Goal: Task Accomplishment & Management: Complete application form

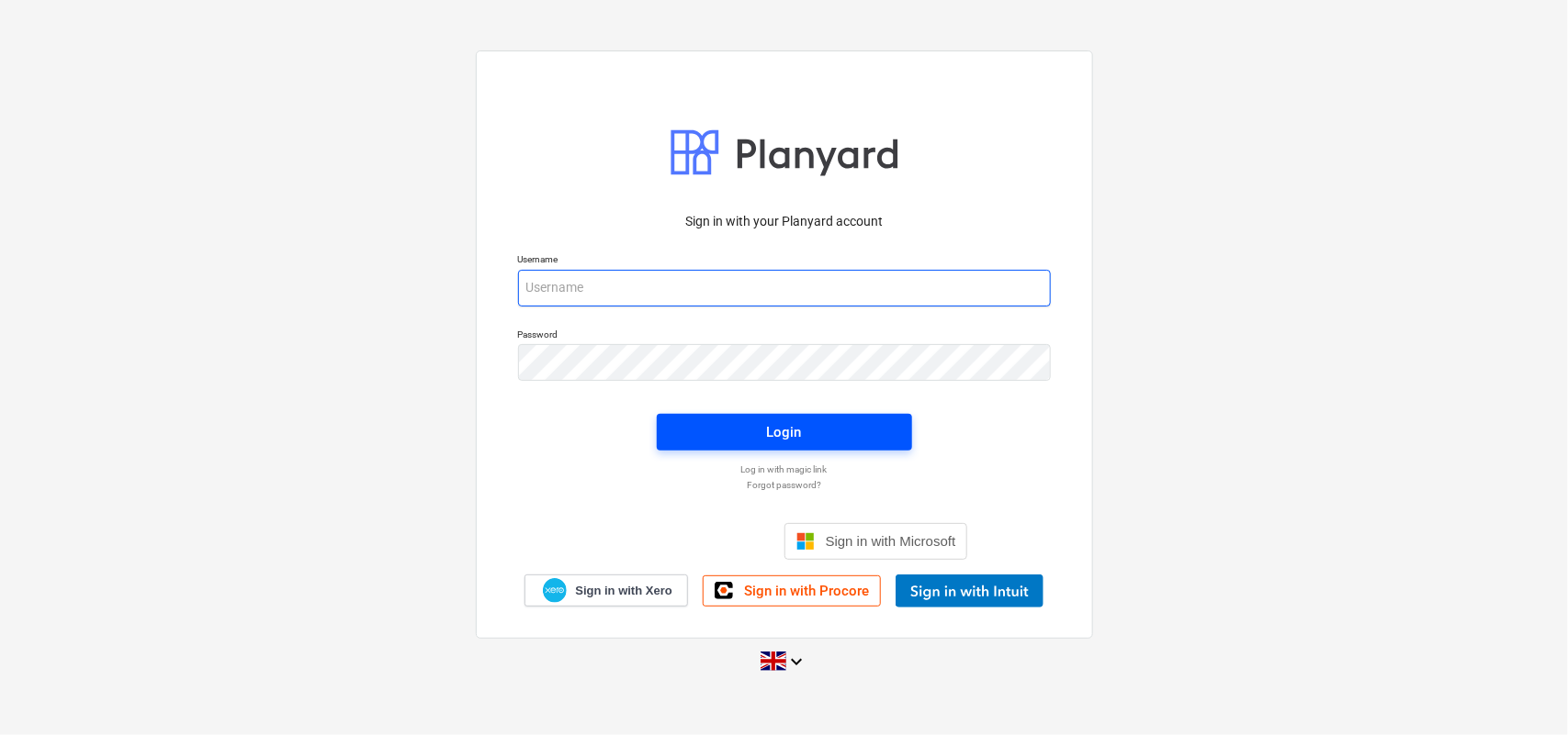
type input "[EMAIL_ADDRESS][DOMAIN_NAME]"
click at [731, 423] on span "Login" at bounding box center [784, 432] width 211 height 24
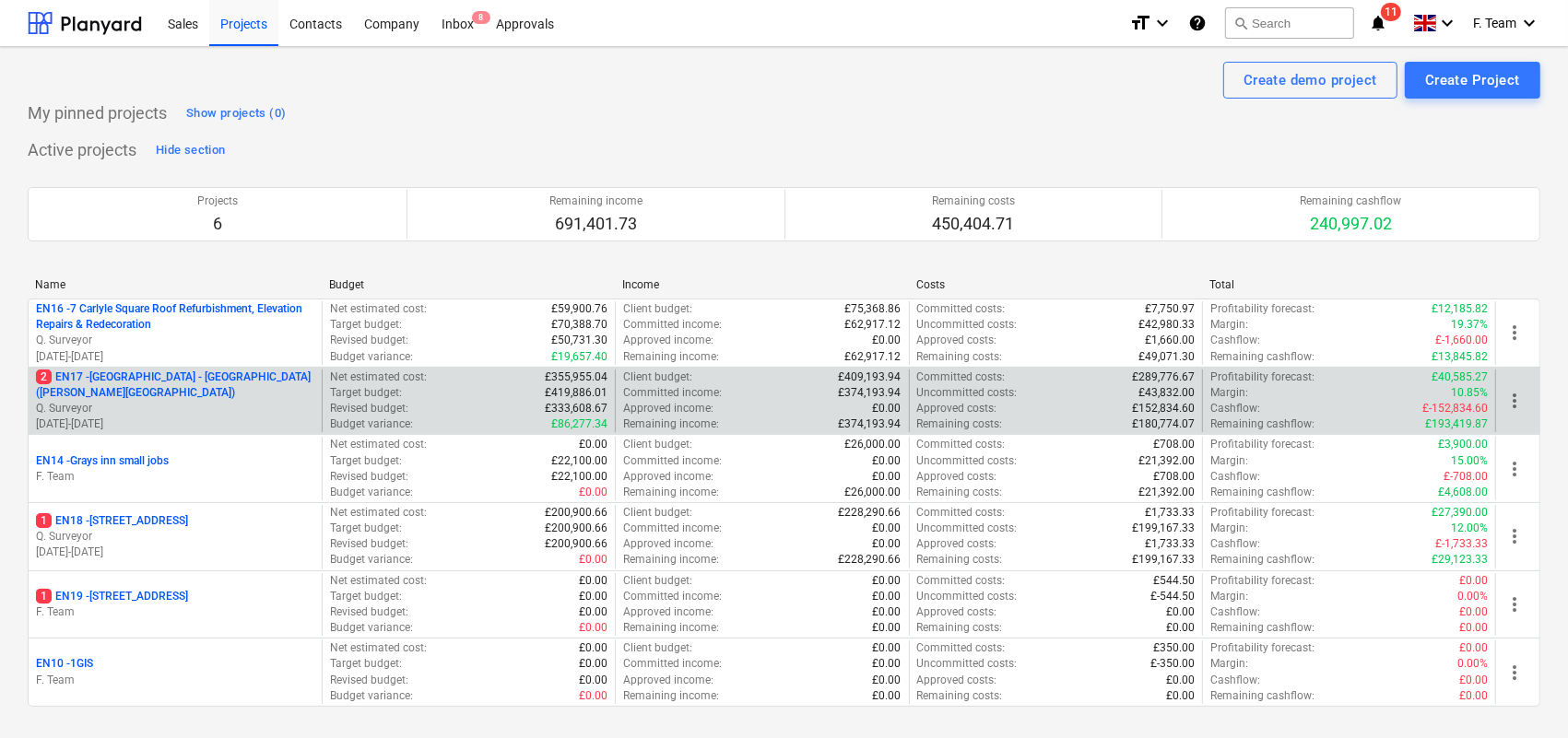
click at [182, 412] on p "Q. Surveyor" at bounding box center [175, 409] width 279 height 16
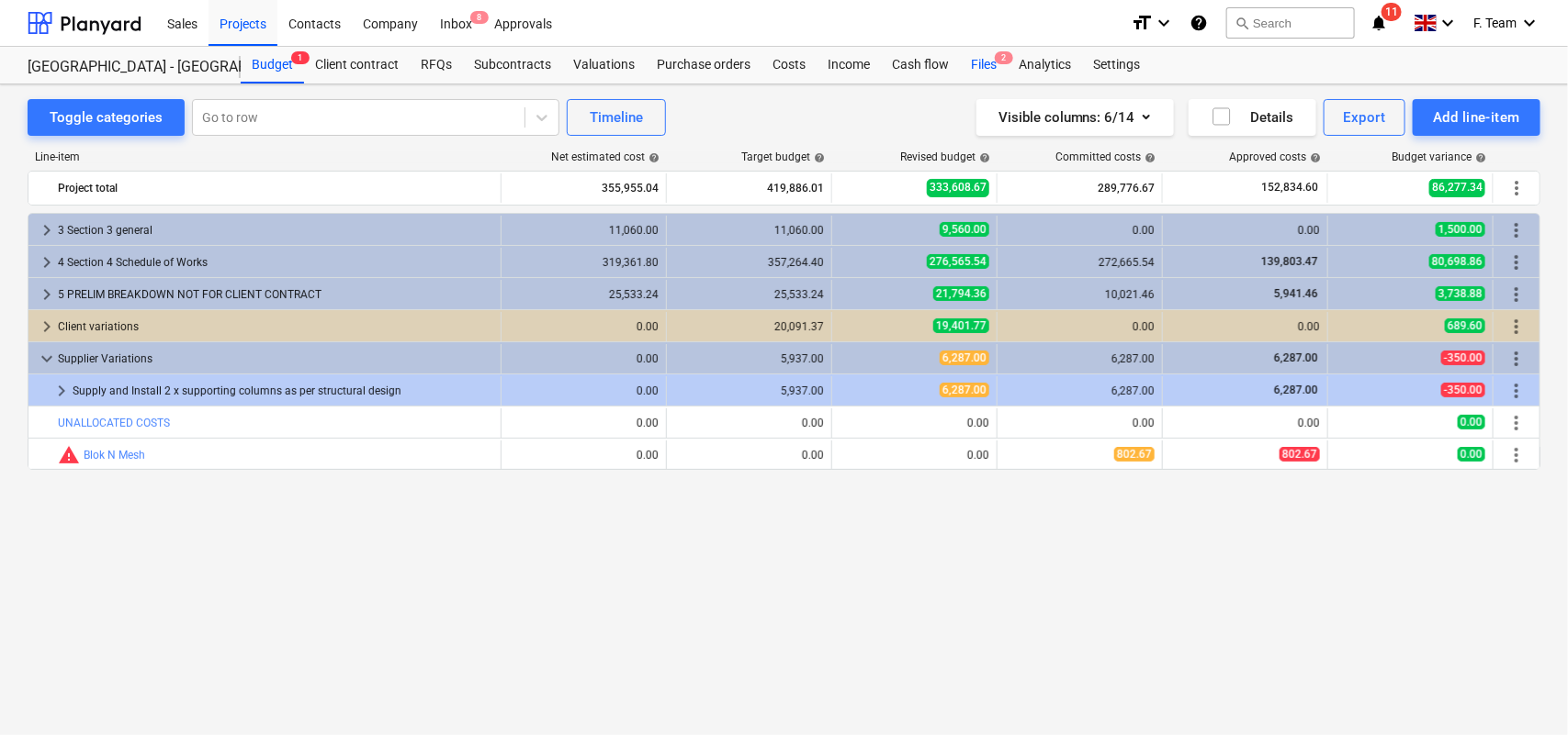
click at [984, 62] on div "Files 2" at bounding box center [983, 65] width 48 height 37
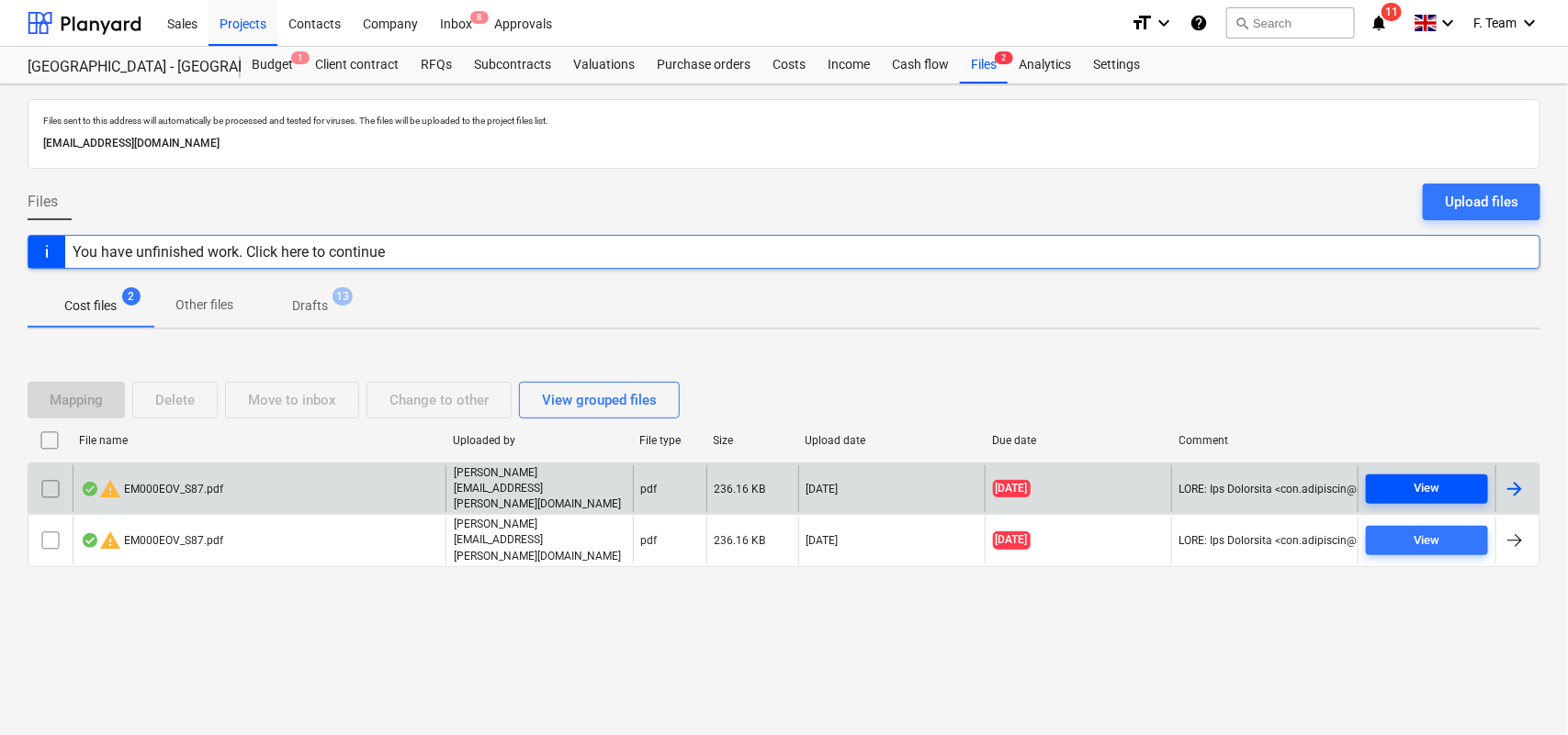
click at [1436, 491] on div "View" at bounding box center [1427, 489] width 25 height 21
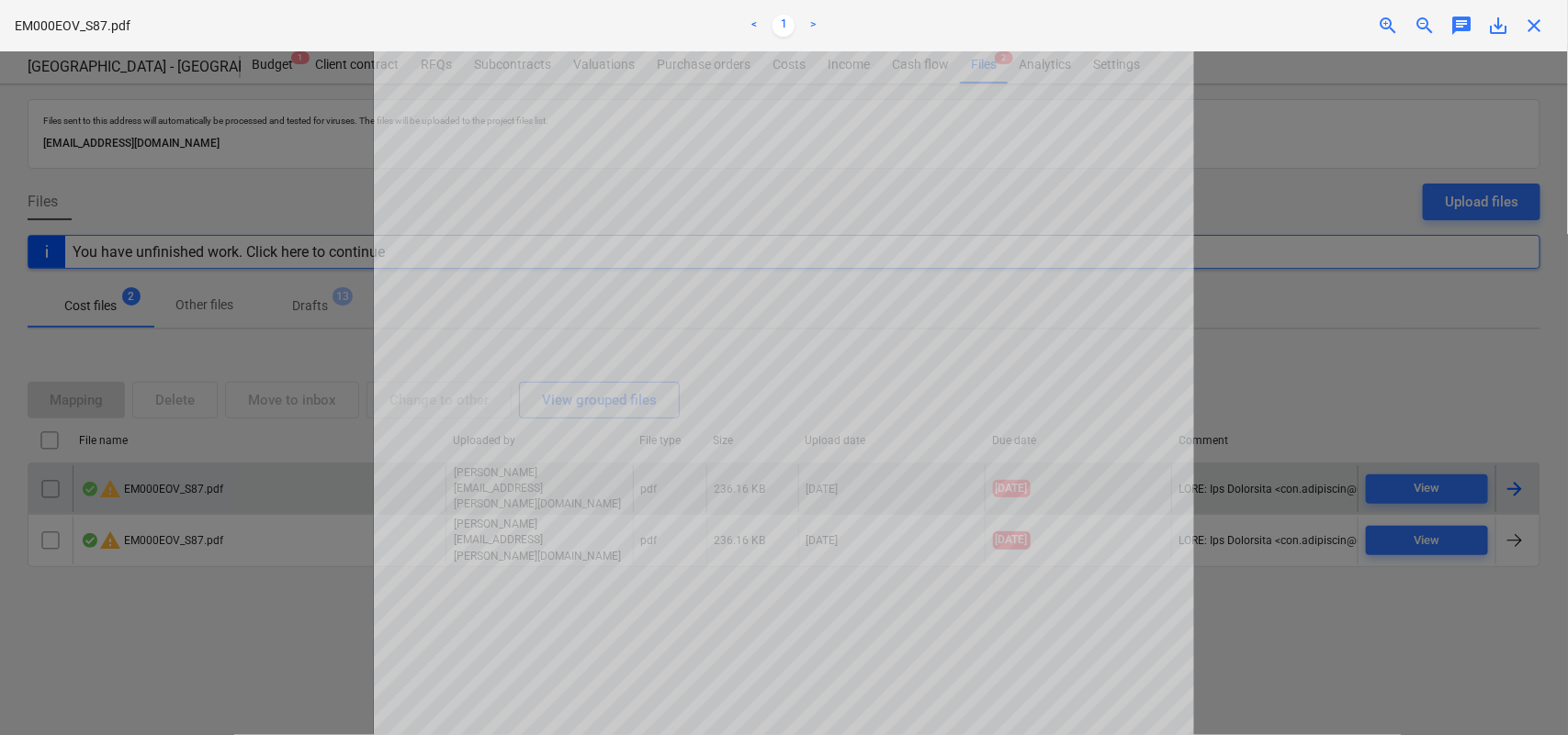
scroll to position [477, 0]
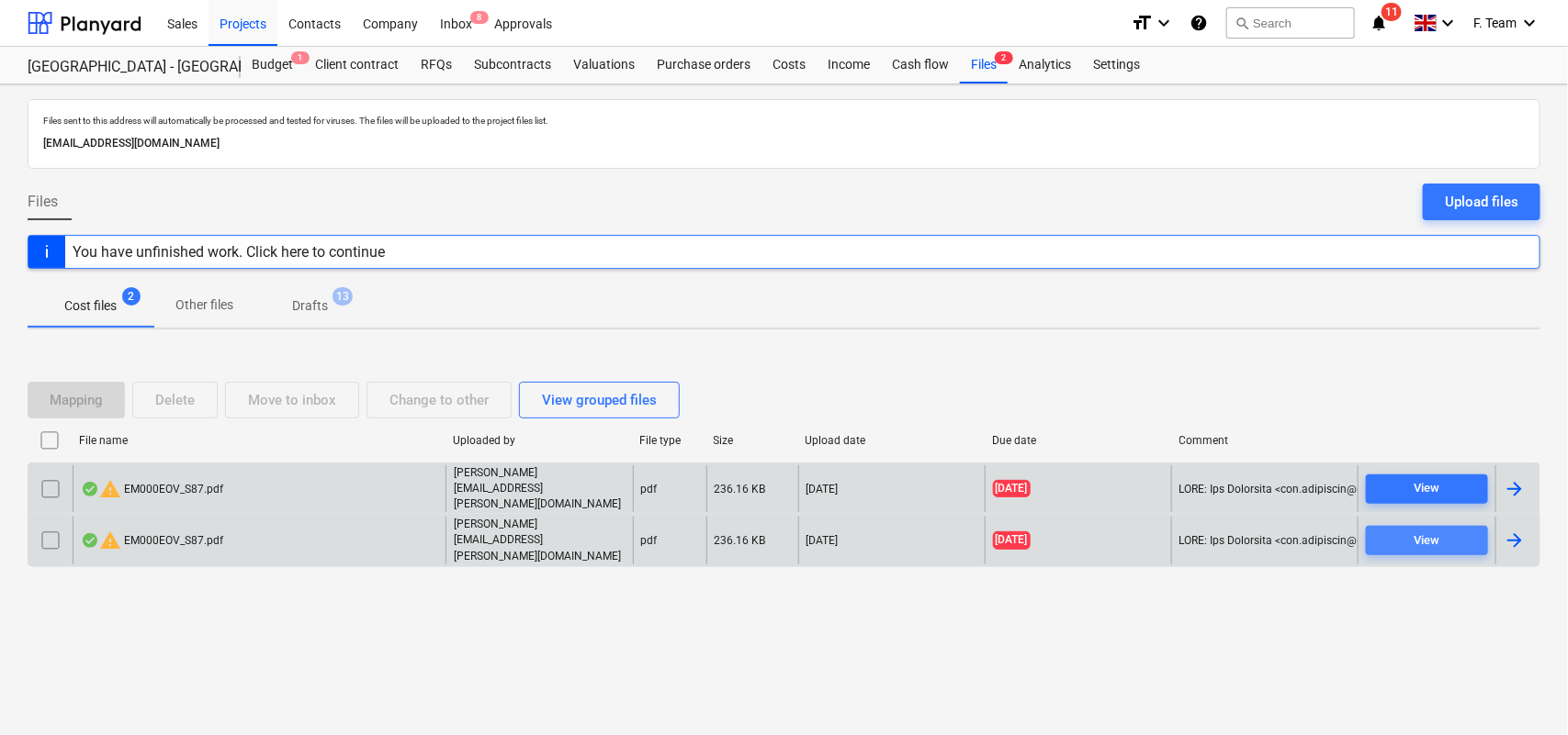
click at [1394, 546] on button "View" at bounding box center [1426, 540] width 122 height 29
click at [1405, 499] on span "View" at bounding box center [1427, 489] width 107 height 21
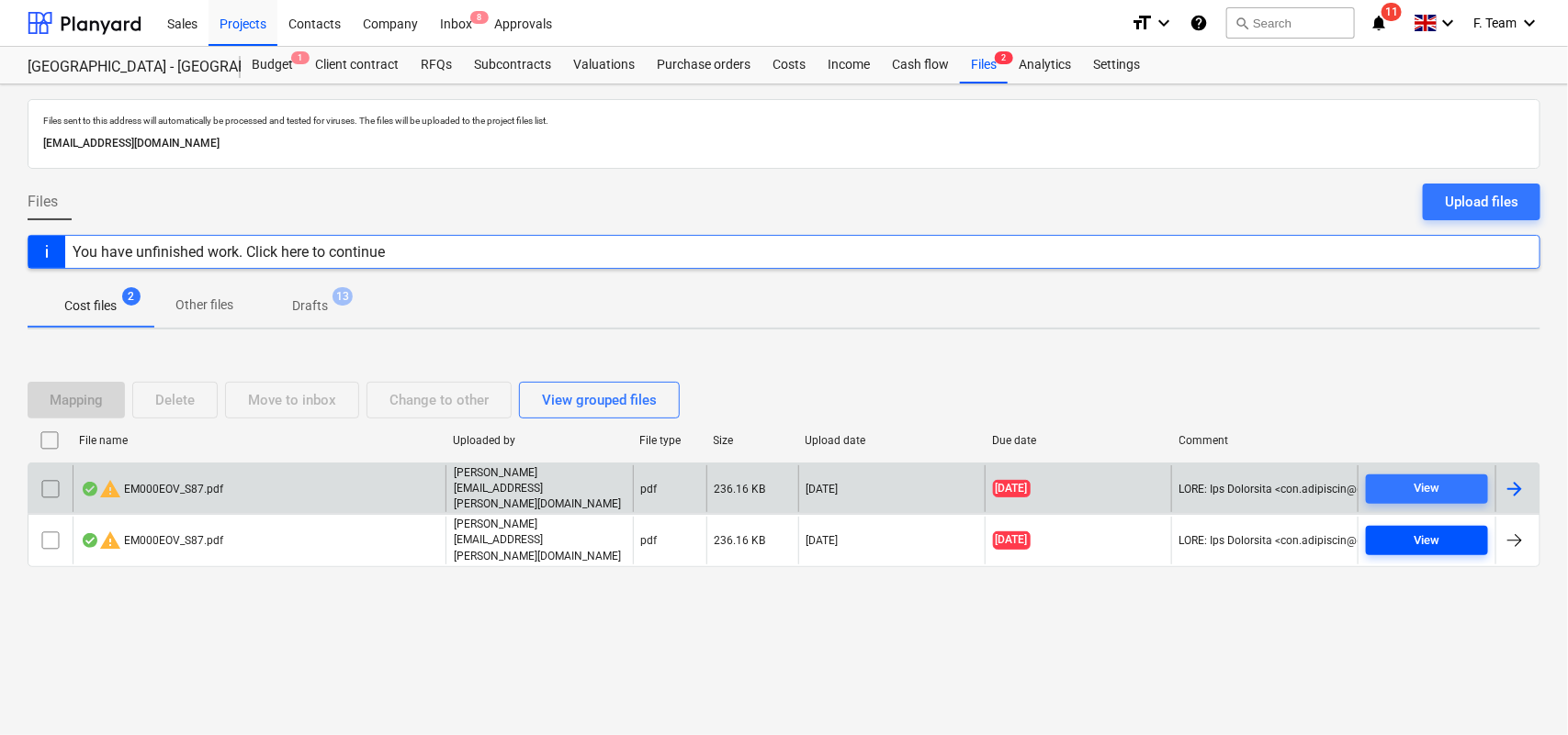
click at [1383, 535] on span "View" at bounding box center [1427, 541] width 107 height 21
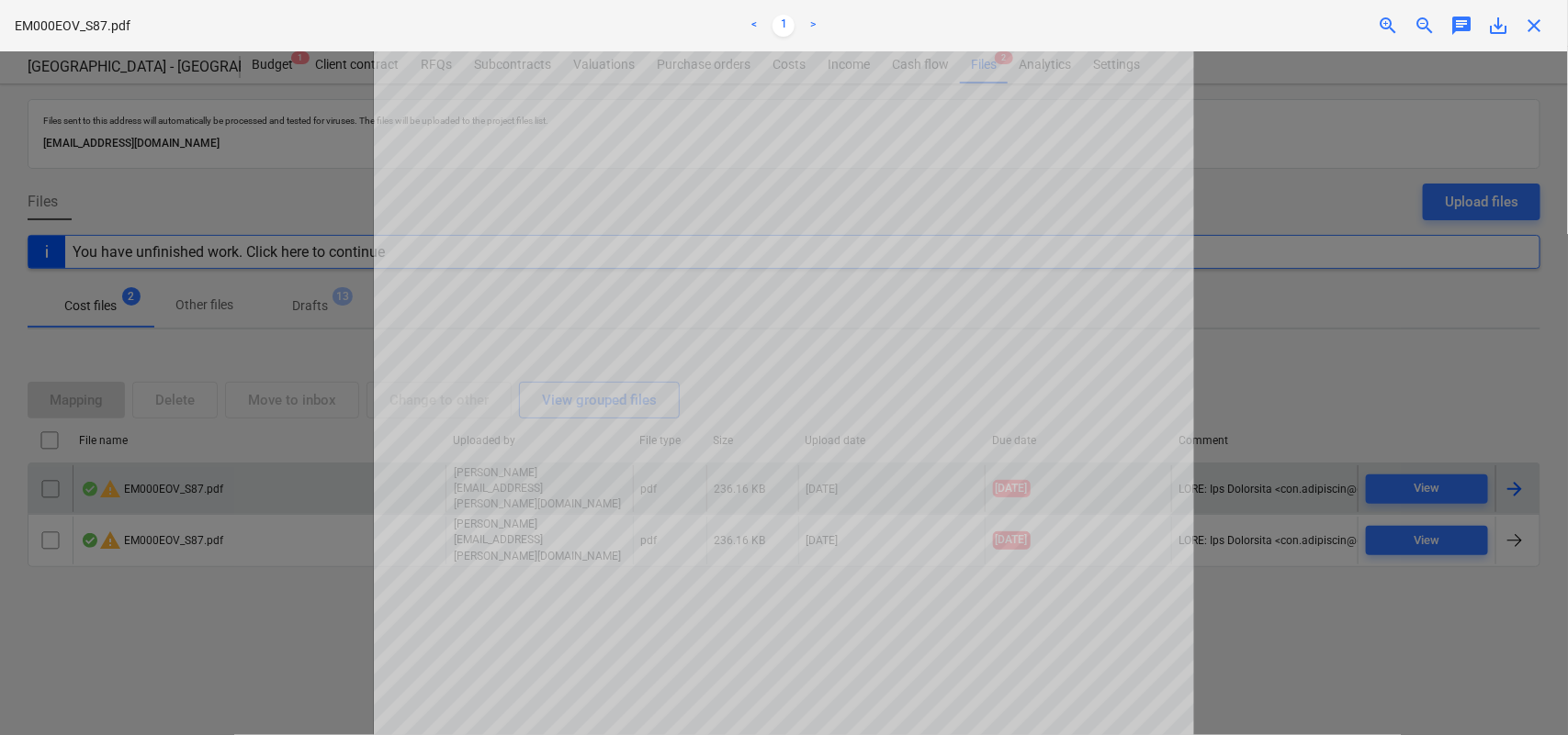
scroll to position [225, 0]
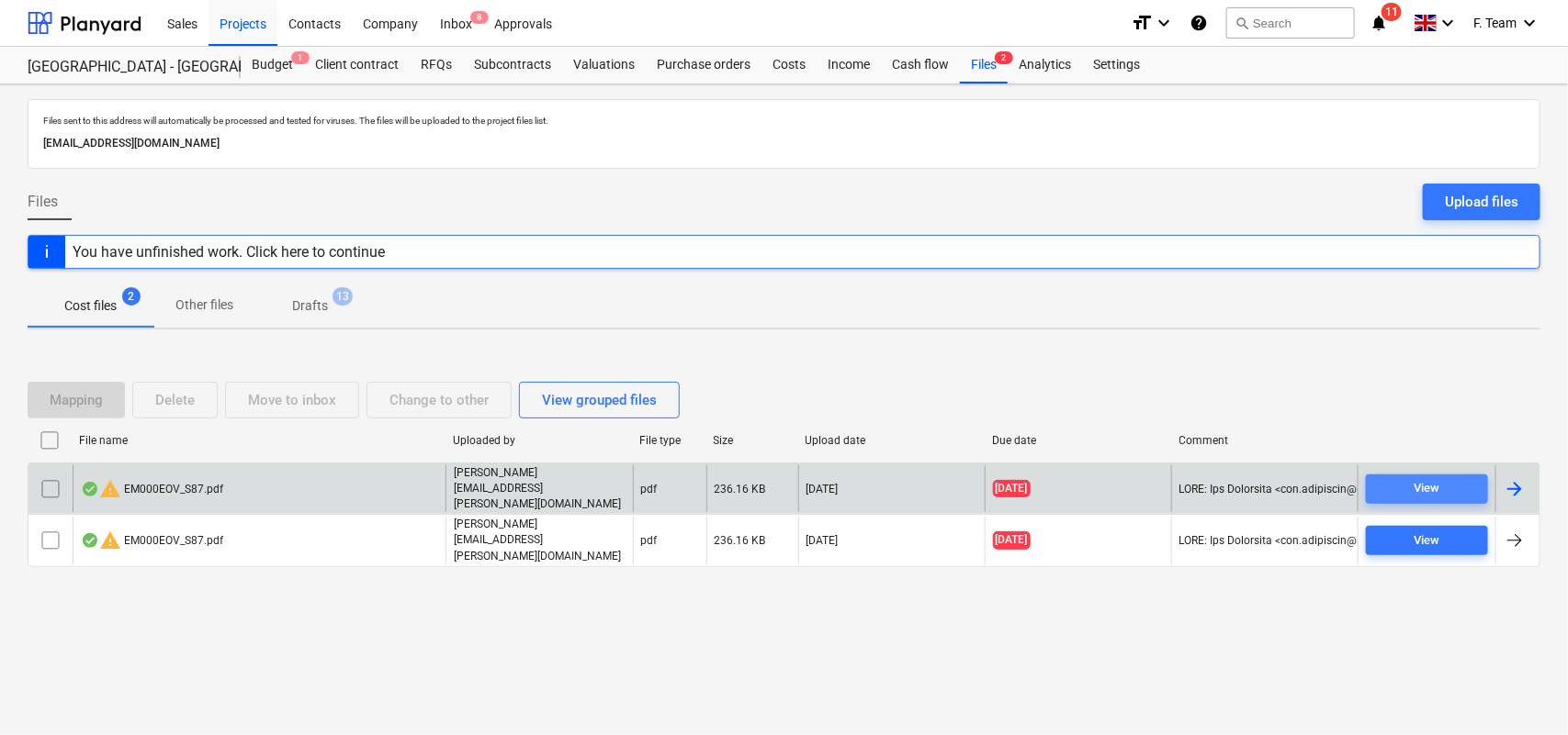
click at [1419, 499] on div "View" at bounding box center [1427, 489] width 25 height 21
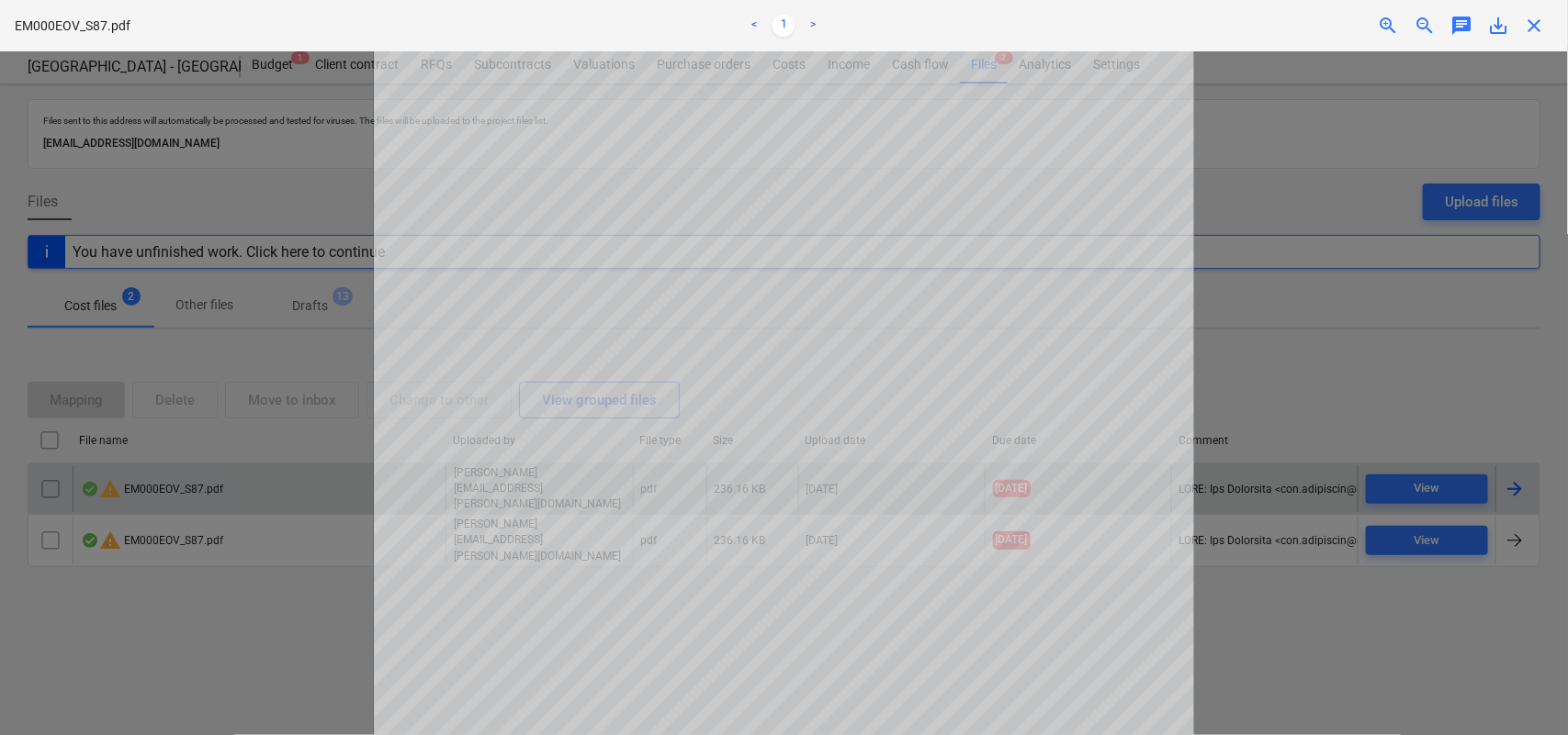
scroll to position [477, 0]
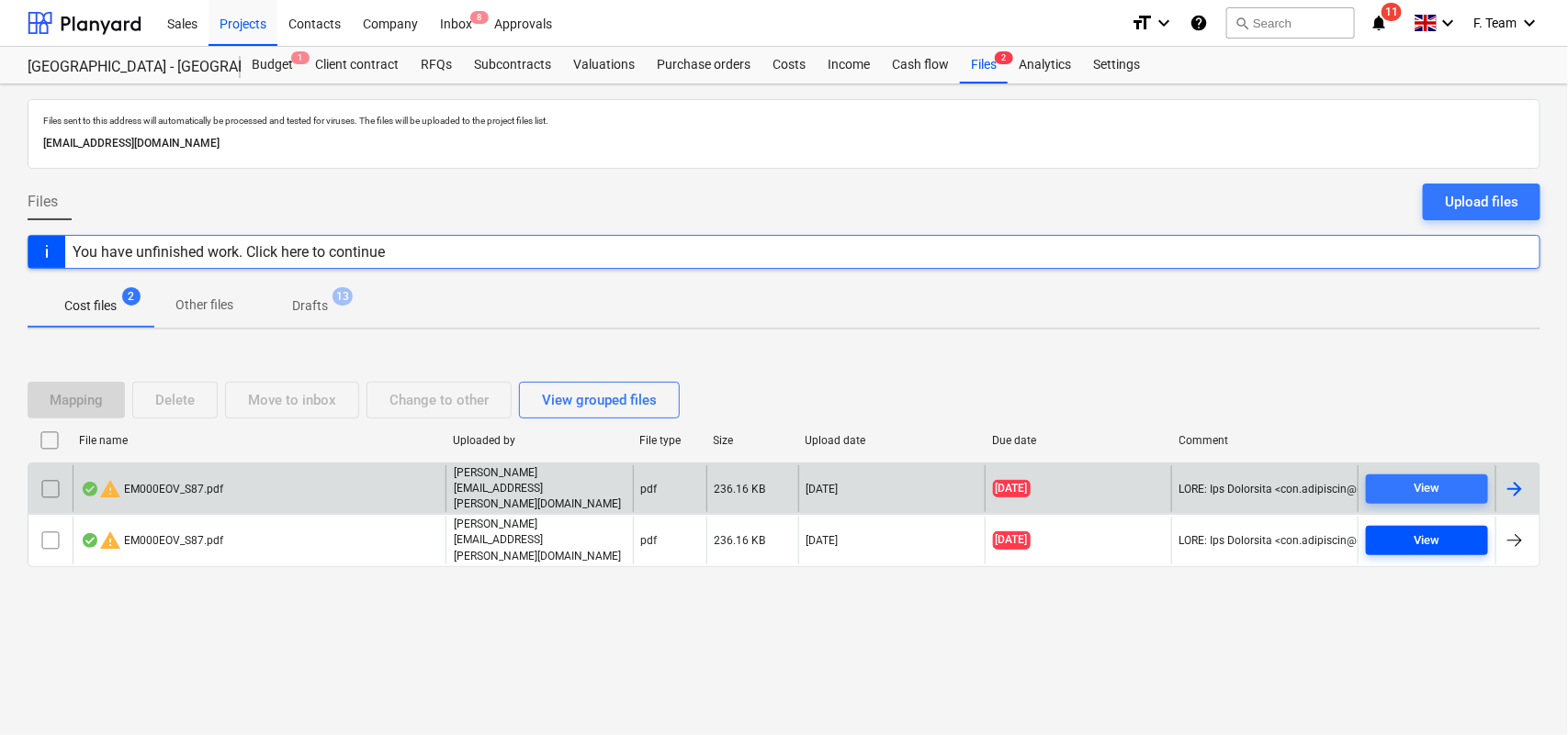
click at [1415, 541] on div "View" at bounding box center [1427, 541] width 25 height 21
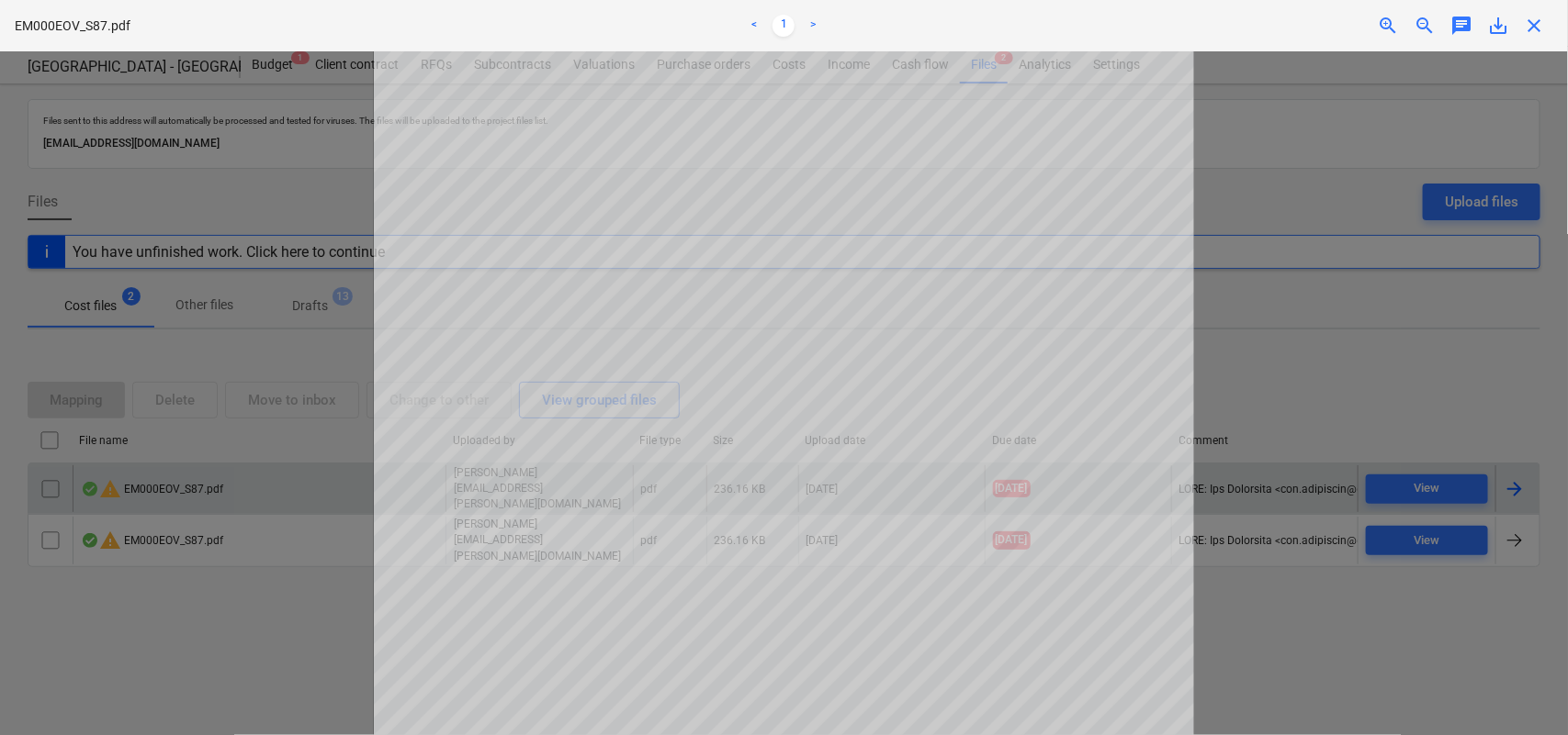
scroll to position [477, 0]
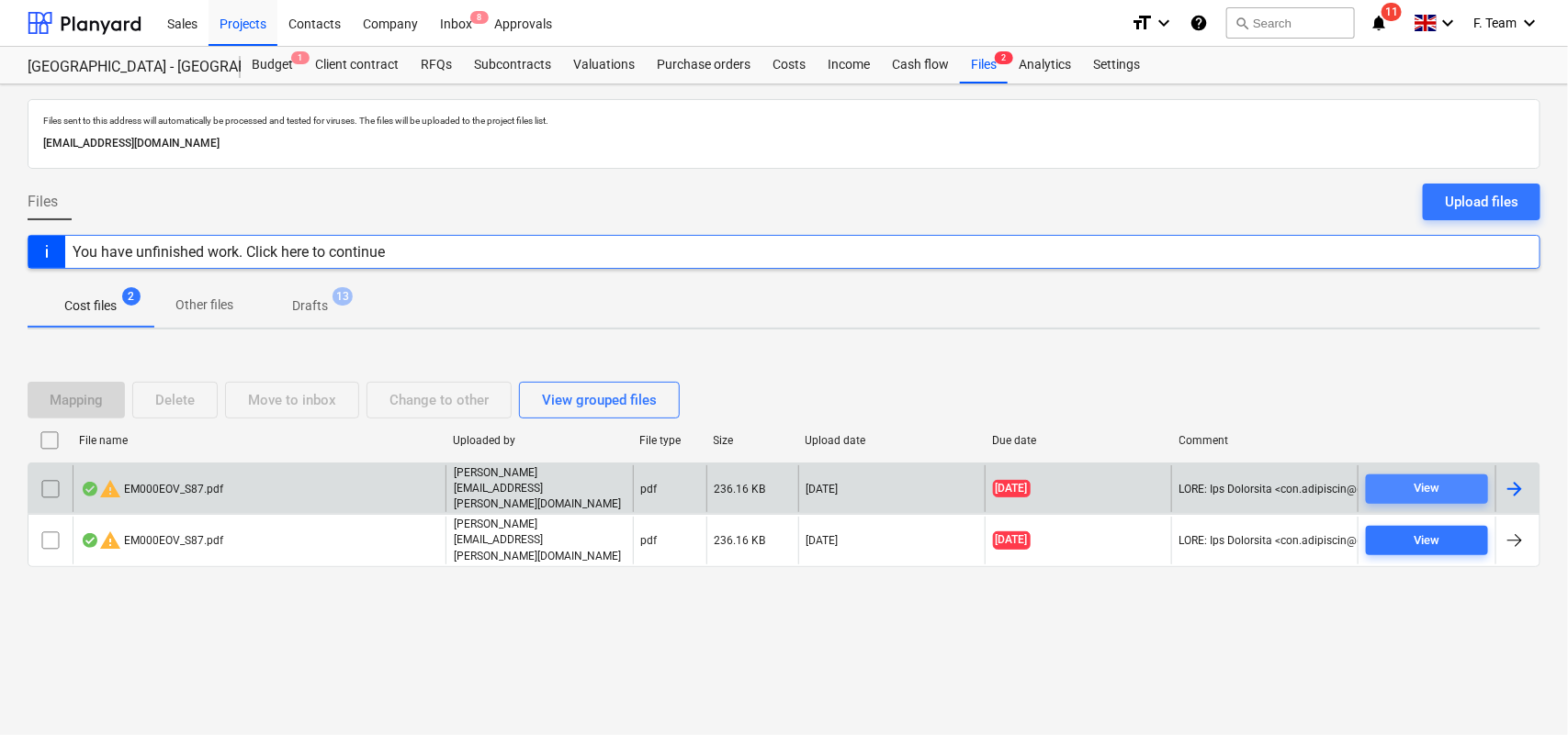
click at [1369, 498] on button "View" at bounding box center [1426, 489] width 122 height 29
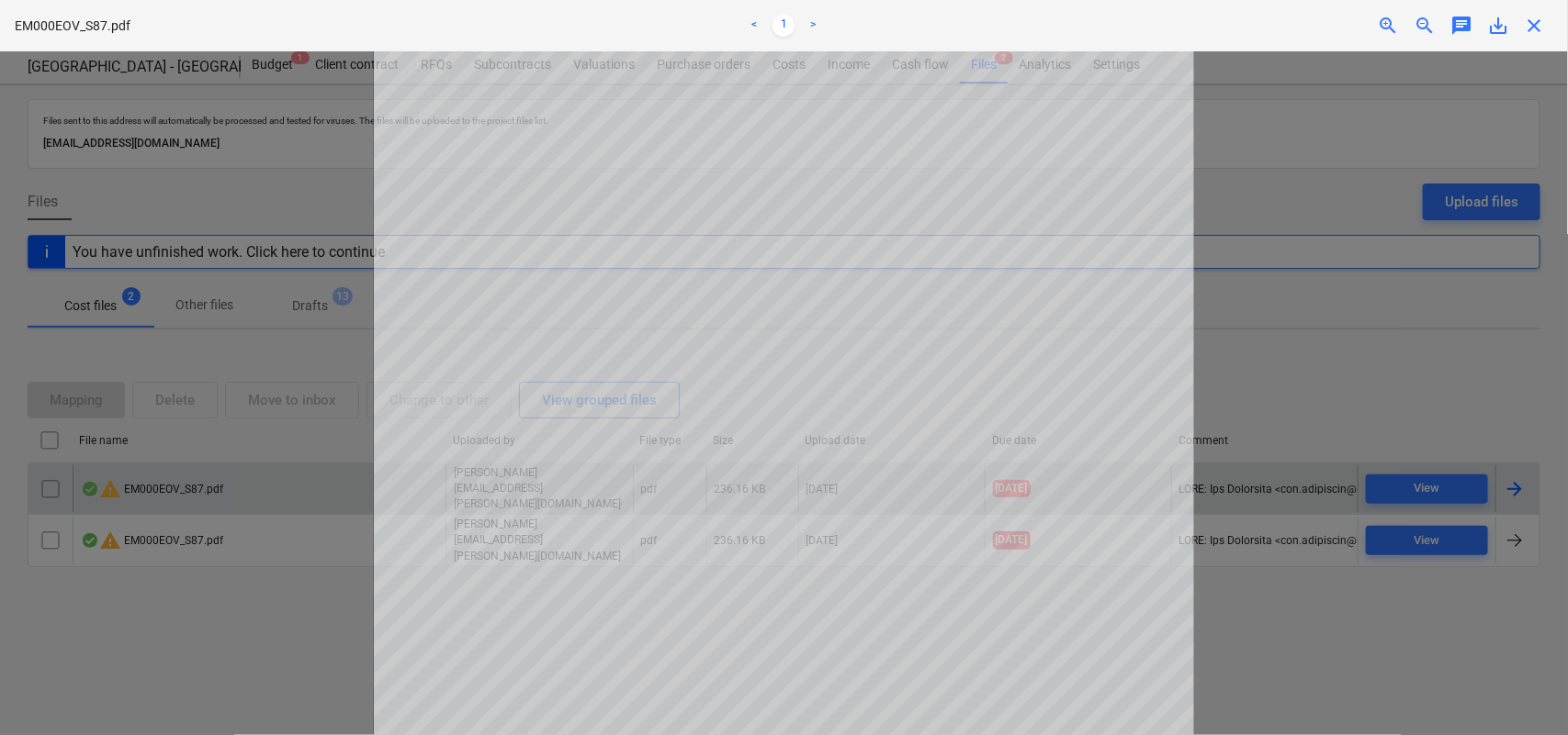
click at [1492, 139] on div at bounding box center [784, 393] width 1568 height 683
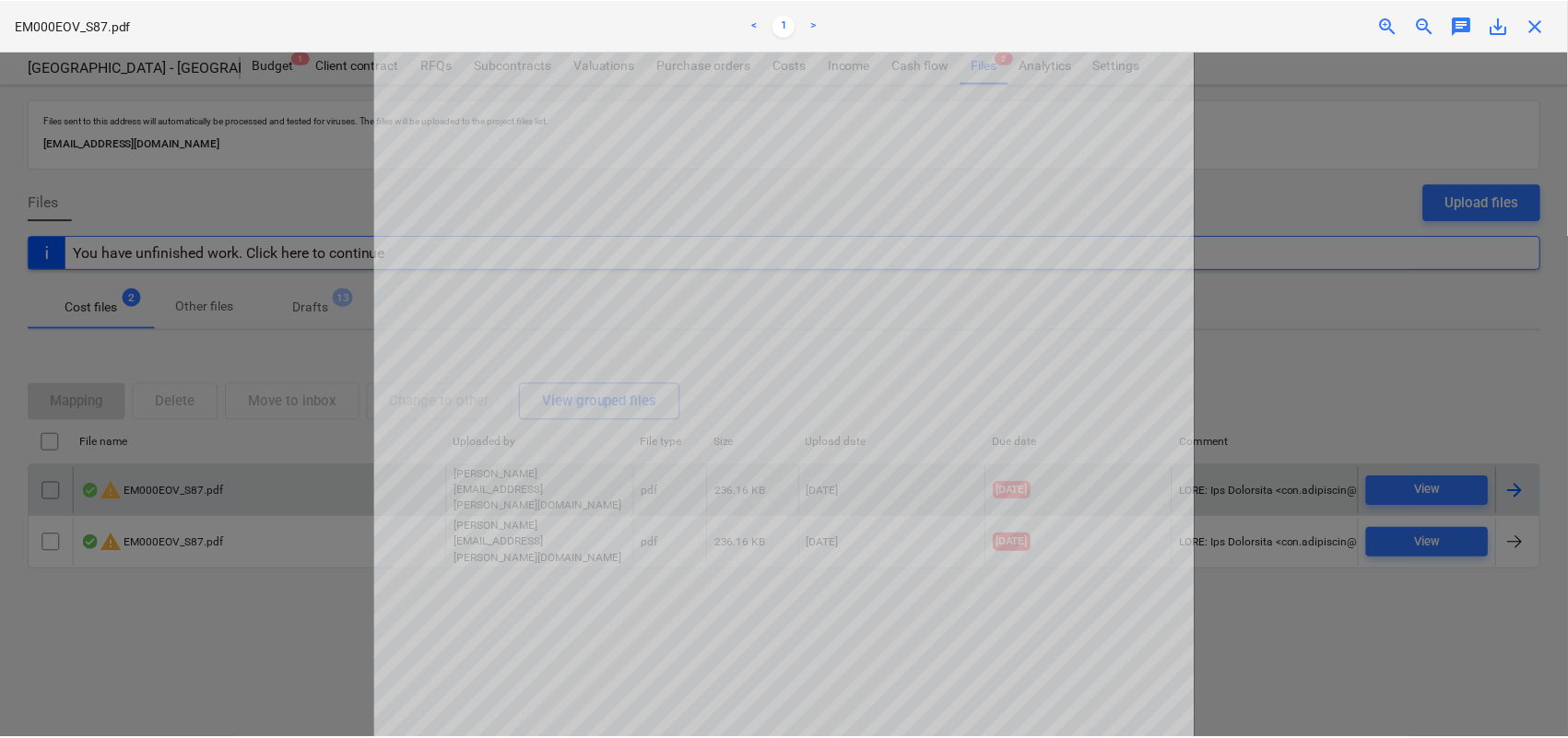
scroll to position [2, 0]
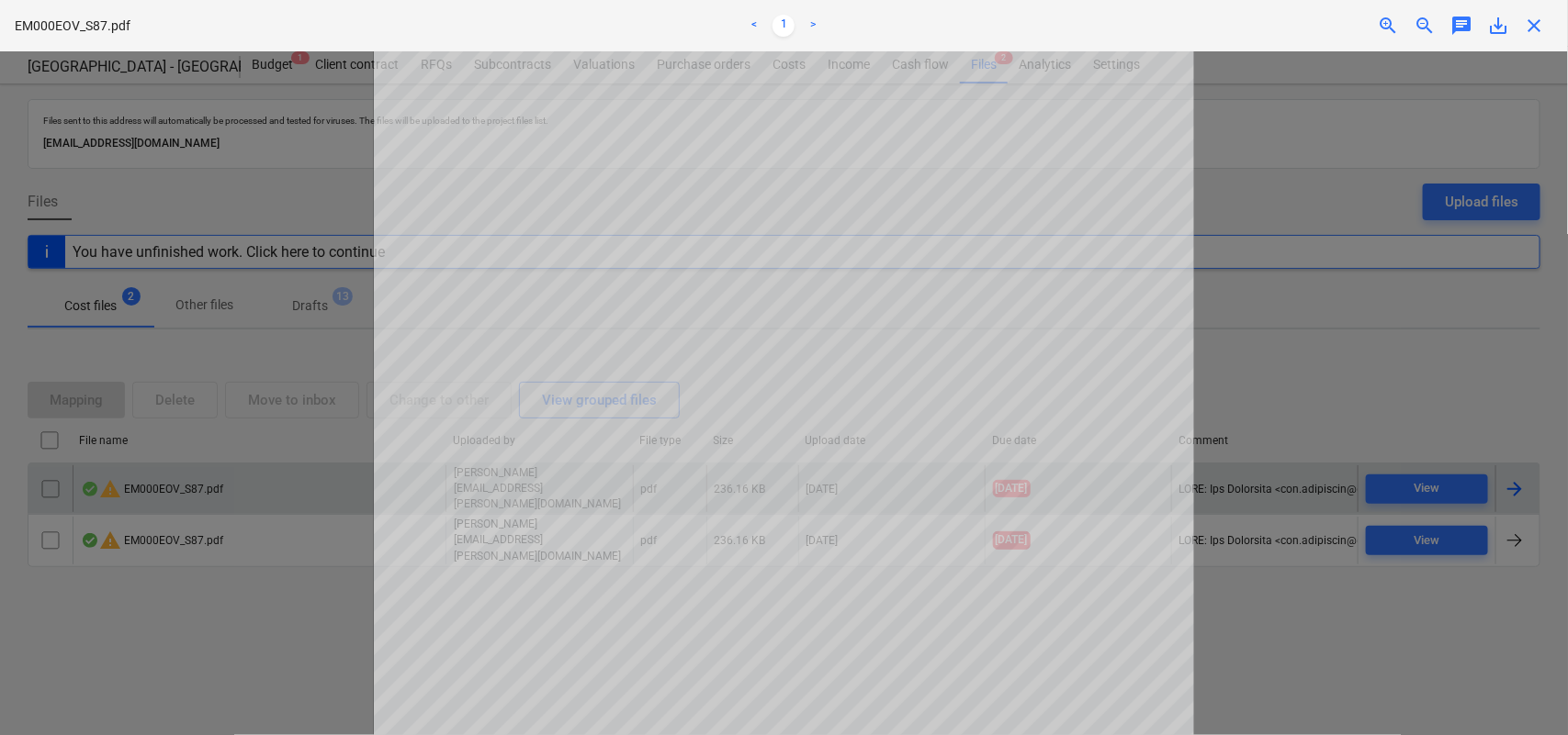
click at [350, 310] on div at bounding box center [784, 393] width 1568 height 683
click at [1546, 27] on div "close" at bounding box center [1535, 25] width 37 height 22
click at [1538, 33] on span "close" at bounding box center [1534, 25] width 22 height 22
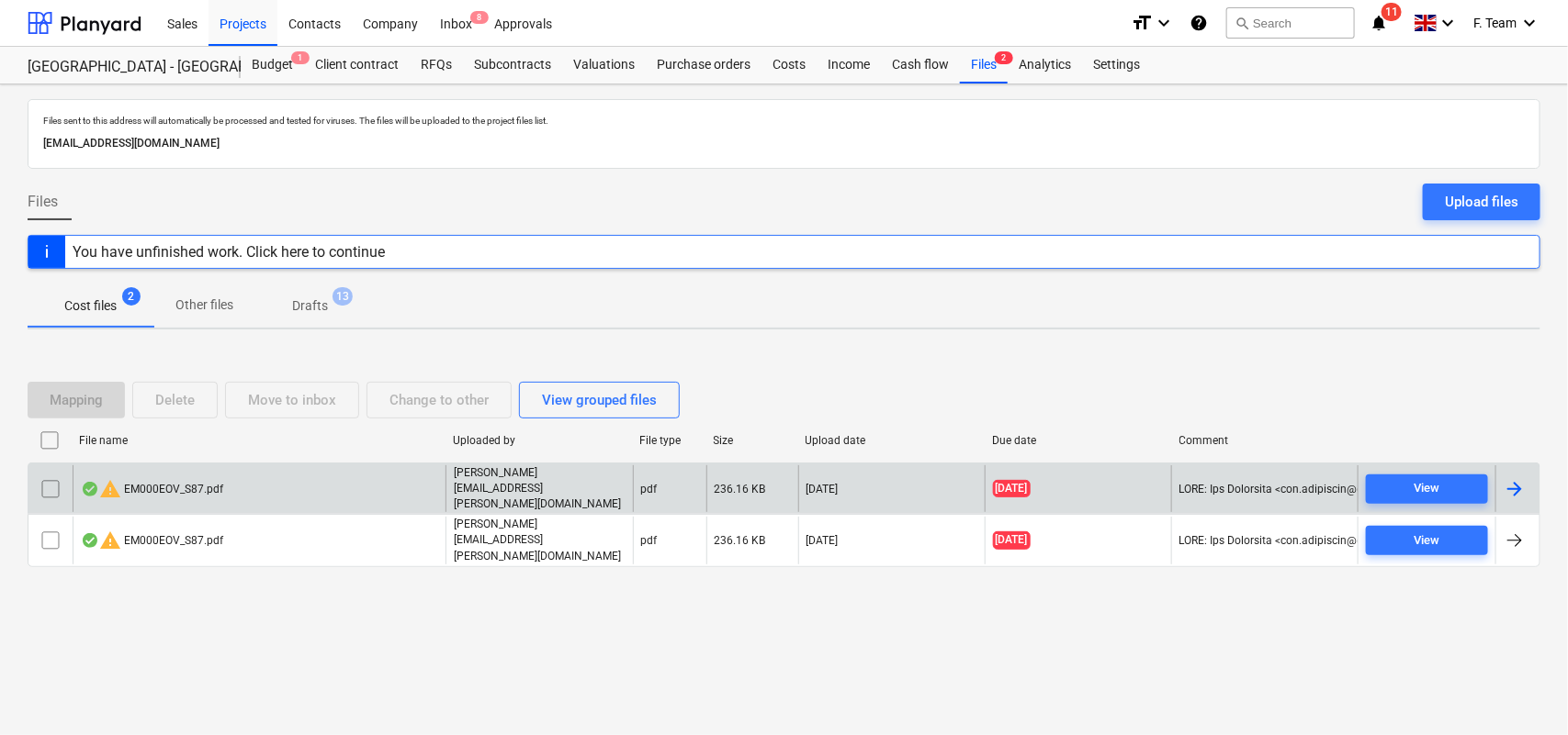
click at [1186, 606] on div "Mapping Delete Move to inbox Change to other View grouped files File name Uploa…" at bounding box center [783, 482] width 1512 height 276
click at [44, 528] on input "checkbox" at bounding box center [51, 540] width 29 height 29
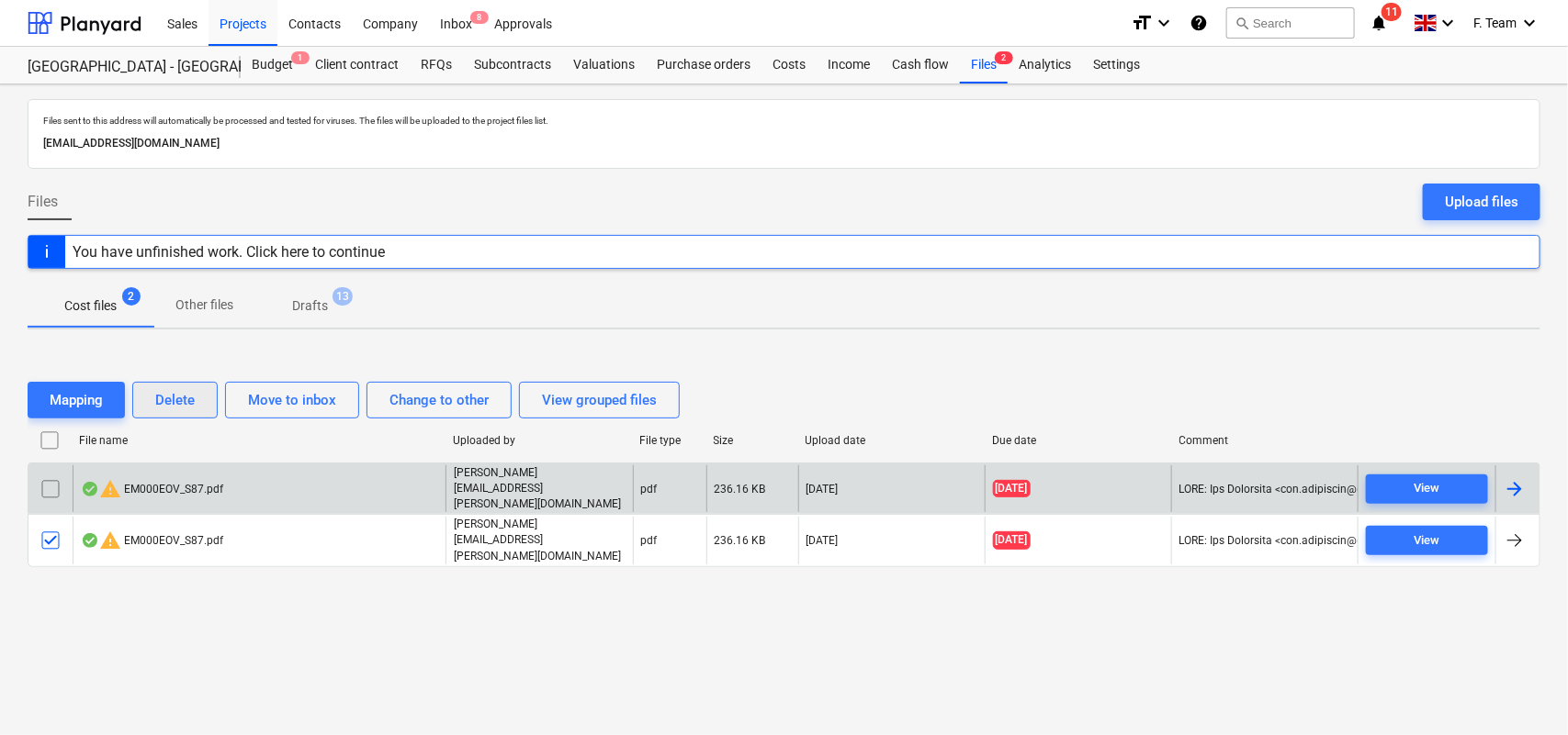
click at [157, 412] on div "Delete" at bounding box center [174, 400] width 40 height 24
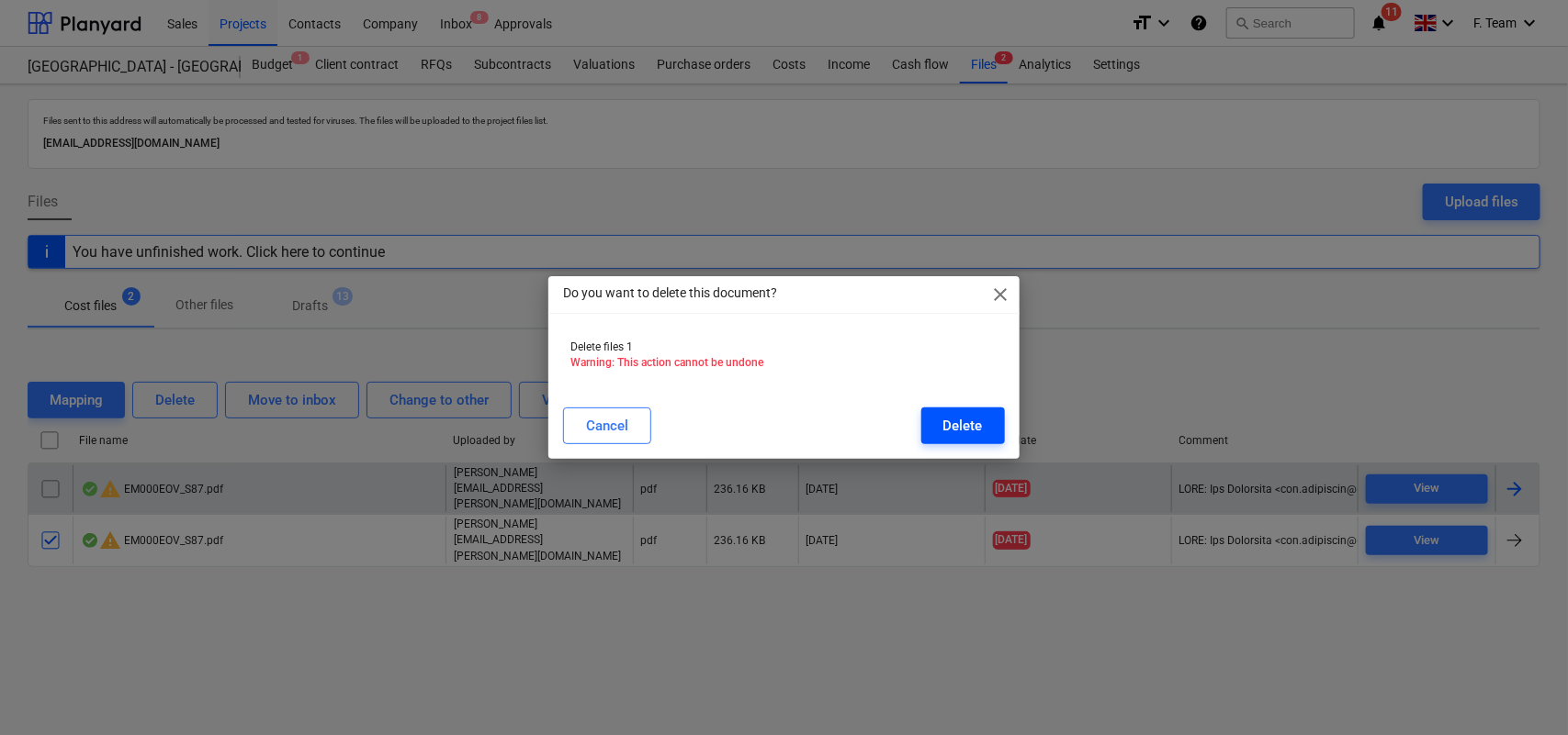
click at [989, 419] on button "Delete" at bounding box center [963, 426] width 84 height 37
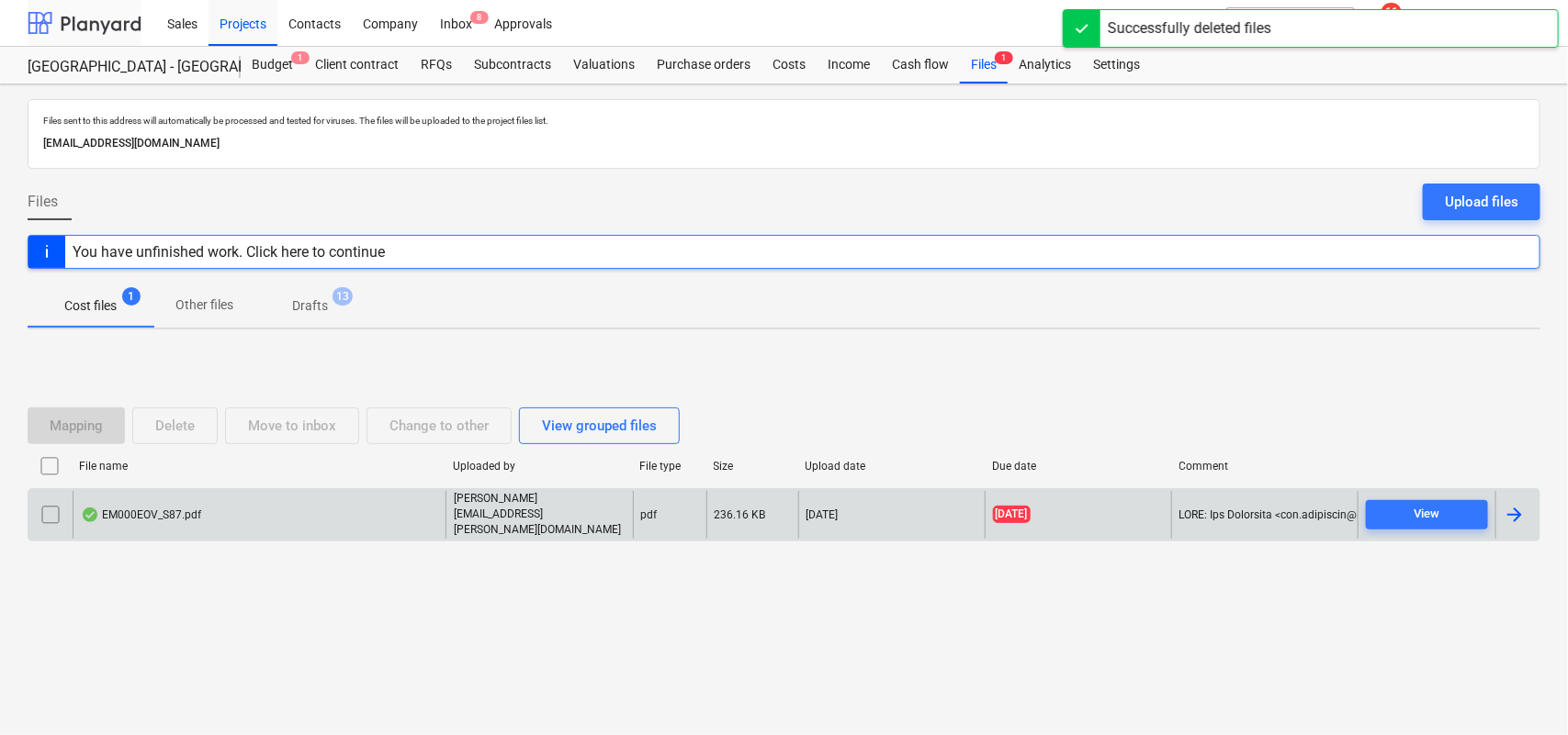
click at [94, 17] on div at bounding box center [84, 22] width 114 height 46
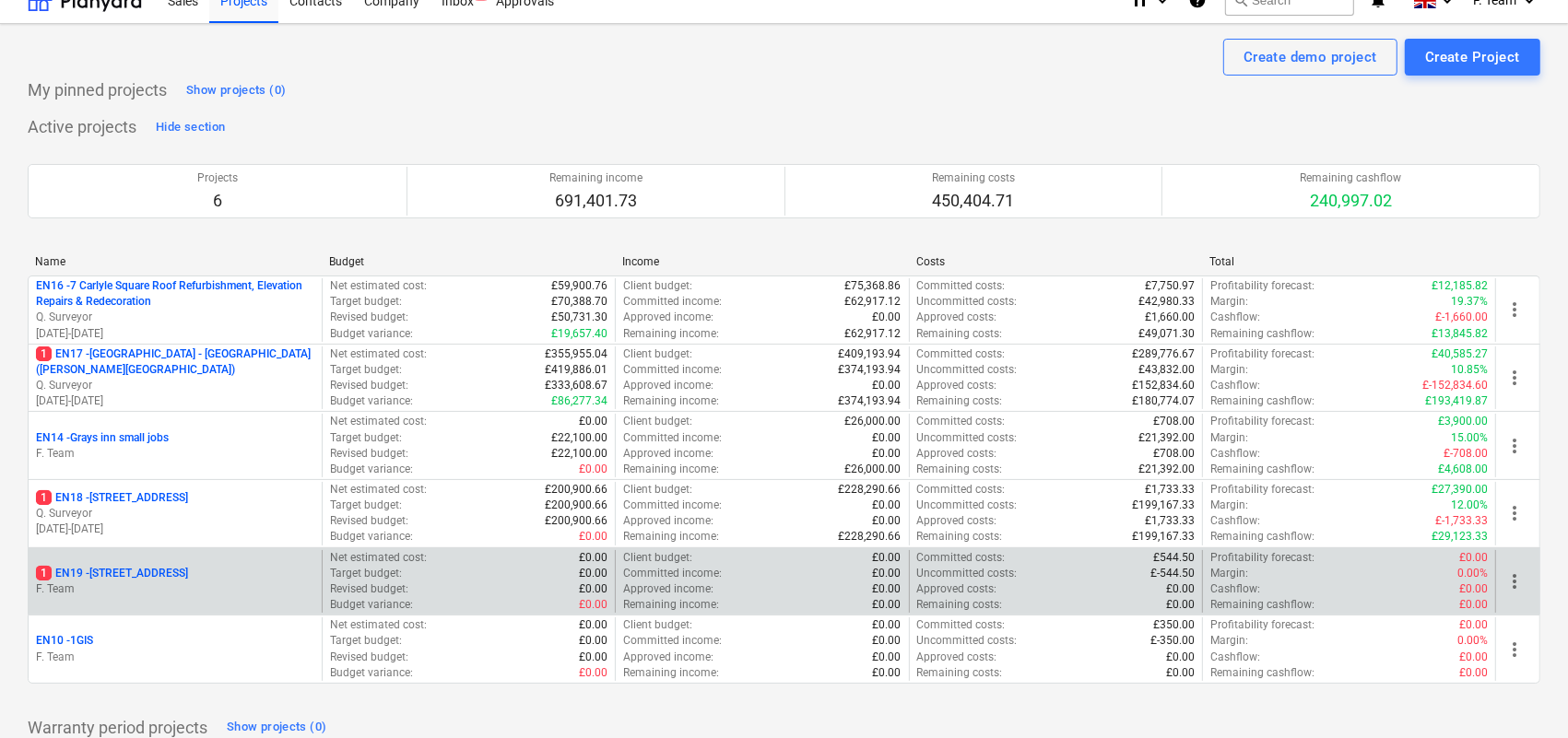
scroll to position [38, 0]
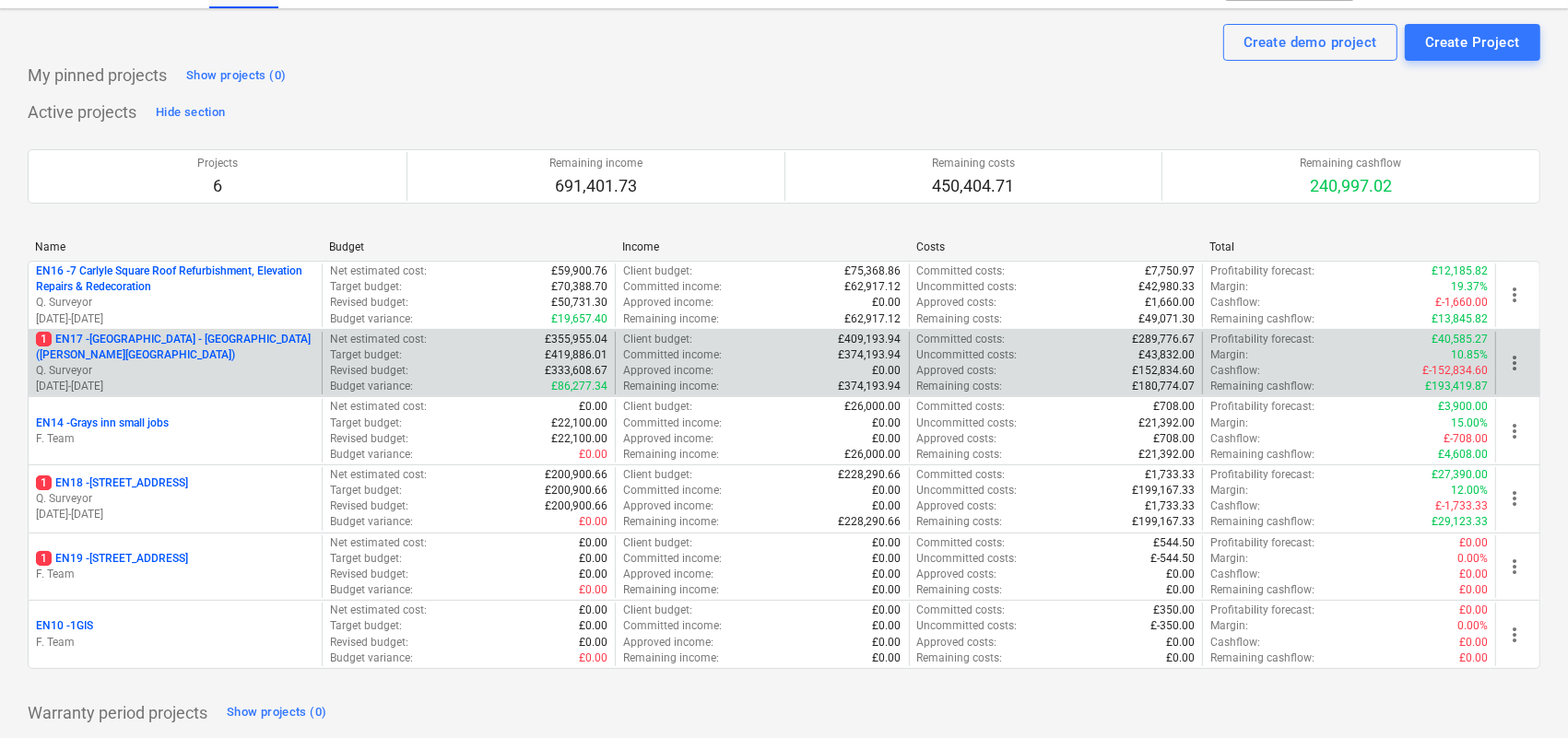
click at [234, 373] on p "Q. Surveyor" at bounding box center [175, 371] width 279 height 16
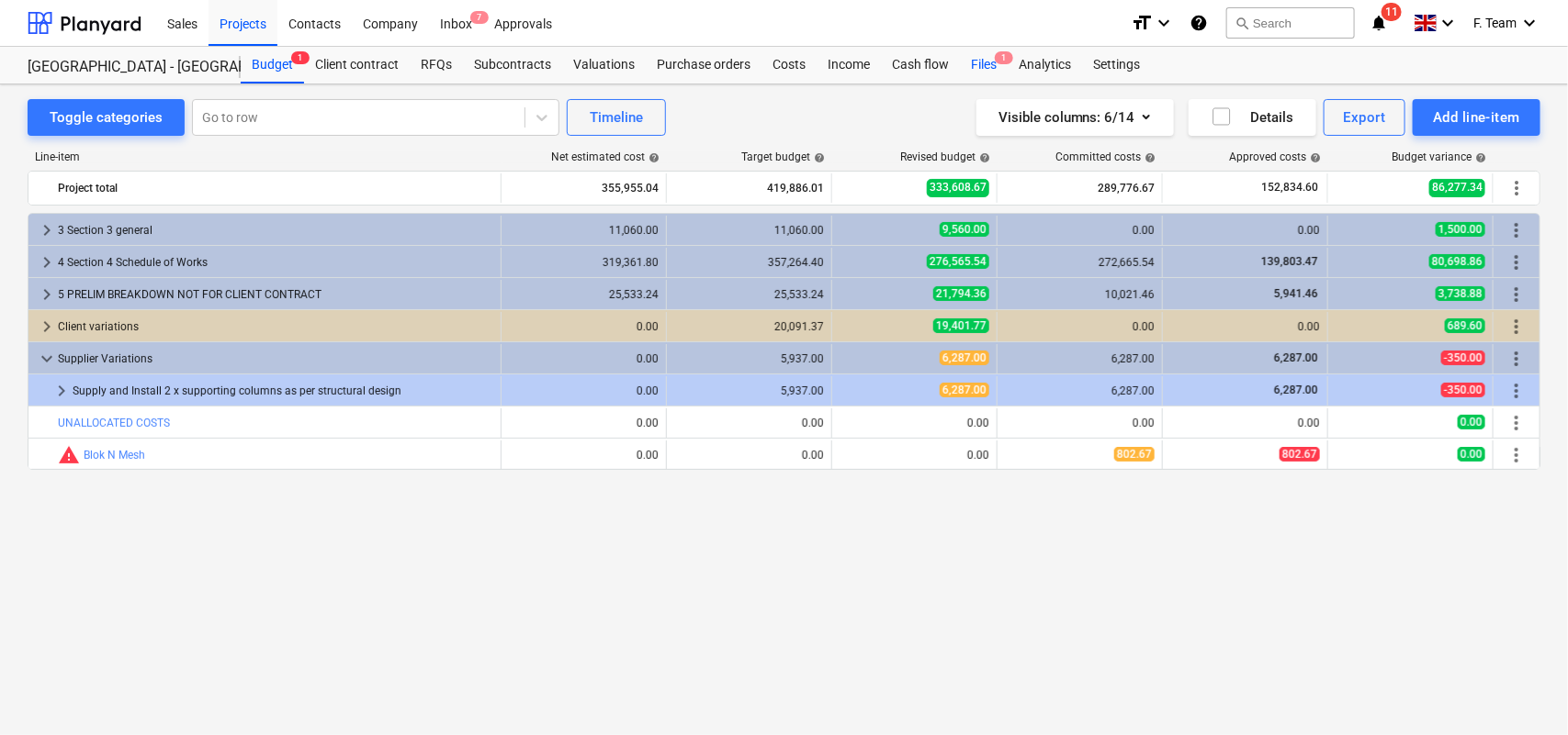
click at [978, 59] on div "Files 1" at bounding box center [983, 65] width 48 height 37
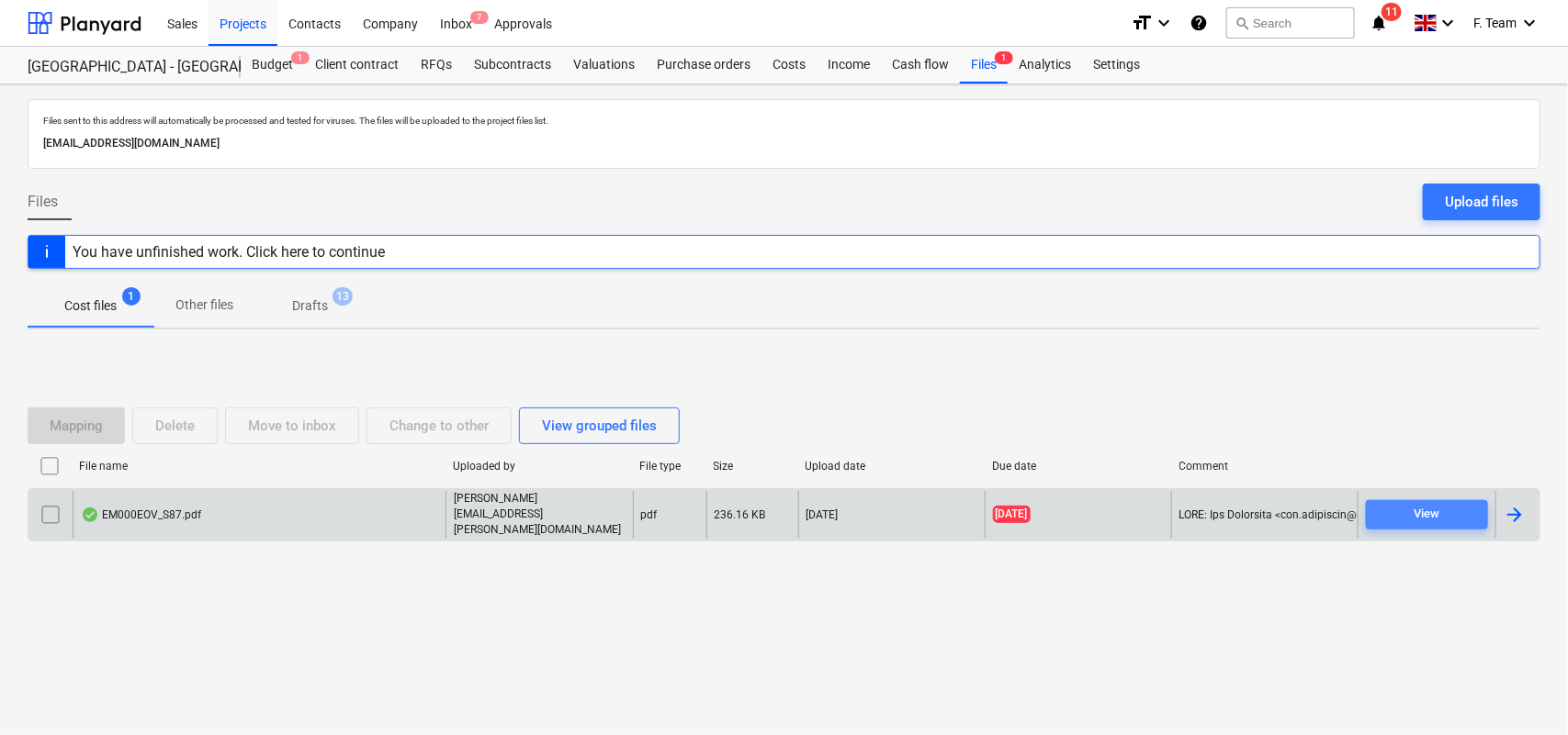
click at [1402, 519] on span "View" at bounding box center [1427, 515] width 107 height 21
click at [94, 24] on div at bounding box center [84, 22] width 114 height 46
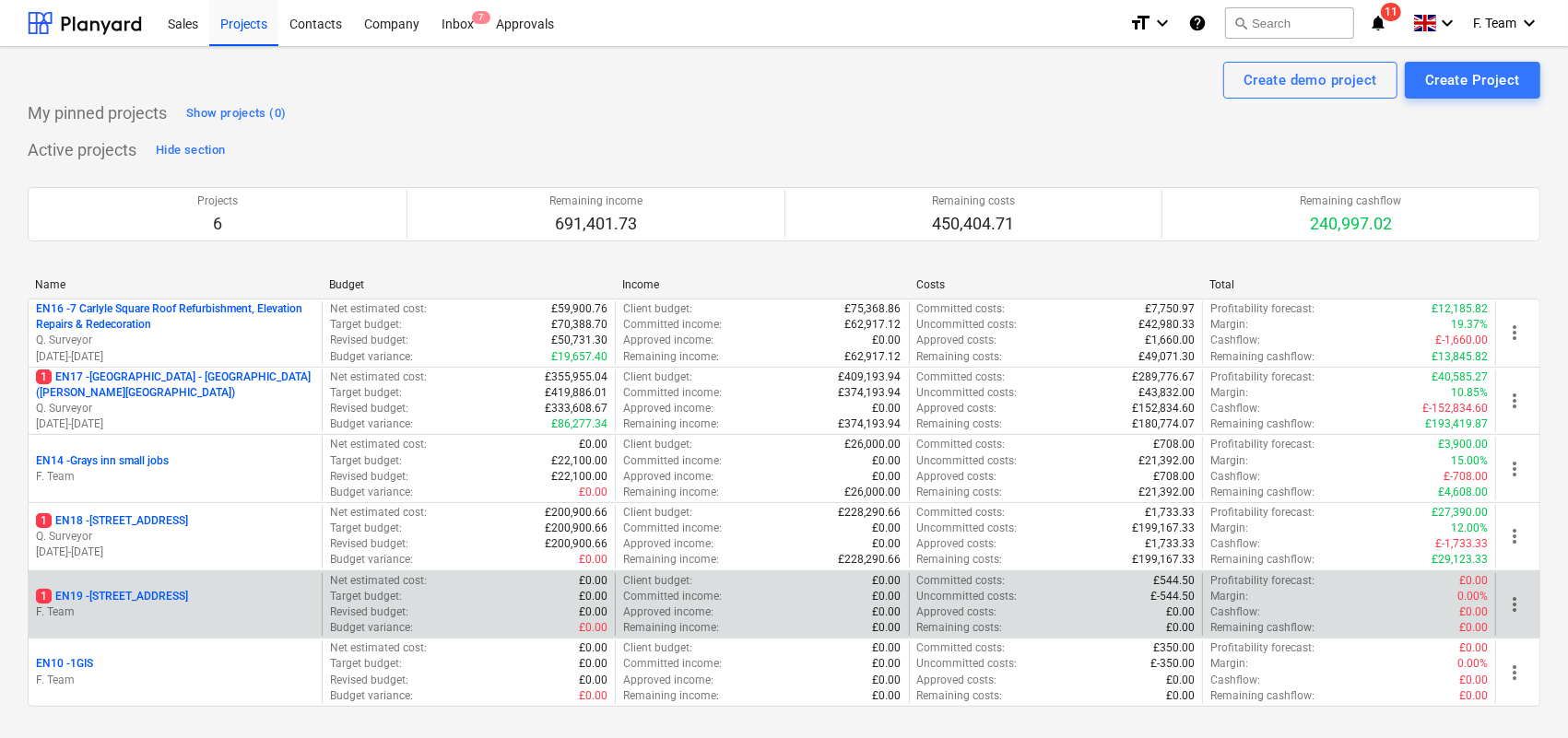
click at [191, 621] on p "F. Team" at bounding box center [175, 613] width 279 height 16
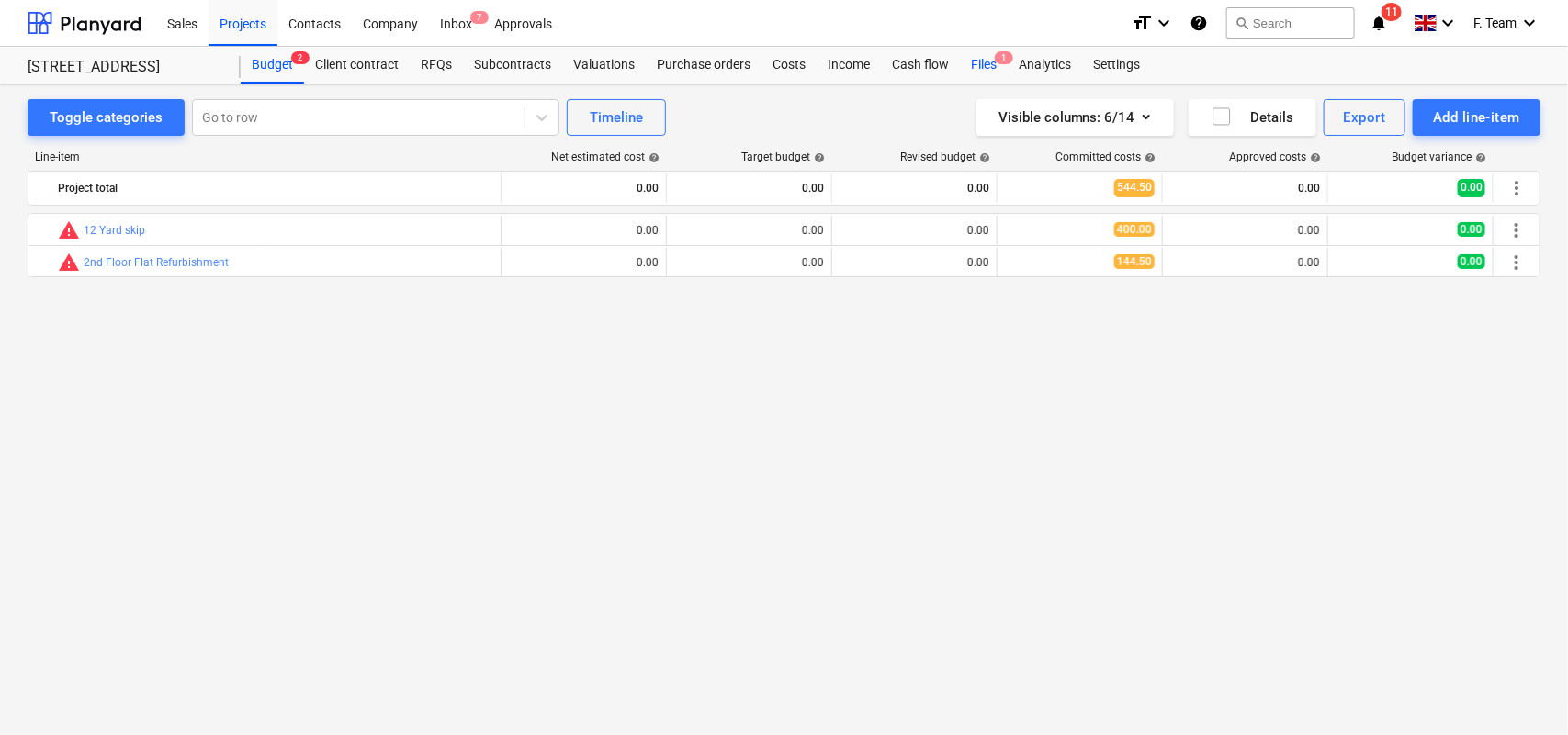
click at [966, 57] on div "Files 1" at bounding box center [983, 65] width 48 height 37
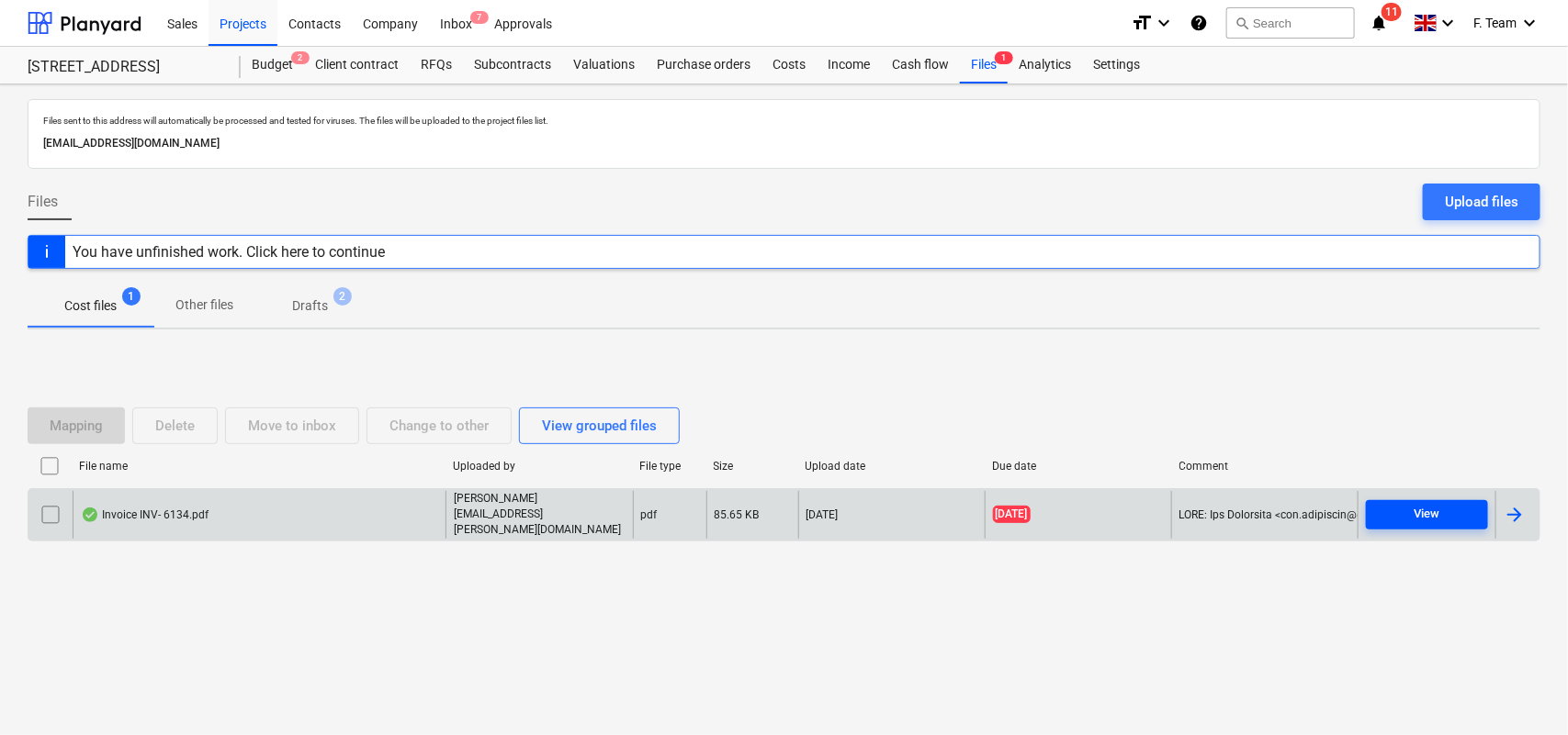
click at [1421, 507] on div "View" at bounding box center [1427, 515] width 25 height 21
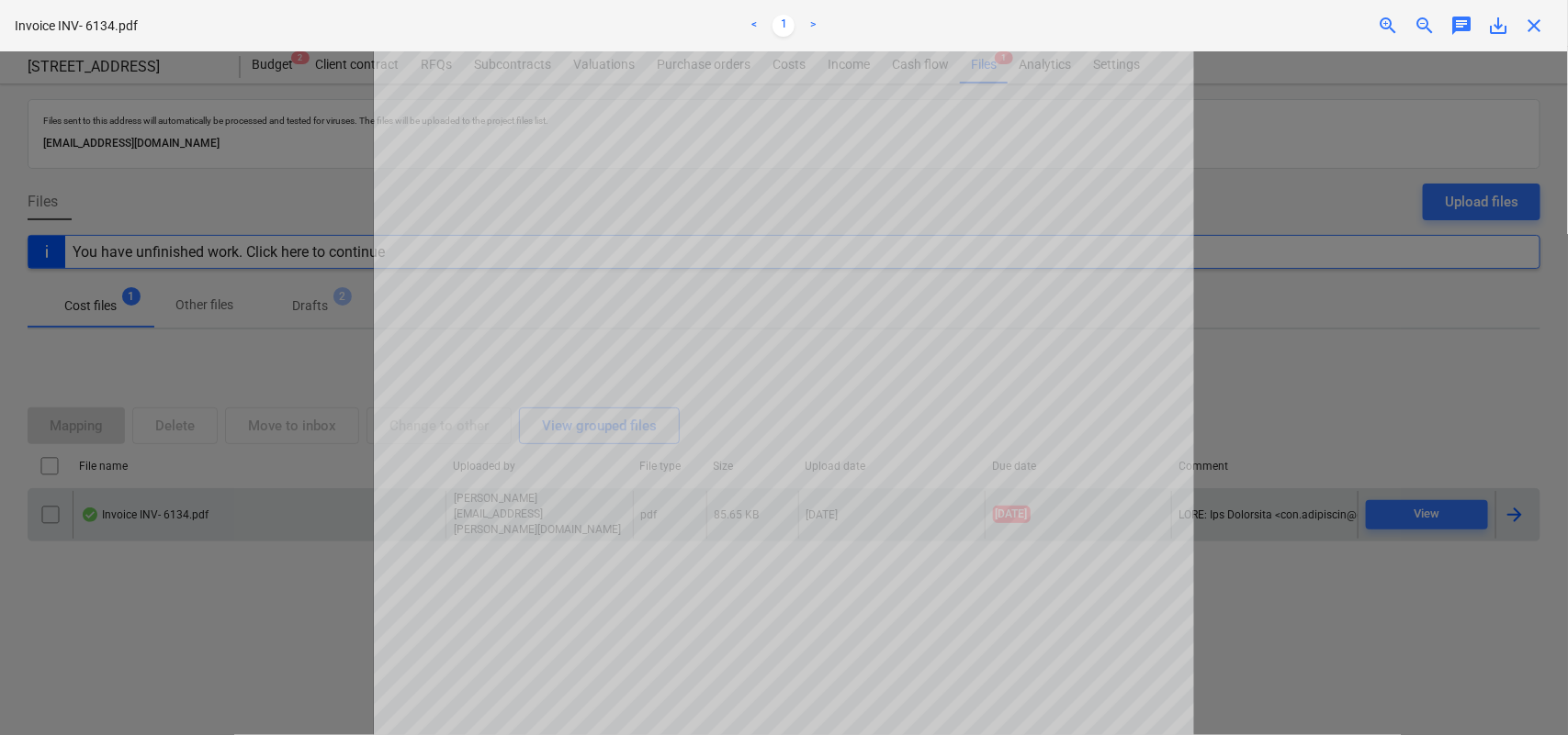
click at [1394, 600] on div at bounding box center [784, 393] width 1568 height 683
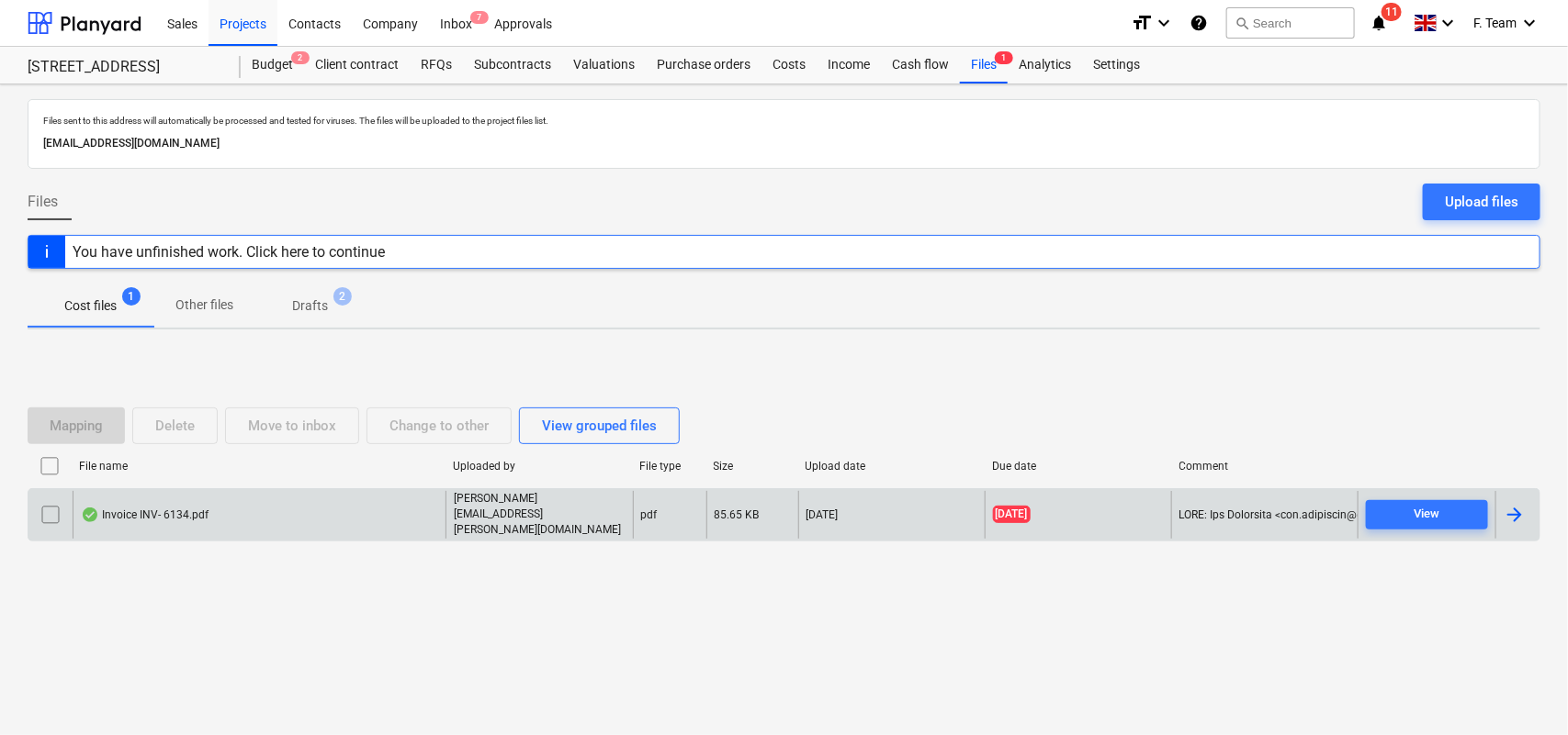
click at [1518, 521] on div at bounding box center [1514, 515] width 22 height 22
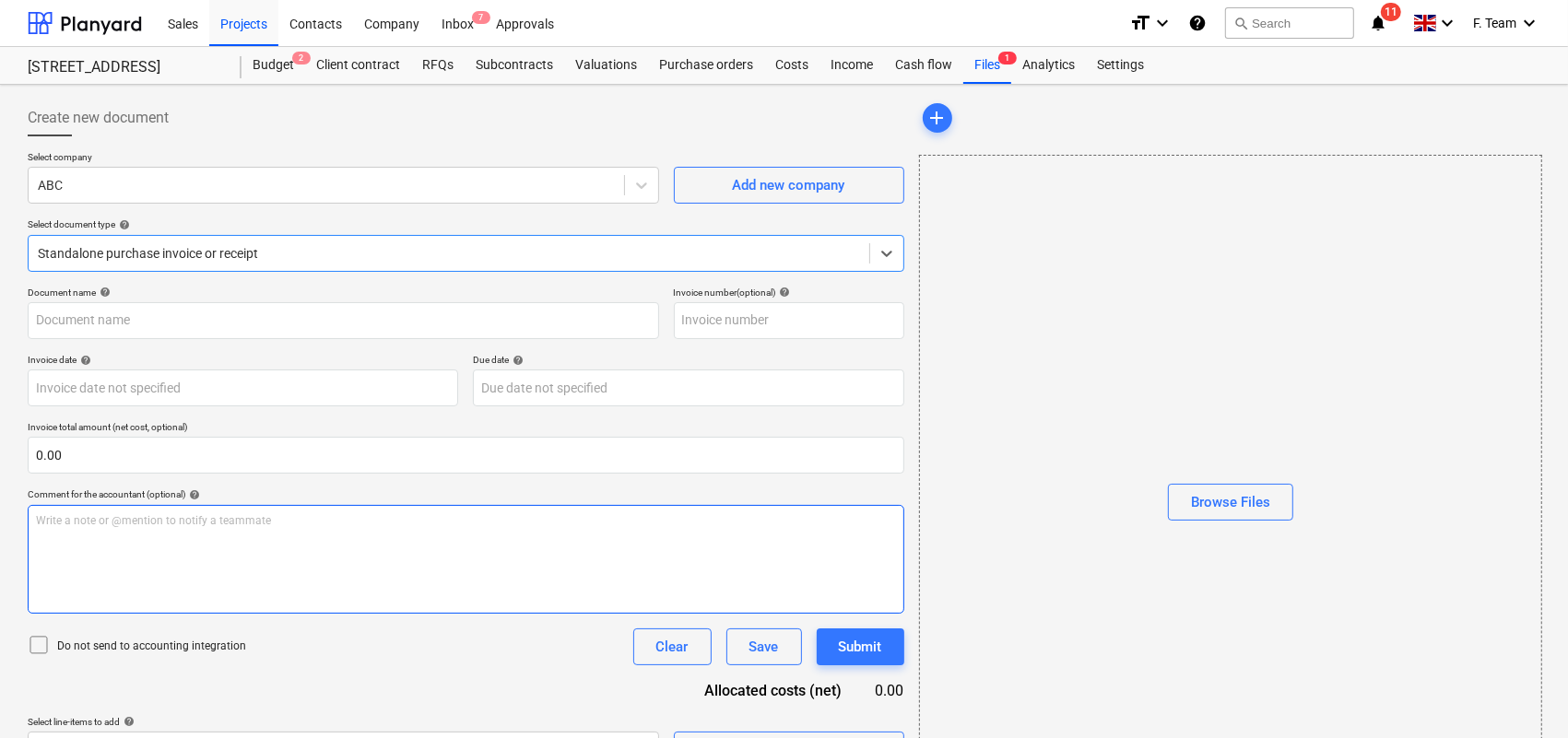
type input "INV-6134"
type input "[DATE]"
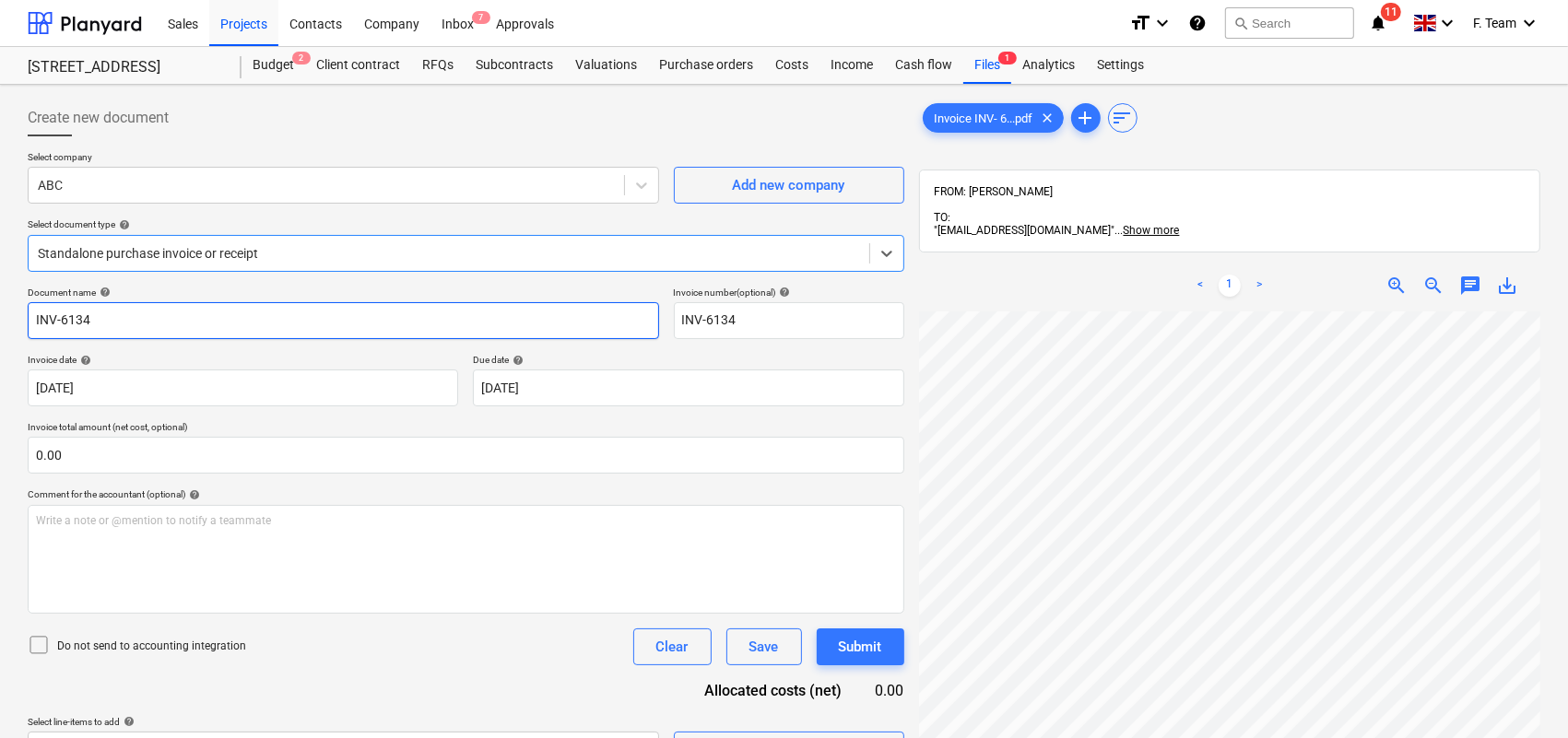
scroll to position [23, 0]
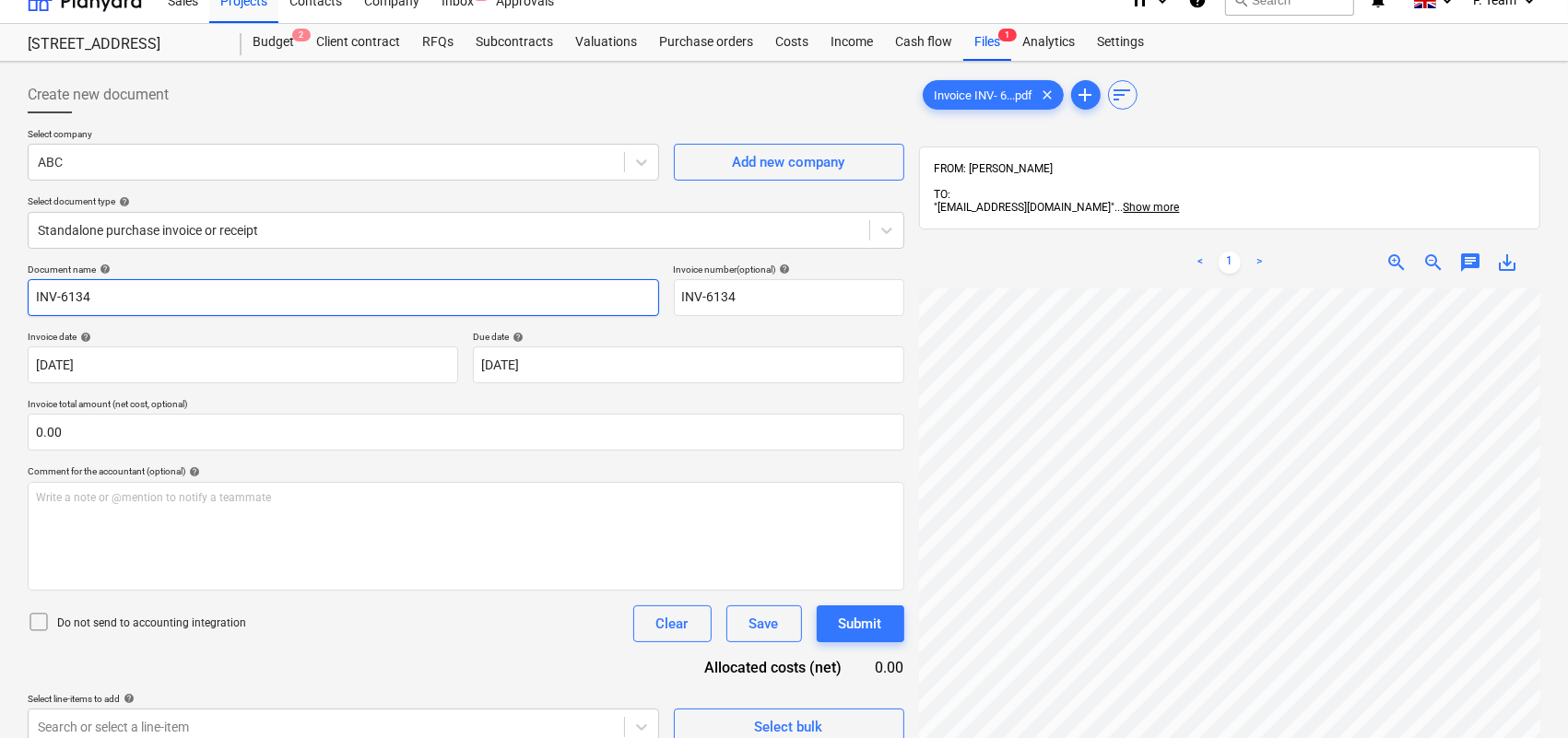
drag, startPoint x: 180, startPoint y: 310, endPoint x: 15, endPoint y: 316, distance: 165.1
click at [14, 316] on div "Create new document Select company ABC Add new company Select document type hel…" at bounding box center [784, 525] width 1568 height 928
type input "ABC"
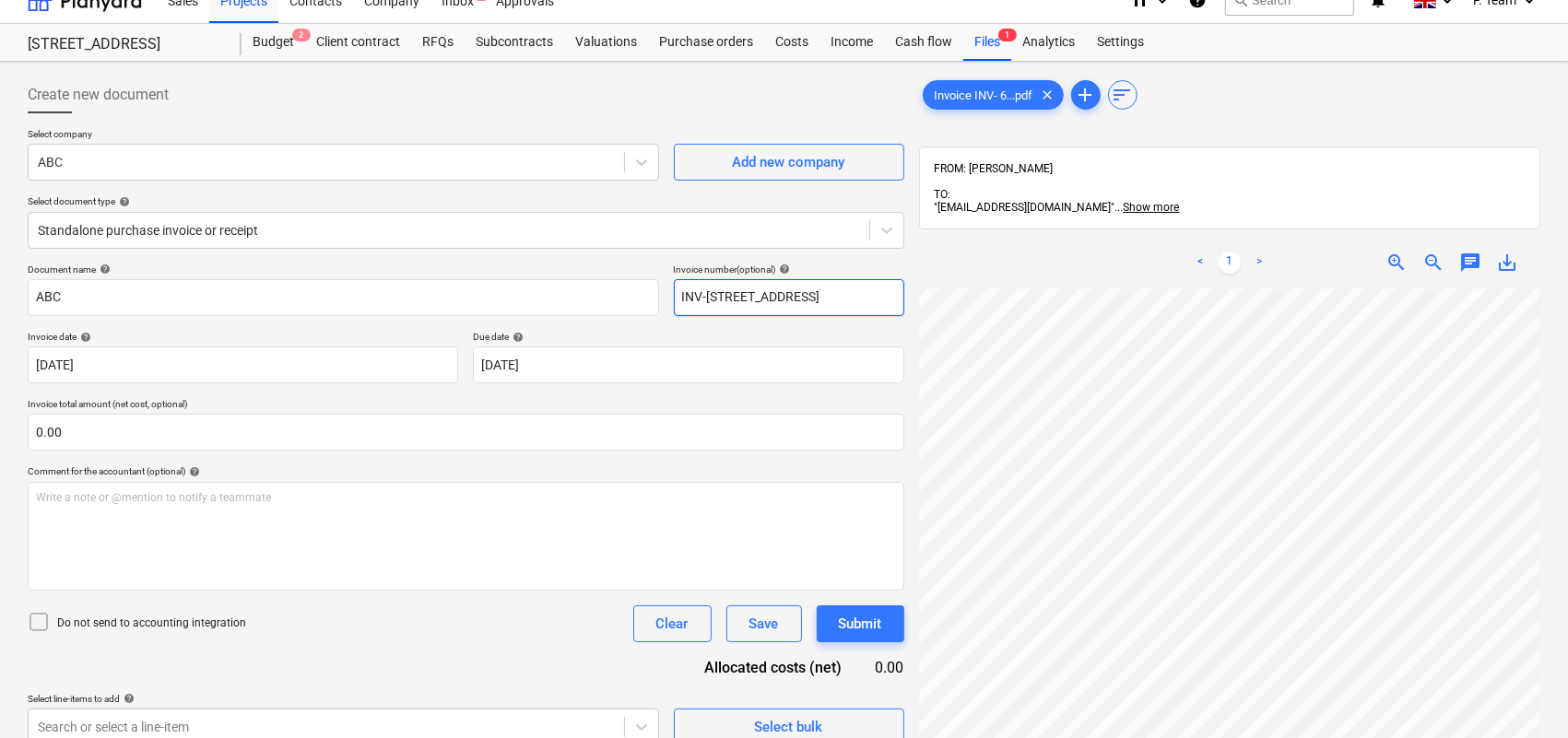
scroll to position [238, 0]
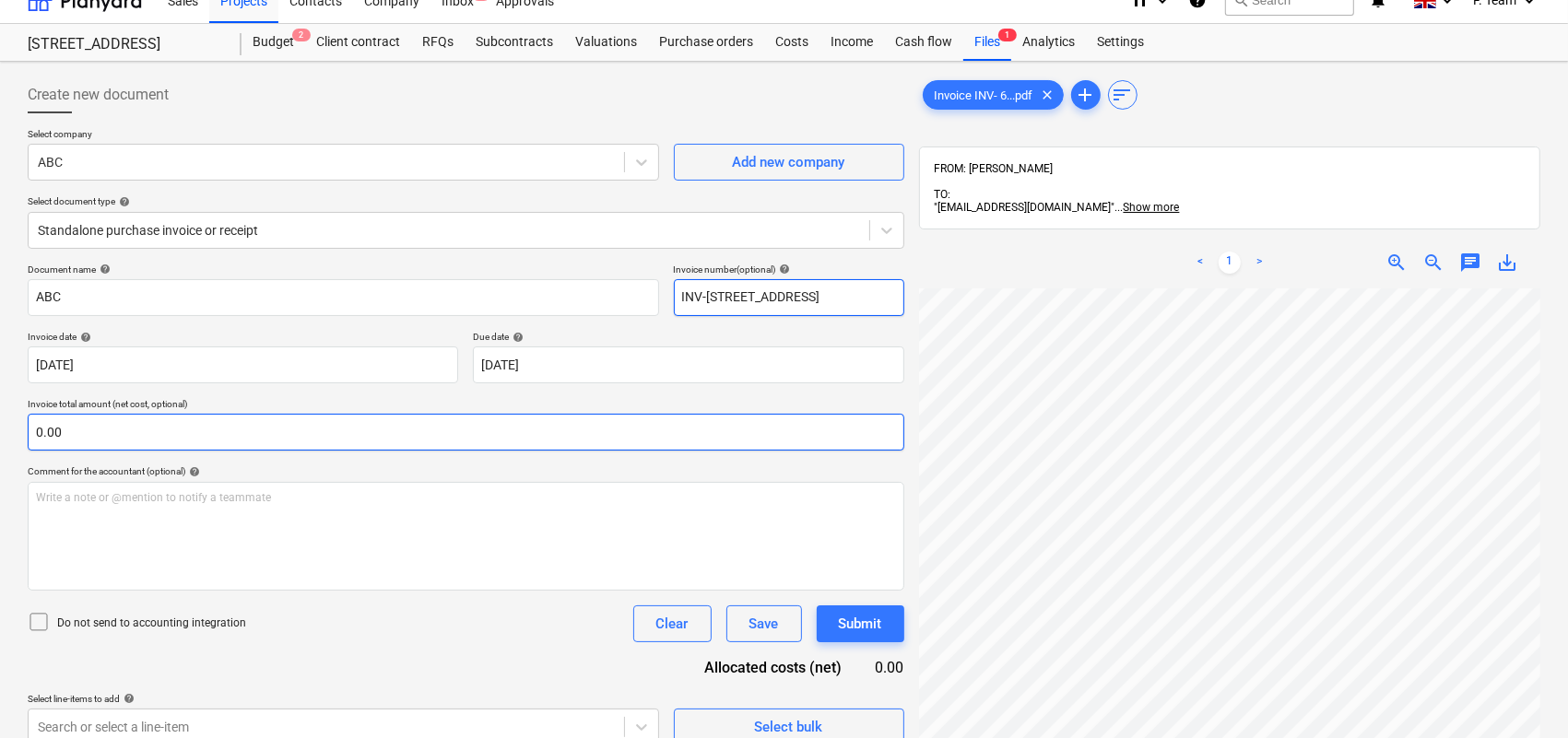
type input "INV-[STREET_ADDRESS]"
click at [282, 434] on input "text" at bounding box center [465, 432] width 877 height 37
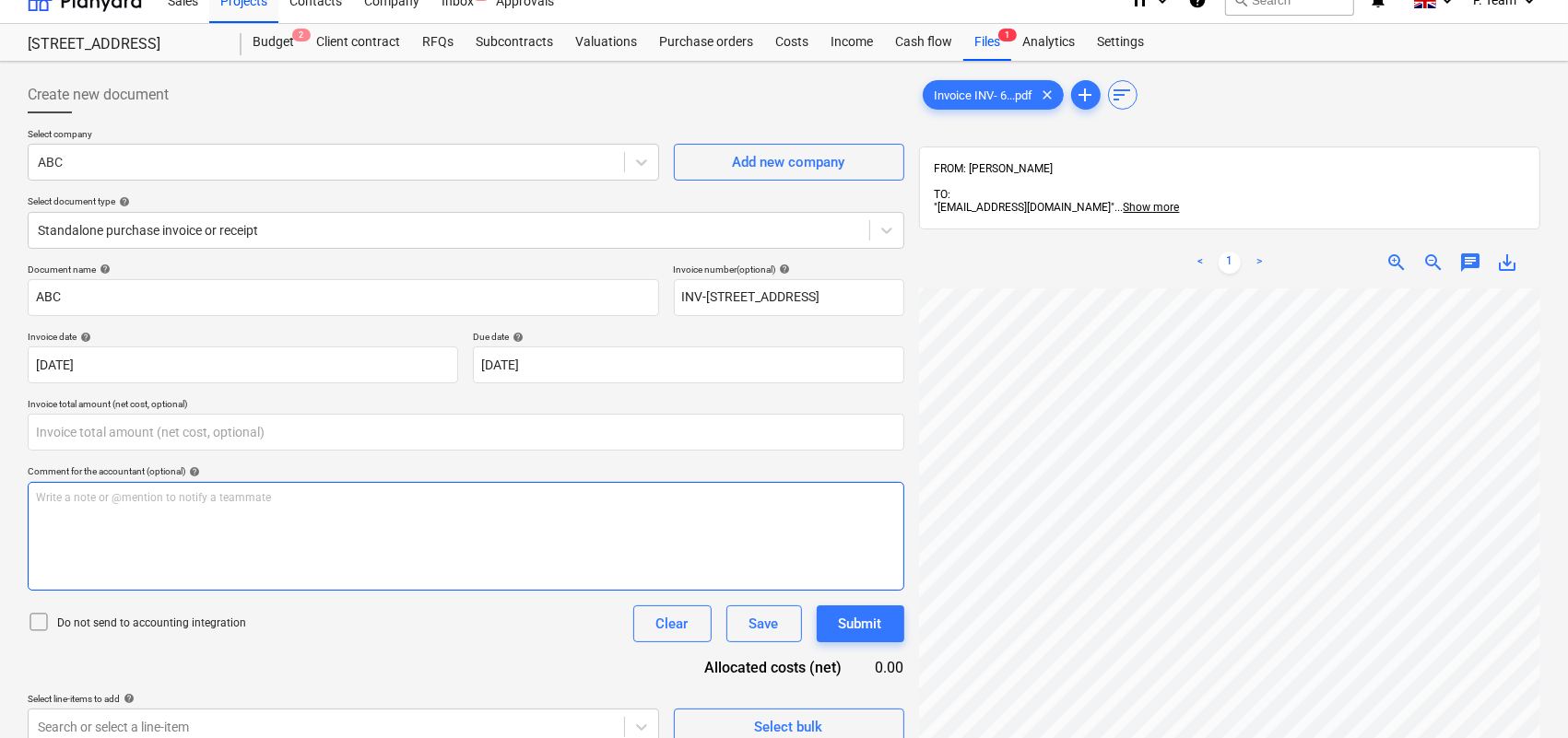
type input "0.00"
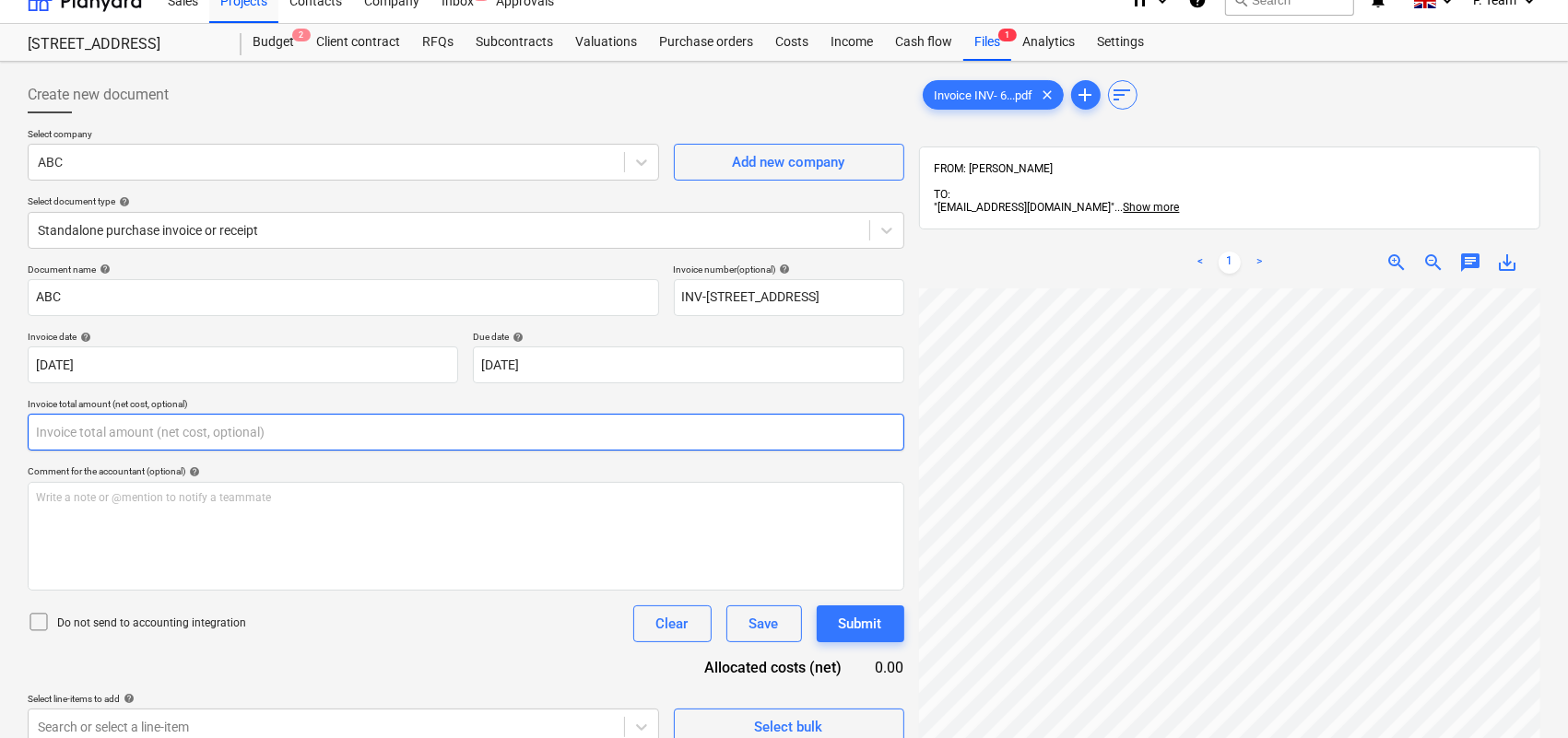
drag, startPoint x: 143, startPoint y: 450, endPoint x: 124, endPoint y: 441, distance: 21.0
click at [134, 445] on input "text" at bounding box center [465, 432] width 877 height 37
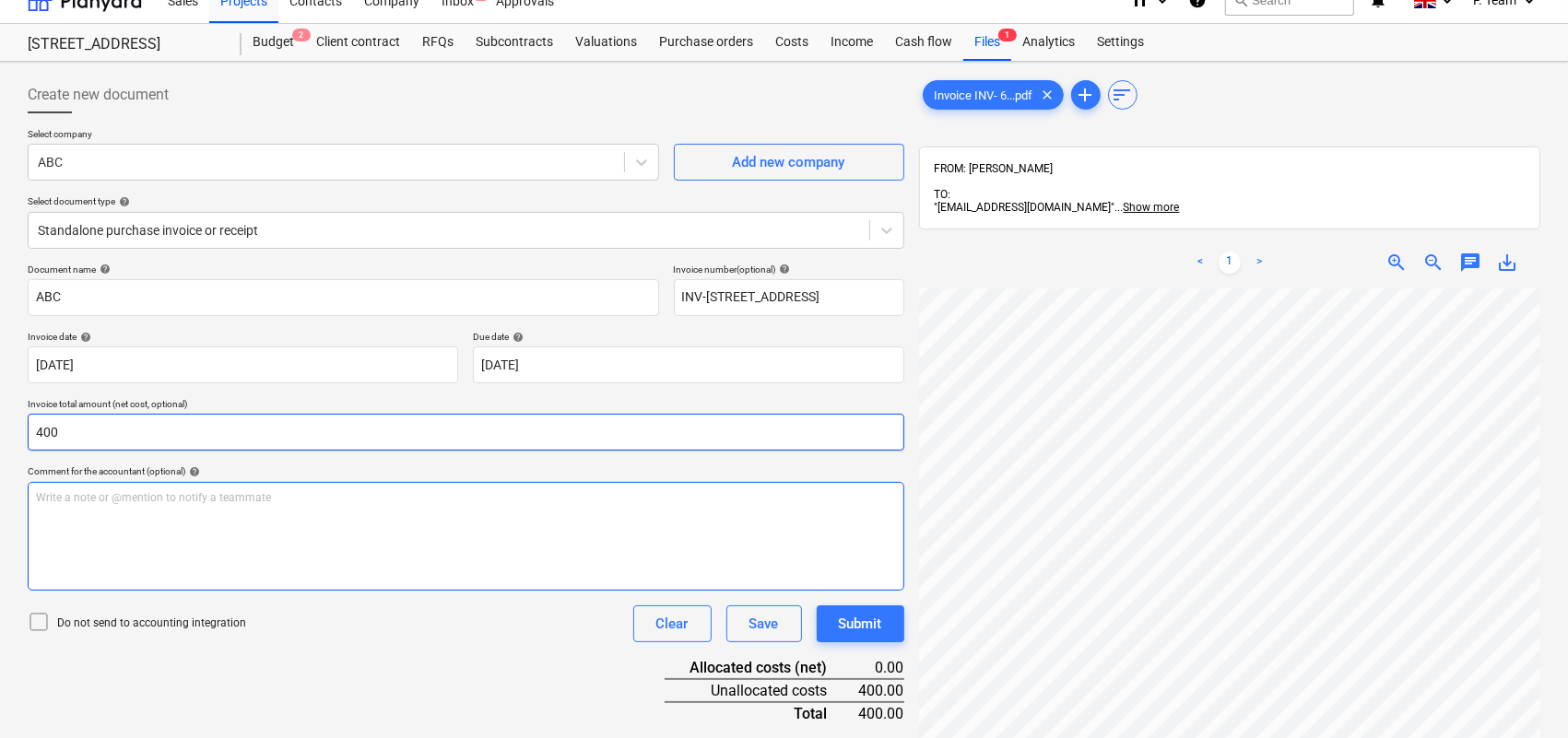
scroll to position [261, 0]
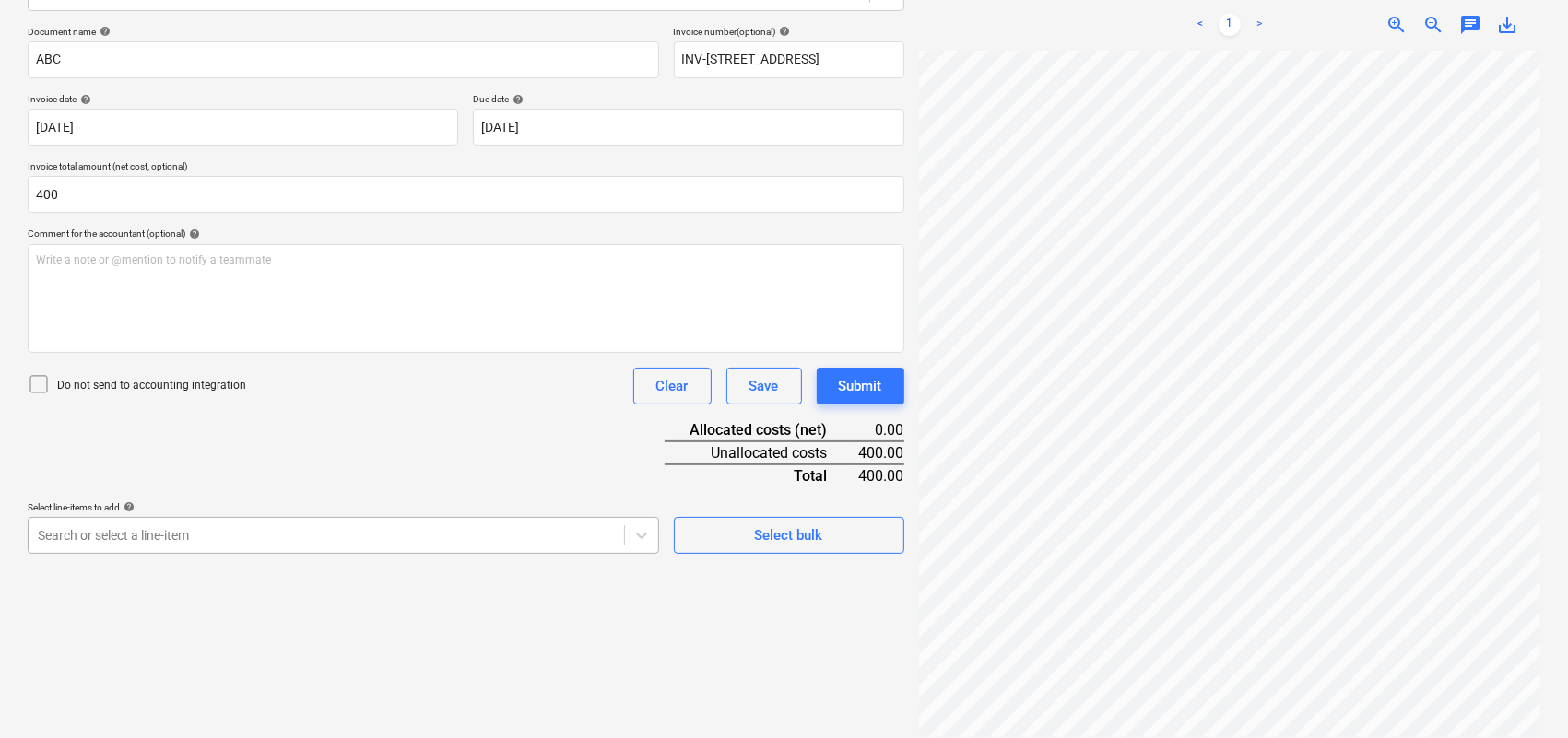
type input "400.00"
click at [453, 537] on div at bounding box center [327, 535] width 577 height 19
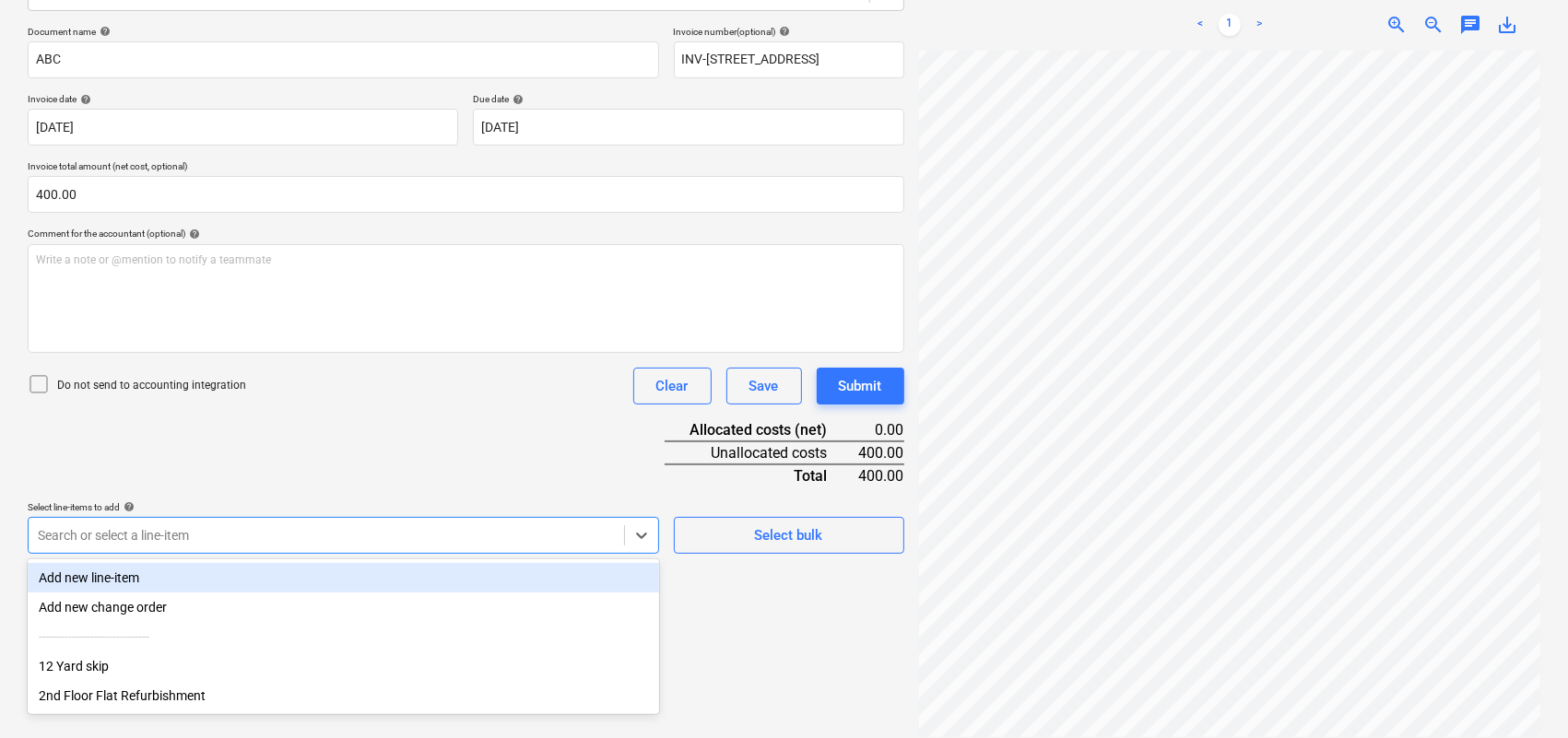
click at [439, 577] on div "Add new line-item" at bounding box center [343, 578] width 632 height 29
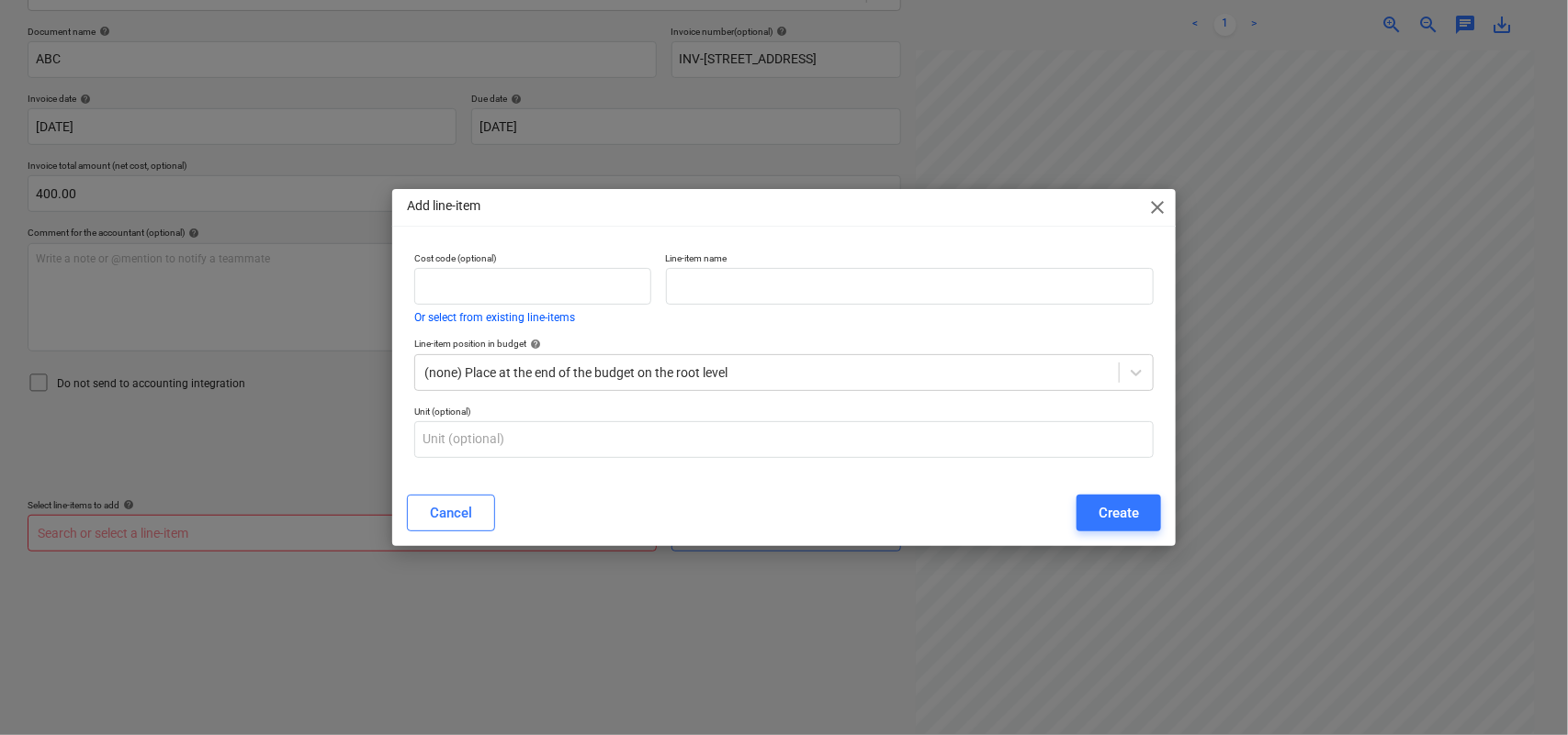
click at [1117, 246] on div "Line-item name" at bounding box center [910, 288] width 504 height 86
click at [1166, 213] on span "close" at bounding box center [1157, 207] width 22 height 22
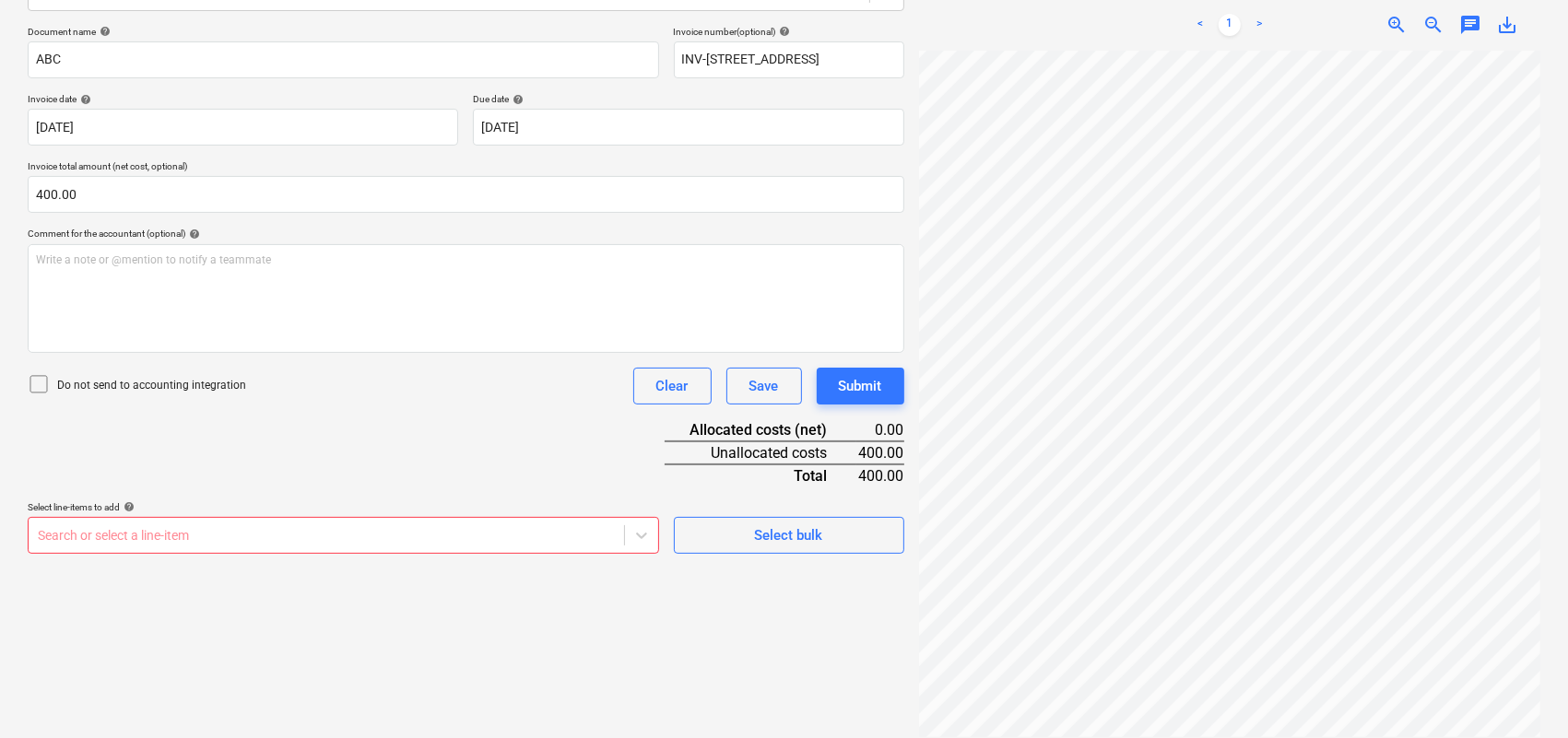
scroll to position [321, 0]
click at [430, 528] on div at bounding box center [327, 535] width 577 height 19
type input "b"
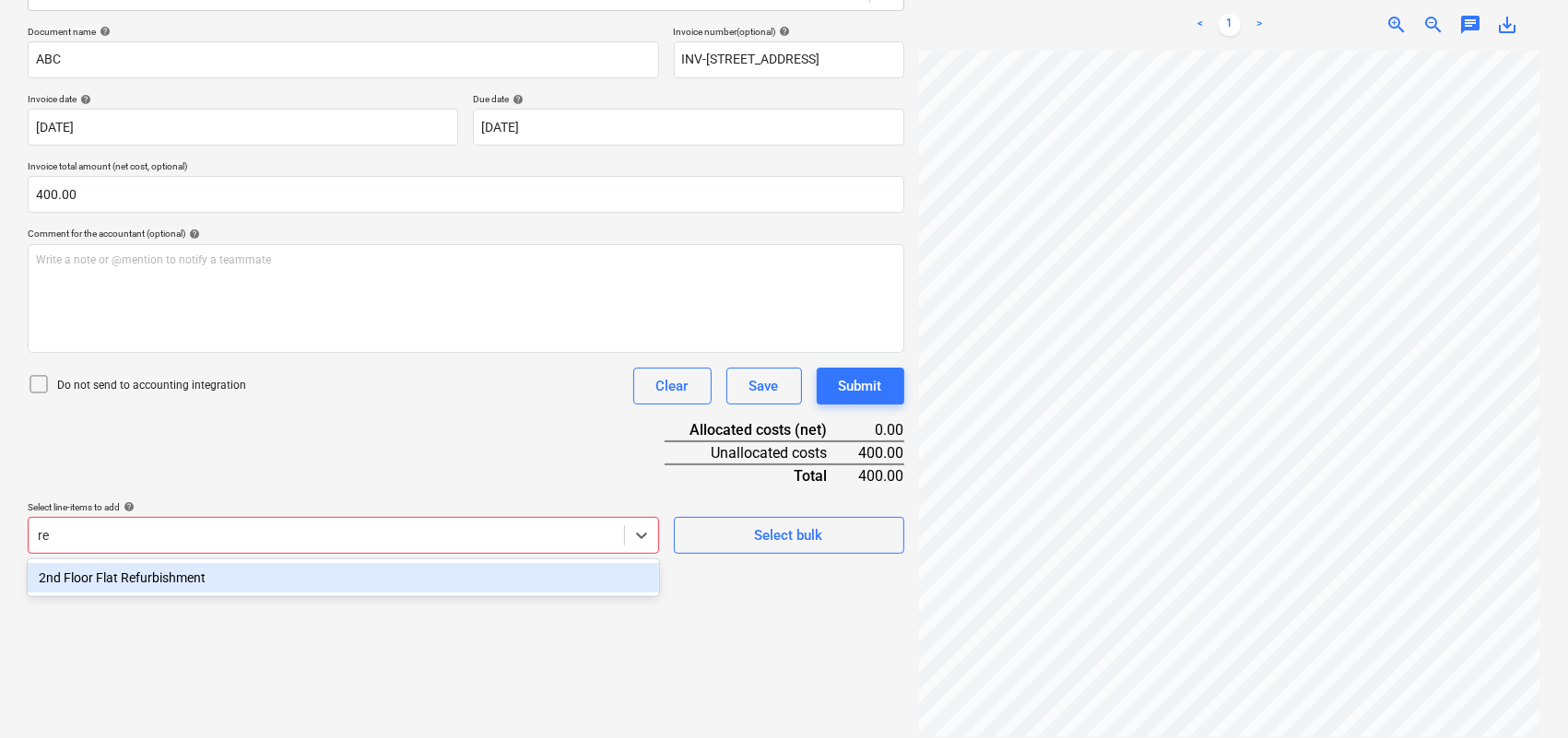
type input "r"
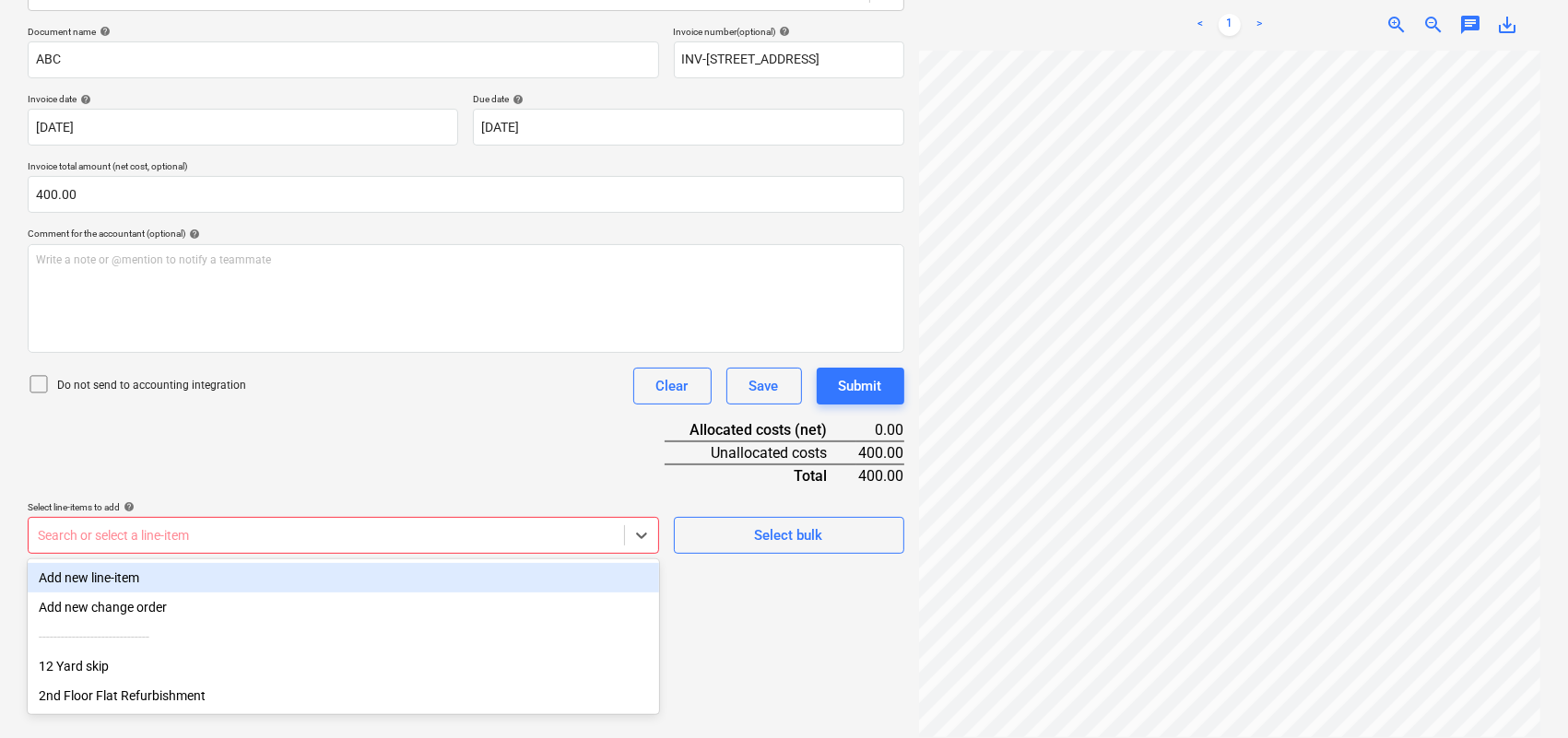
click at [401, 573] on div "Add new line-item" at bounding box center [343, 578] width 632 height 29
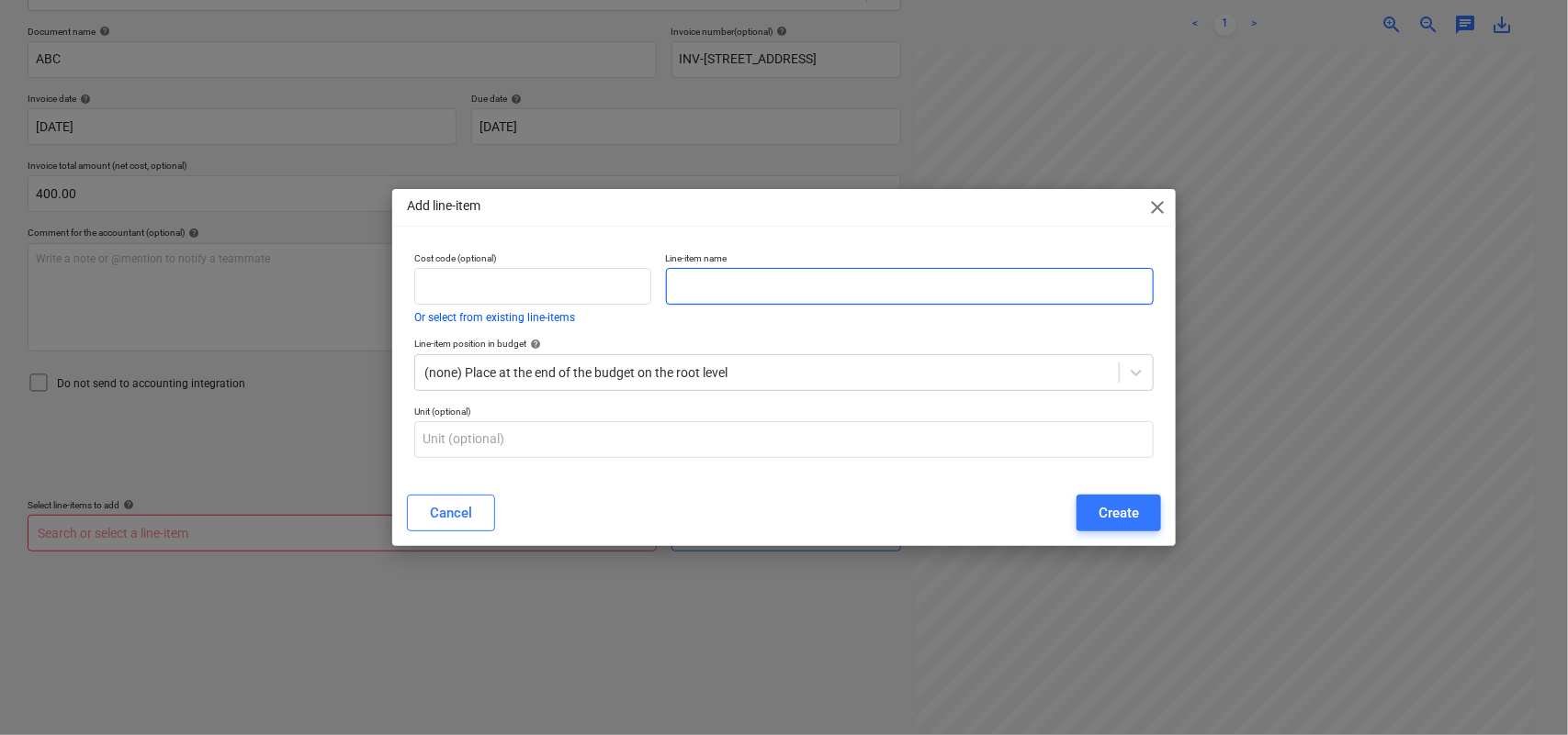
click at [680, 276] on input "text" at bounding box center [911, 286] width 489 height 37
type input "Building regulation Services"
drag, startPoint x: 721, startPoint y: 405, endPoint x: 722, endPoint y: 418, distance: 13.0
click at [721, 413] on p "Unit (optional)" at bounding box center [784, 414] width 740 height 16
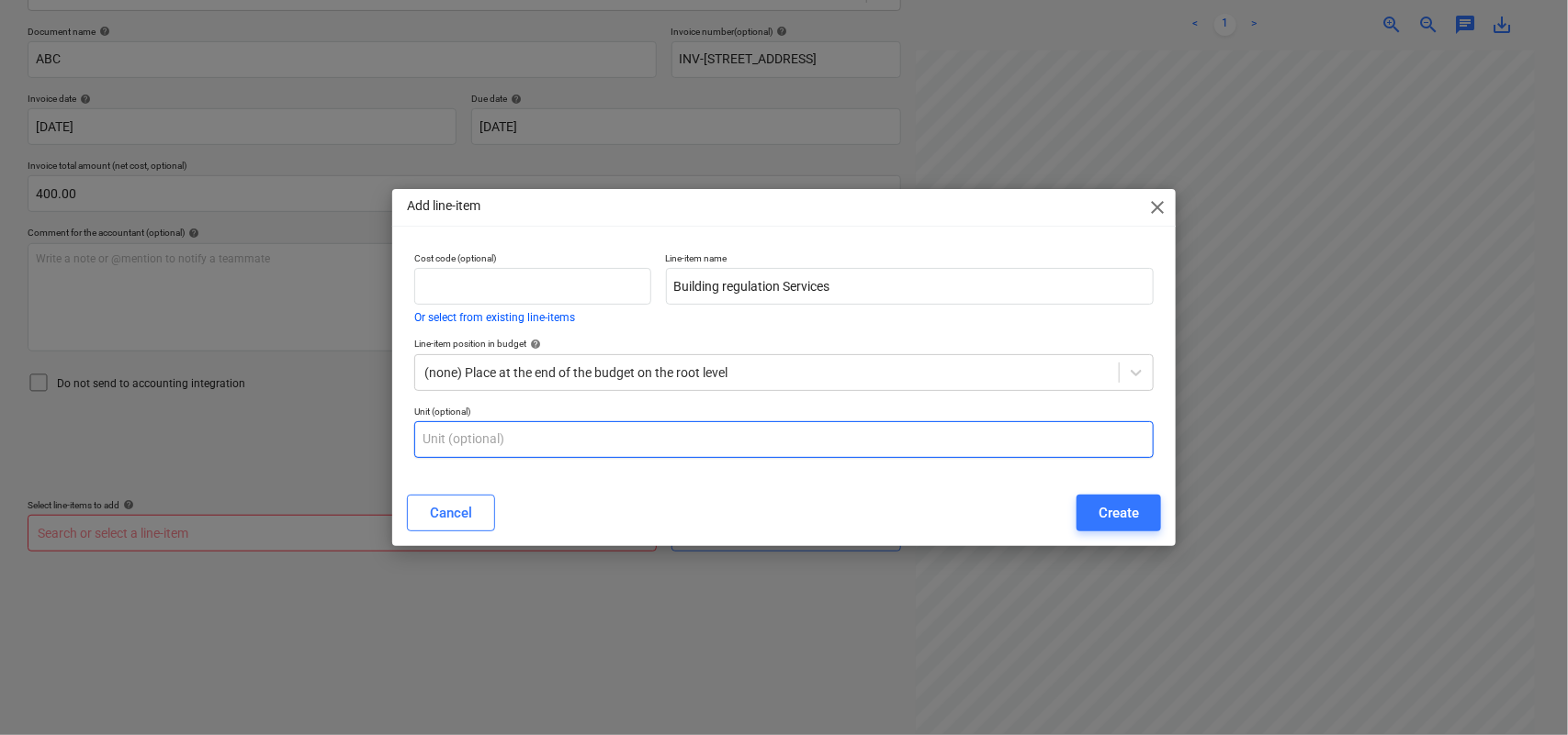
click at [718, 429] on input "text" at bounding box center [784, 440] width 740 height 37
type input "Nos"
click at [1118, 523] on button "Create" at bounding box center [1118, 513] width 85 height 37
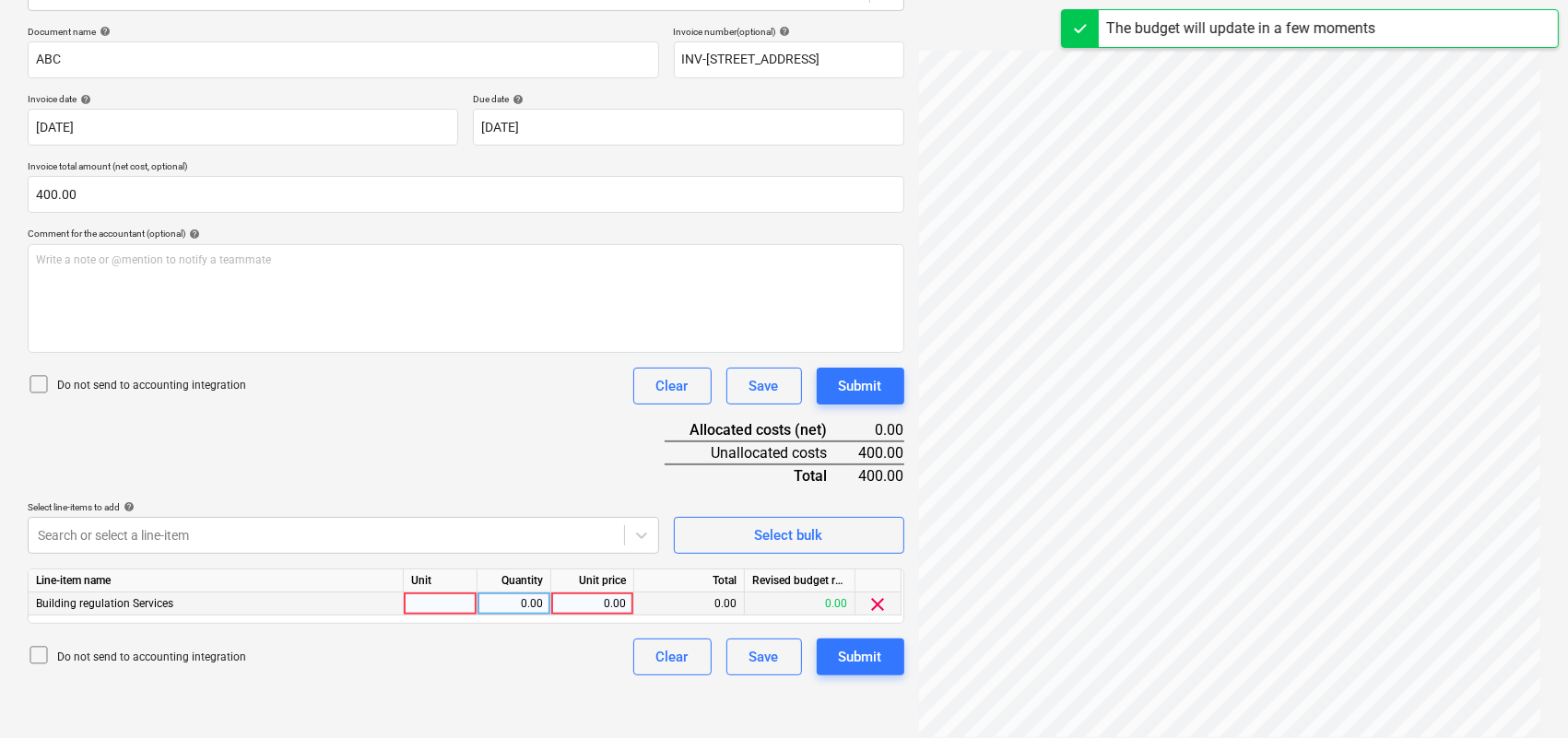
click at [433, 599] on div at bounding box center [440, 604] width 73 height 23
type input "1"
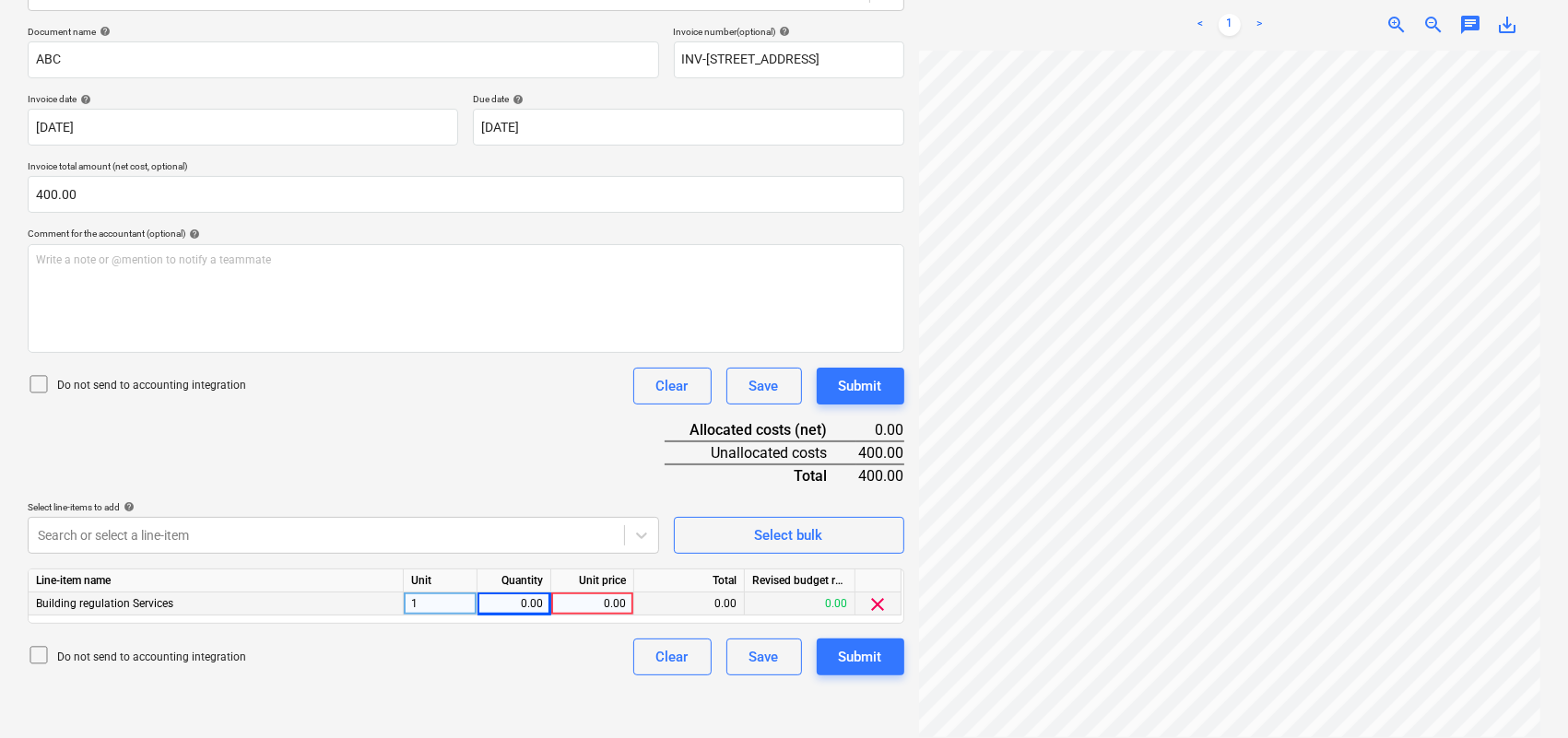
click at [434, 599] on div "1" at bounding box center [440, 604] width 73 height 23
type input "b"
type input "nos"
click at [624, 592] on div "0.00" at bounding box center [591, 604] width 67 height 23
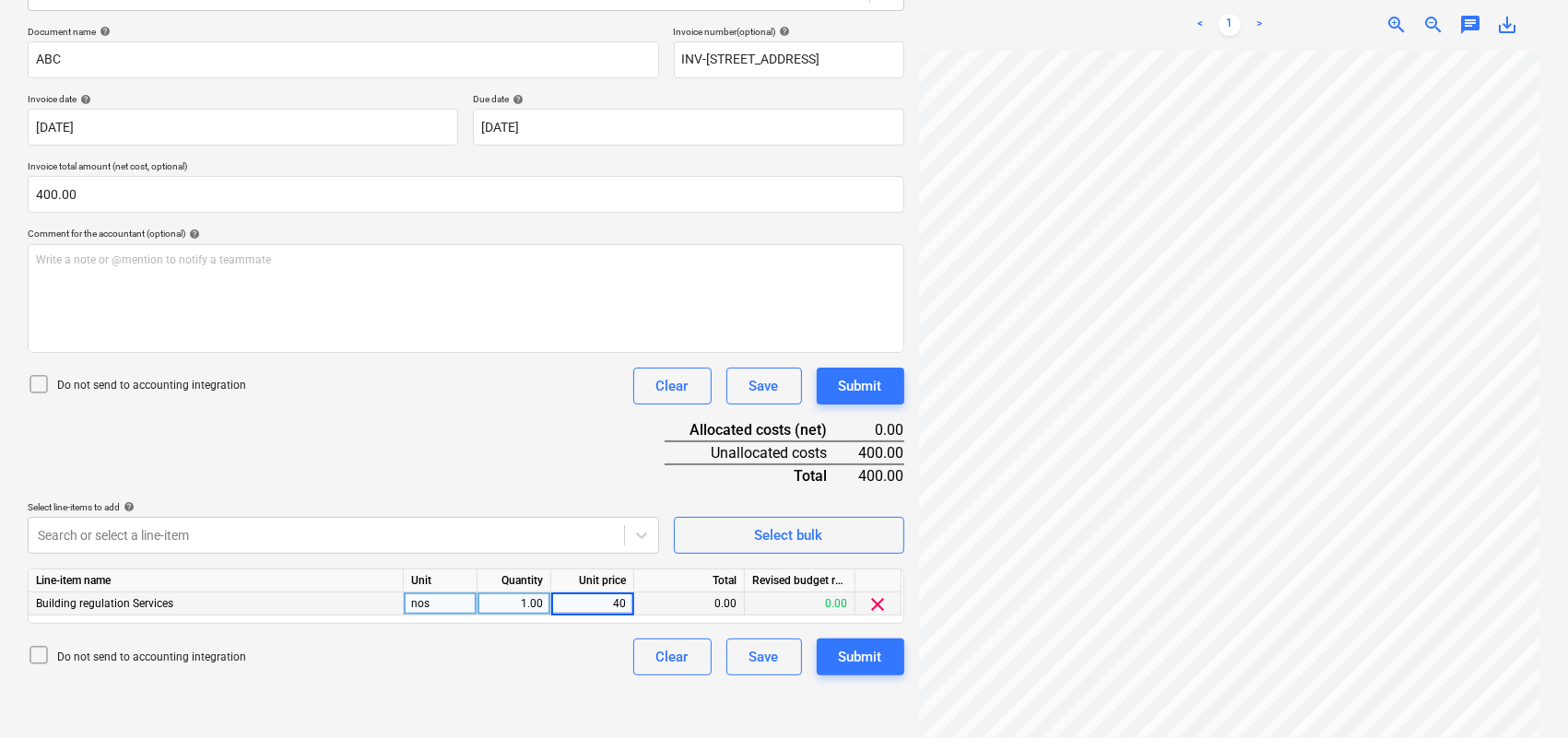
type input "400"
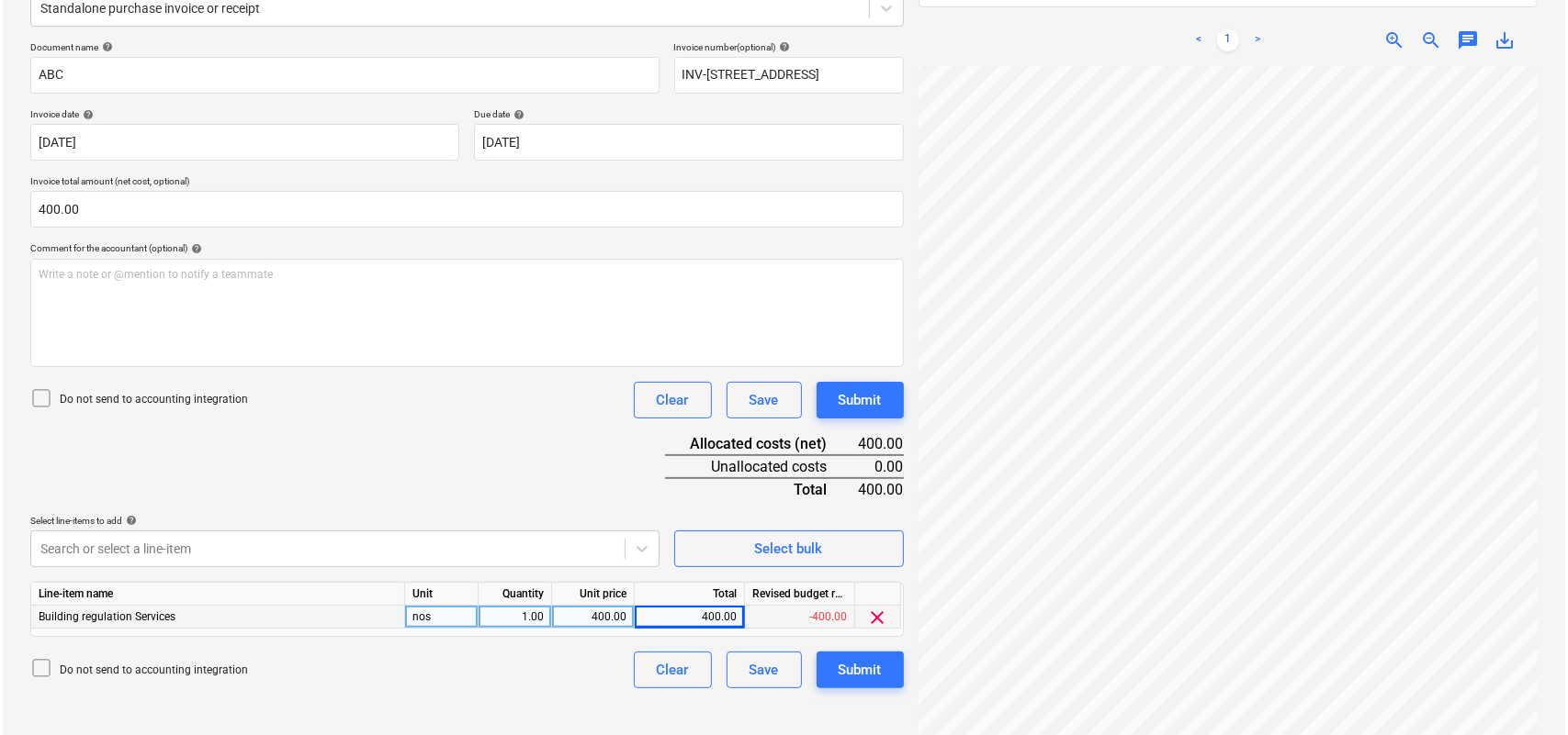
scroll to position [230, 0]
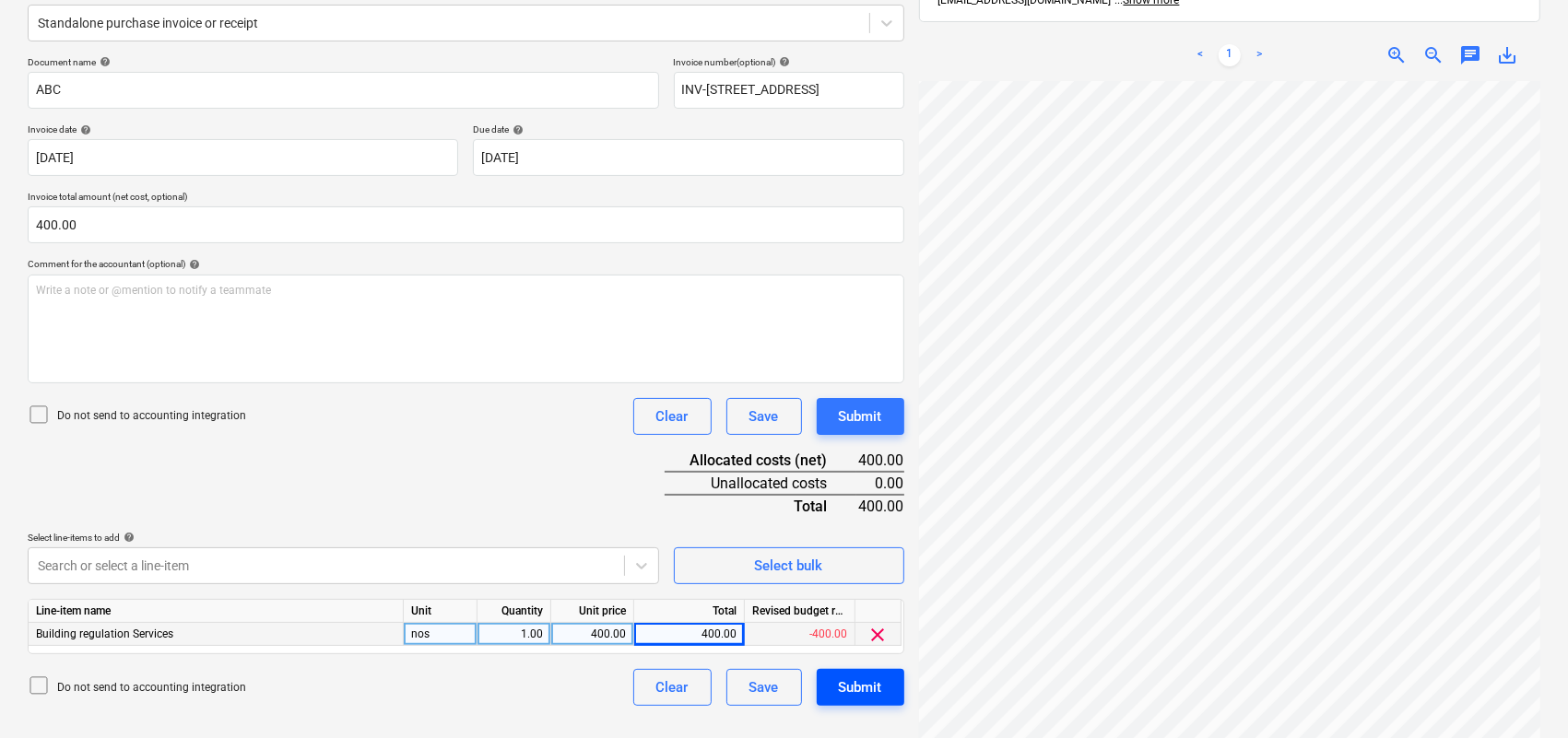
click at [855, 696] on div "Submit" at bounding box center [860, 687] width 43 height 24
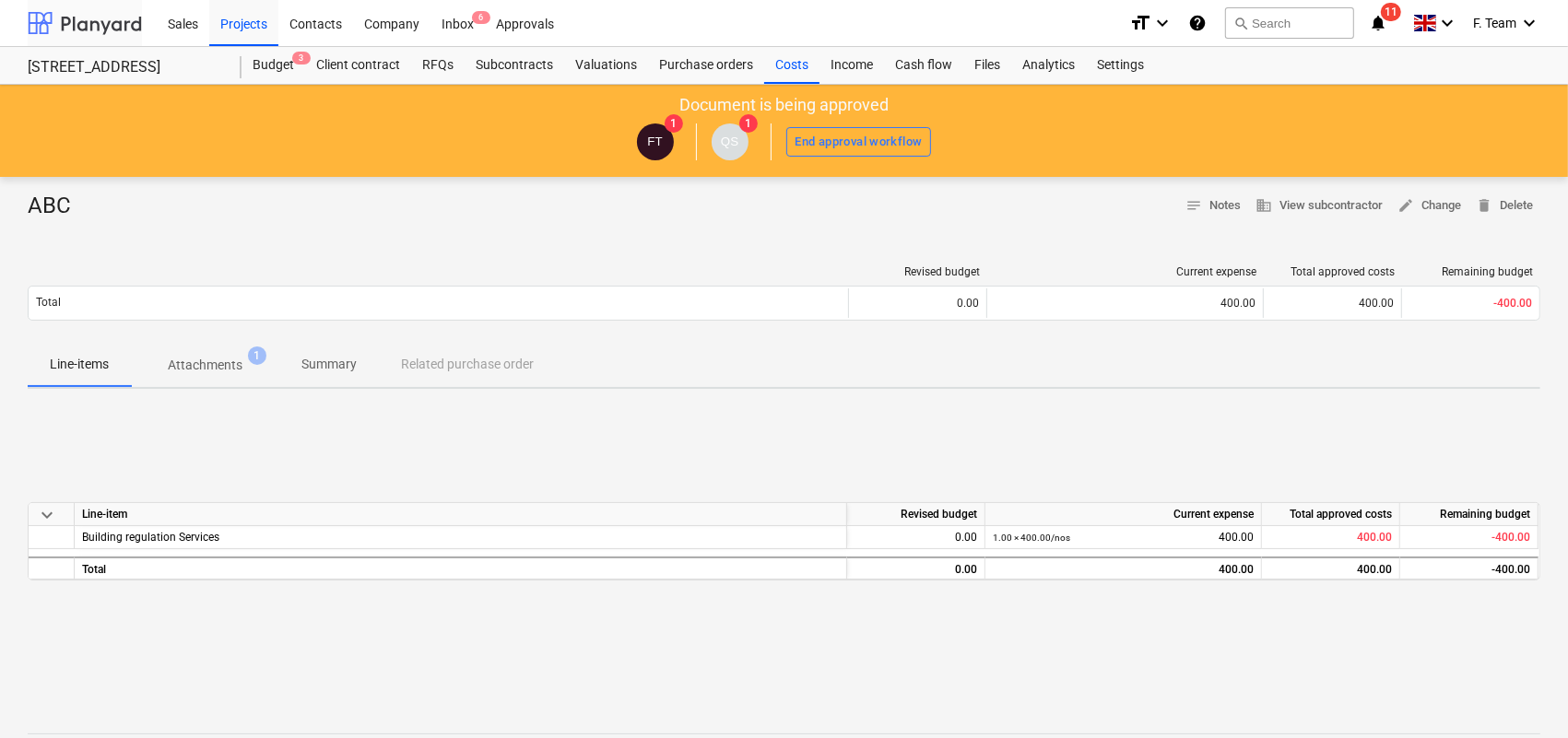
click at [52, 14] on div at bounding box center [84, 22] width 114 height 46
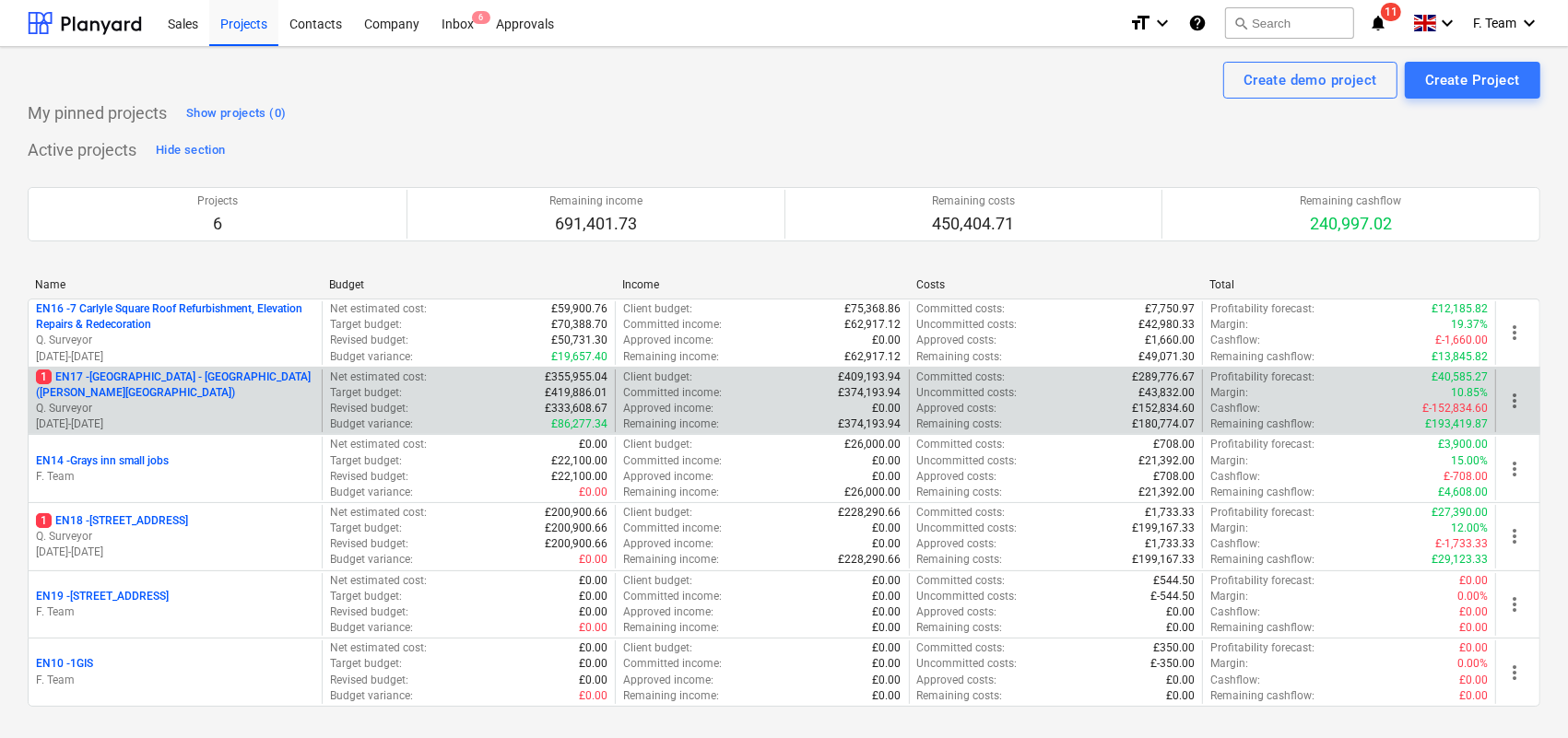
click at [204, 399] on p "1 EN17 - [GEOGRAPHIC_DATA] - [GEOGRAPHIC_DATA] ([PERSON_NAME][GEOGRAPHIC_DATA])" at bounding box center [175, 385] width 279 height 31
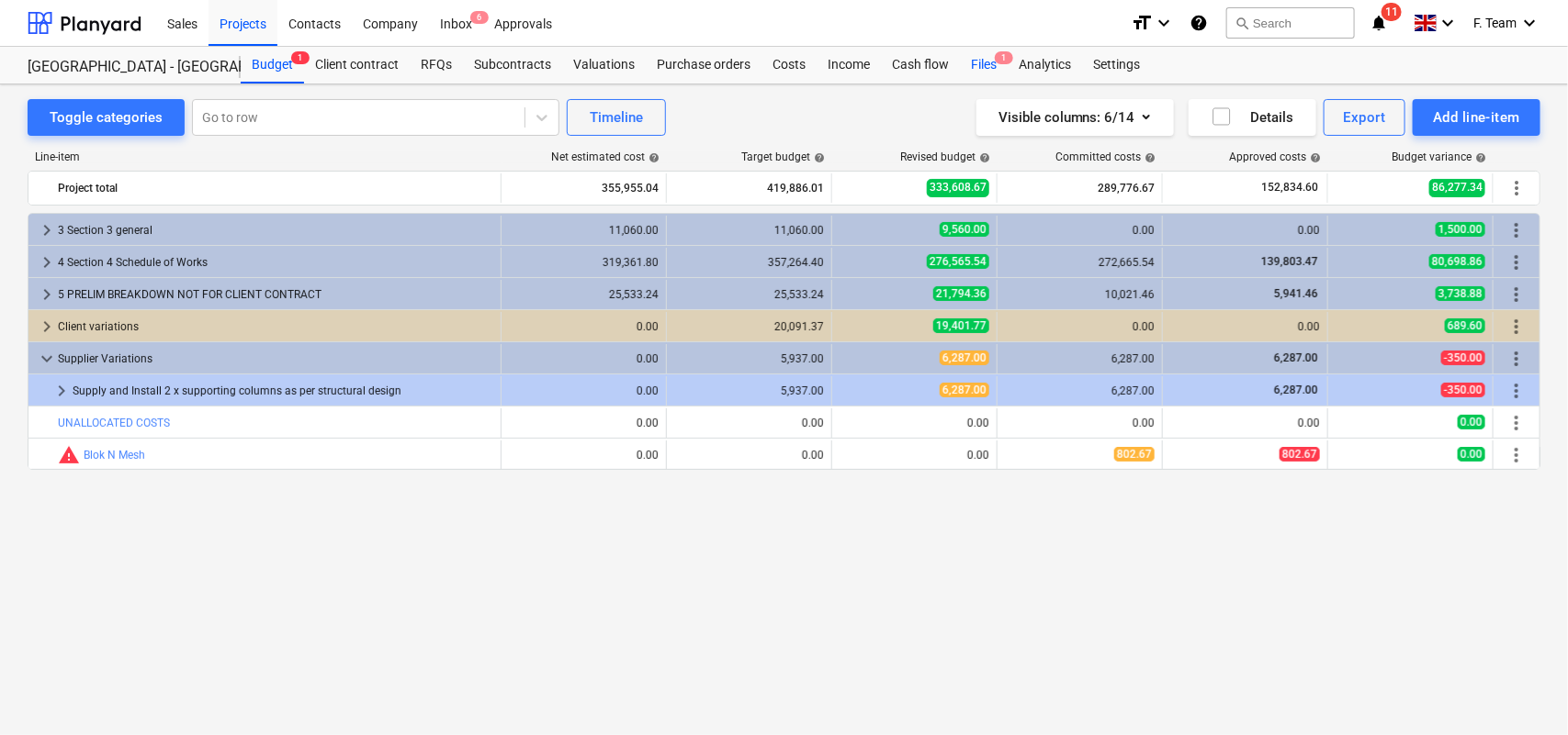
click at [981, 59] on div "Files 1" at bounding box center [983, 65] width 48 height 37
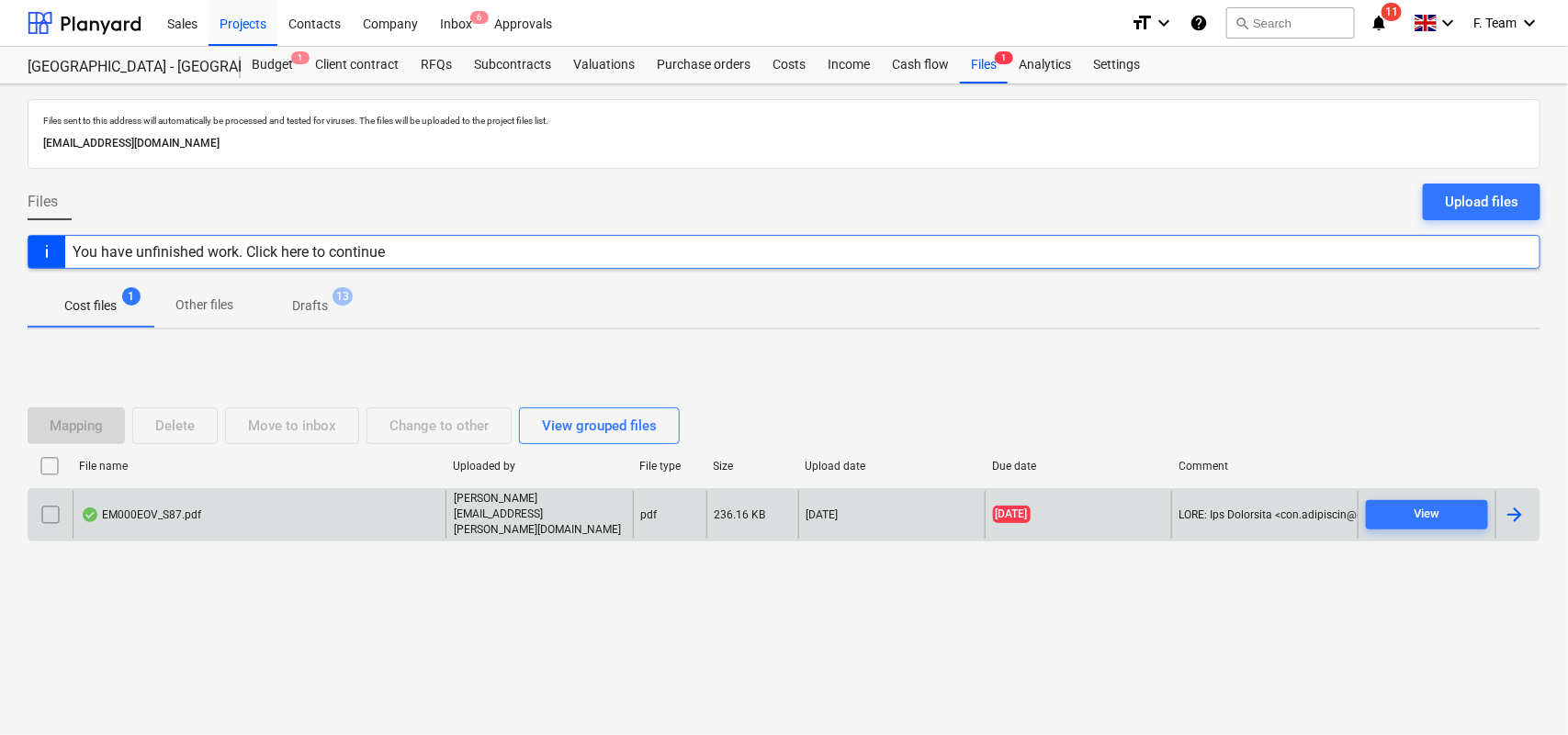
click at [1513, 514] on div at bounding box center [1514, 515] width 22 height 22
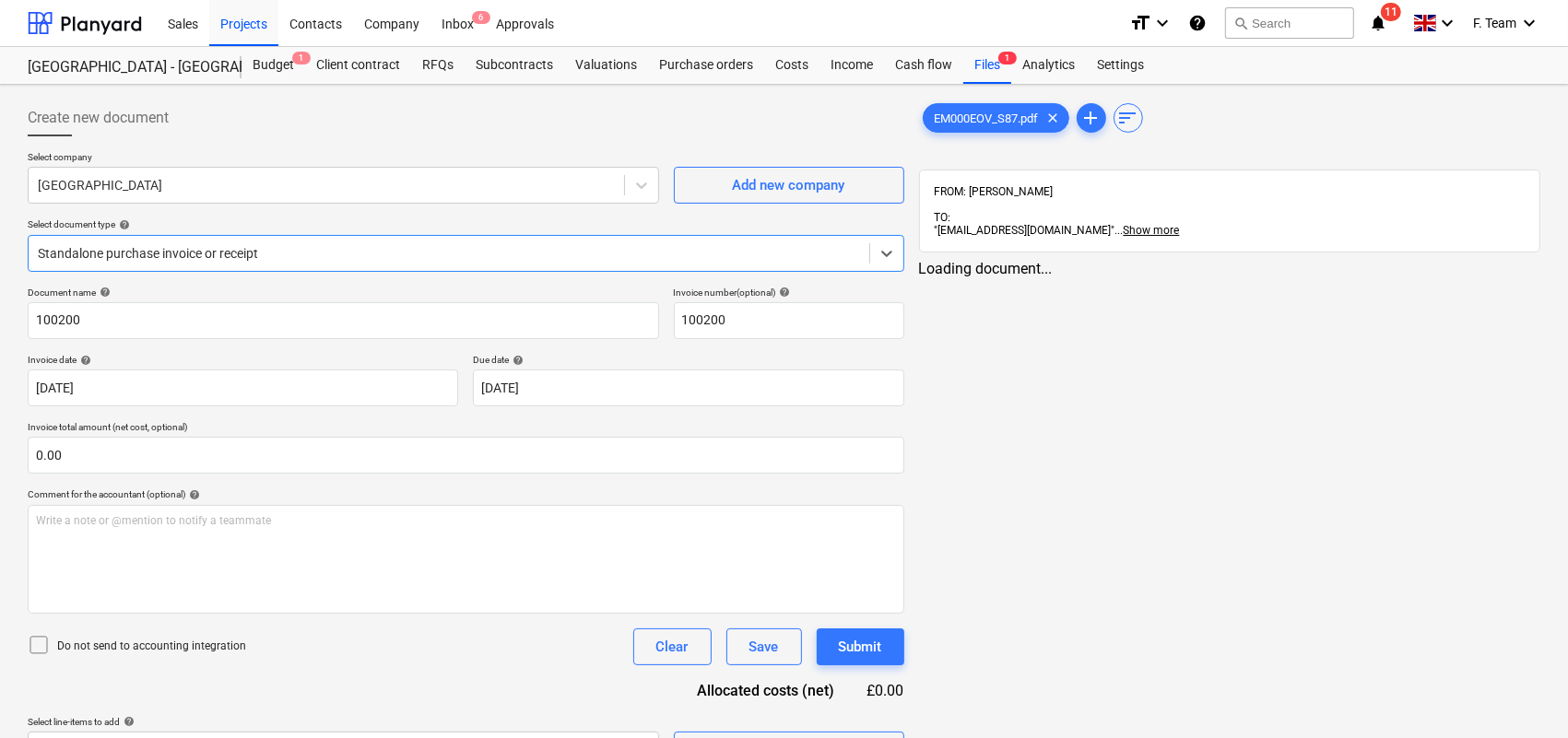
type input "100200"
type input "[DATE]"
click at [158, 195] on div at bounding box center [327, 185] width 577 height 19
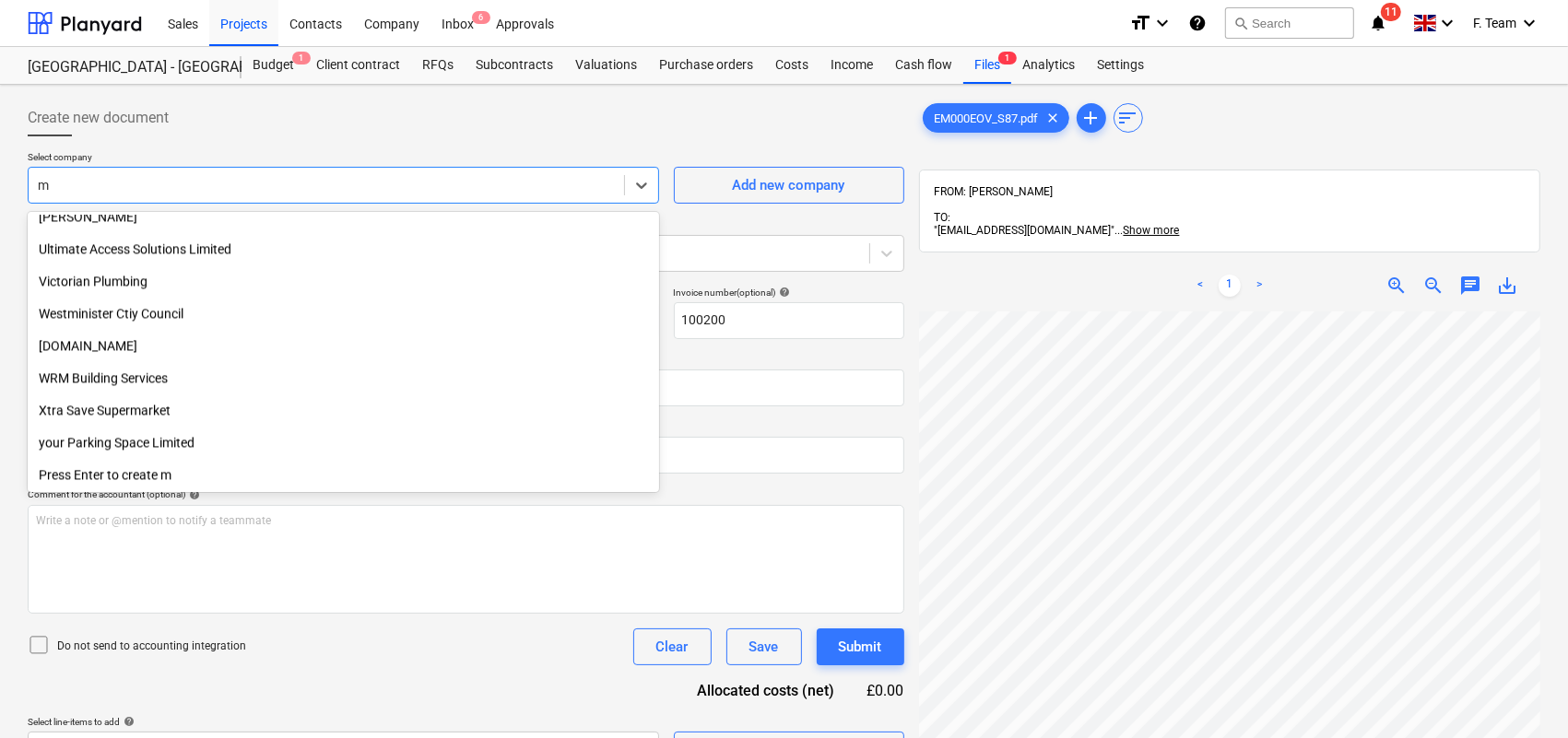
scroll to position [369, 0]
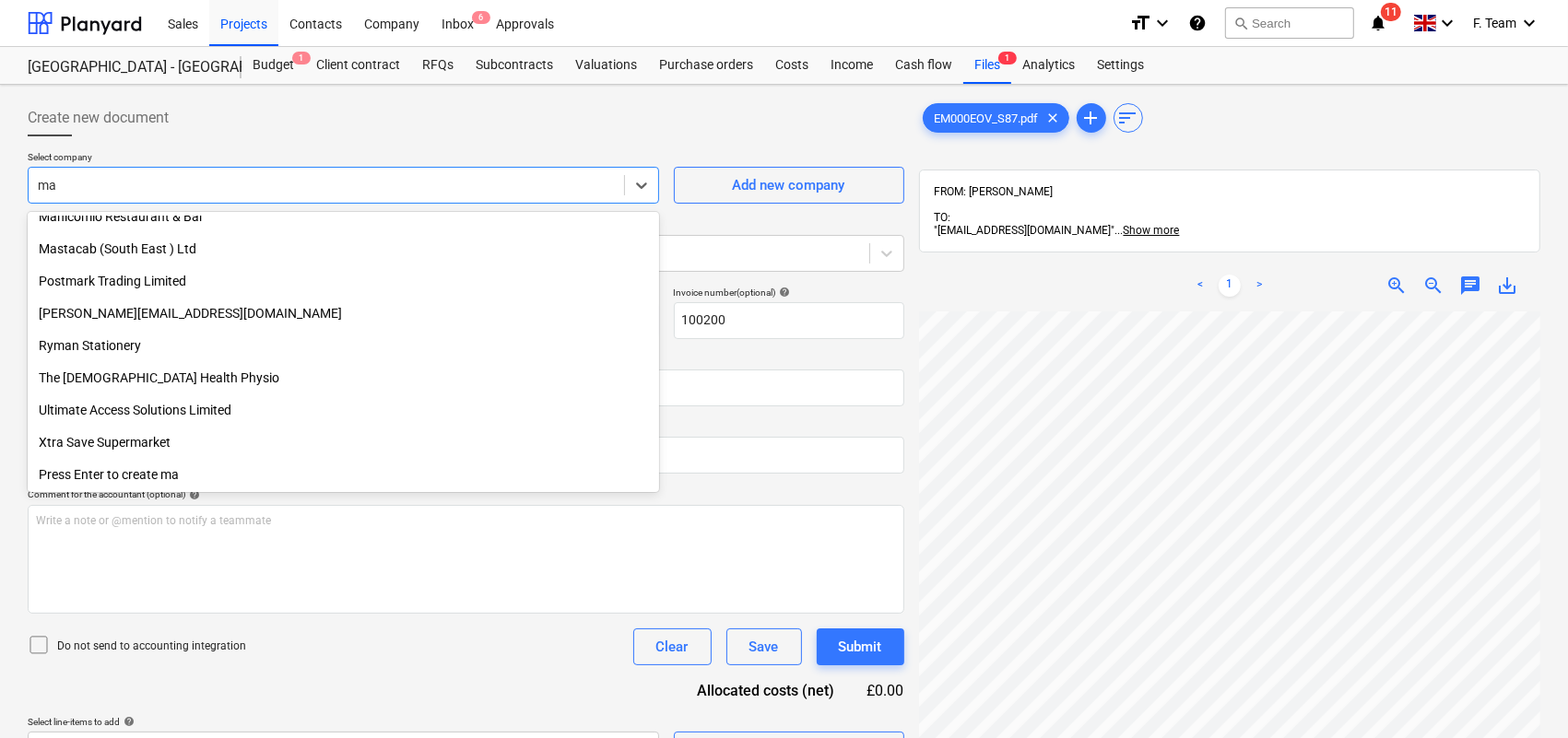
type input "mas"
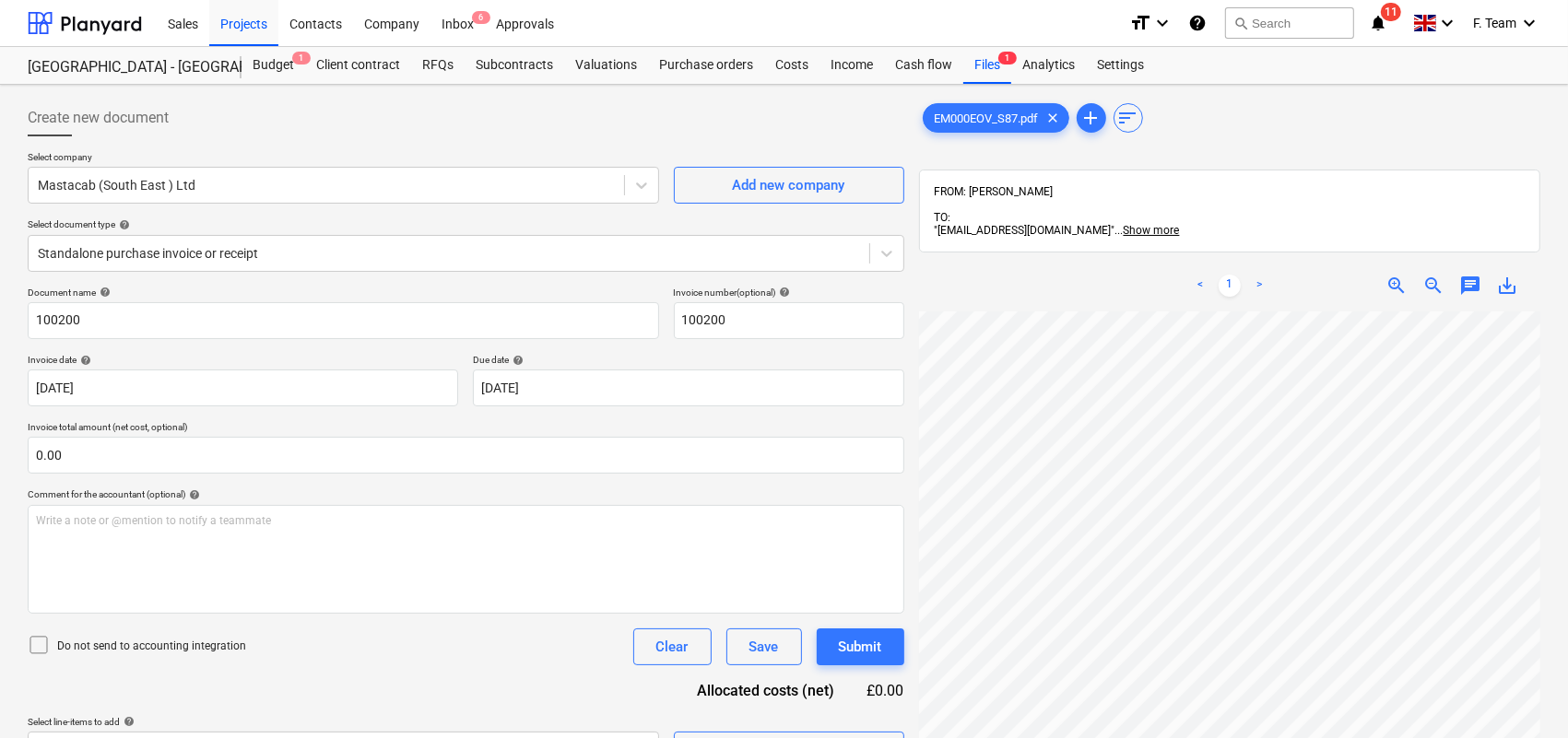
scroll to position [104, 173]
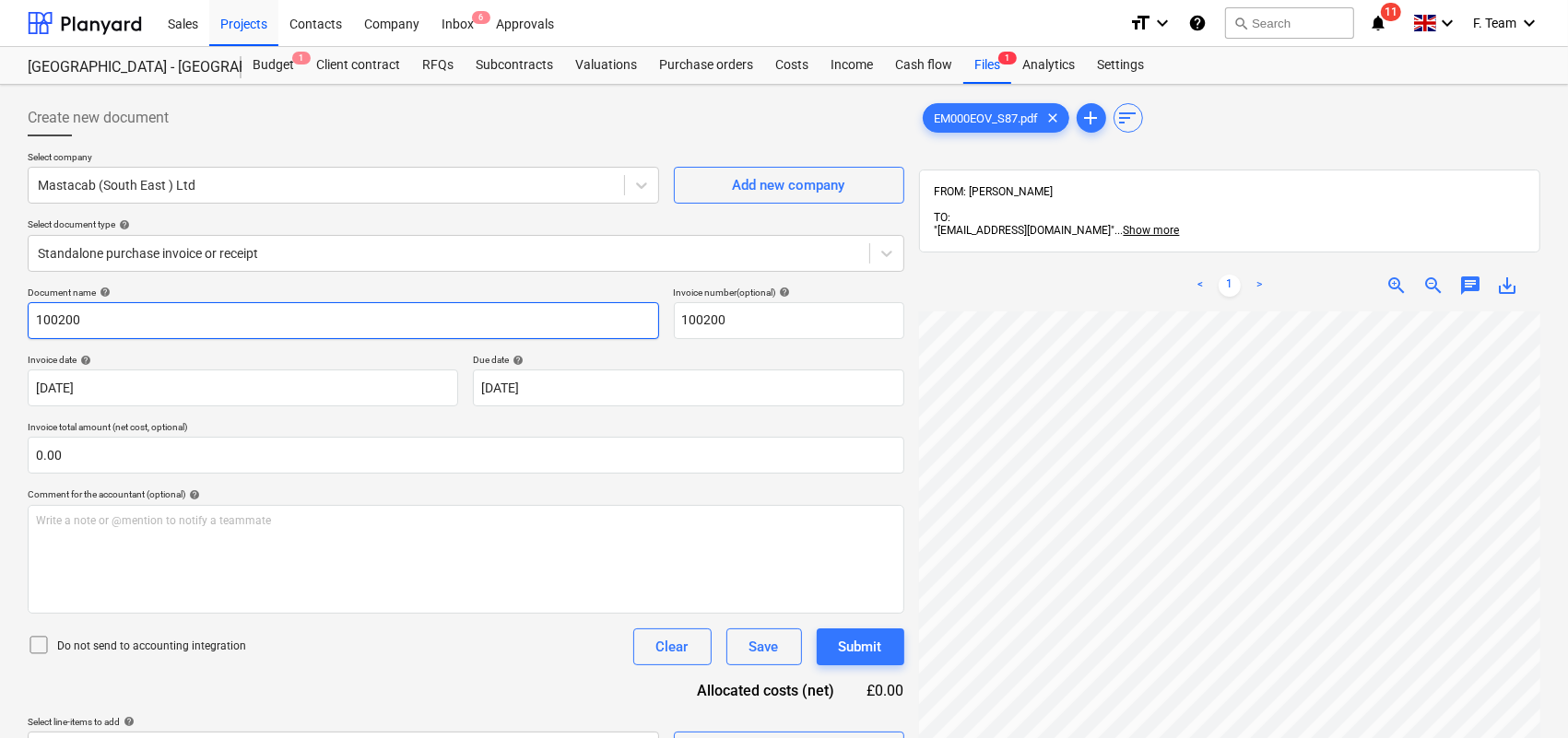
drag, startPoint x: 98, startPoint y: 326, endPoint x: 0, endPoint y: 324, distance: 98.0
click at [0, 324] on div "Create new document Select company Mastacab (South East ) Ltd Add new company S…" at bounding box center [784, 548] width 1568 height 928
type input "Mastacab"
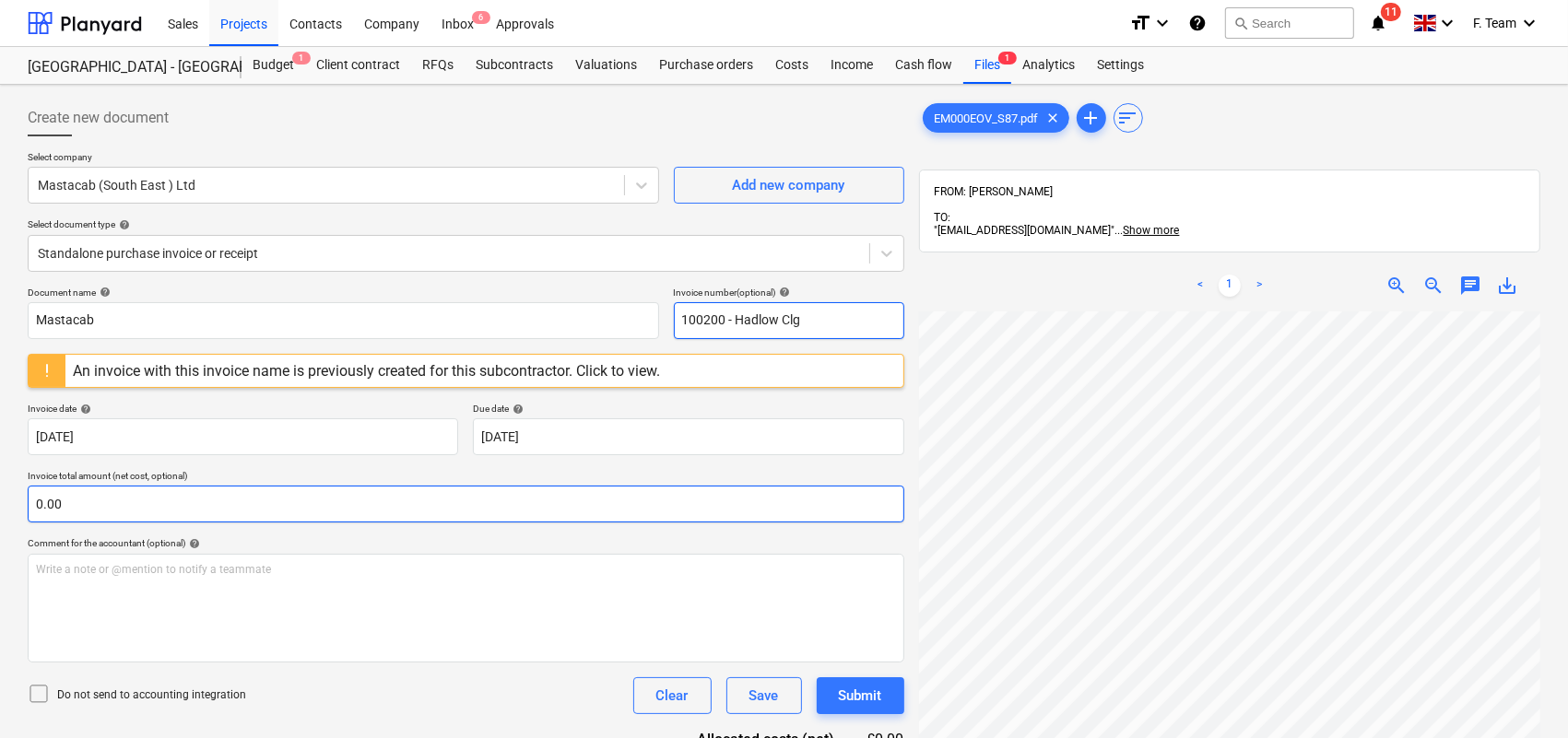
type input "100200 - Hadlow Clg"
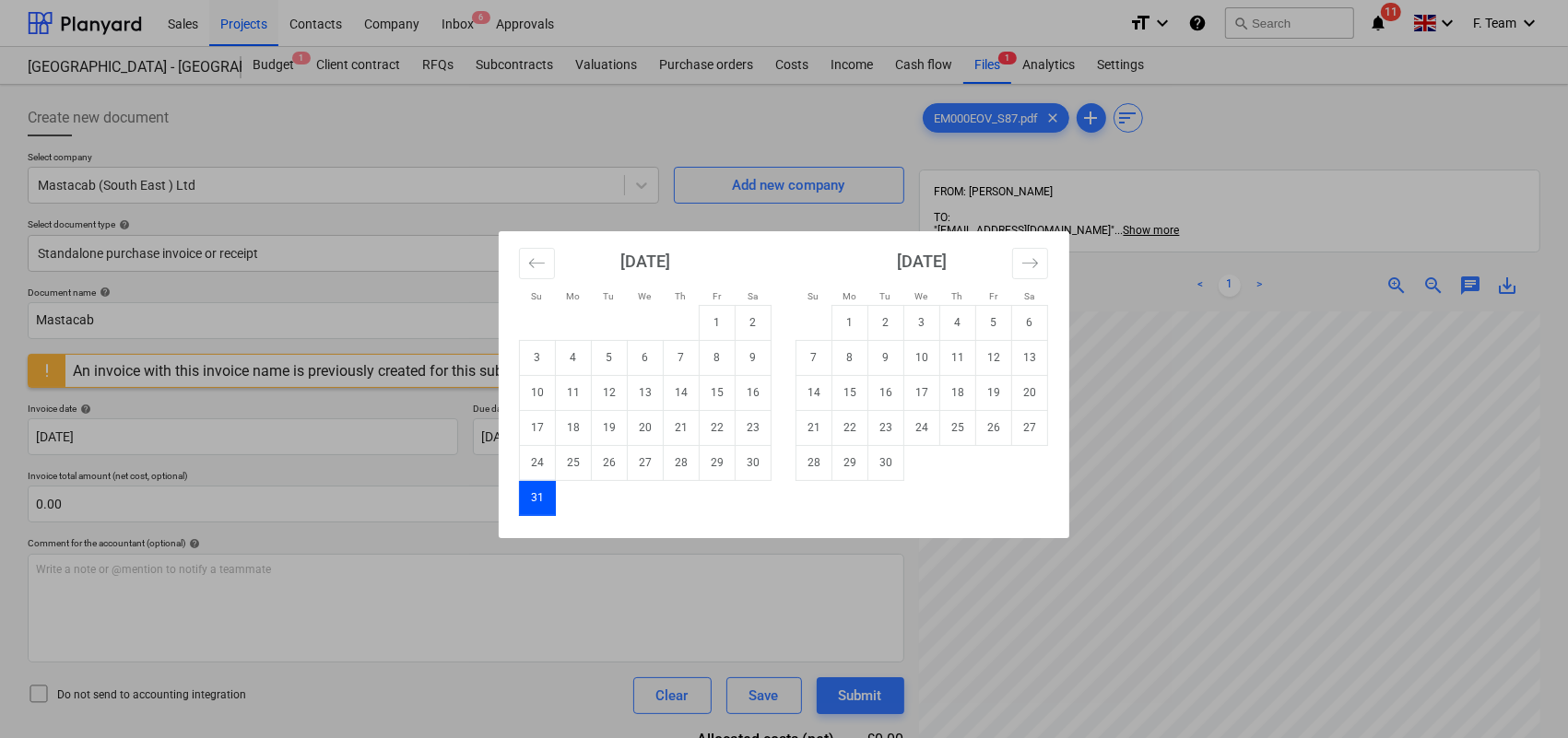
click at [640, 570] on div "Su Mo Tu We Th Fr Sa Su Mo Tu We Th Fr Sa [DATE] 1 2 3 4 5 6 7 8 9 10 11 12 13 …" at bounding box center [784, 369] width 1568 height 738
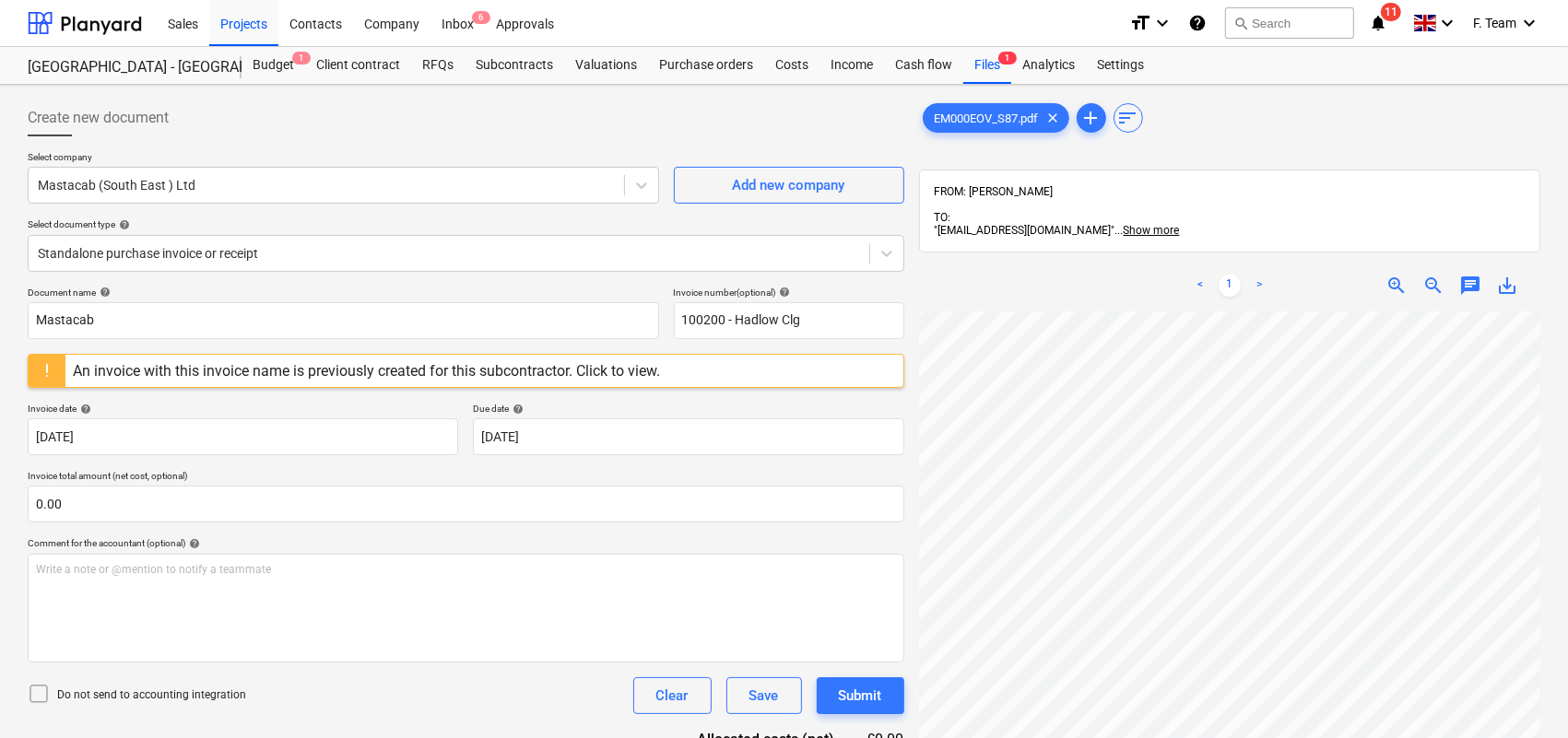
scroll to position [489, 0]
click at [766, 419] on body "Sales Projects Contacts Company Inbox 6 Approvals format_size keyboard_arrow_do…" at bounding box center [784, 369] width 1568 height 738
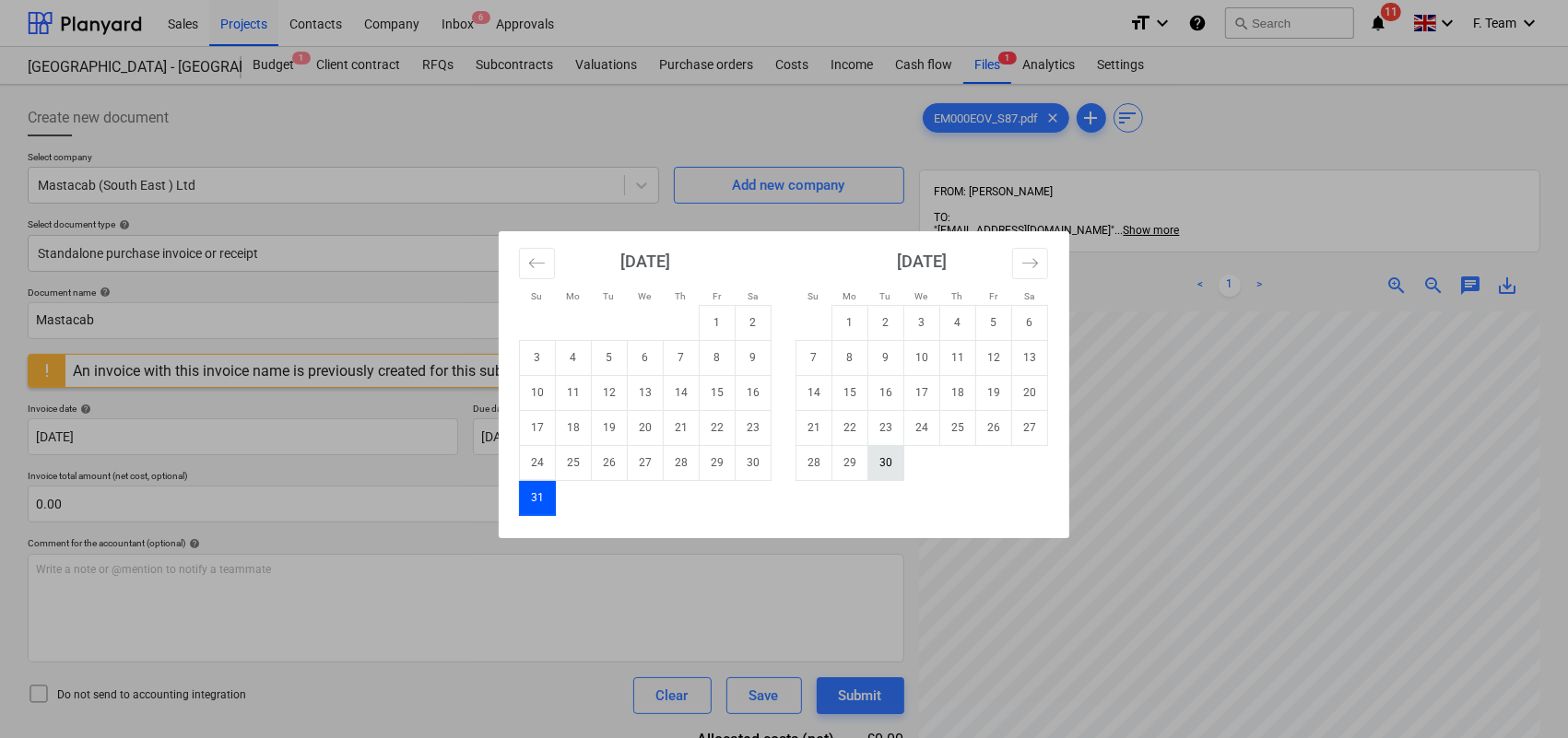
click at [873, 466] on td "30" at bounding box center [886, 462] width 36 height 35
type input "[DATE]"
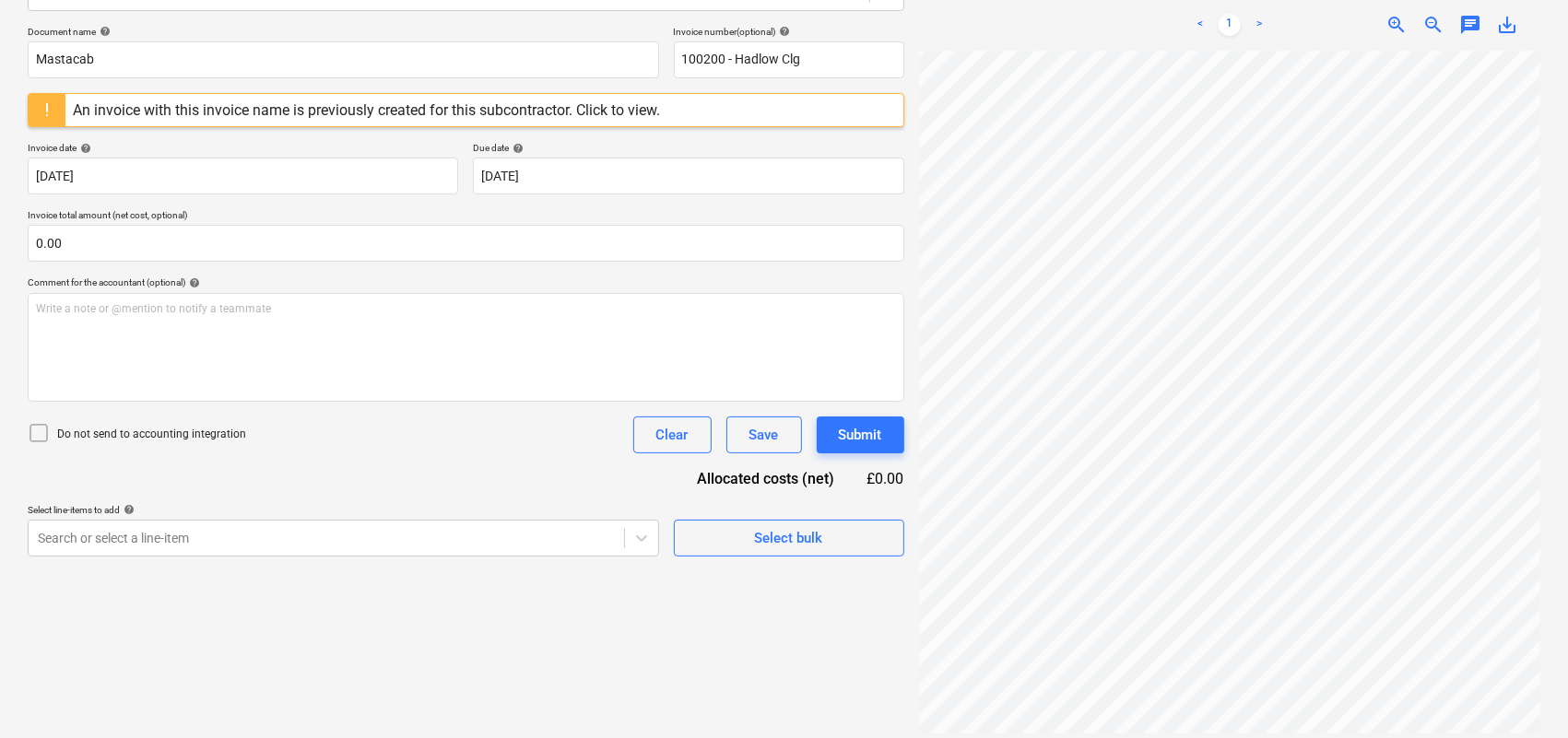
scroll to position [253, 0]
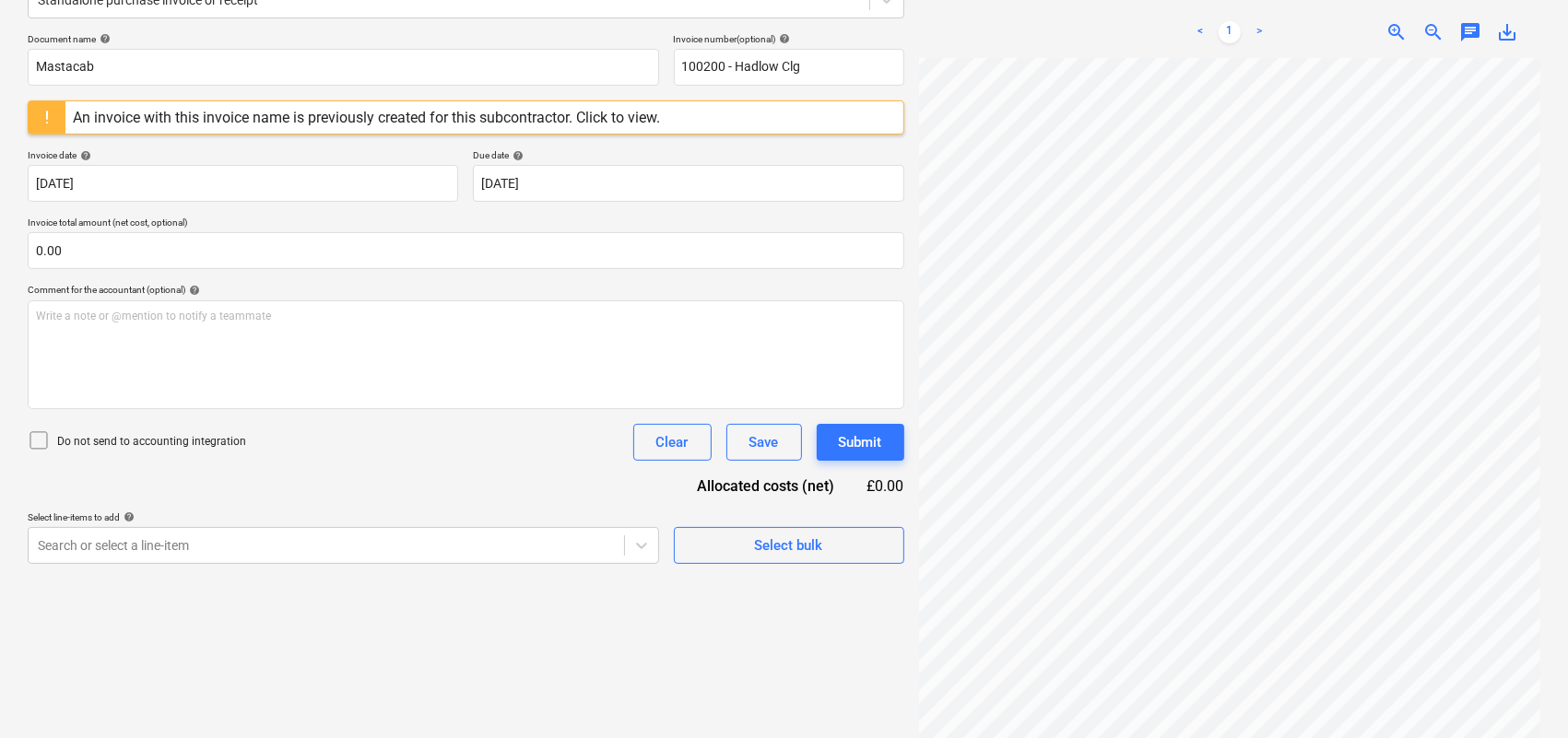
click at [461, 523] on div "Select line-items to add help" at bounding box center [343, 517] width 632 height 12
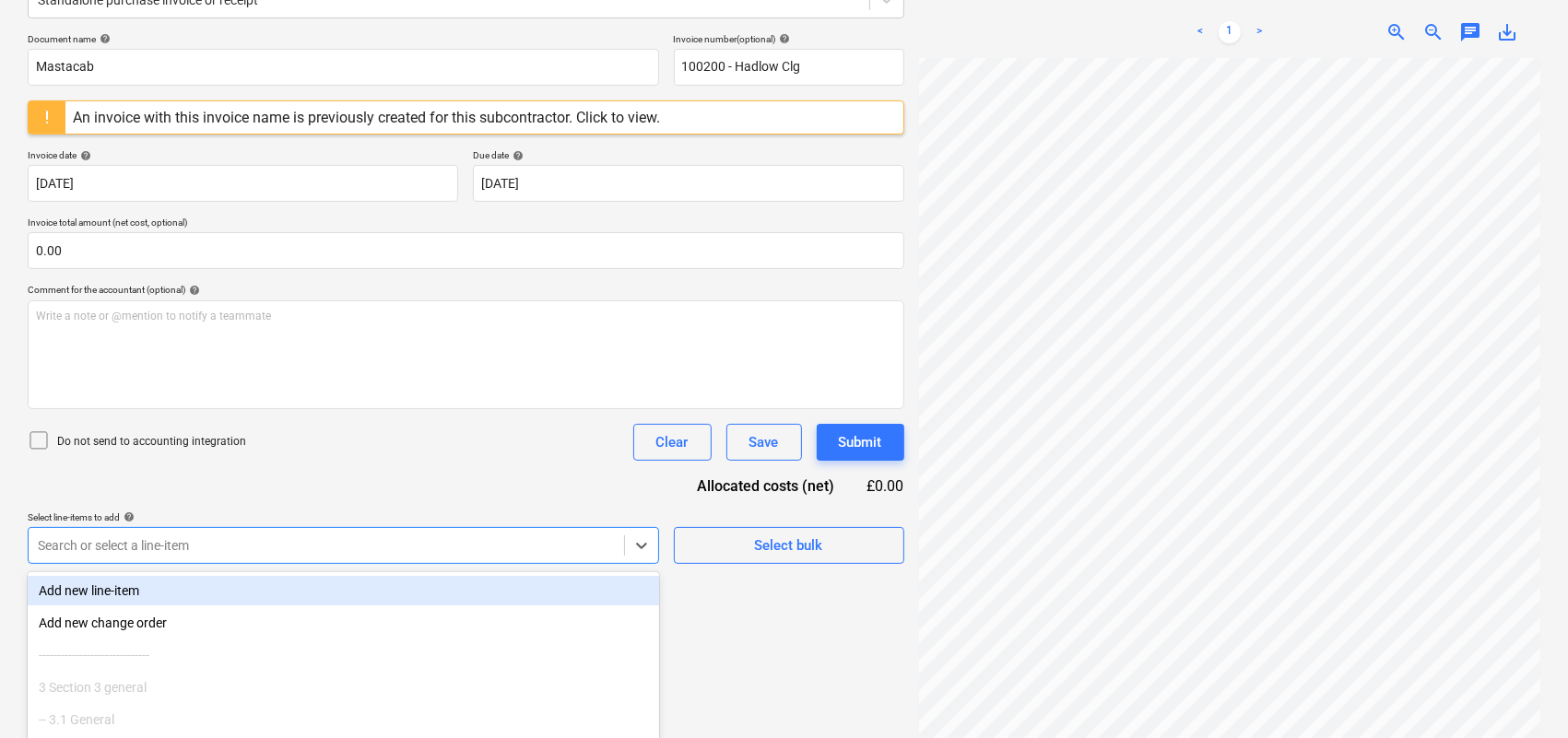
scroll to position [367, 0]
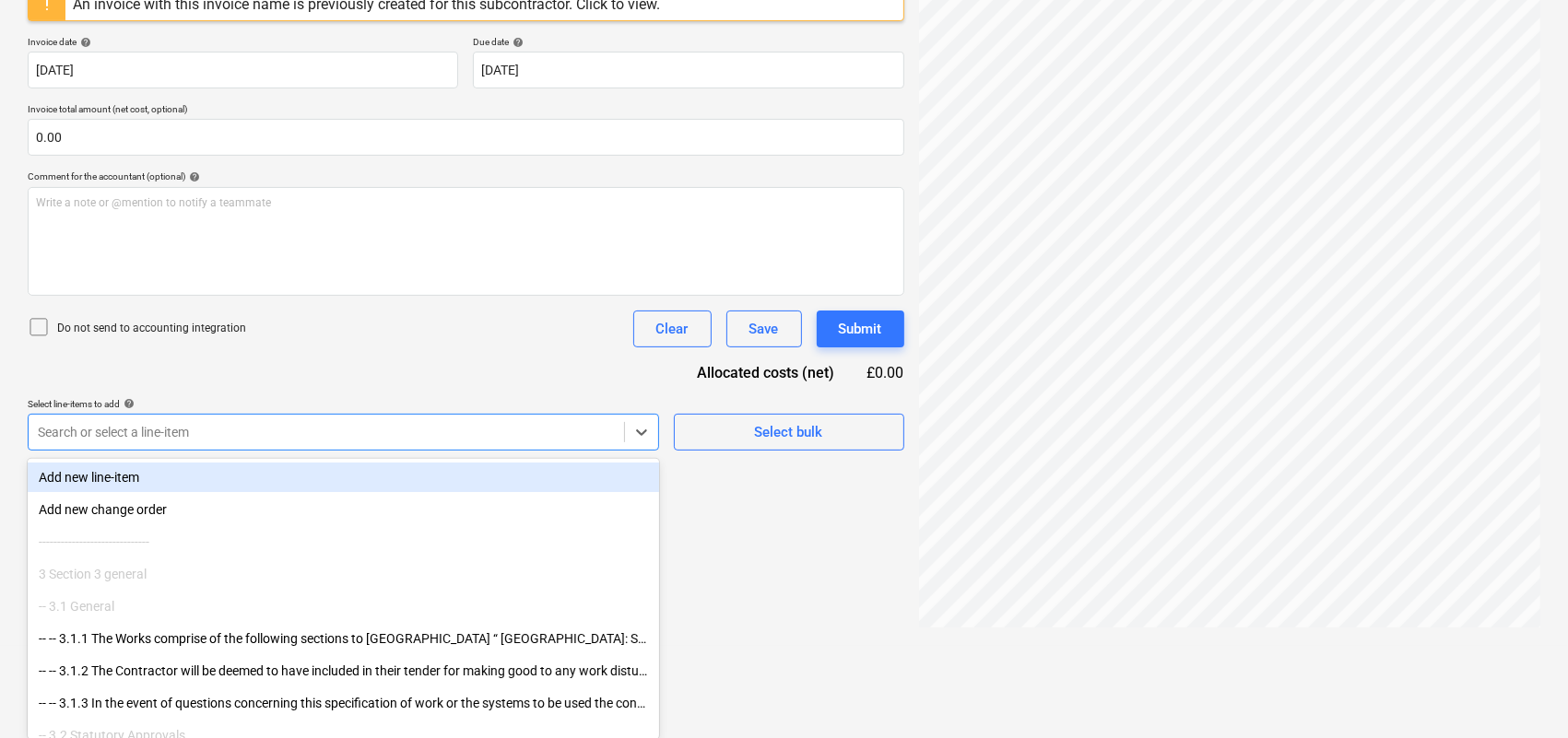
click at [455, 371] on body "Sales Projects Contacts Company Inbox 6 Approvals format_size keyboard_arrow_do…" at bounding box center [784, 2] width 1568 height 738
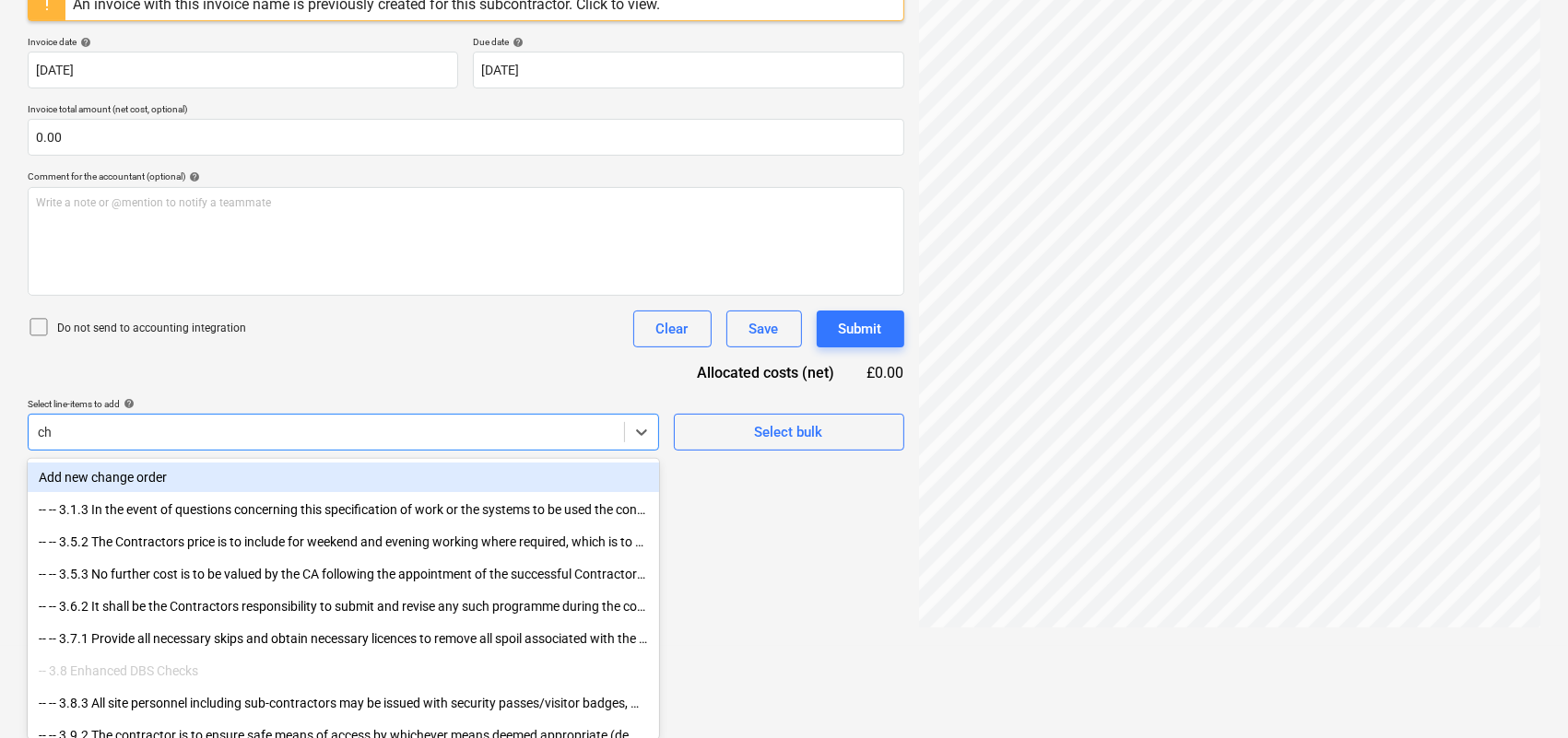
type input "c"
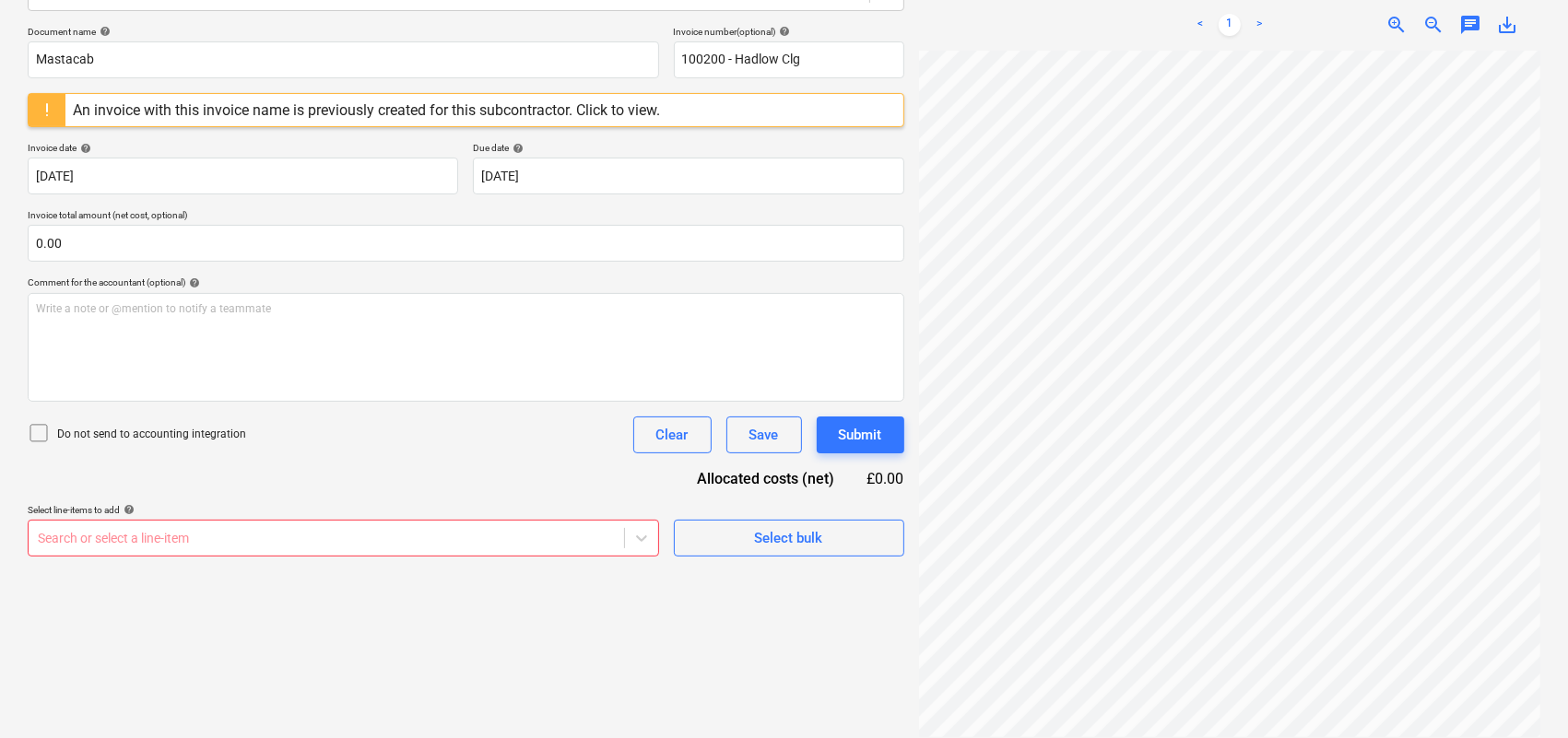
scroll to position [292, 0]
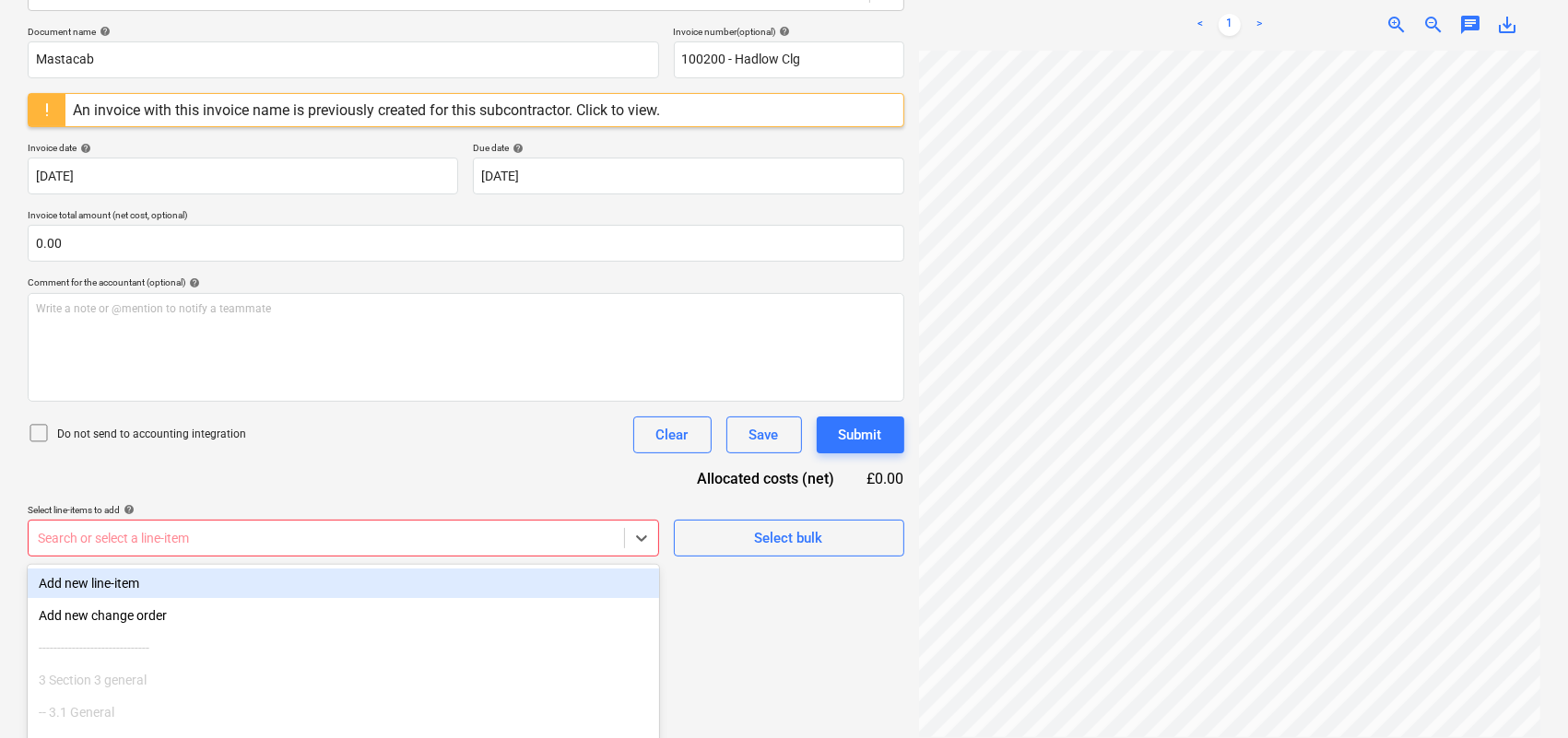
click at [621, 477] on body "Sales Projects Contacts Company Inbox 6 Approvals format_size keyboard_arrow_do…" at bounding box center [784, 108] width 1568 height 738
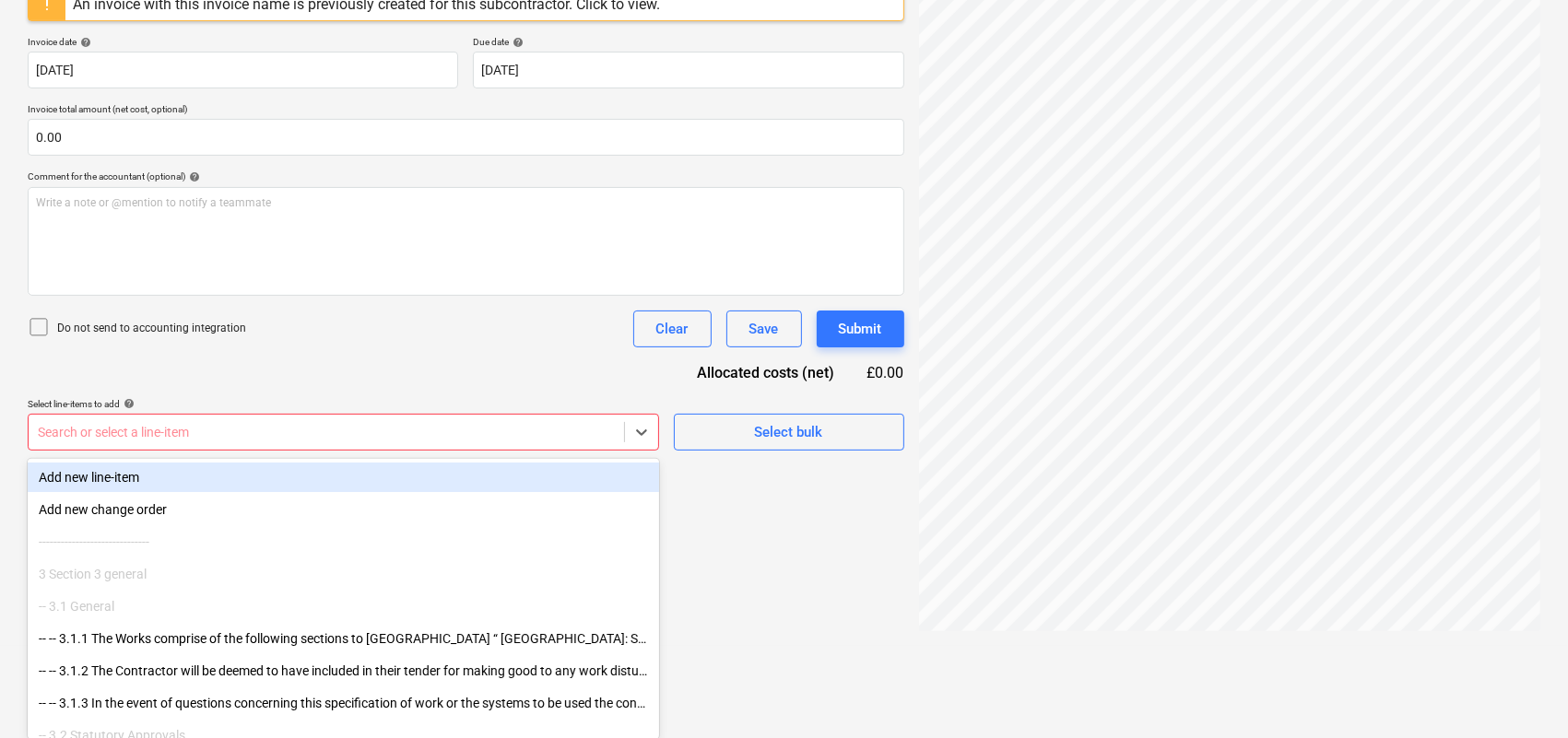
click at [479, 470] on div "Add new line-item" at bounding box center [343, 477] width 632 height 29
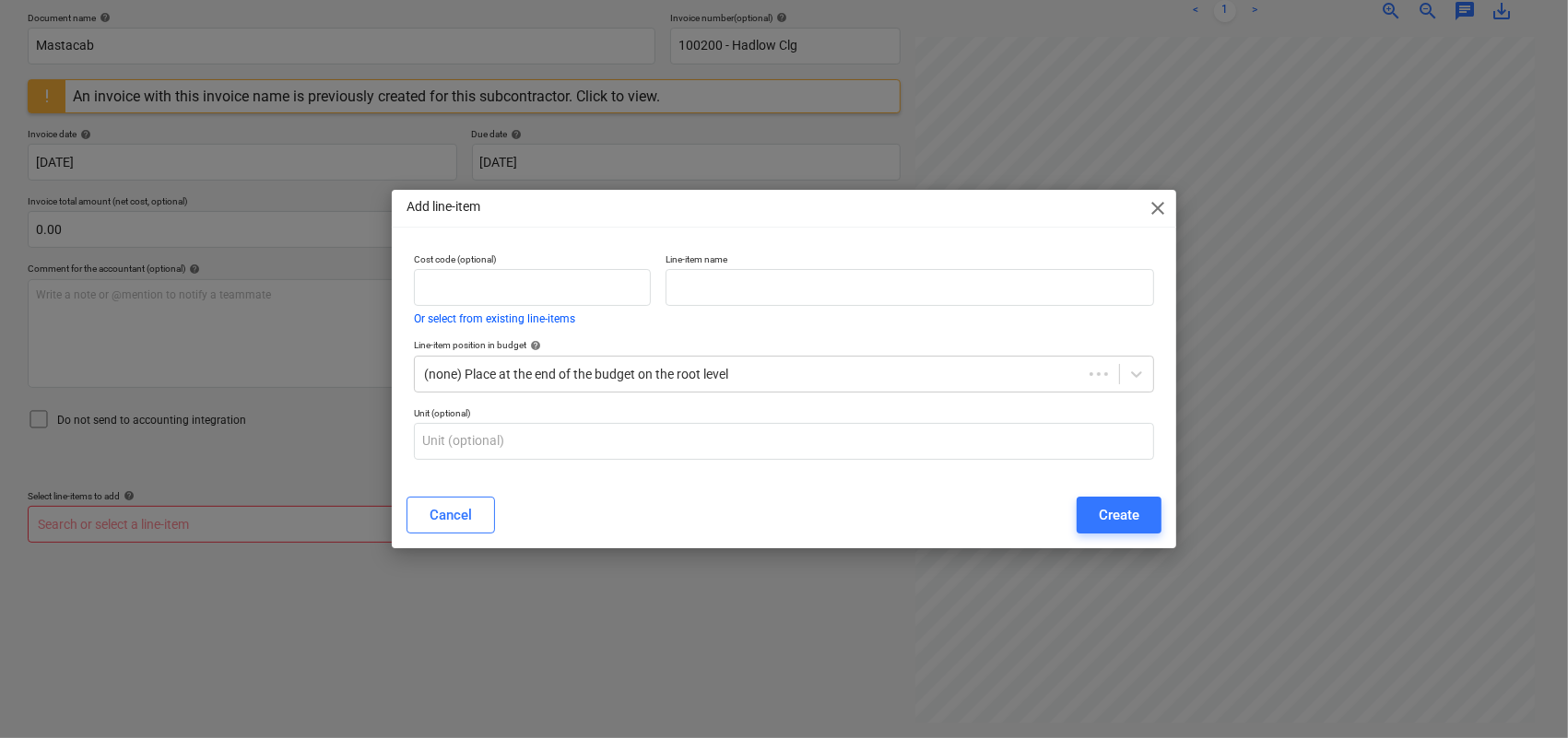
scroll to position [261, 0]
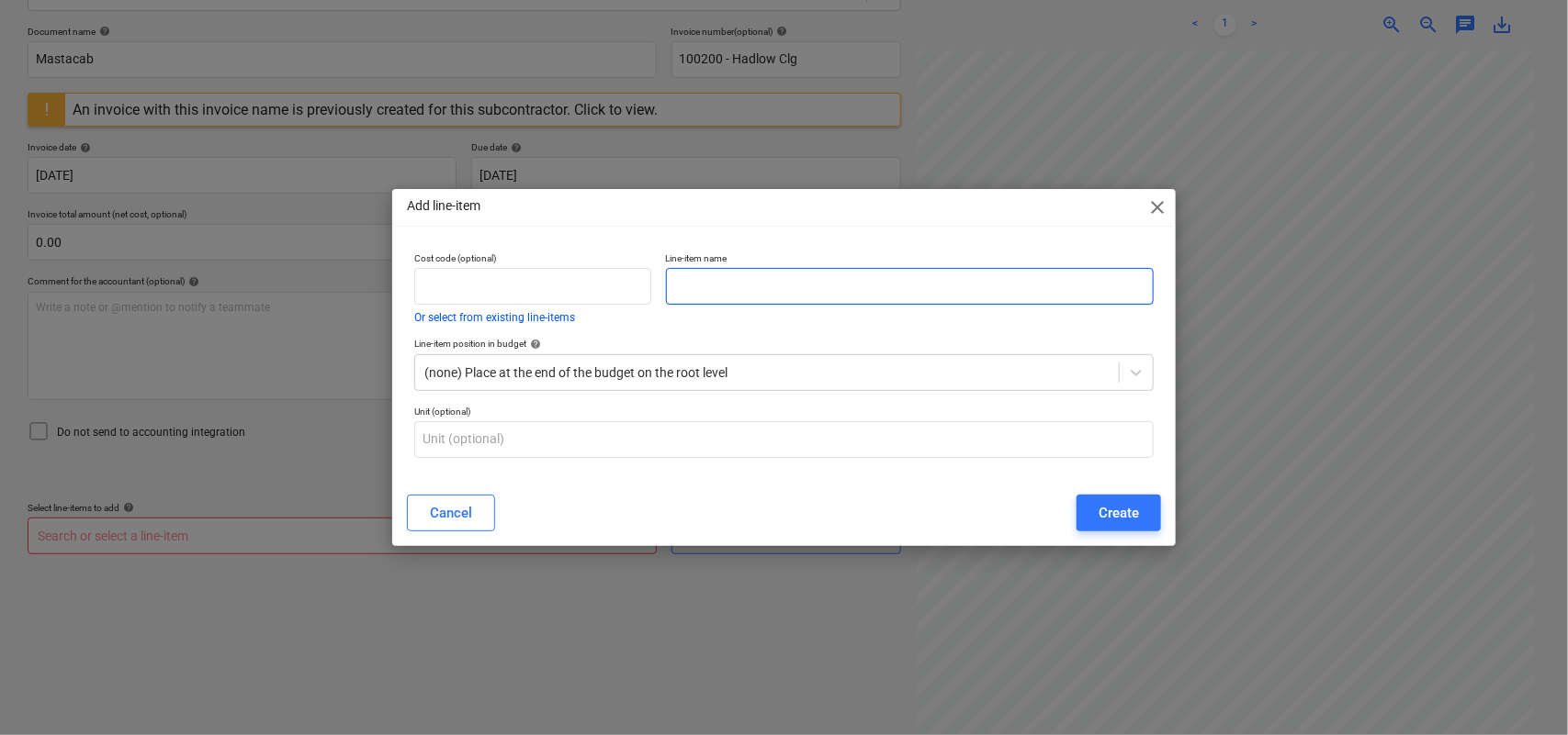
click at [749, 301] on input "text" at bounding box center [911, 286] width 489 height 37
type input "M"
type input "c"
click at [1136, 217] on div "Add line-item close" at bounding box center [784, 207] width 784 height 37
click at [1150, 214] on span "close" at bounding box center [1157, 207] width 22 height 22
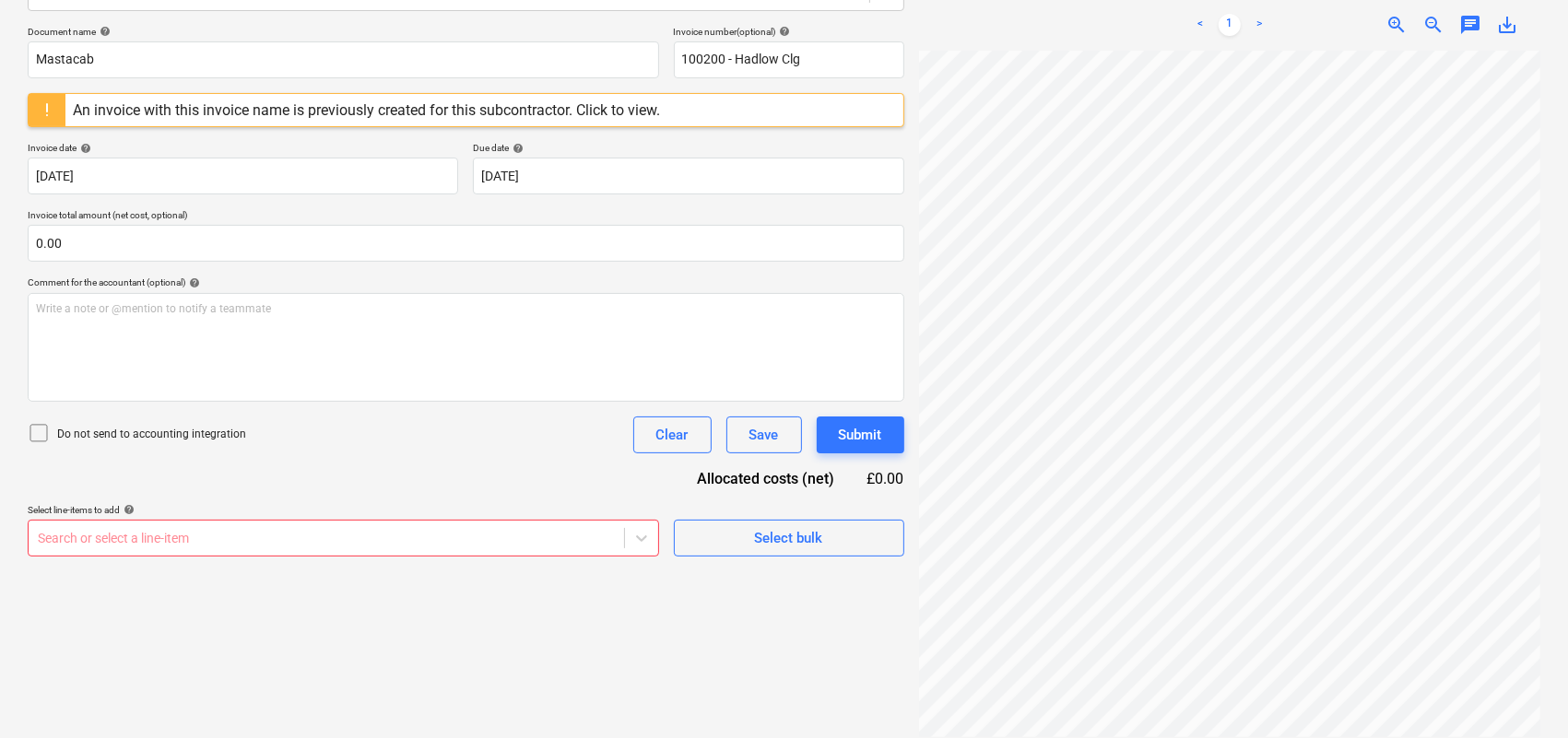
click at [559, 565] on div "Create new document Select company Mastacab (South East ) Ltd Add new company S…" at bounding box center [466, 287] width 892 height 913
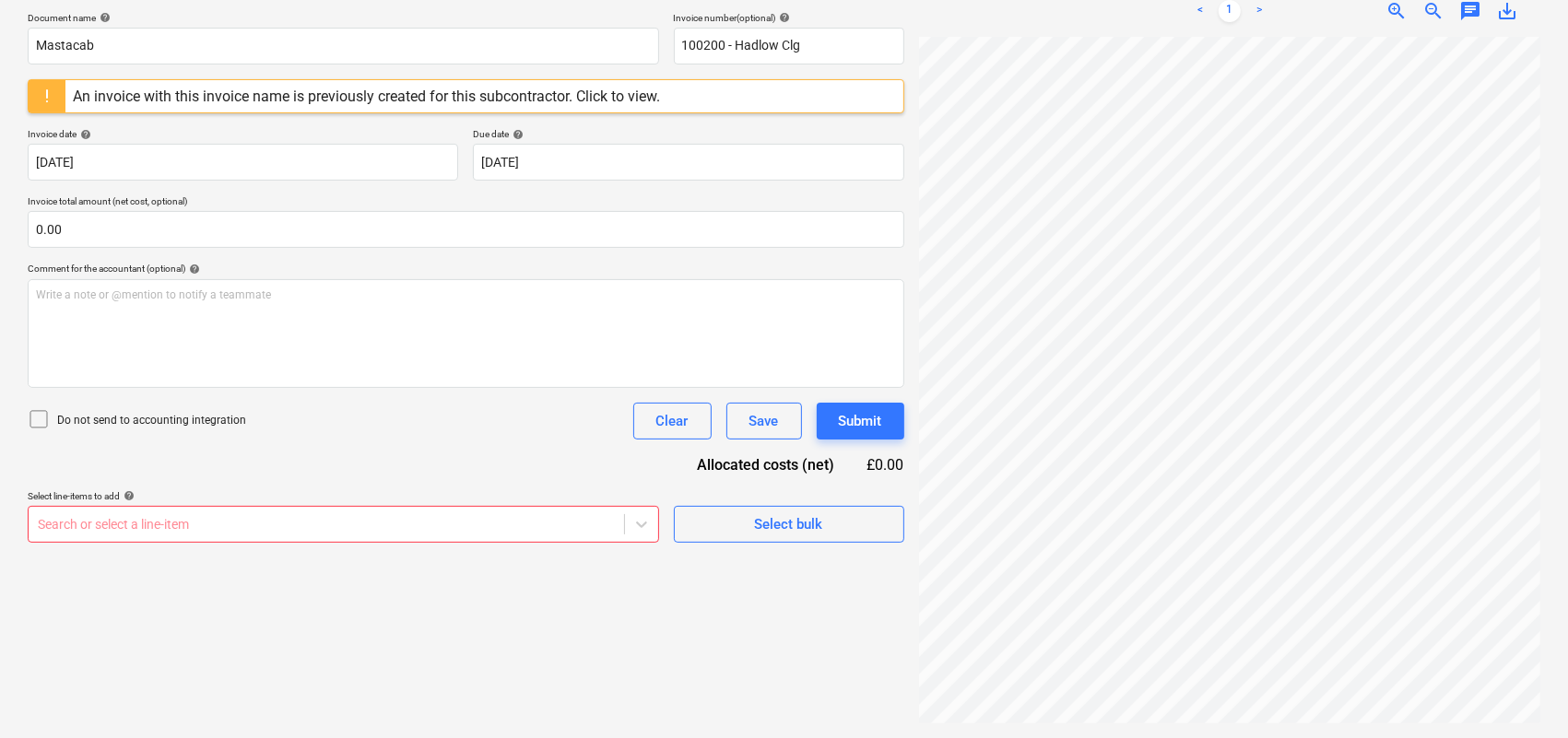
click at [568, 463] on body "Sales Projects Contacts Company Inbox 6 Approvals format_size keyboard_arrow_do…" at bounding box center [784, 94] width 1568 height 738
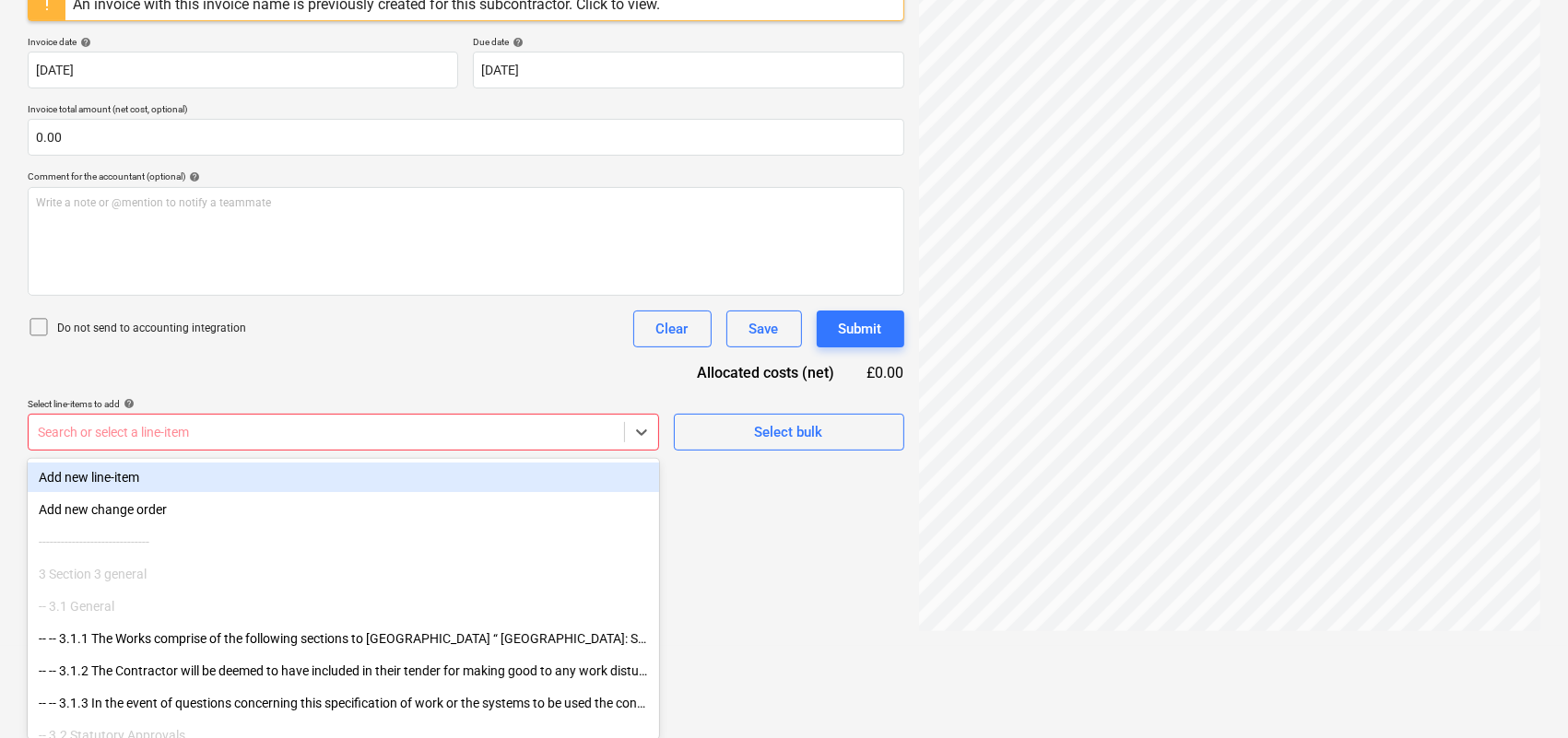
click at [444, 481] on div "Add new line-item" at bounding box center [343, 477] width 632 height 29
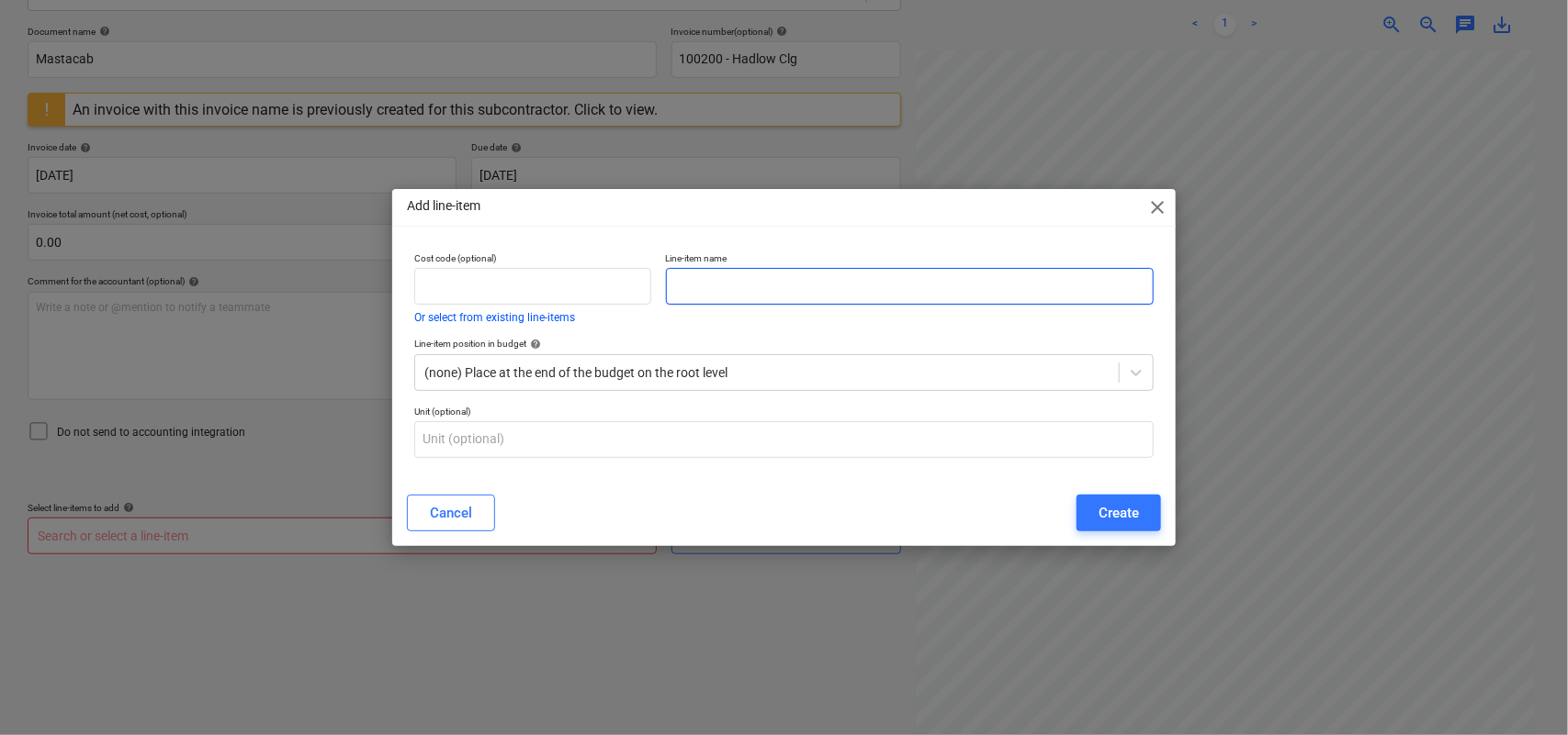
click at [735, 294] on input "text" at bounding box center [911, 286] width 489 height 37
type input "Desk, Chair -Padded Etc"
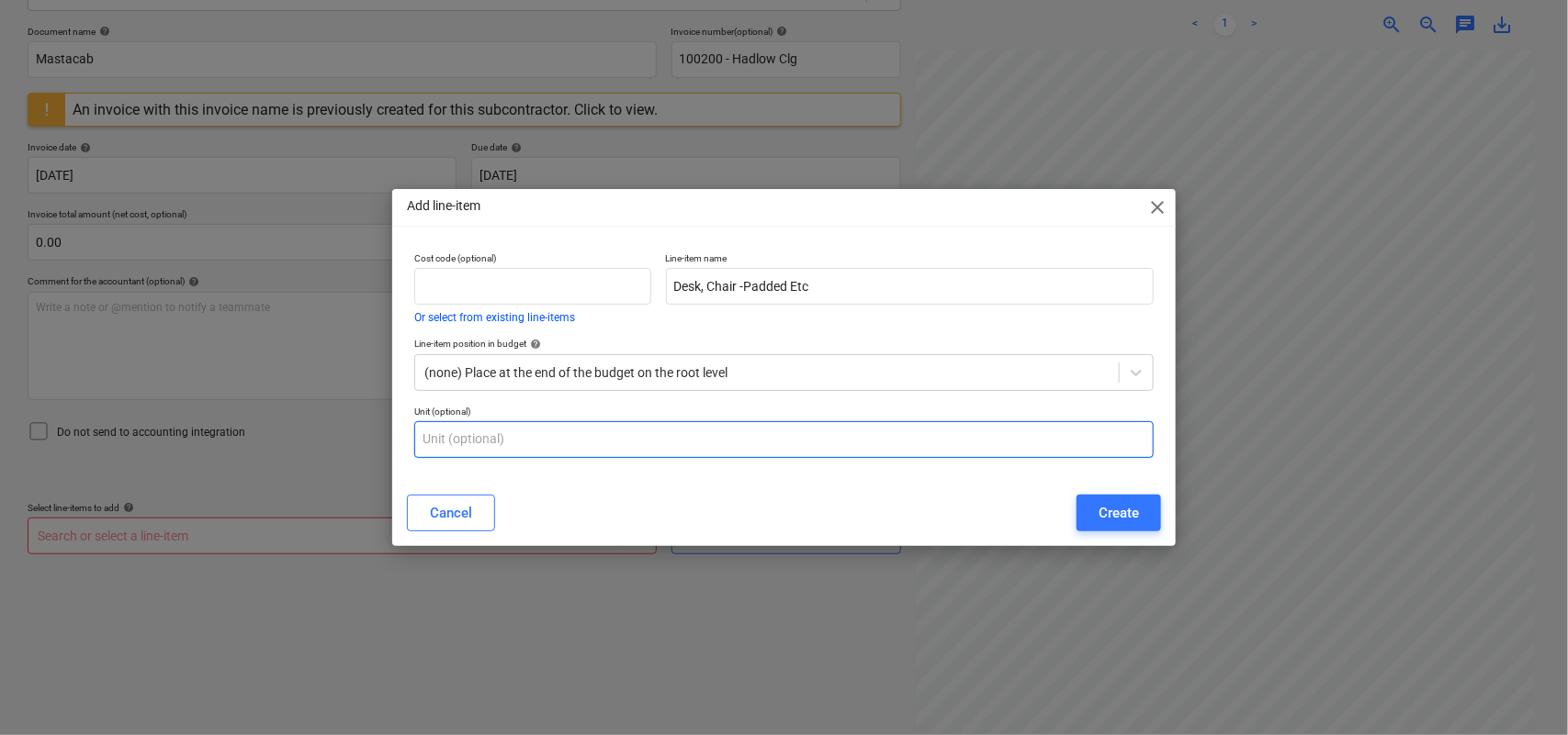
click at [680, 425] on input "text" at bounding box center [784, 440] width 740 height 37
type input "Nos"
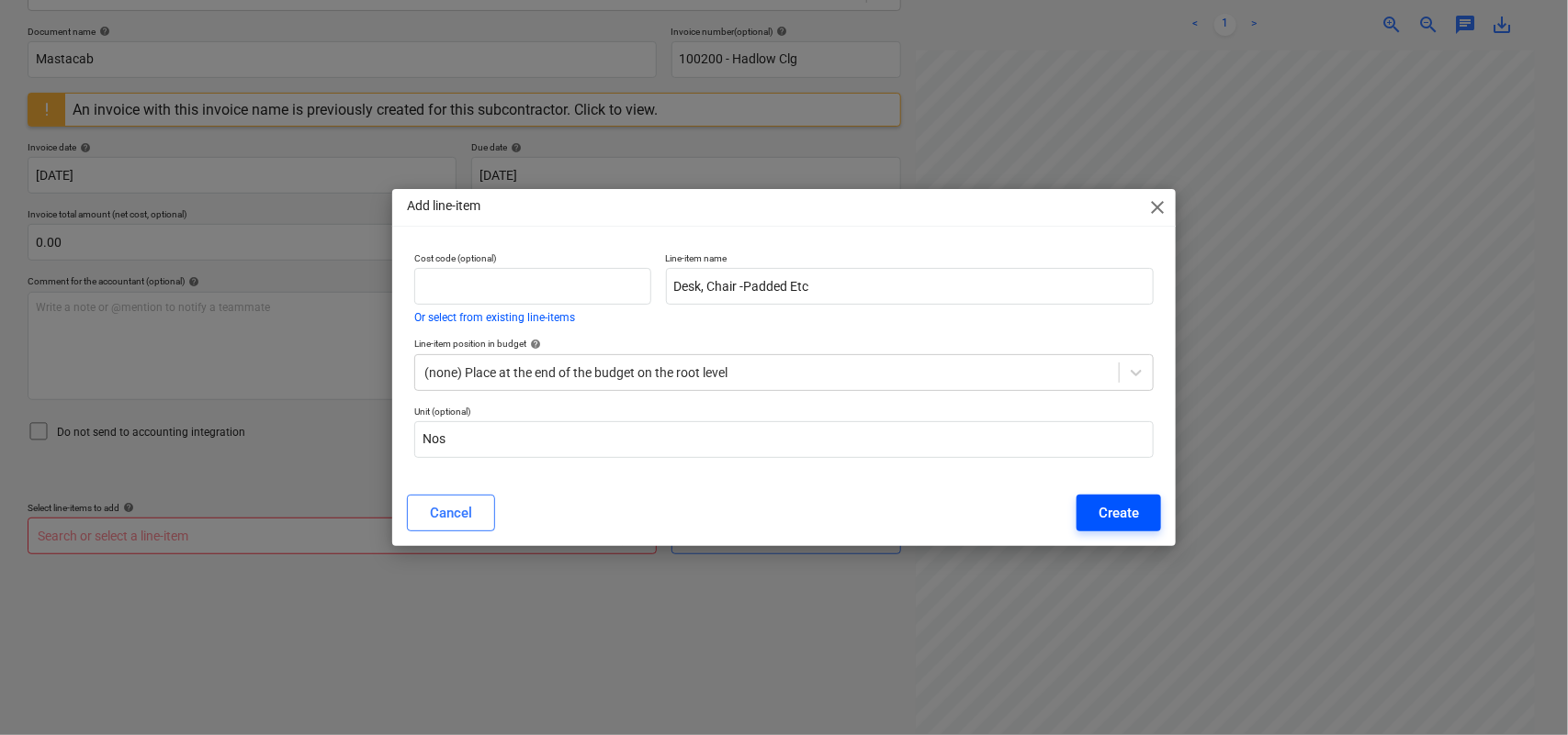
click at [1096, 521] on button "Create" at bounding box center [1118, 513] width 85 height 37
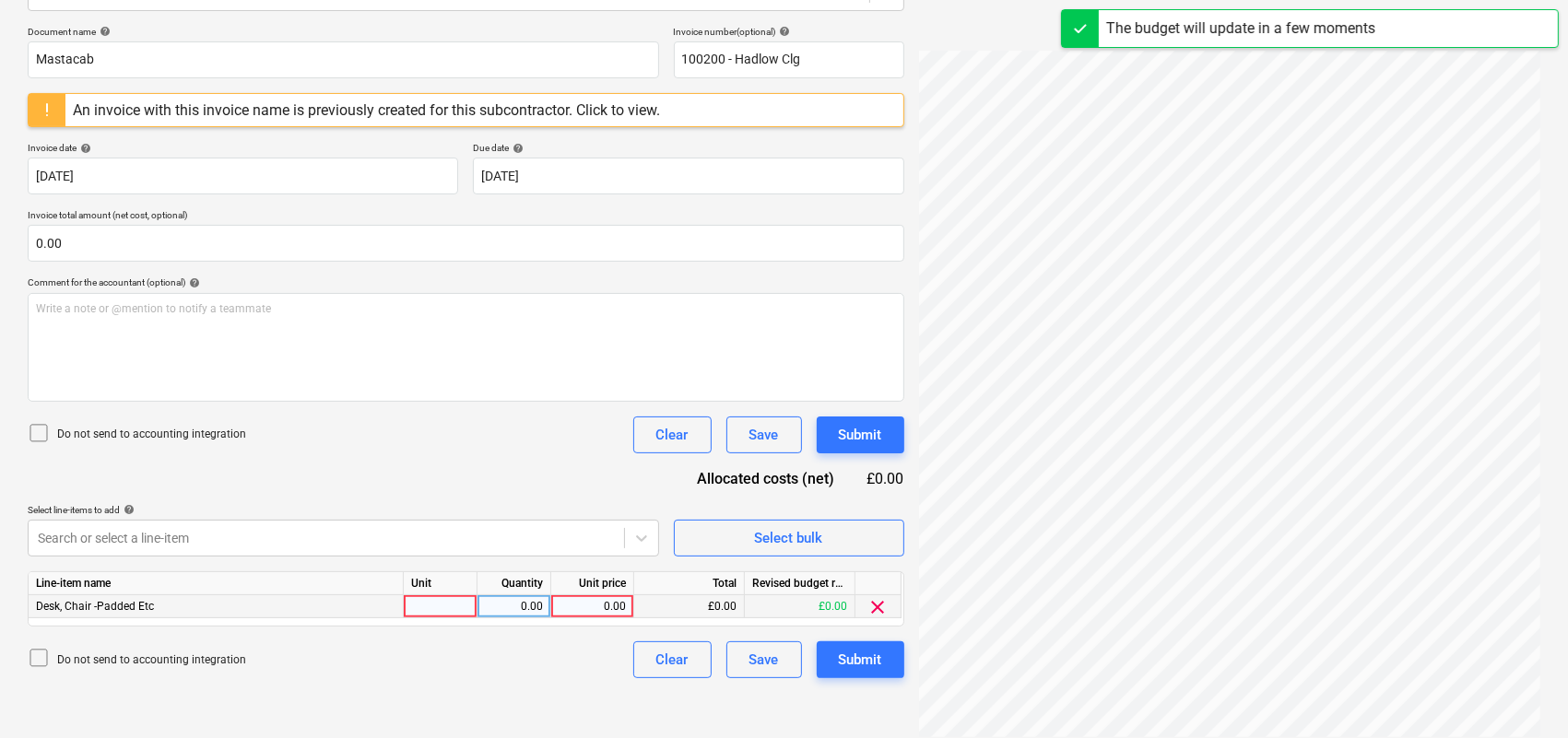
click at [435, 605] on div at bounding box center [440, 607] width 73 height 23
type input "nos"
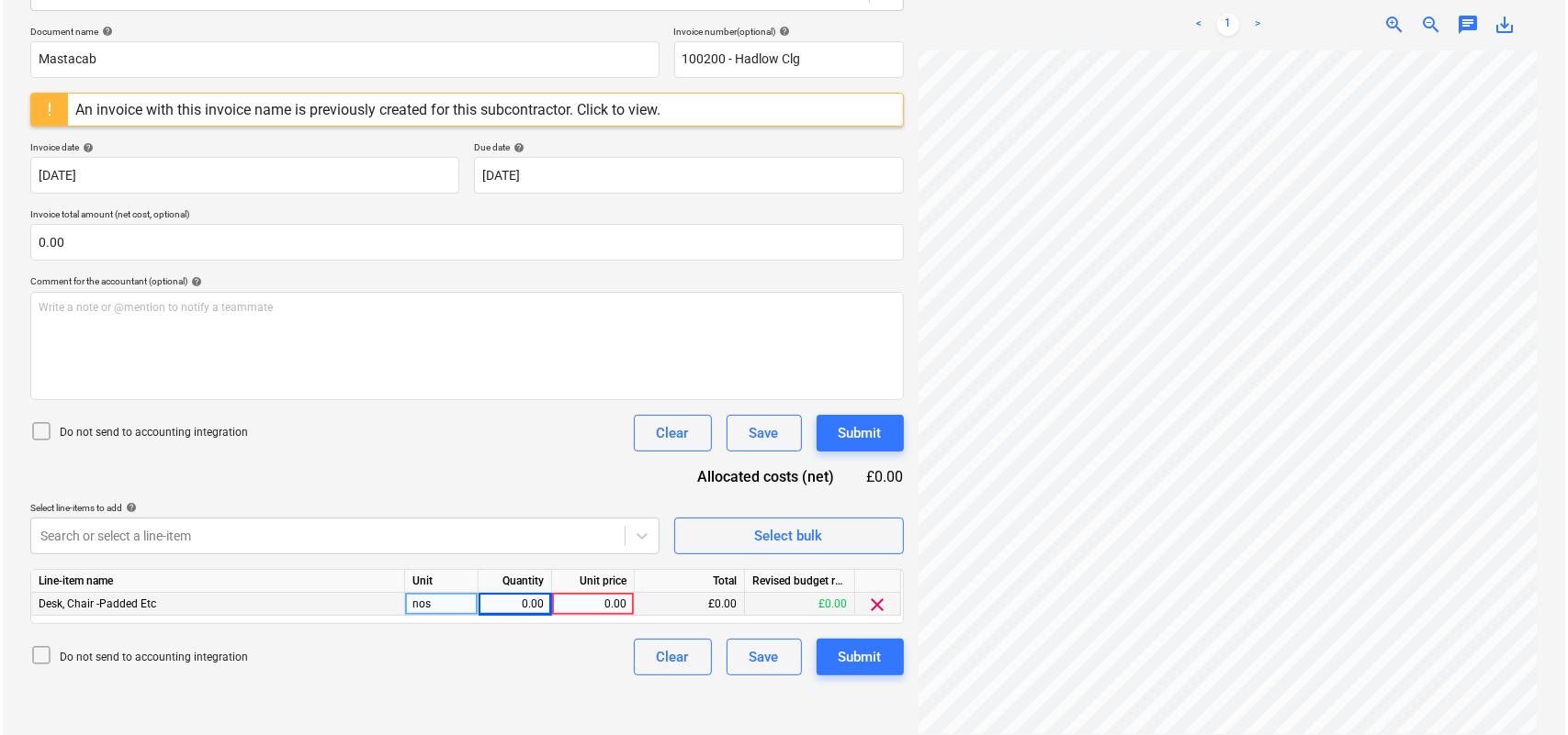
scroll to position [388, 208]
click at [520, 594] on div "0.00" at bounding box center [511, 605] width 57 height 23
type input "1"
type input "315"
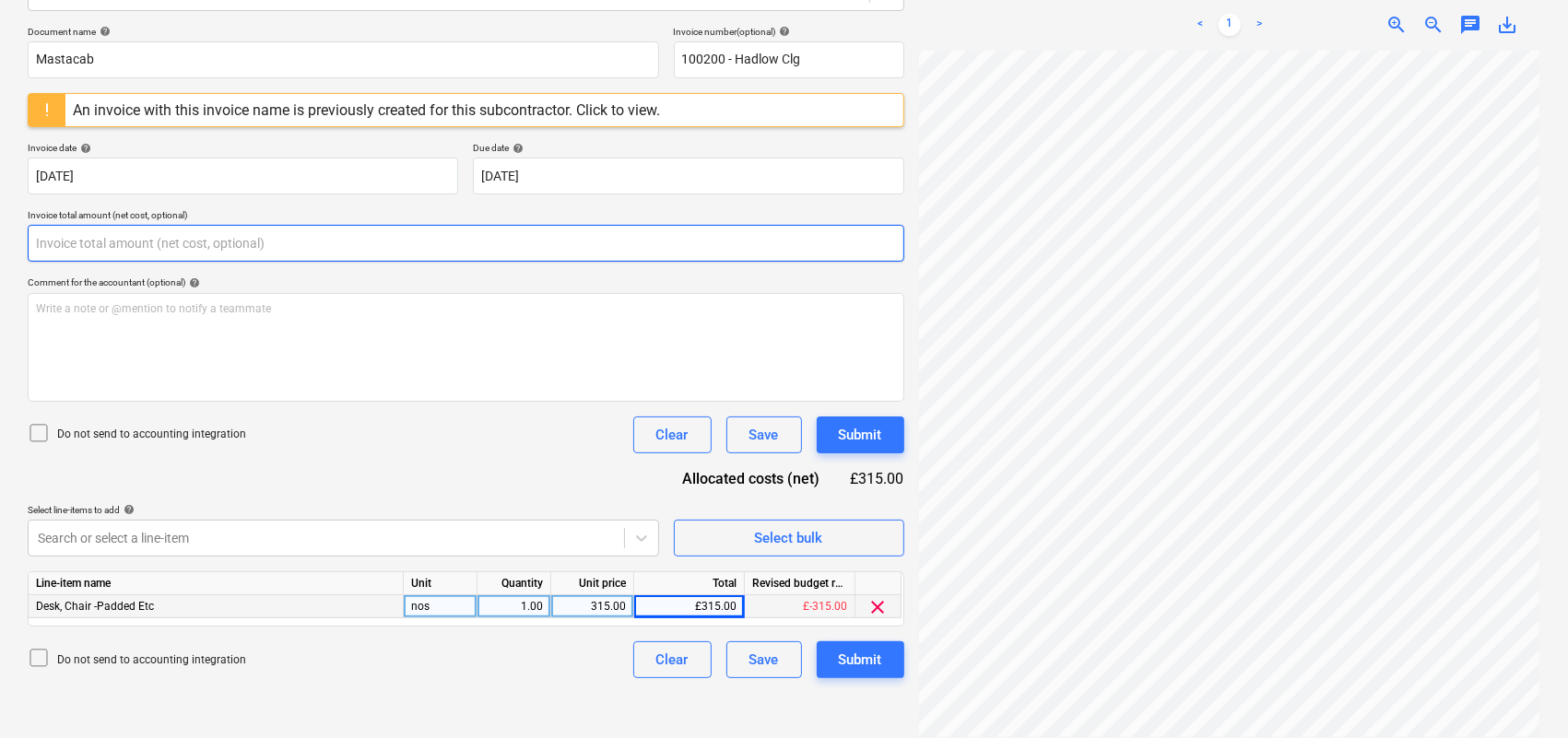
drag, startPoint x: 74, startPoint y: 227, endPoint x: 0, endPoint y: 236, distance: 74.5
click at [0, 236] on div "Create new document Select company Mastacab (South East ) Ltd Add new company S…" at bounding box center [784, 287] width 1568 height 928
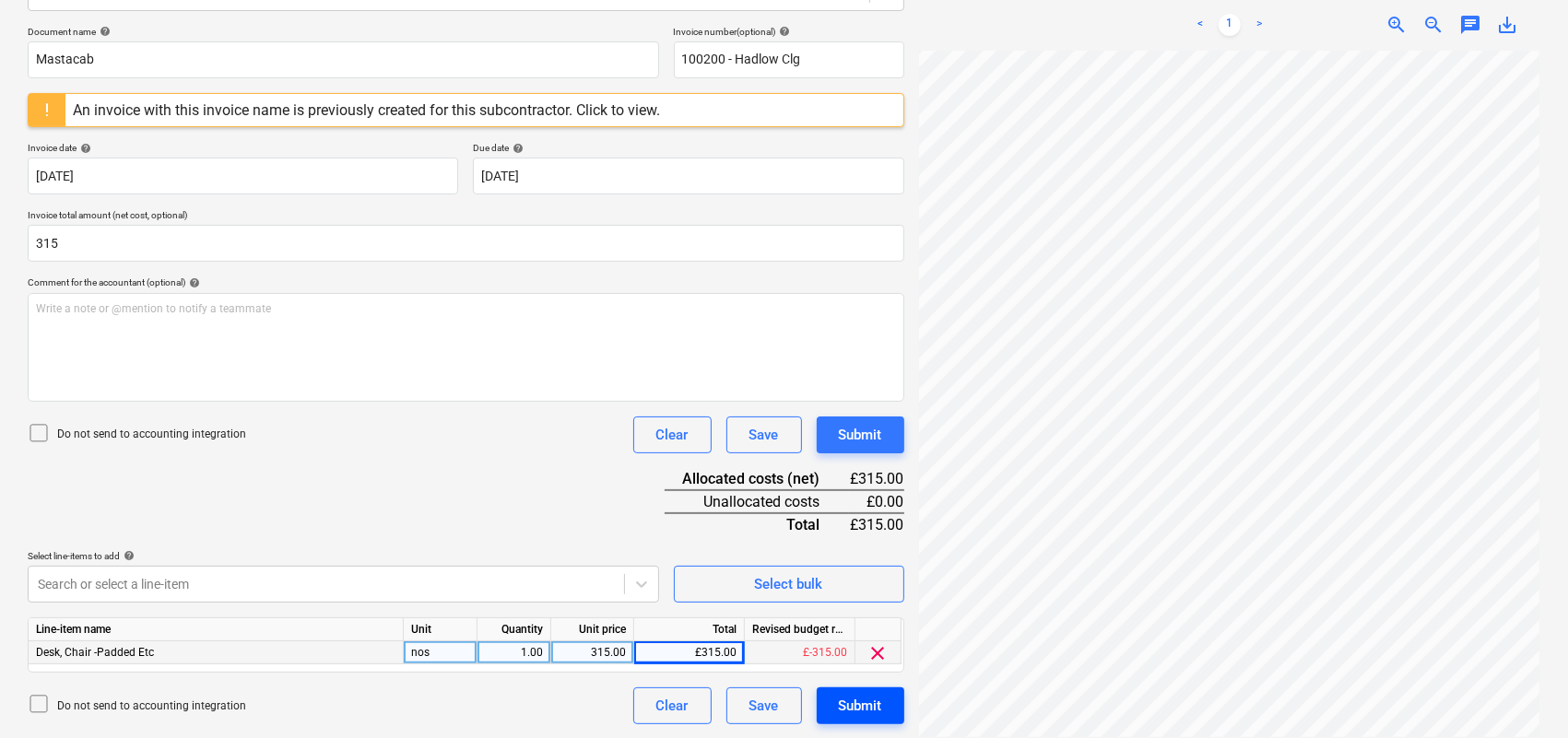
type input "315.00"
click at [847, 698] on div "Submit" at bounding box center [860, 706] width 43 height 24
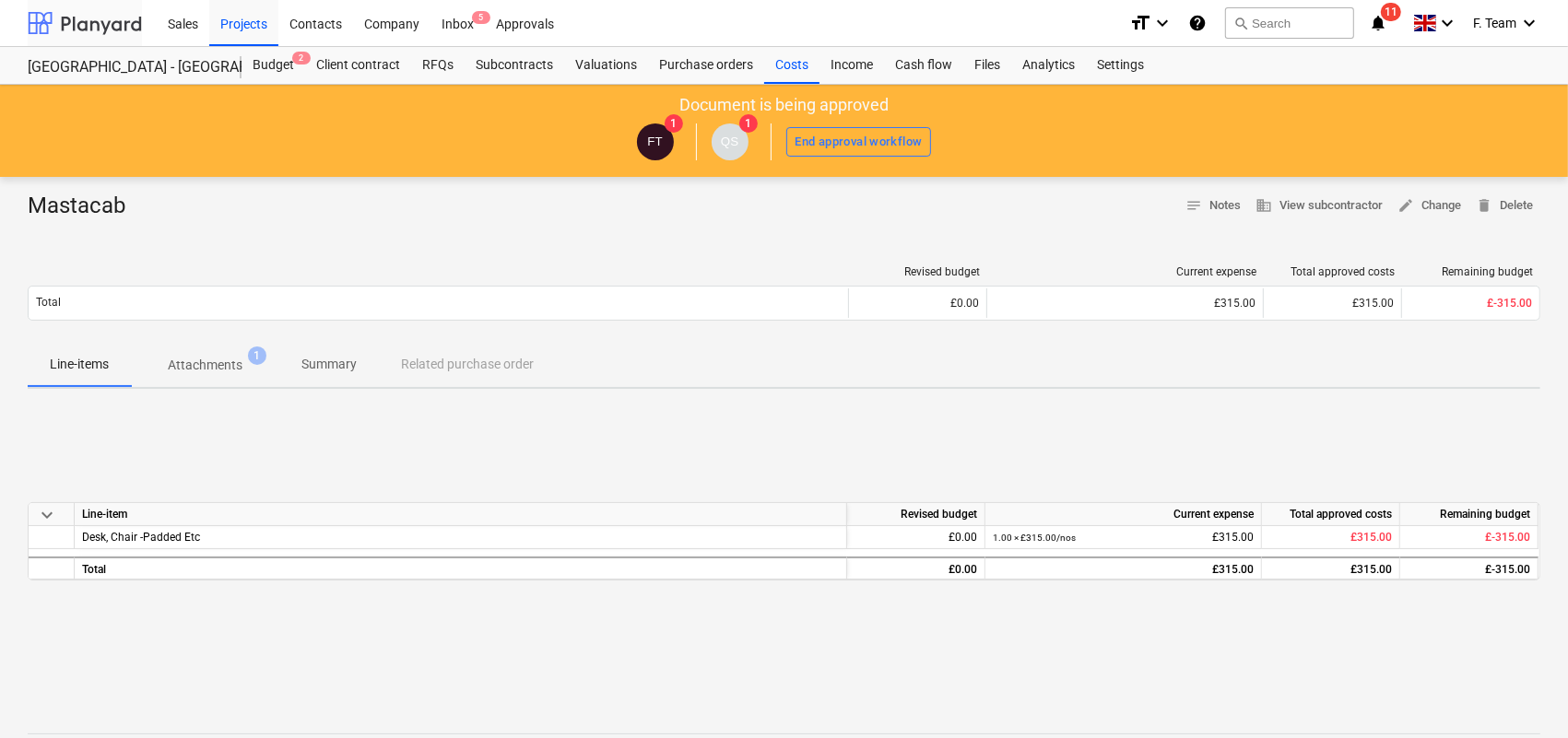
click at [95, 24] on div at bounding box center [84, 22] width 114 height 46
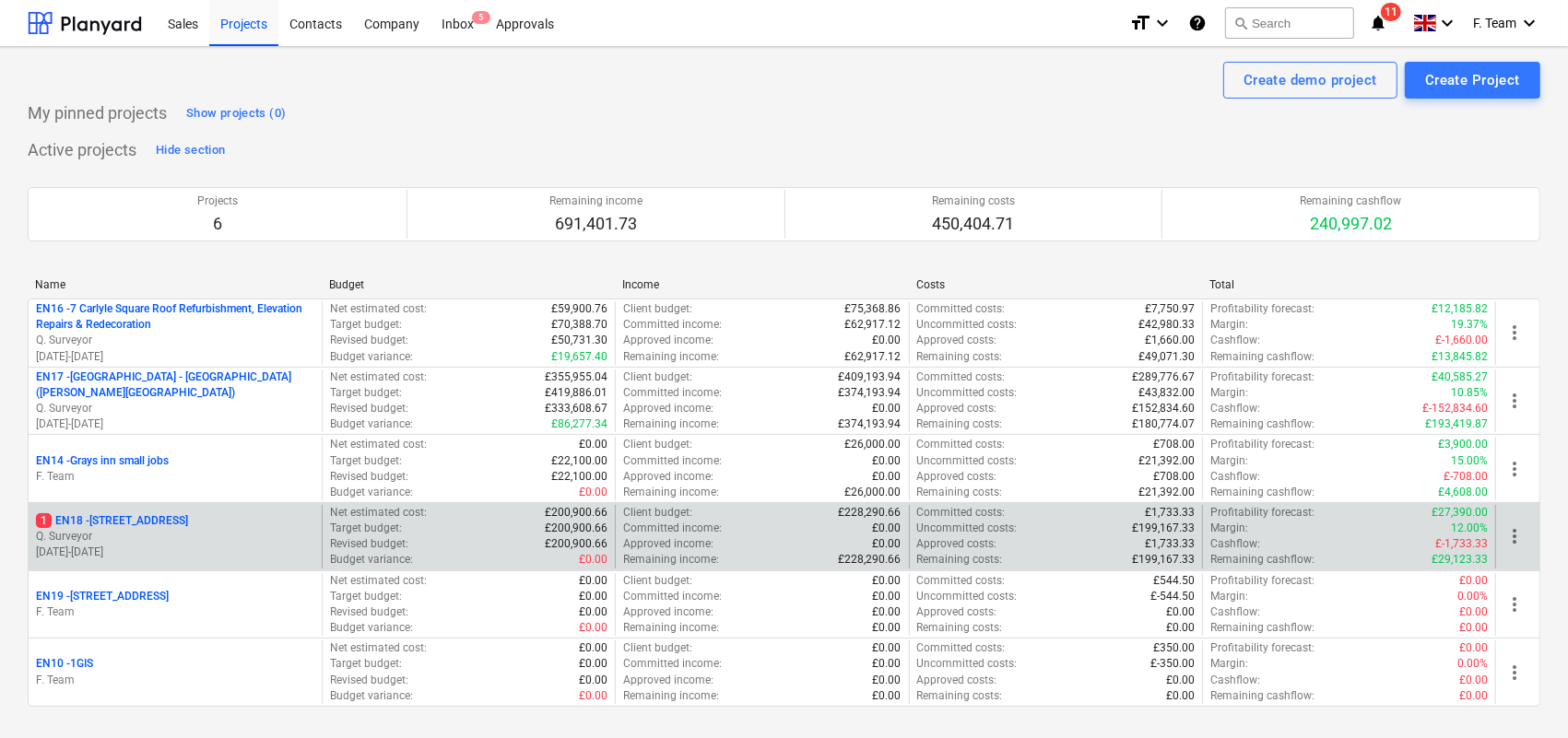
click at [226, 537] on p "Q. Surveyor" at bounding box center [175, 537] width 279 height 16
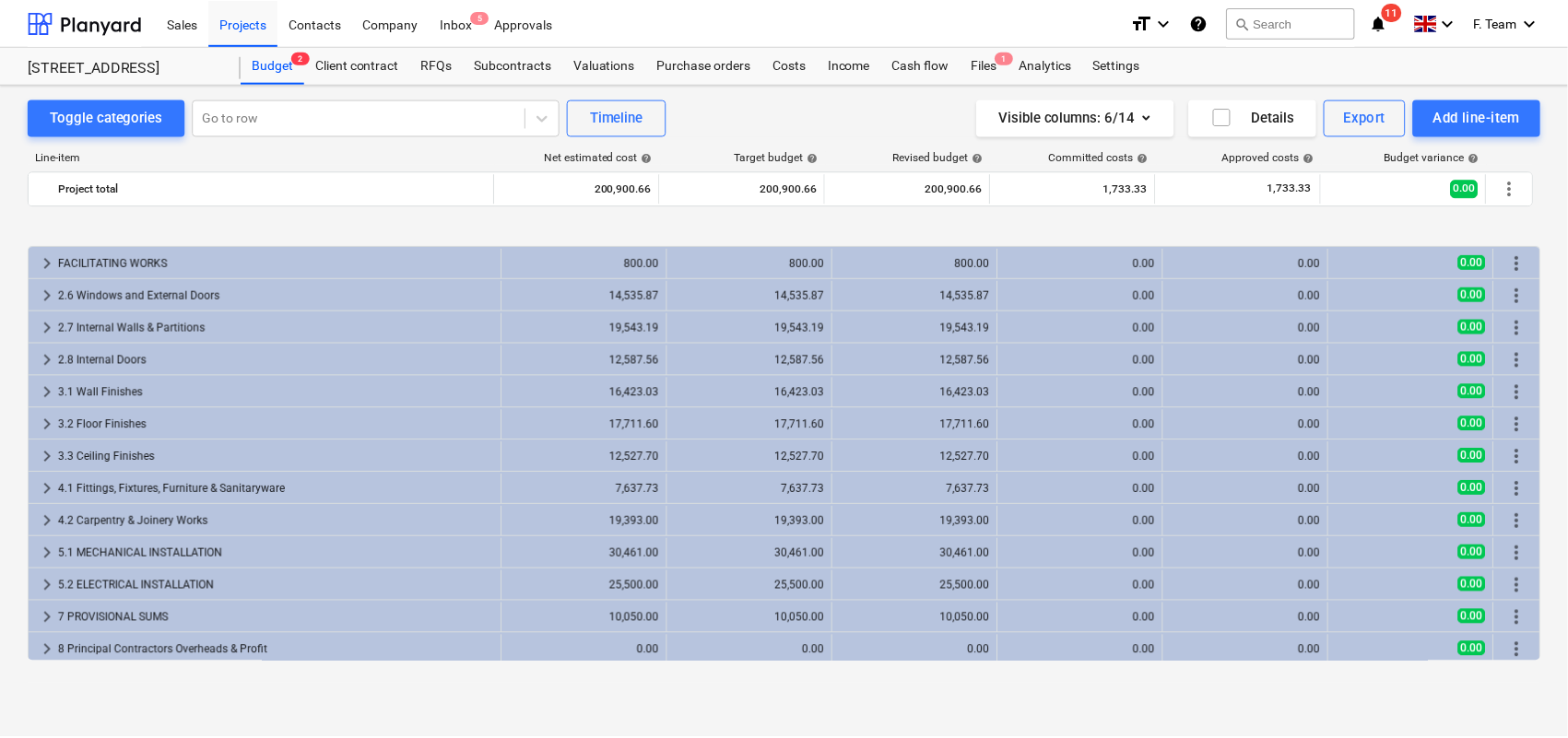
scroll to position [67, 0]
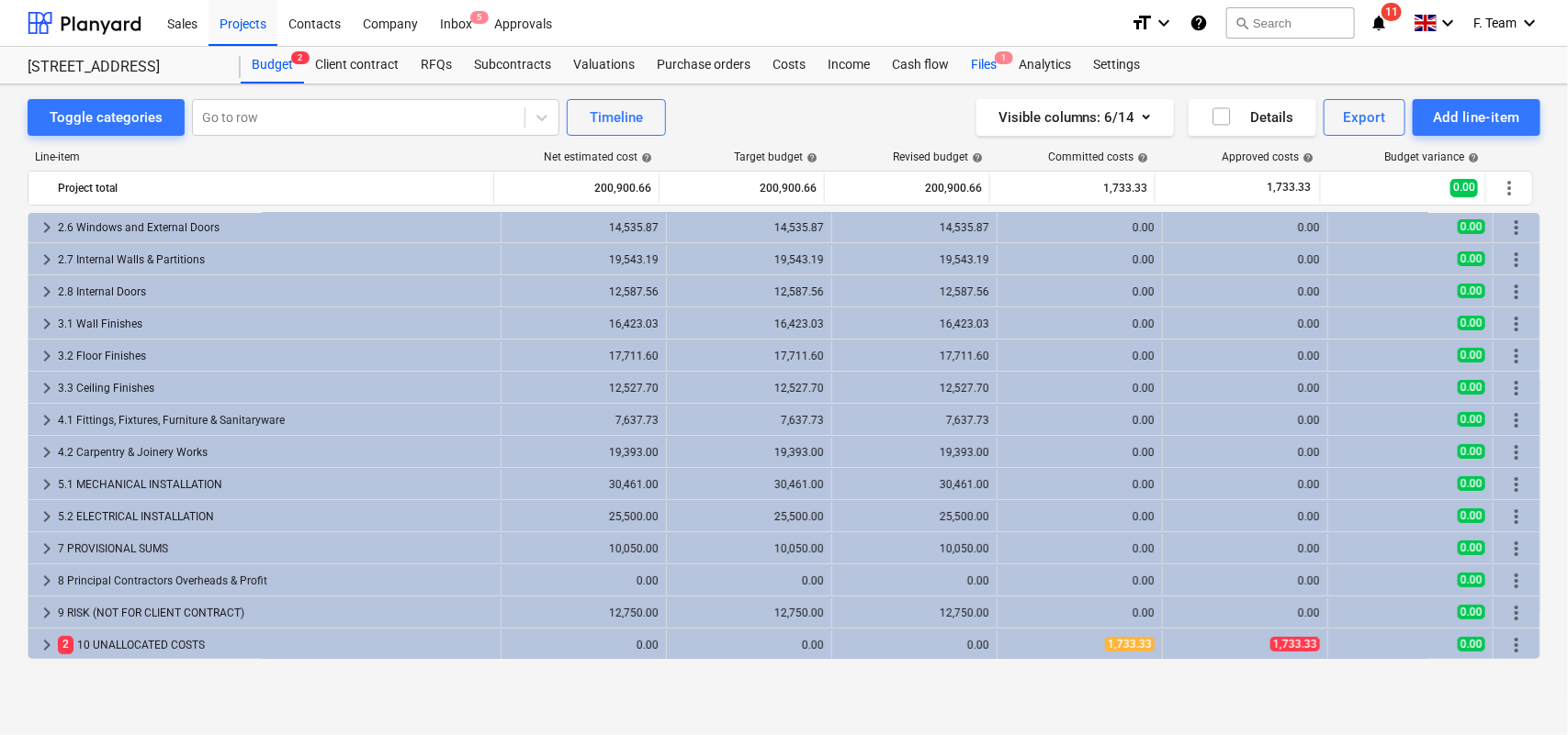
click at [972, 73] on div "Files 1" at bounding box center [983, 65] width 48 height 37
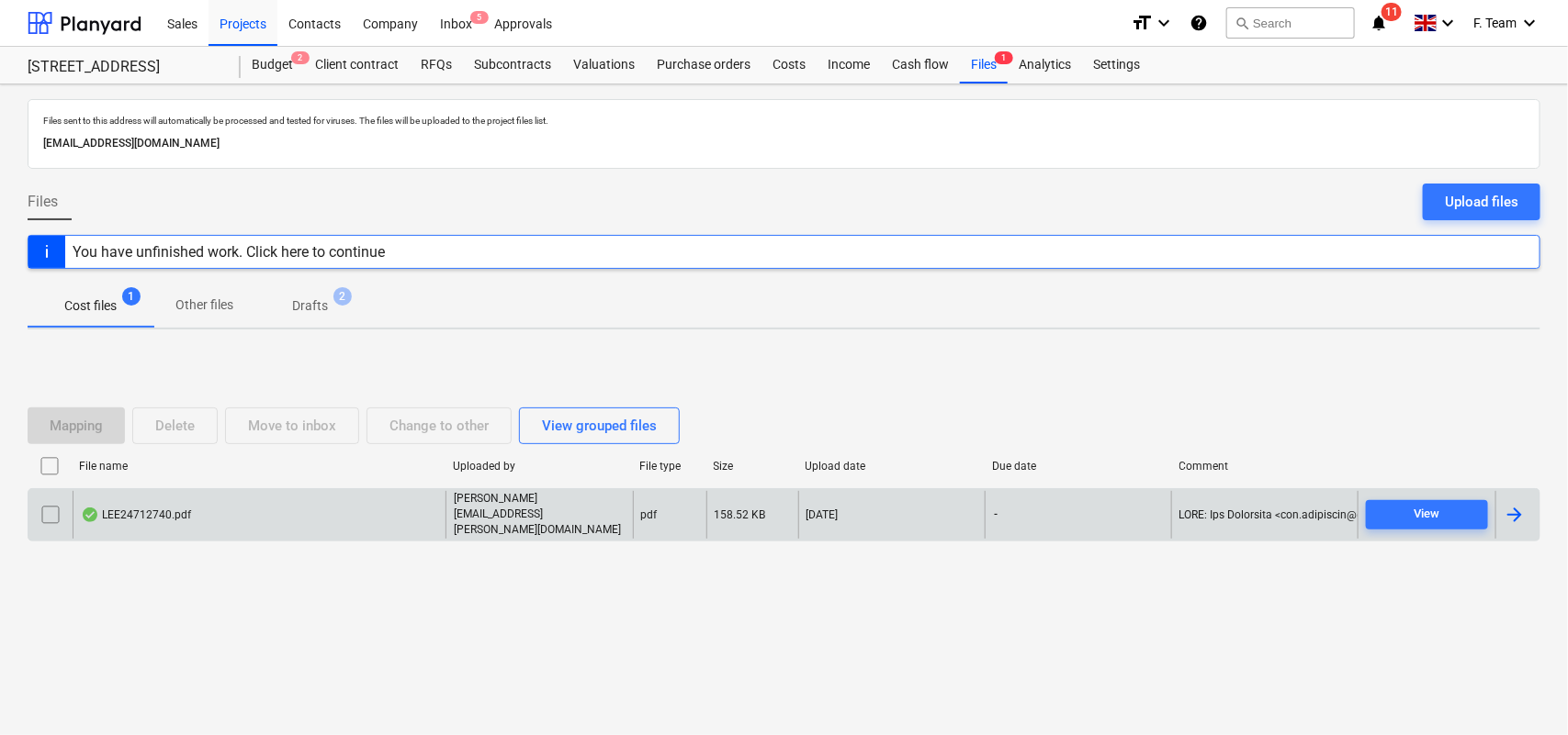
click at [1512, 511] on div at bounding box center [1514, 515] width 22 height 22
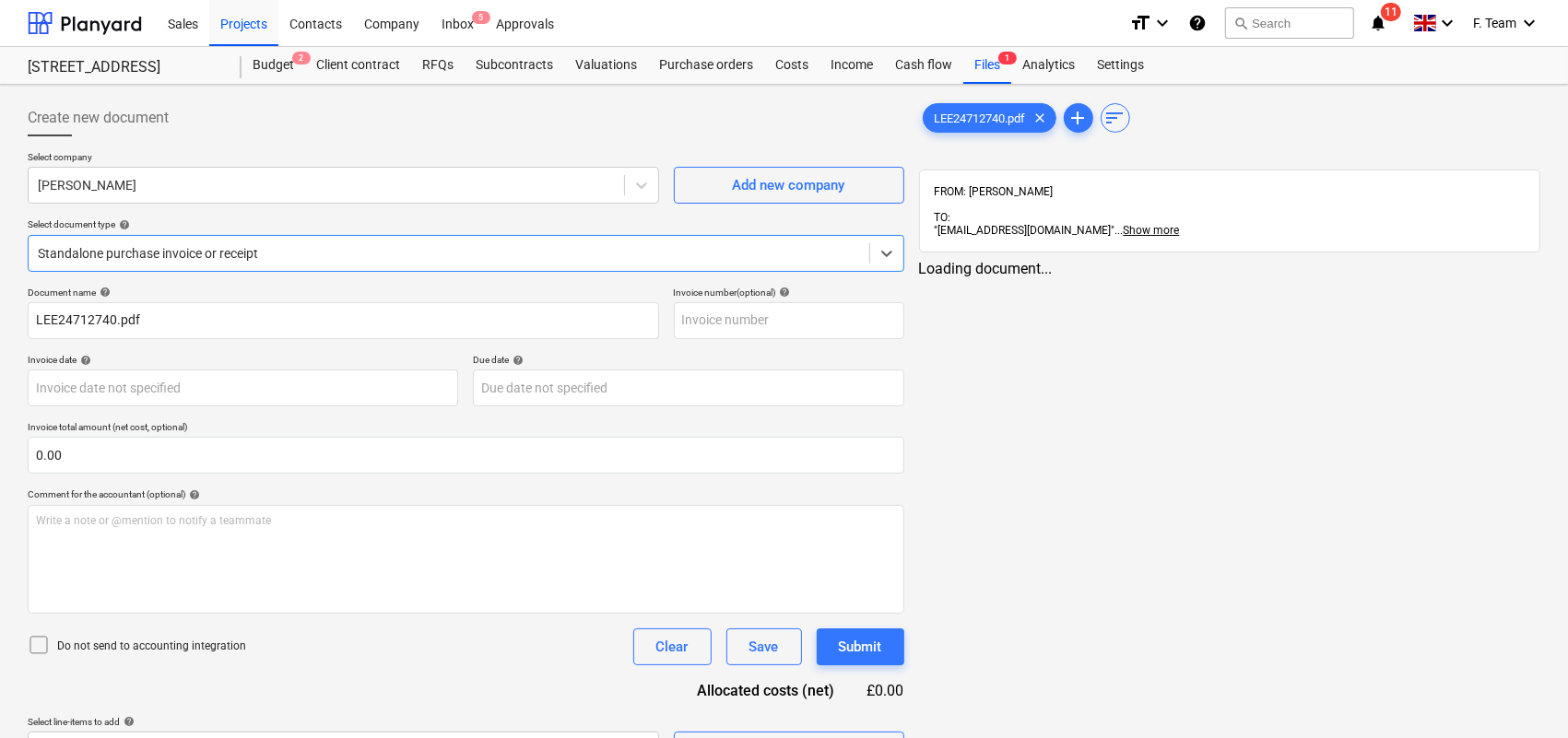
type input "LEE24712740.pdf"
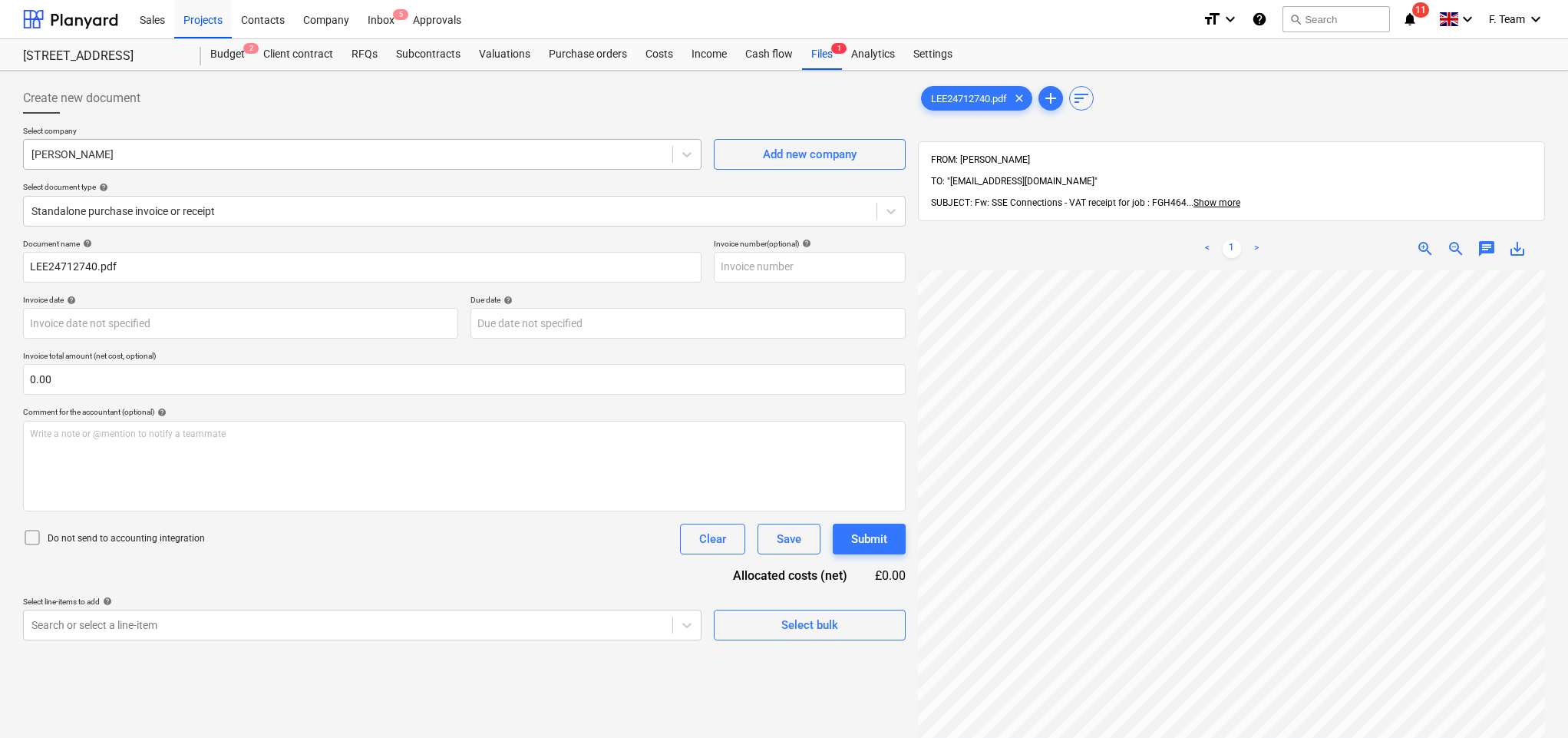
click at [116, 155] on div at bounding box center [348, 154] width 633 height 15
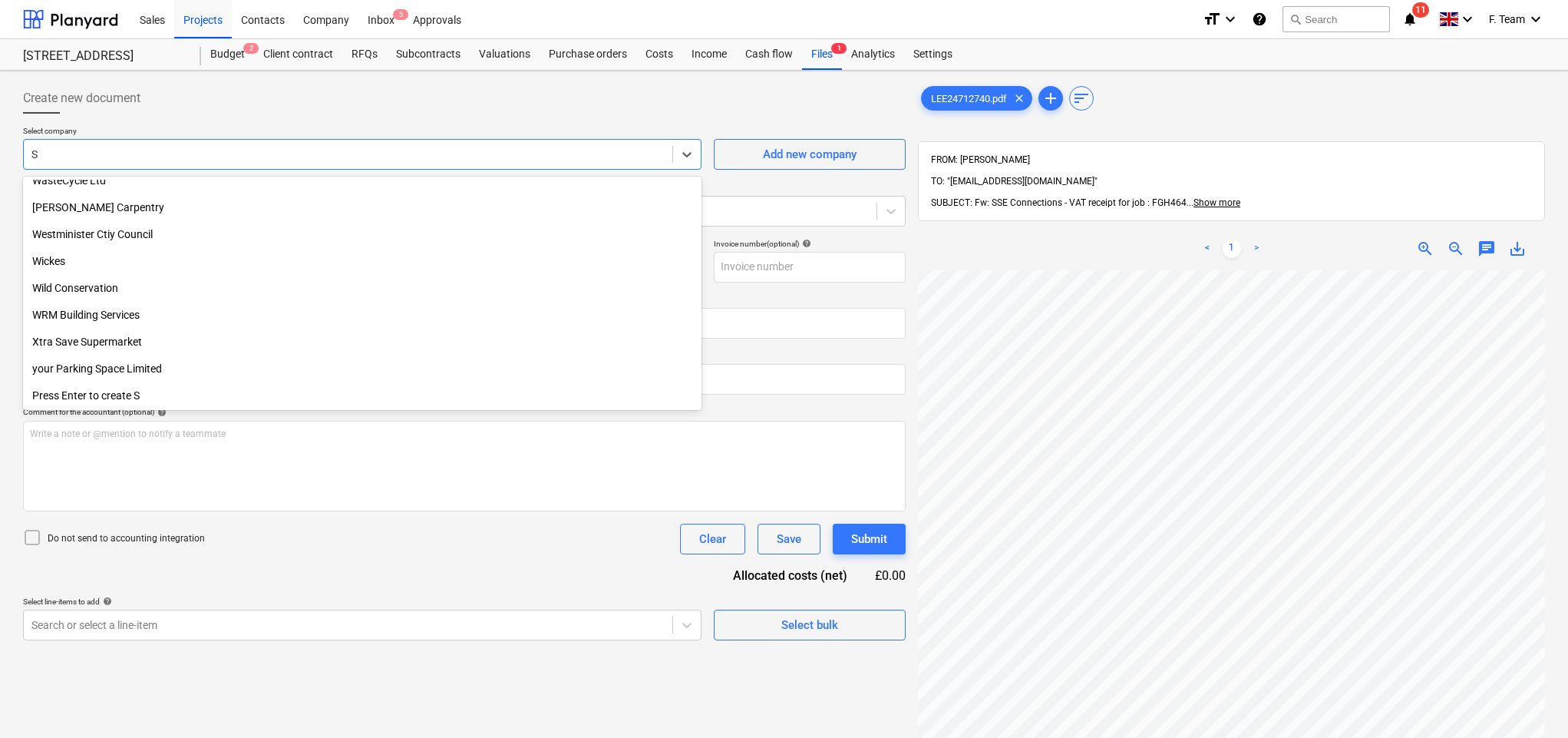
scroll to position [5576, 0]
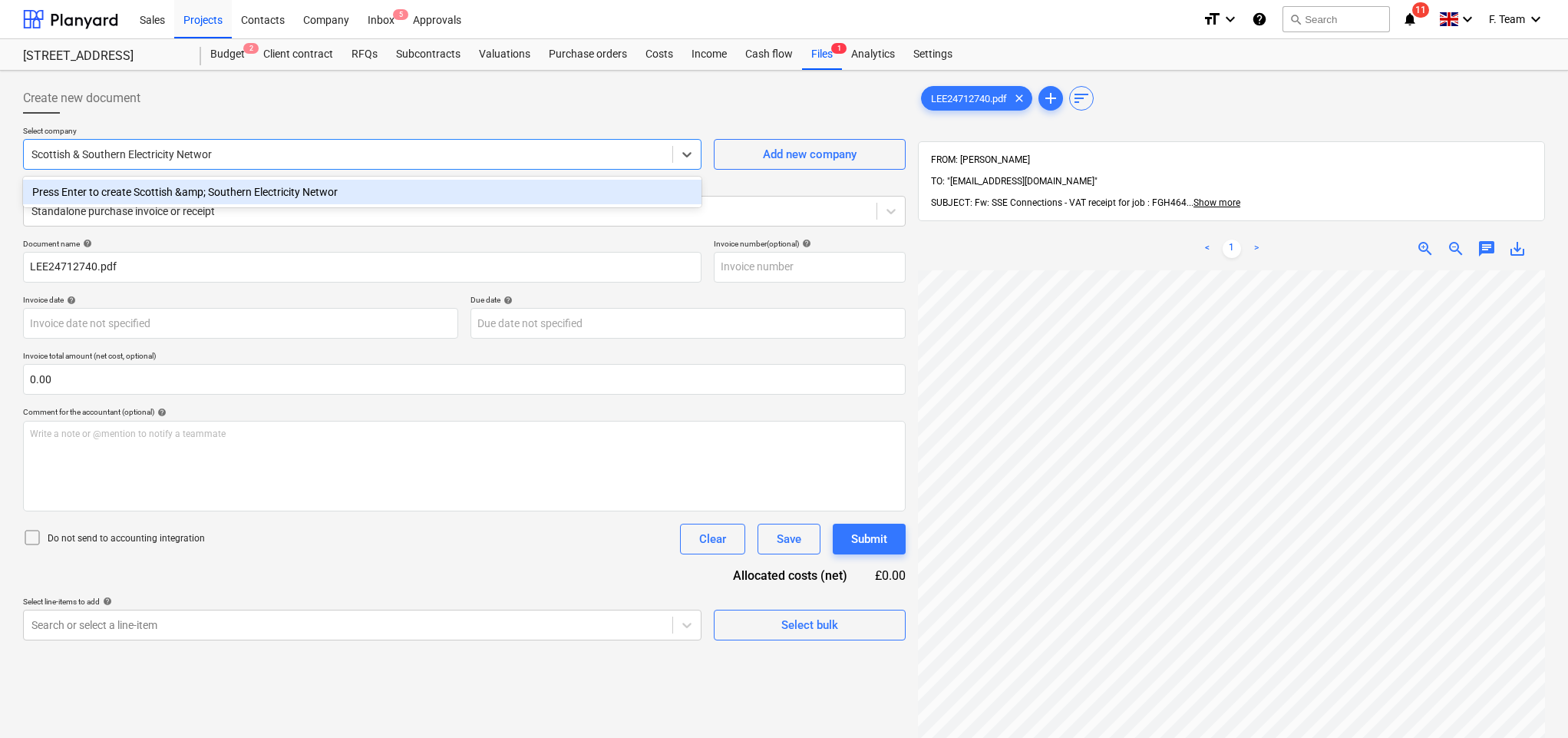
type input "Scottish & Southern Electricity Network"
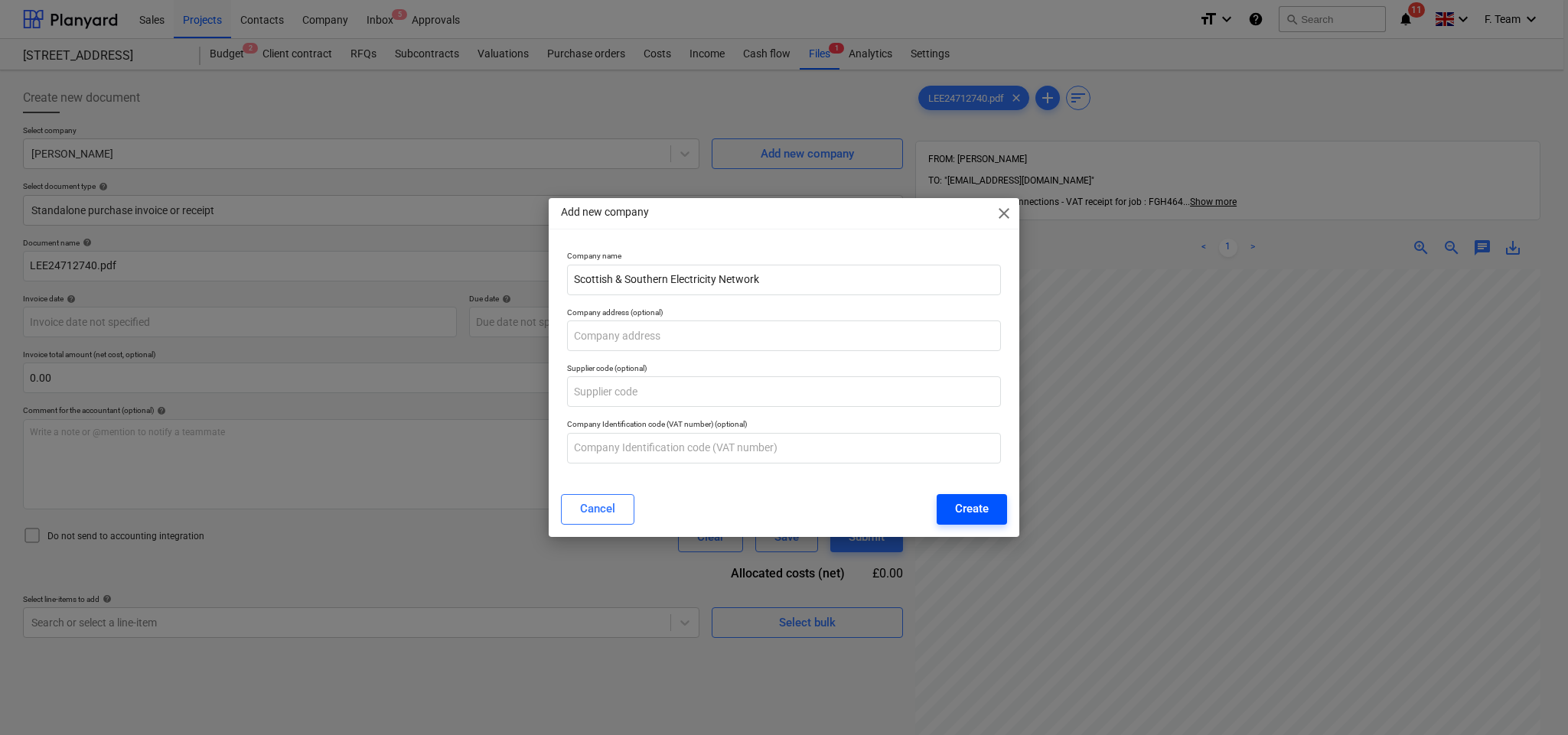
click at [976, 505] on div "Create" at bounding box center [971, 509] width 33 height 20
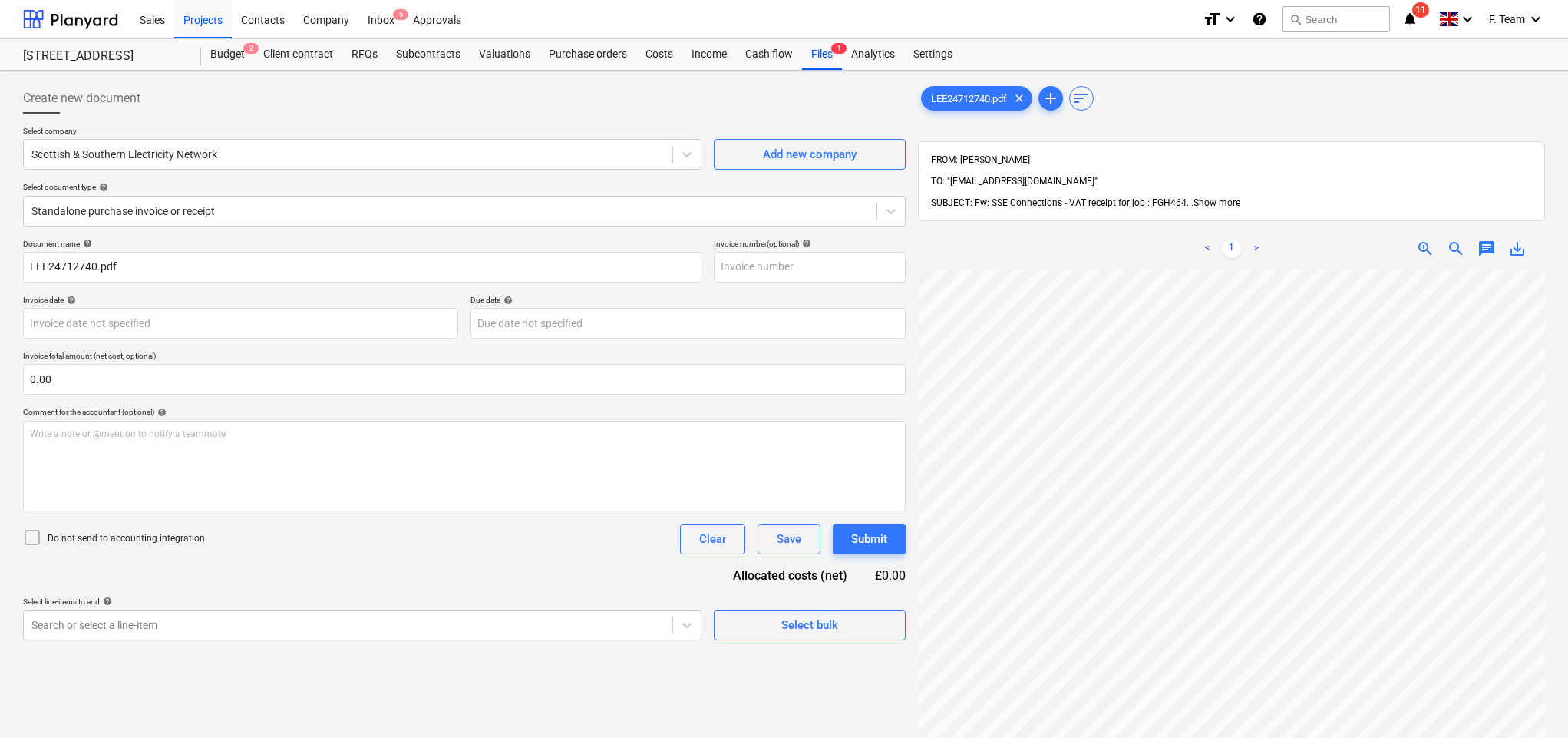
scroll to position [228, 30]
drag, startPoint x: 156, startPoint y: 270, endPoint x: 1, endPoint y: 270, distance: 155.0
click at [1, 270] on div "Create new document Select company Scottish & Southern Electricity Network Add …" at bounding box center [784, 525] width 1568 height 907
type input "Scottish & Southern Electricity Network"
type input "D"
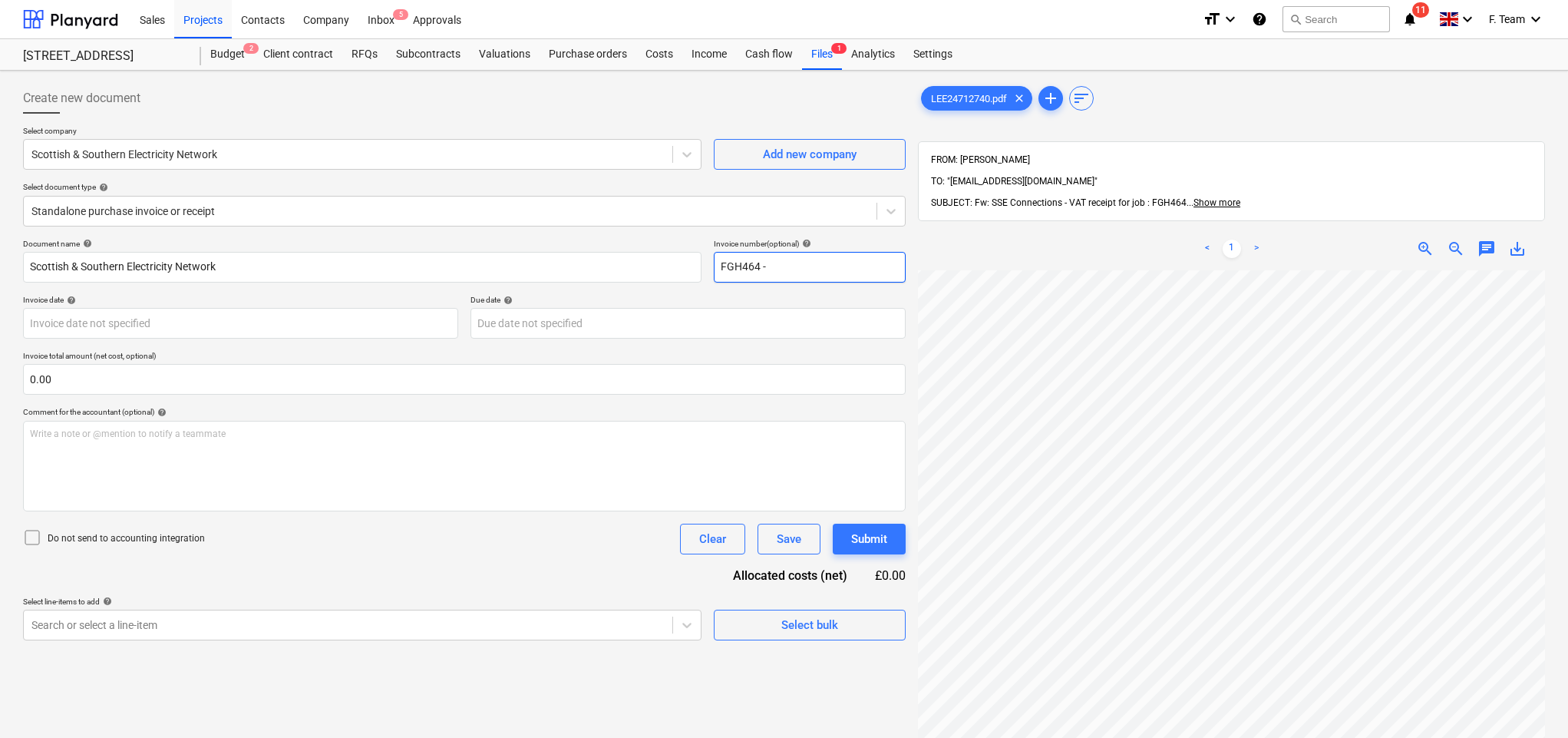
type input "FGH464 -"
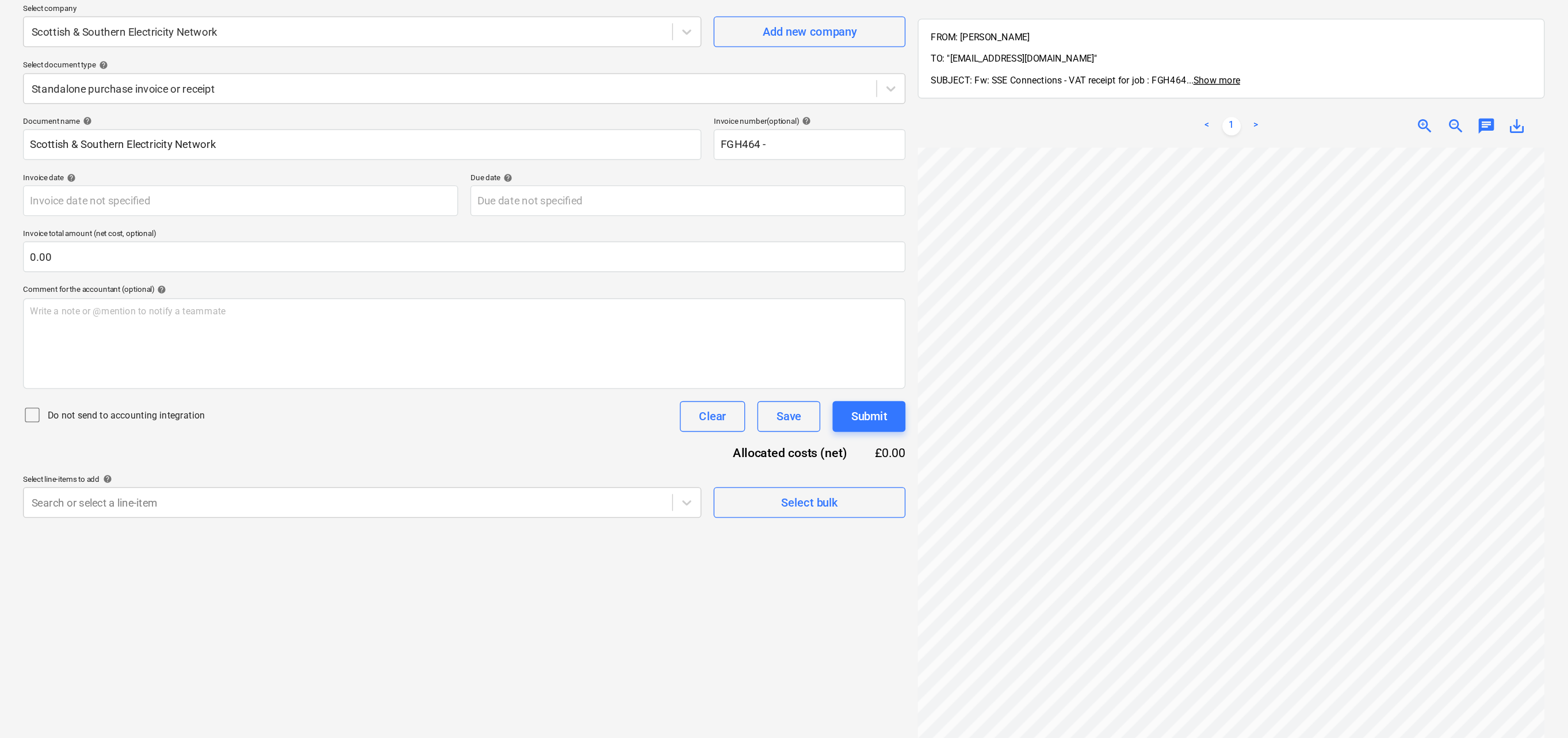
scroll to position [0, 0]
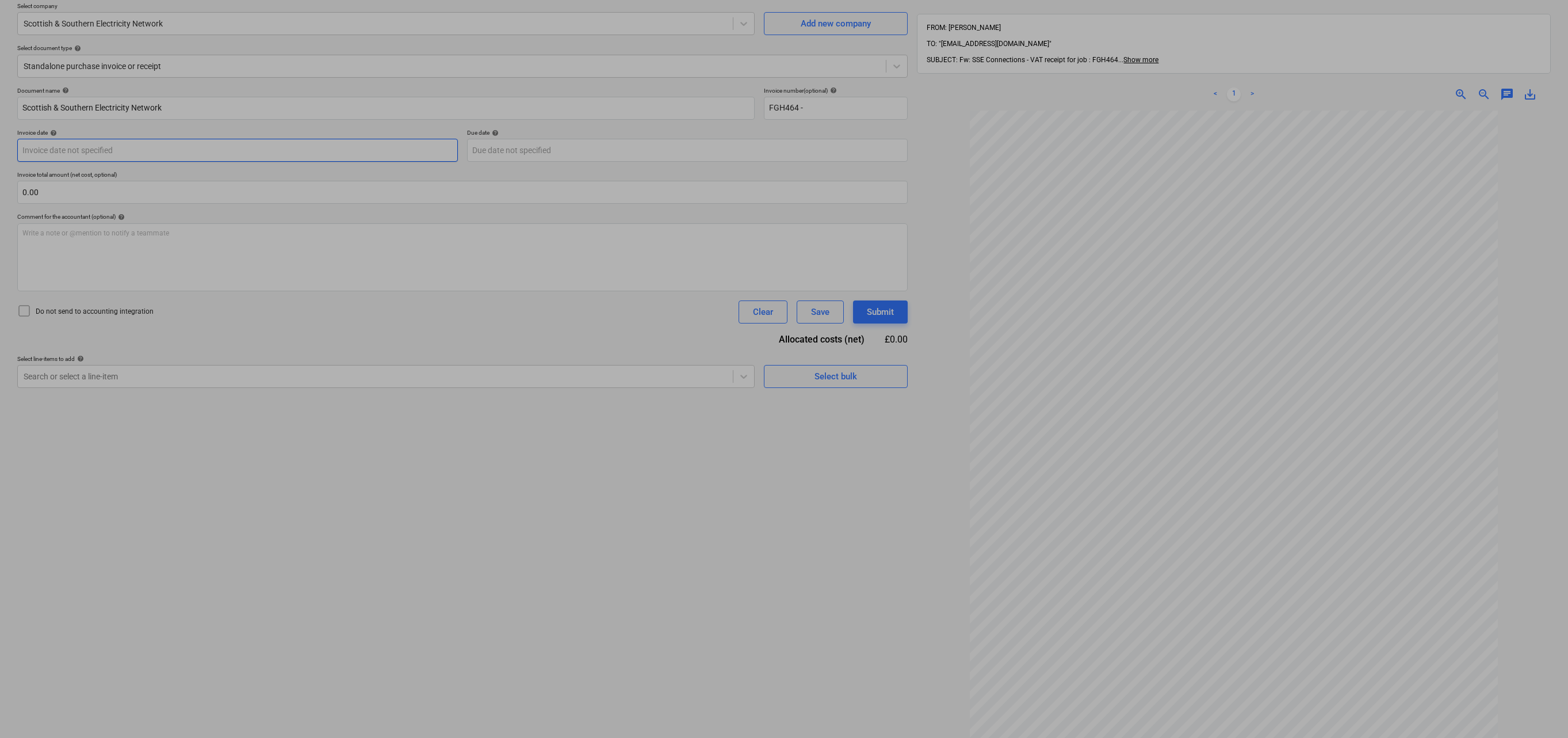
click at [74, 153] on body "Sales Projects Contacts Company Inbox 5 Approvals format_size keyboard_arrow_do…" at bounding box center [784, 277] width 1568 height 738
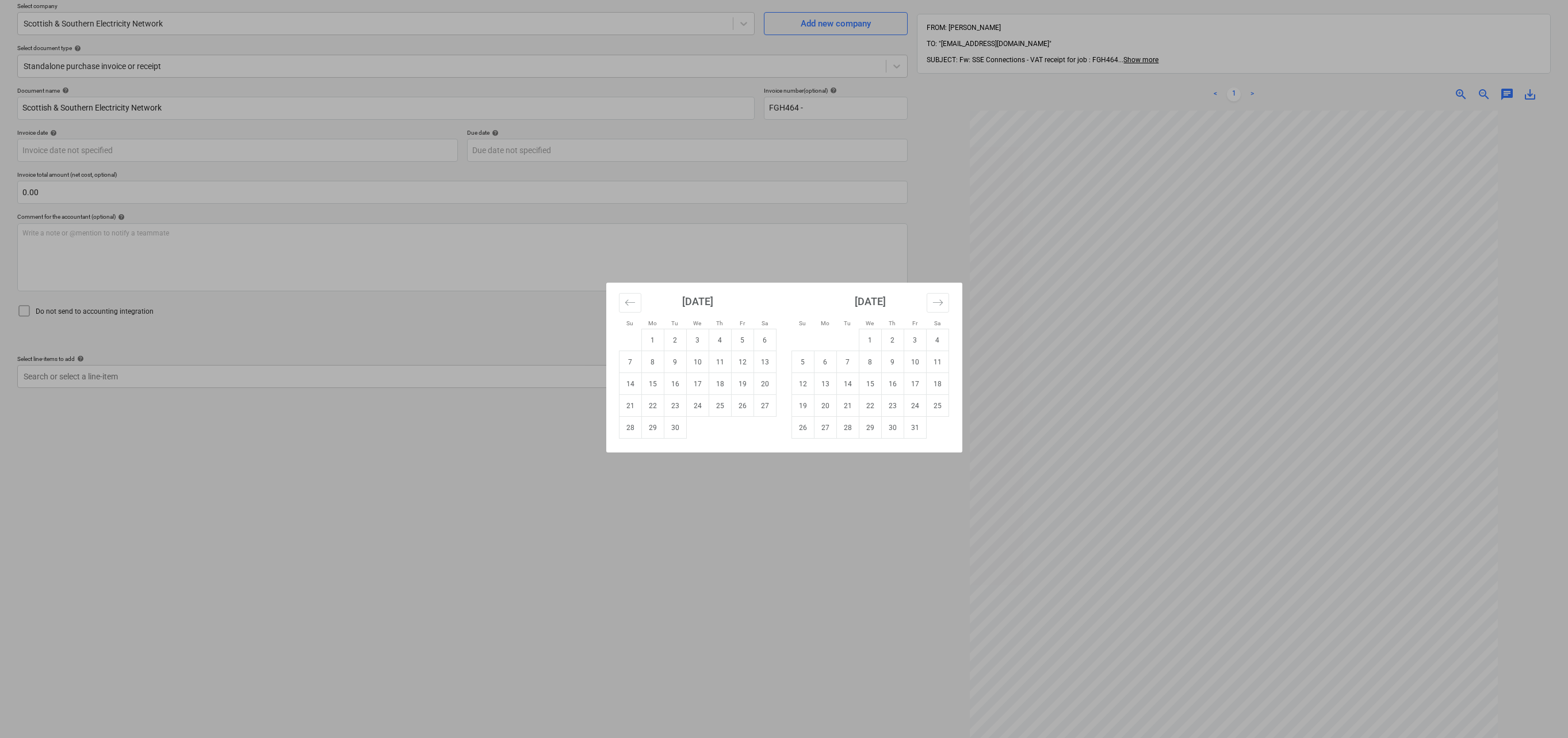
click at [276, 347] on div "Su Mo Tu We Th Fr Sa Su Mo Tu We Th Fr Sa [DATE] 1 2 3 4 5 6 7 8 9 10 11 12 13 …" at bounding box center [784, 369] width 1568 height 738
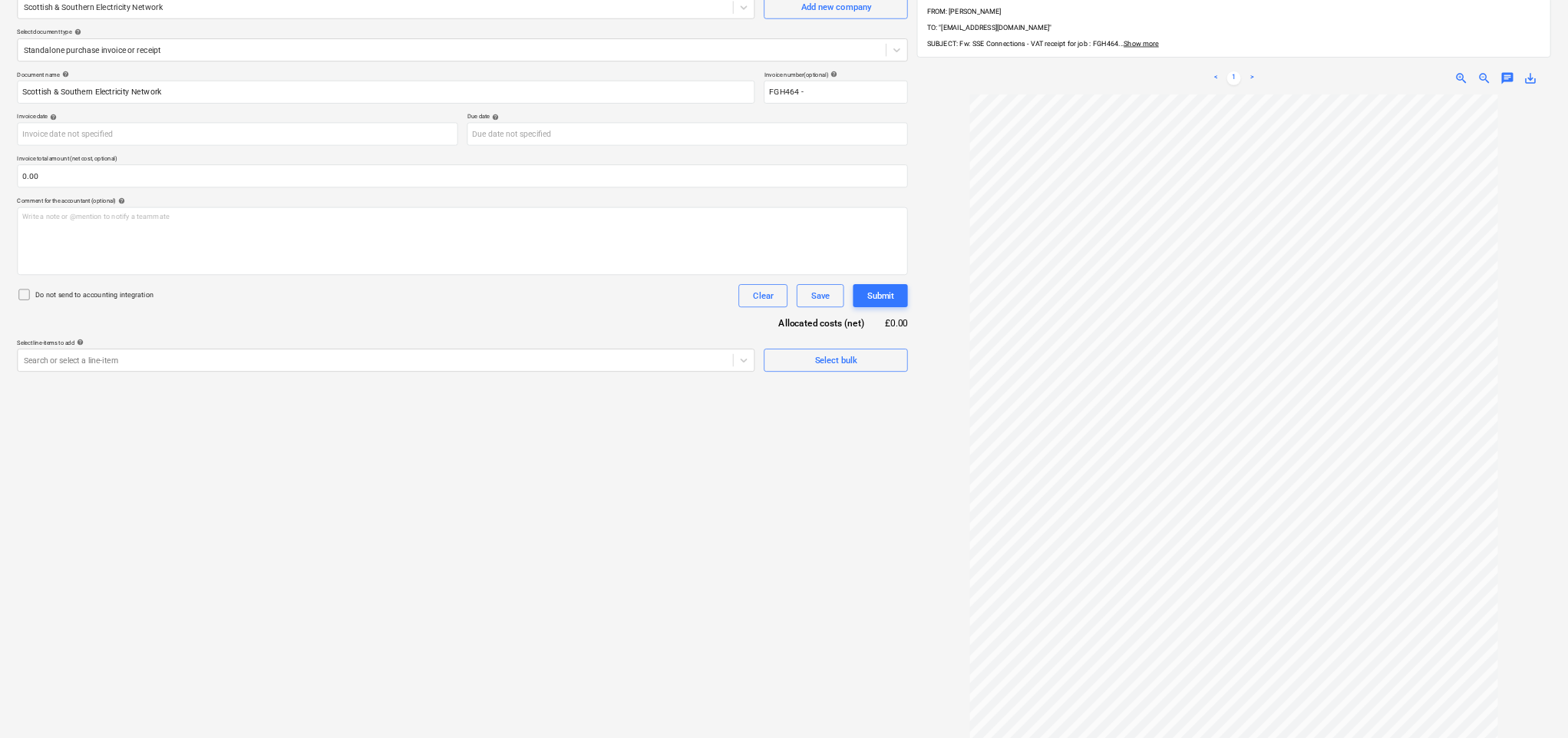
scroll to position [134, 0]
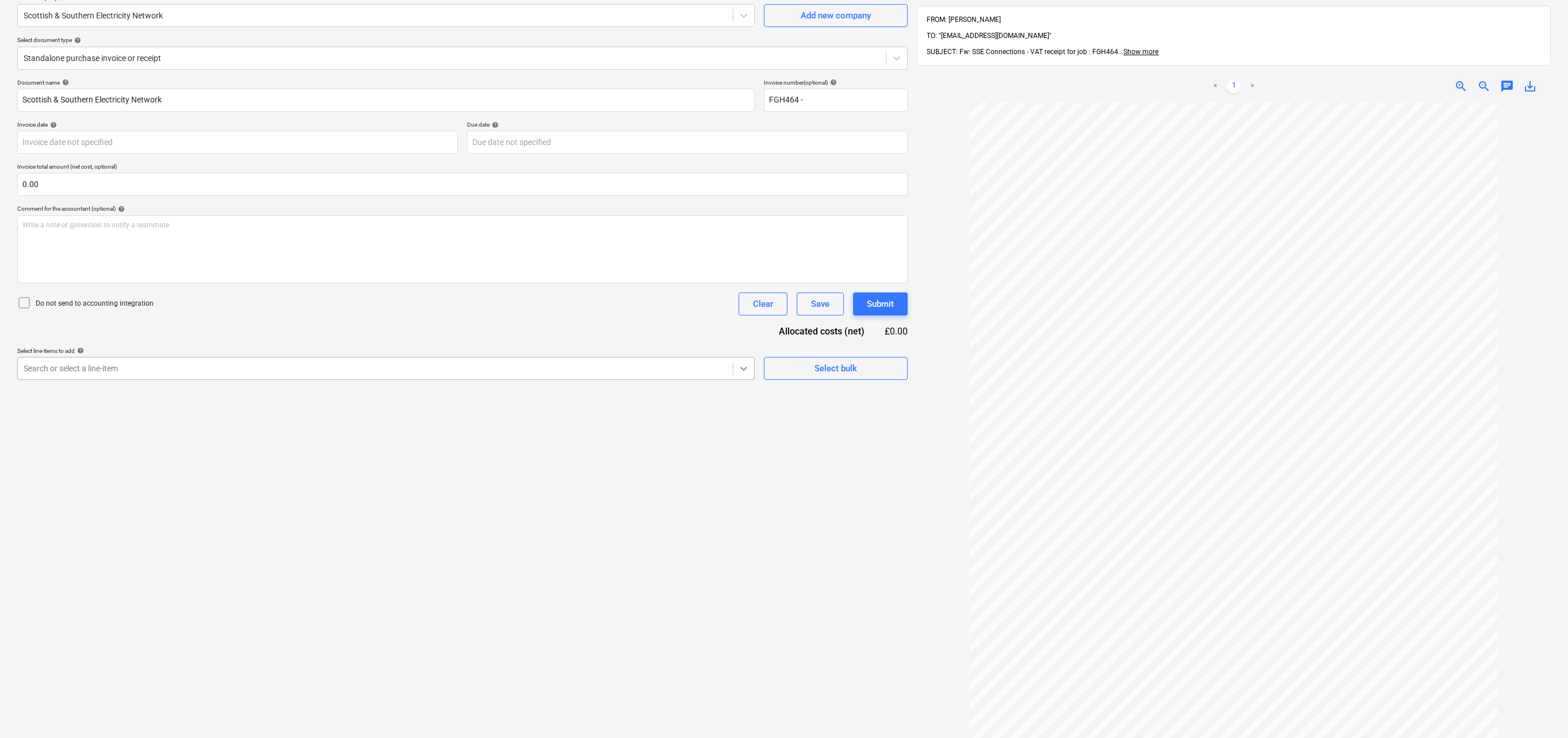
click at [743, 374] on icon at bounding box center [744, 368] width 12 height 12
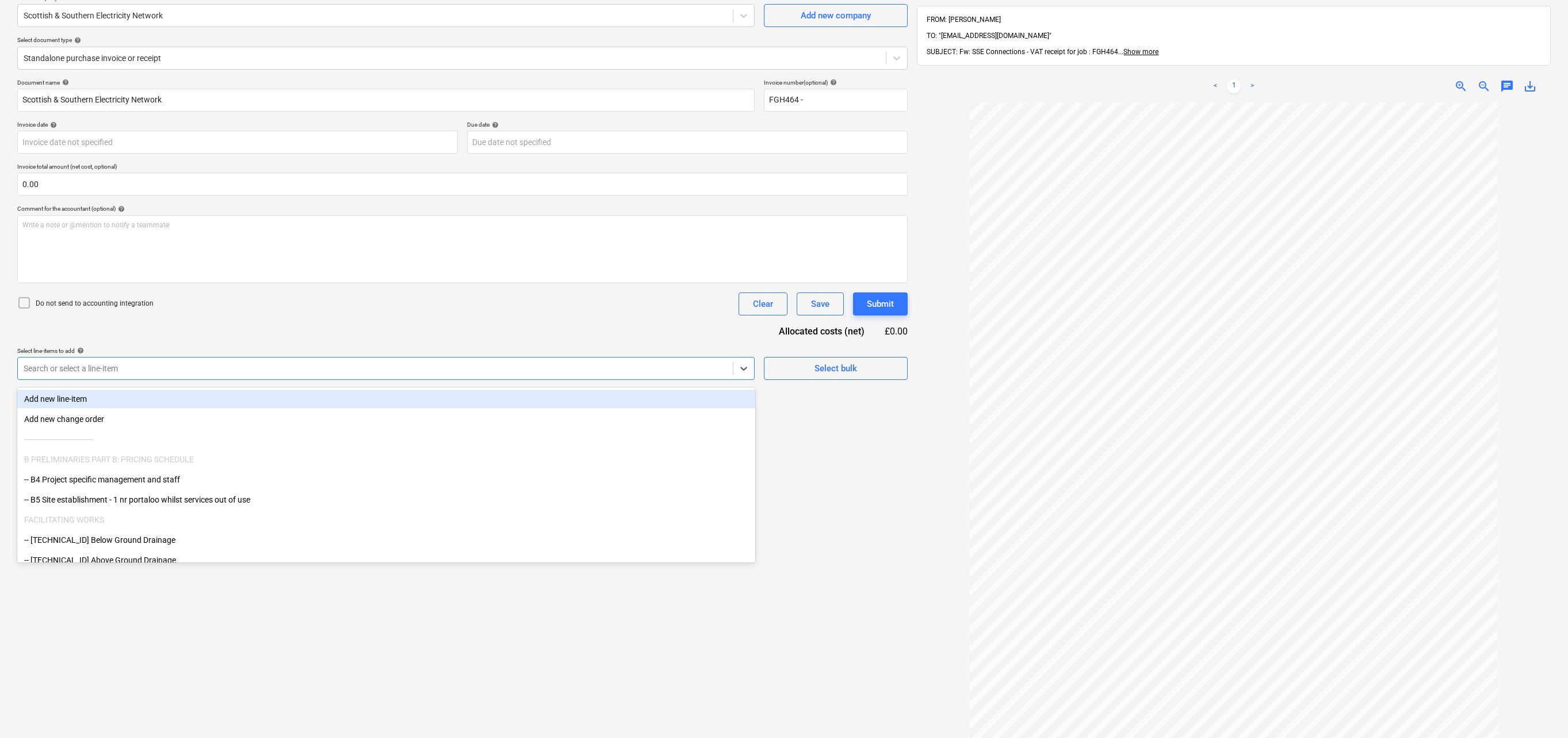
click at [635, 403] on div "Add new line-item" at bounding box center [386, 399] width 738 height 18
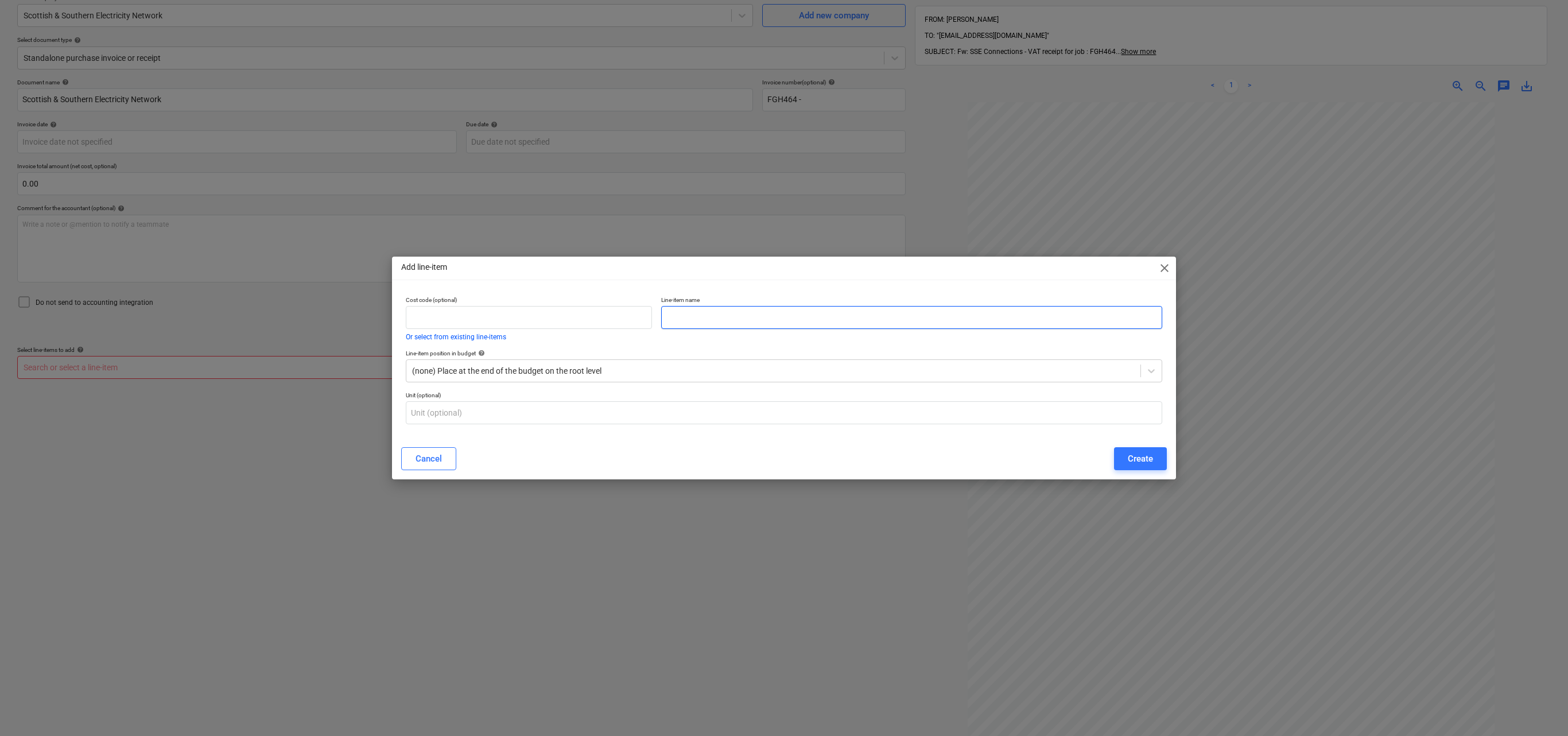
click at [677, 324] on input "text" at bounding box center [911, 318] width 501 height 23
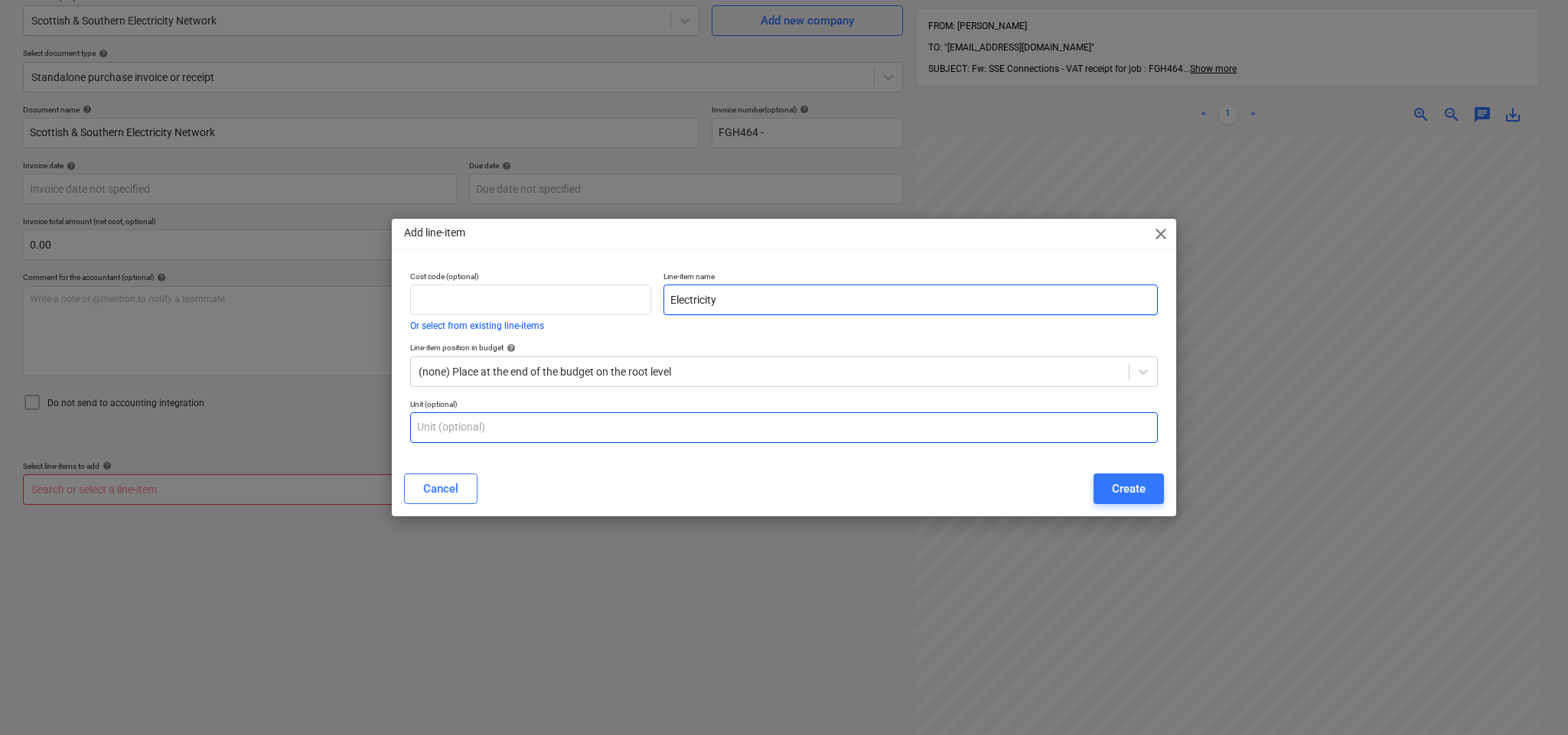
type input "Electricity"
click at [488, 423] on input "text" at bounding box center [783, 428] width 747 height 31
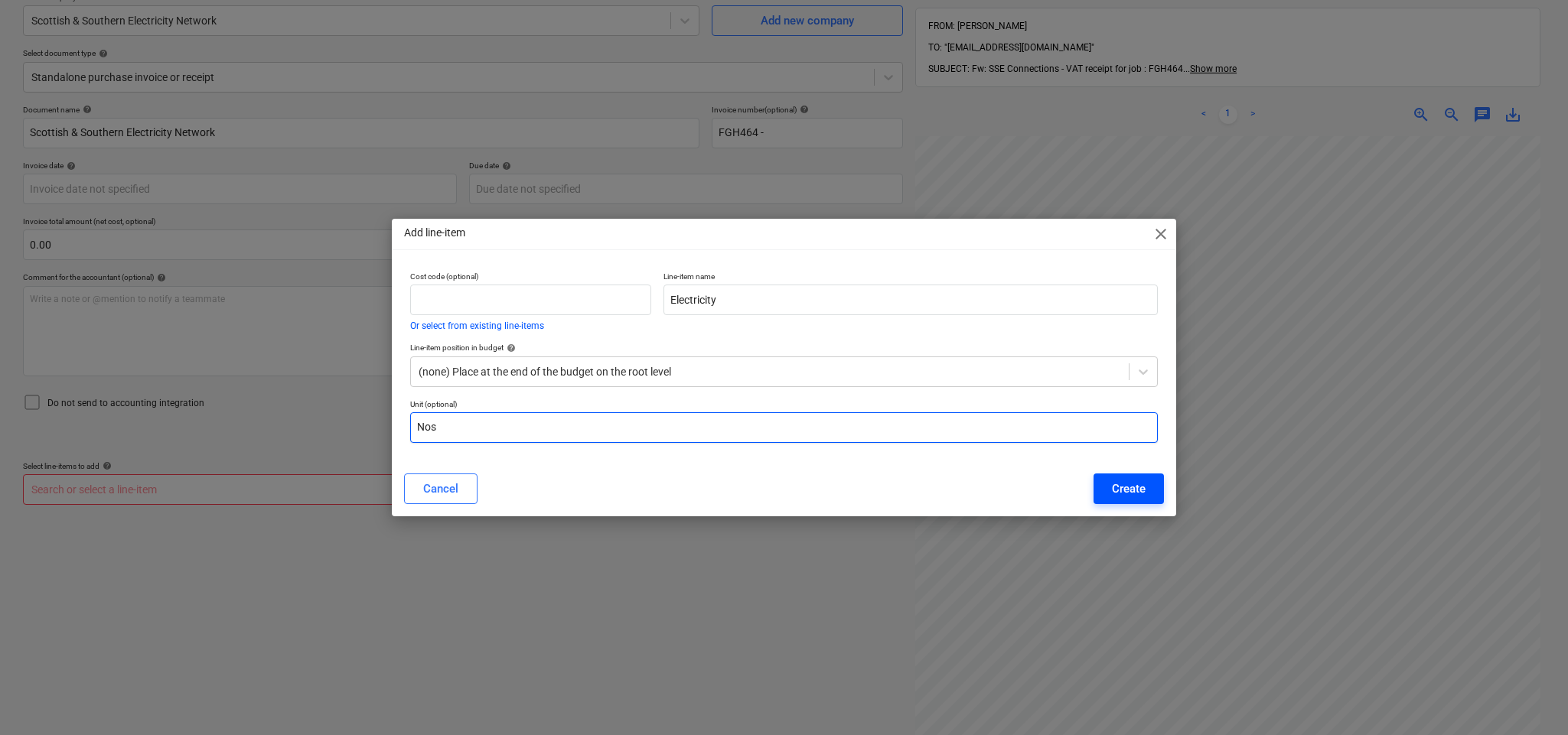
type input "Nos"
click at [1116, 488] on div "Create" at bounding box center [1128, 488] width 33 height 20
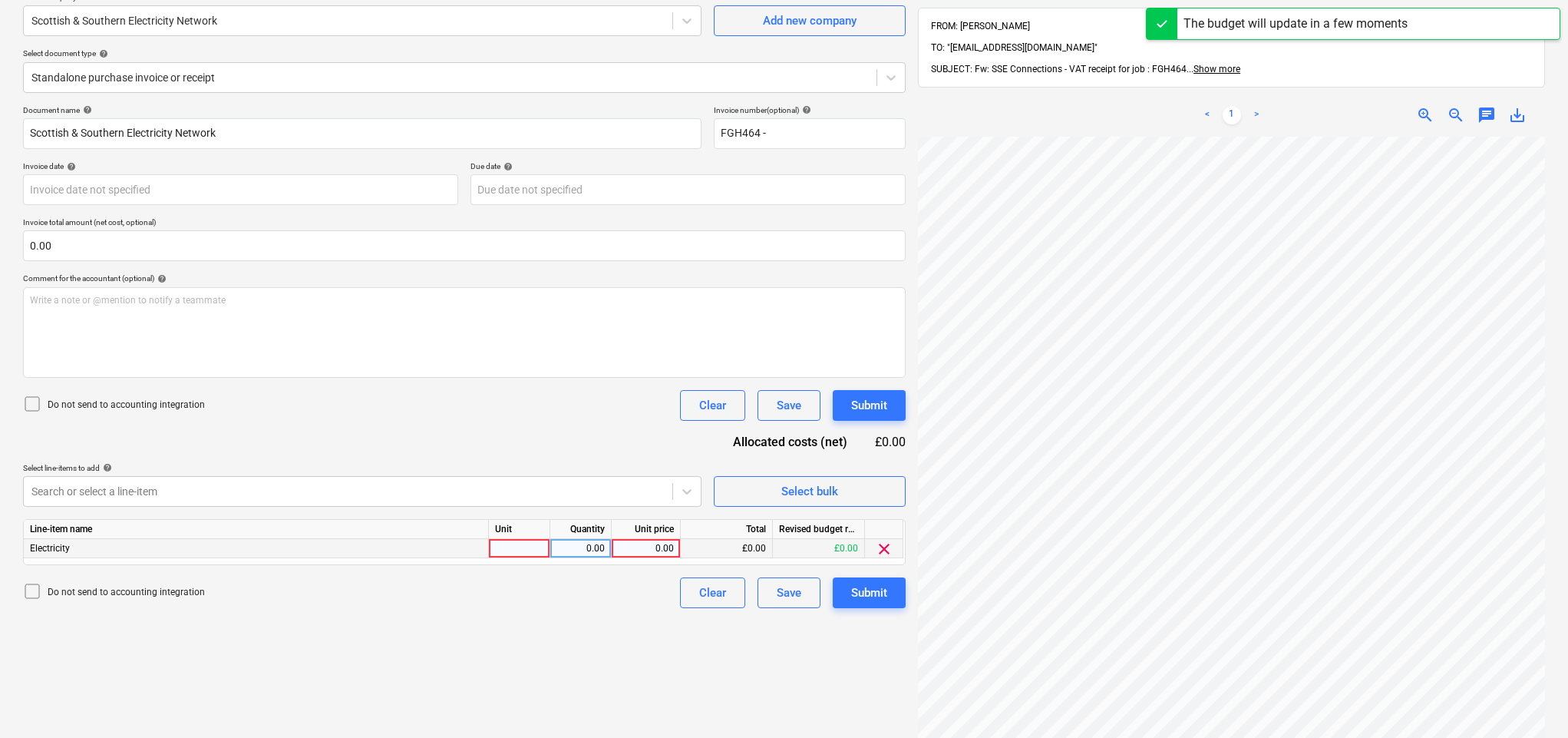
click at [520, 549] on div at bounding box center [519, 549] width 61 height 20
type input "nos"
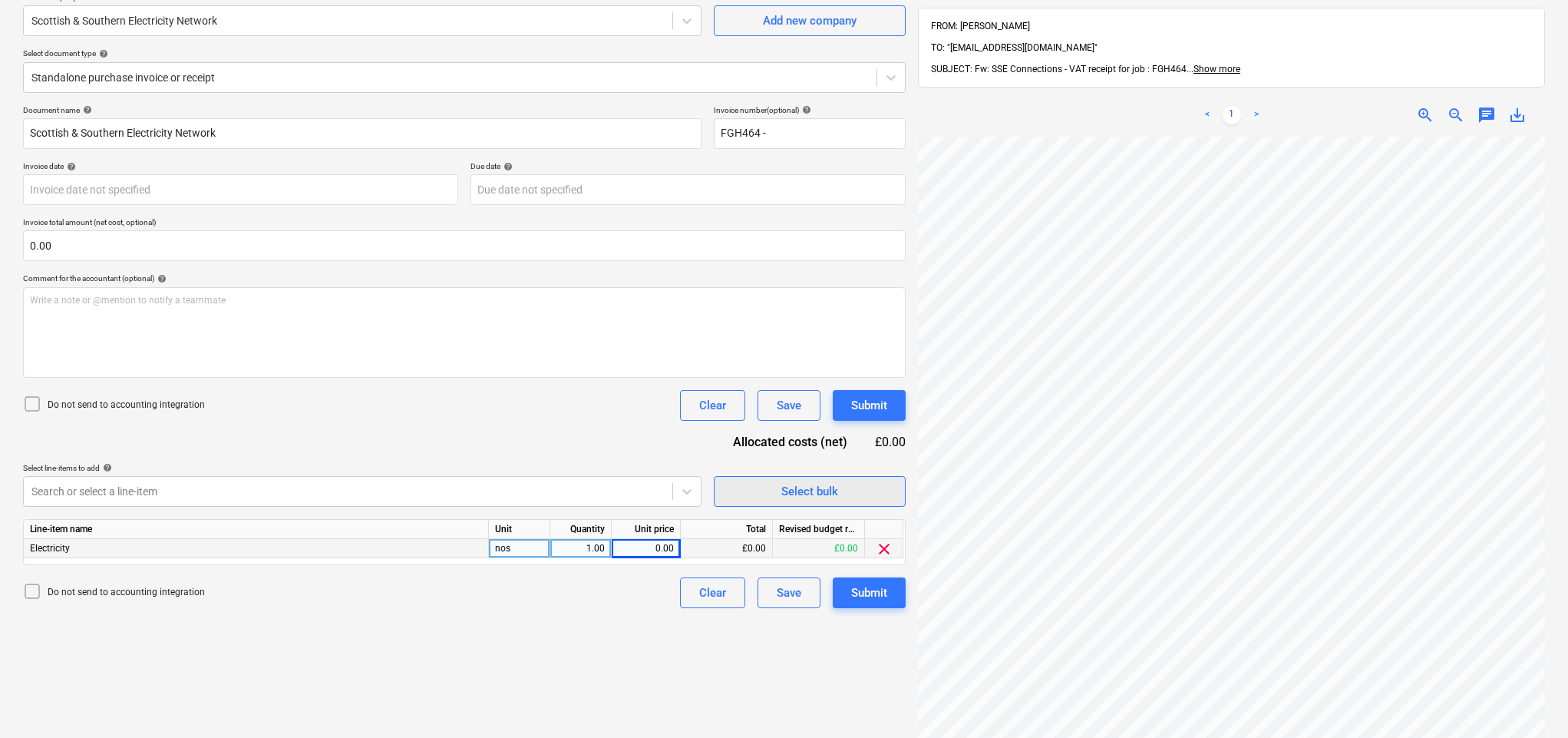
scroll to position [170, 33]
click at [659, 545] on div "0.00" at bounding box center [646, 549] width 56 height 20
type input "5317.87"
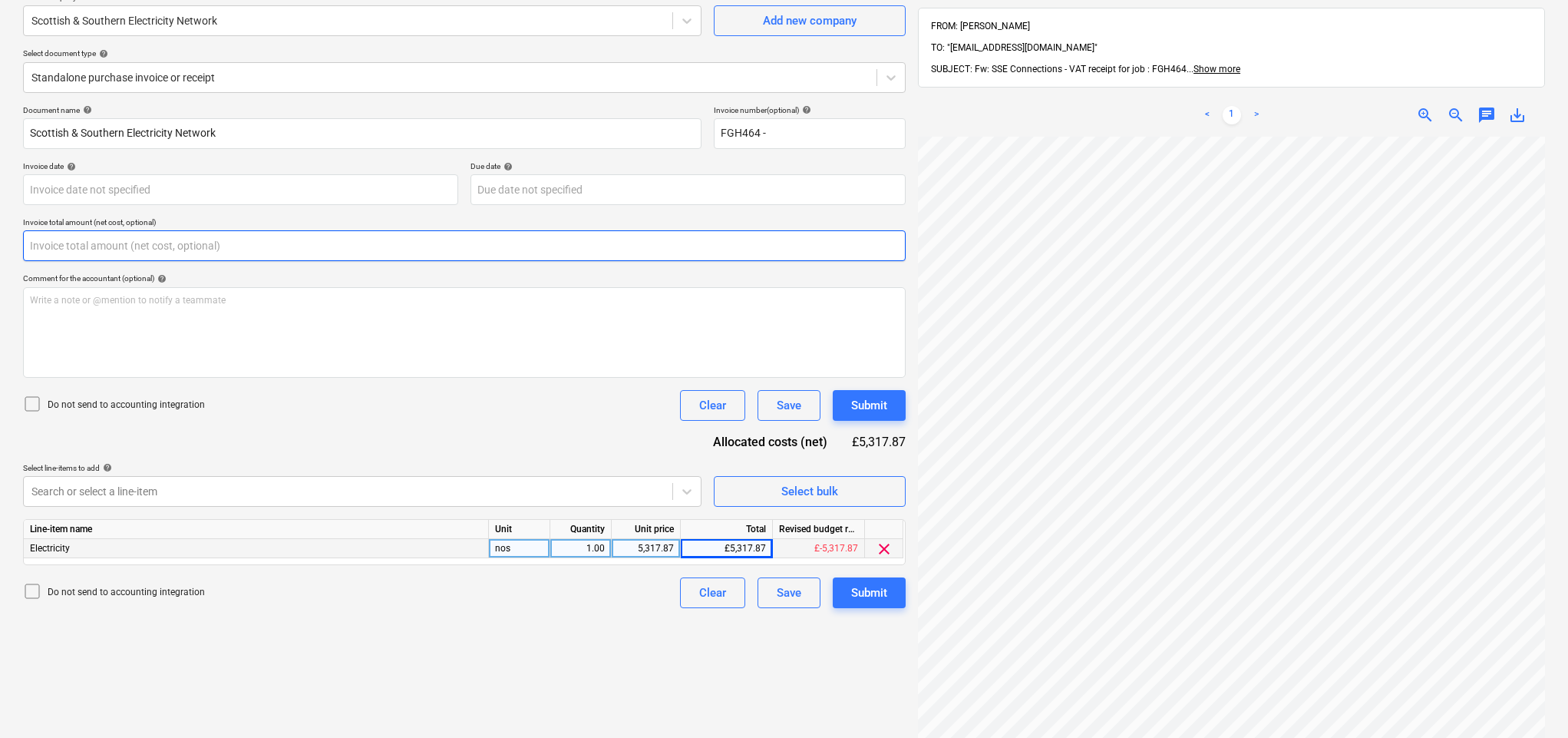
drag, startPoint x: 60, startPoint y: 247, endPoint x: 2, endPoint y: 251, distance: 58.1
click at [0, 251] on div "Create new document Select company Scottish & Southern Electricity Network Add …" at bounding box center [784, 391] width 1568 height 907
click at [60, 248] on input "text" at bounding box center [464, 246] width 883 height 31
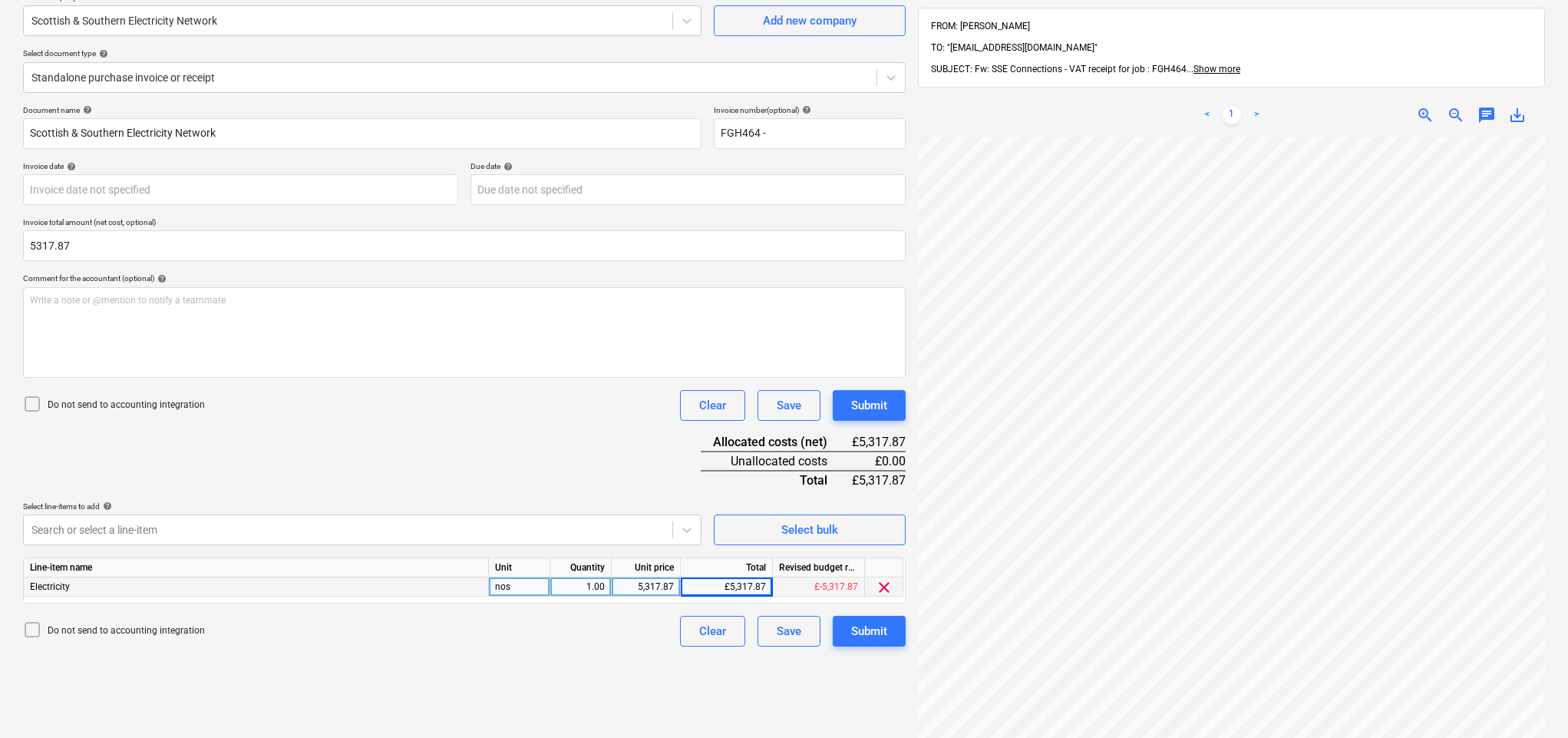
type input "5,317.87"
click at [259, 204] on body "Sales Projects Contacts Company Inbox 5 Approvals format_size keyboard_arrow_do…" at bounding box center [784, 235] width 1568 height 738
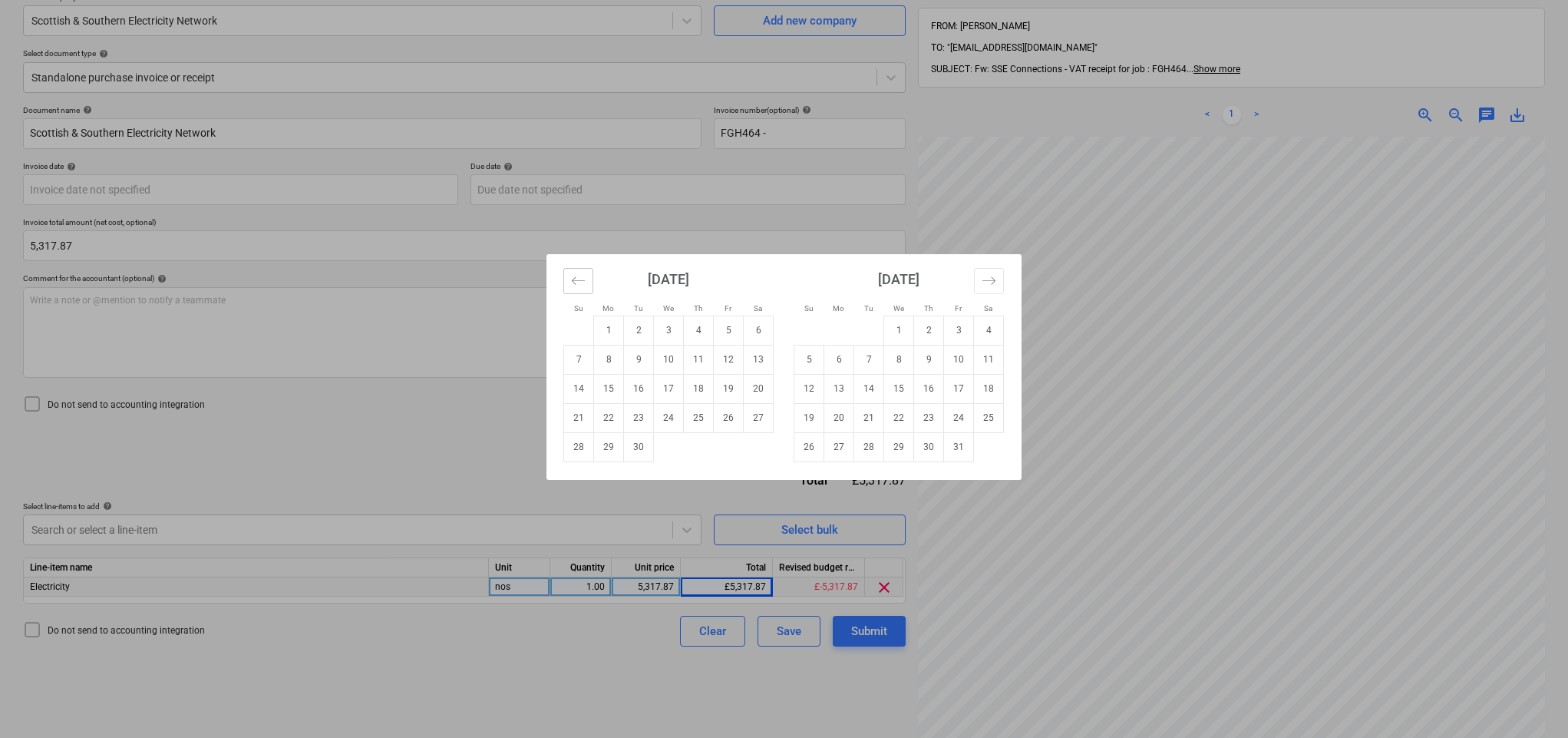
click at [580, 279] on icon "Move backward to switch to the previous month." at bounding box center [579, 281] width 15 height 15
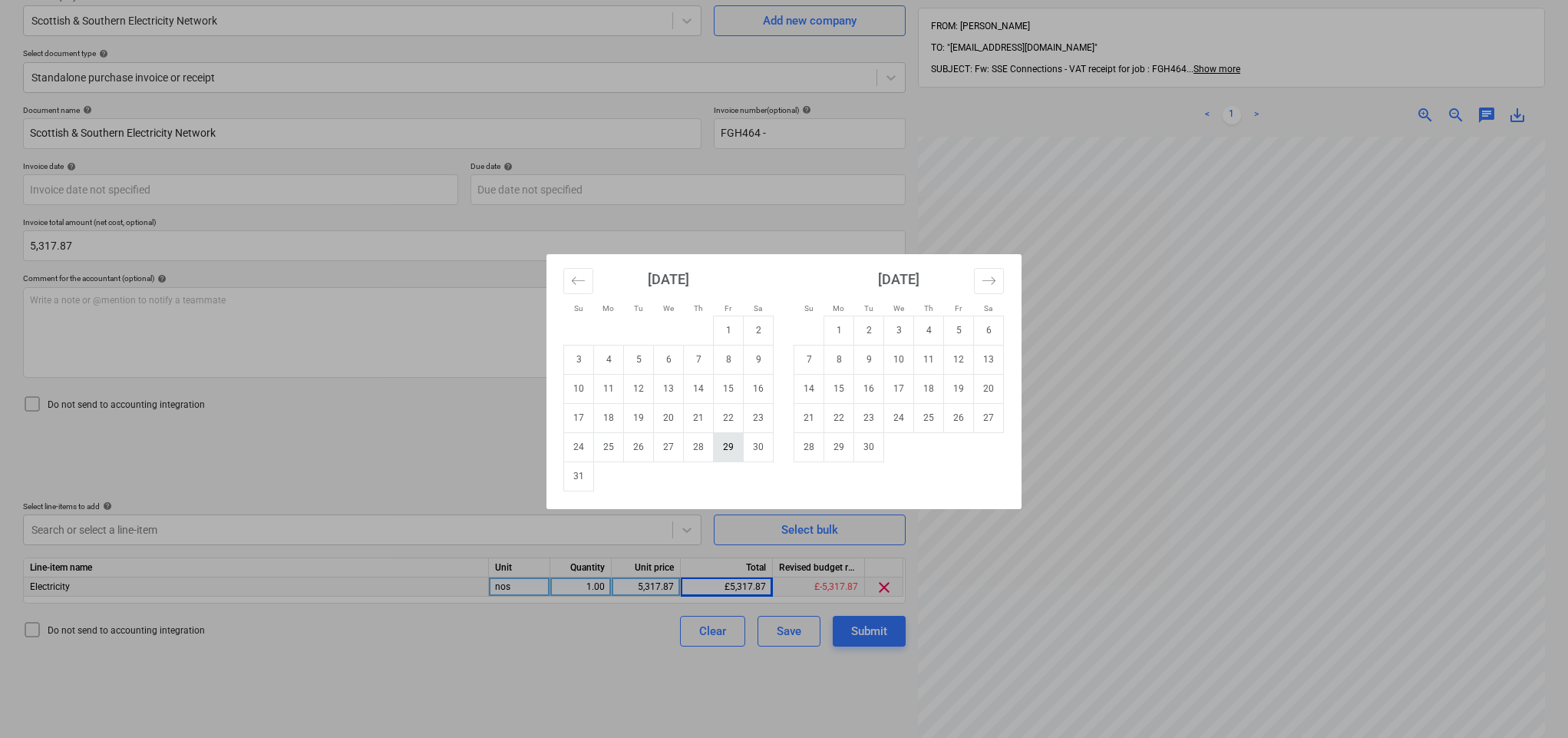
click at [733, 447] on td "29" at bounding box center [729, 447] width 30 height 29
type input "[DATE]"
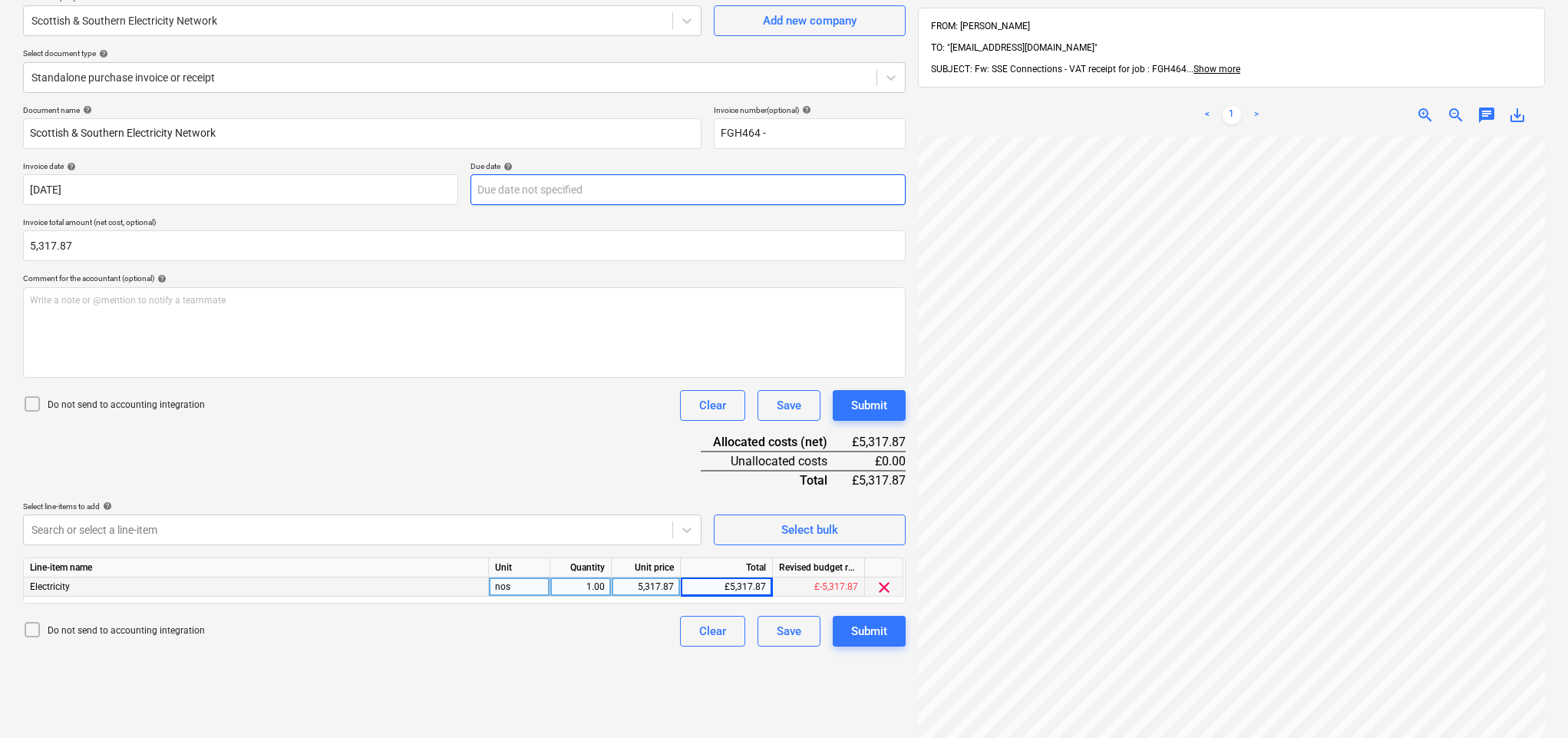
click at [643, 199] on body "Sales Projects Contacts Company Inbox 5 Approvals format_size keyboard_arrow_do…" at bounding box center [784, 235] width 1568 height 738
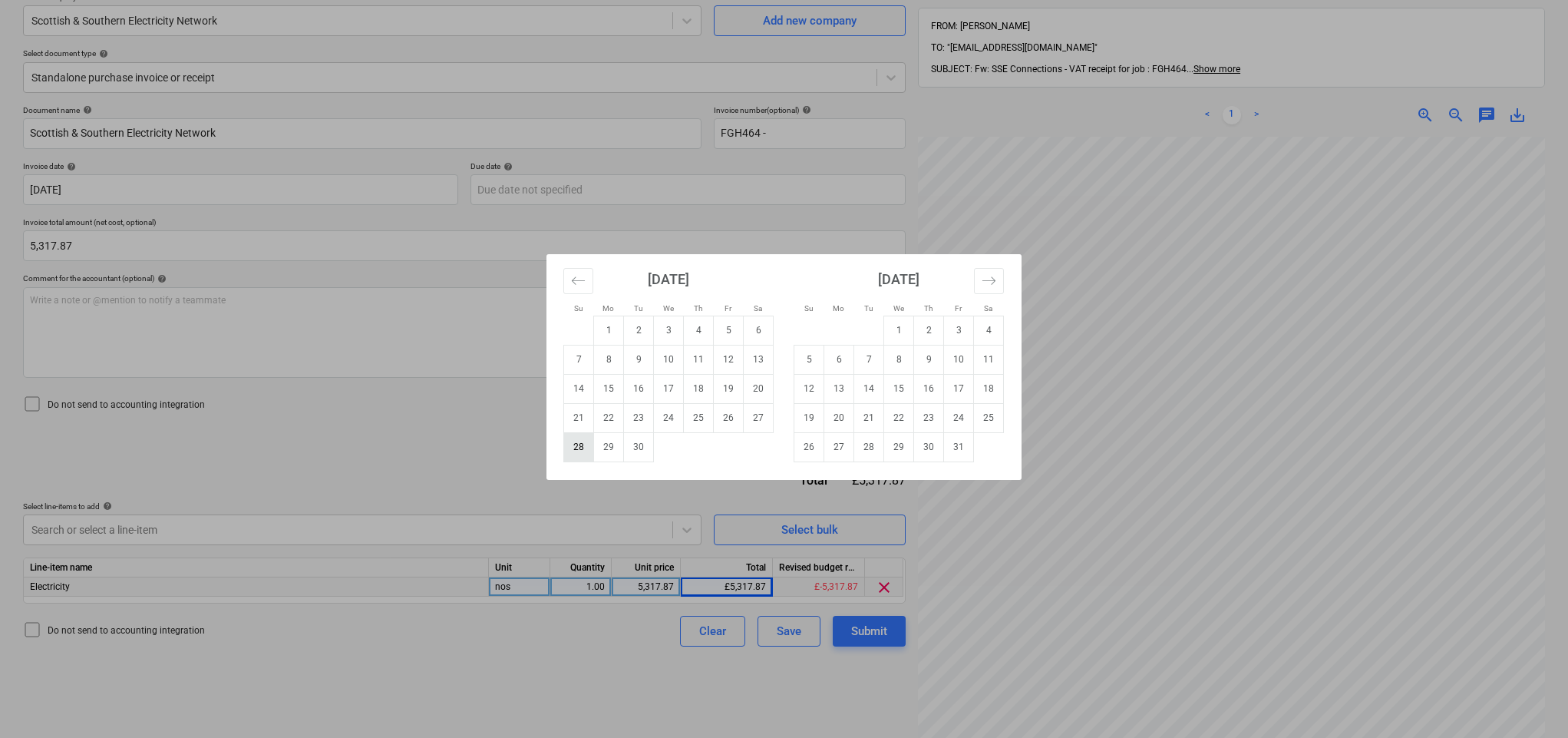
click at [584, 446] on td "28" at bounding box center [579, 447] width 30 height 29
type input "[DATE]"
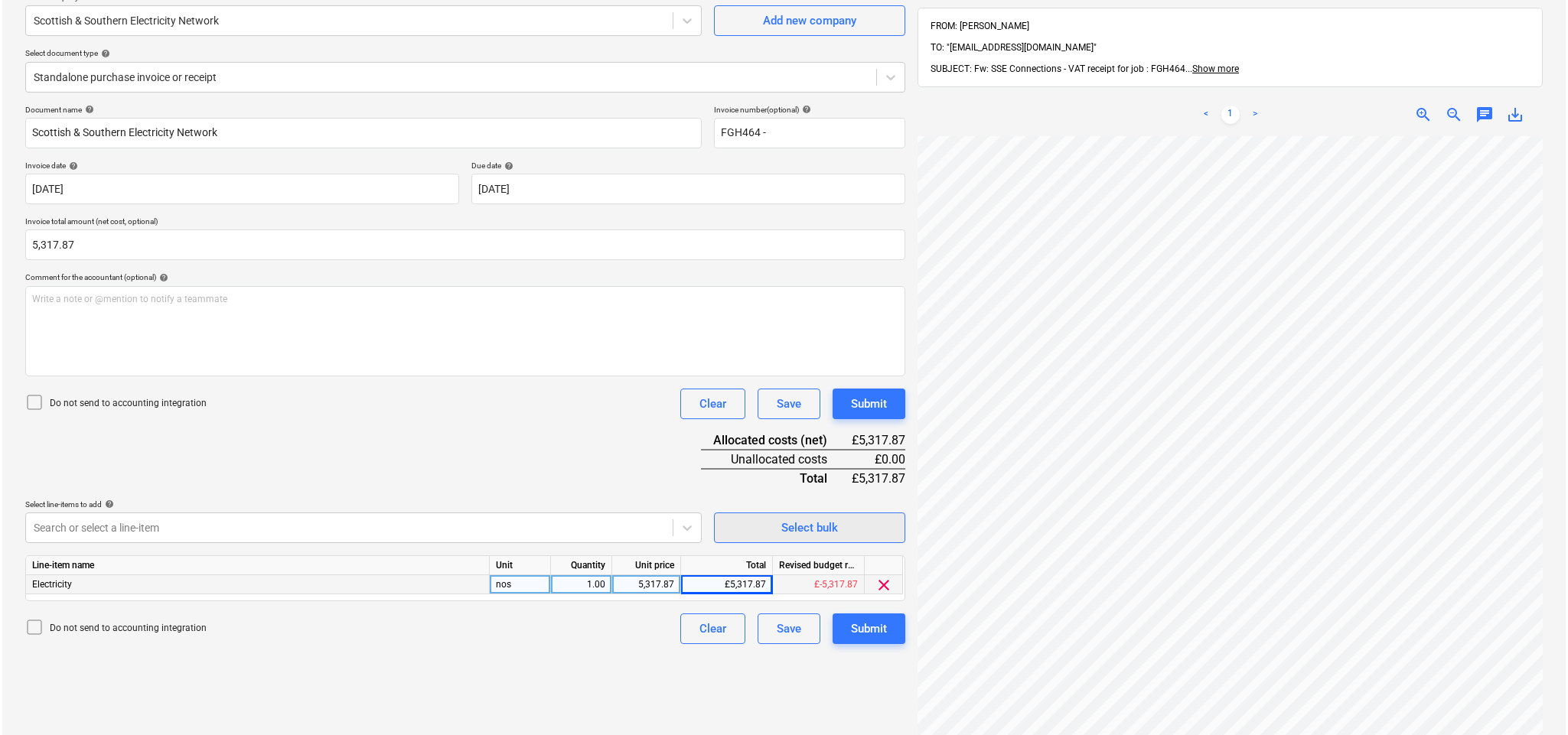
scroll to position [227, 0]
click at [873, 579] on div "Submit" at bounding box center [867, 629] width 36 height 20
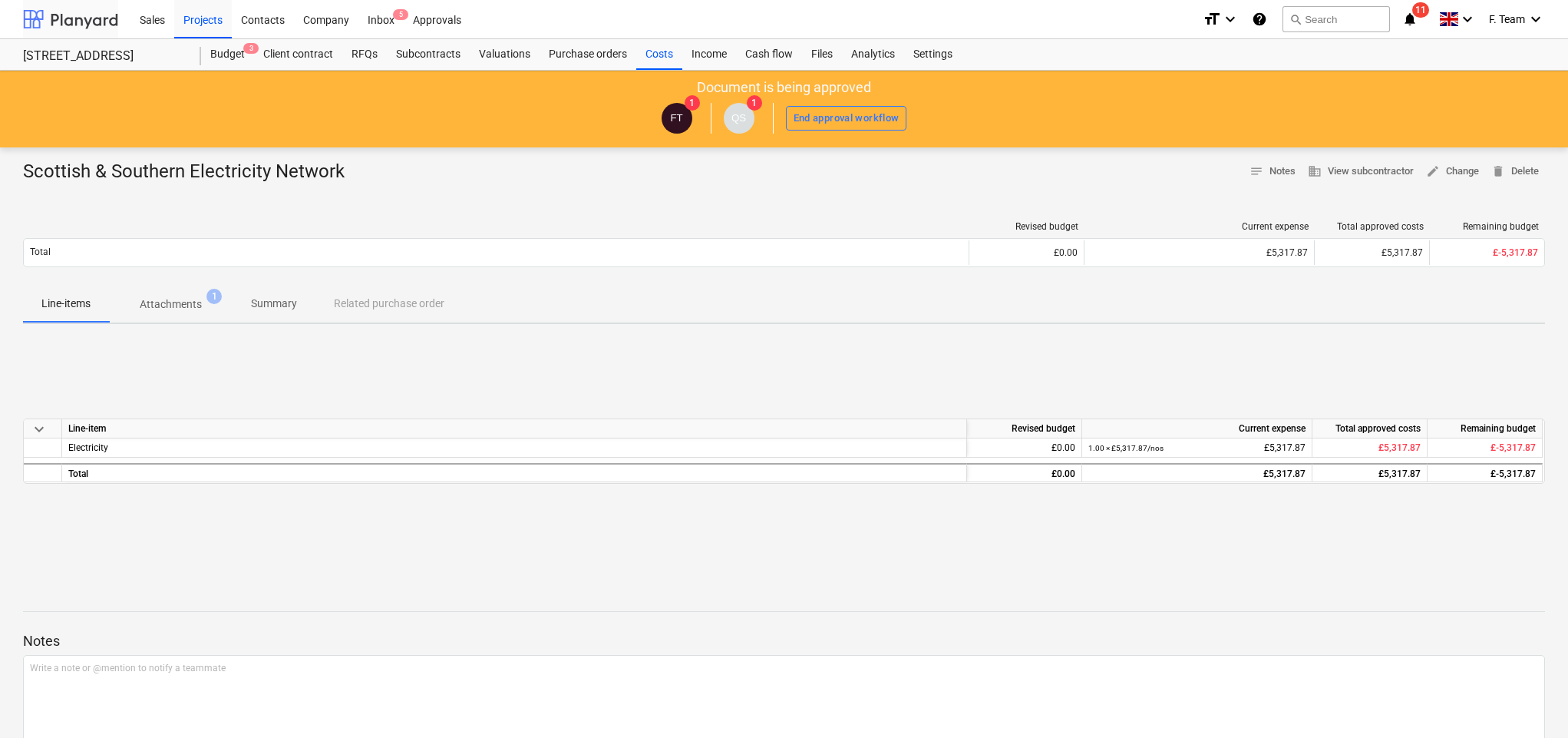
click at [31, 23] on div at bounding box center [70, 19] width 95 height 38
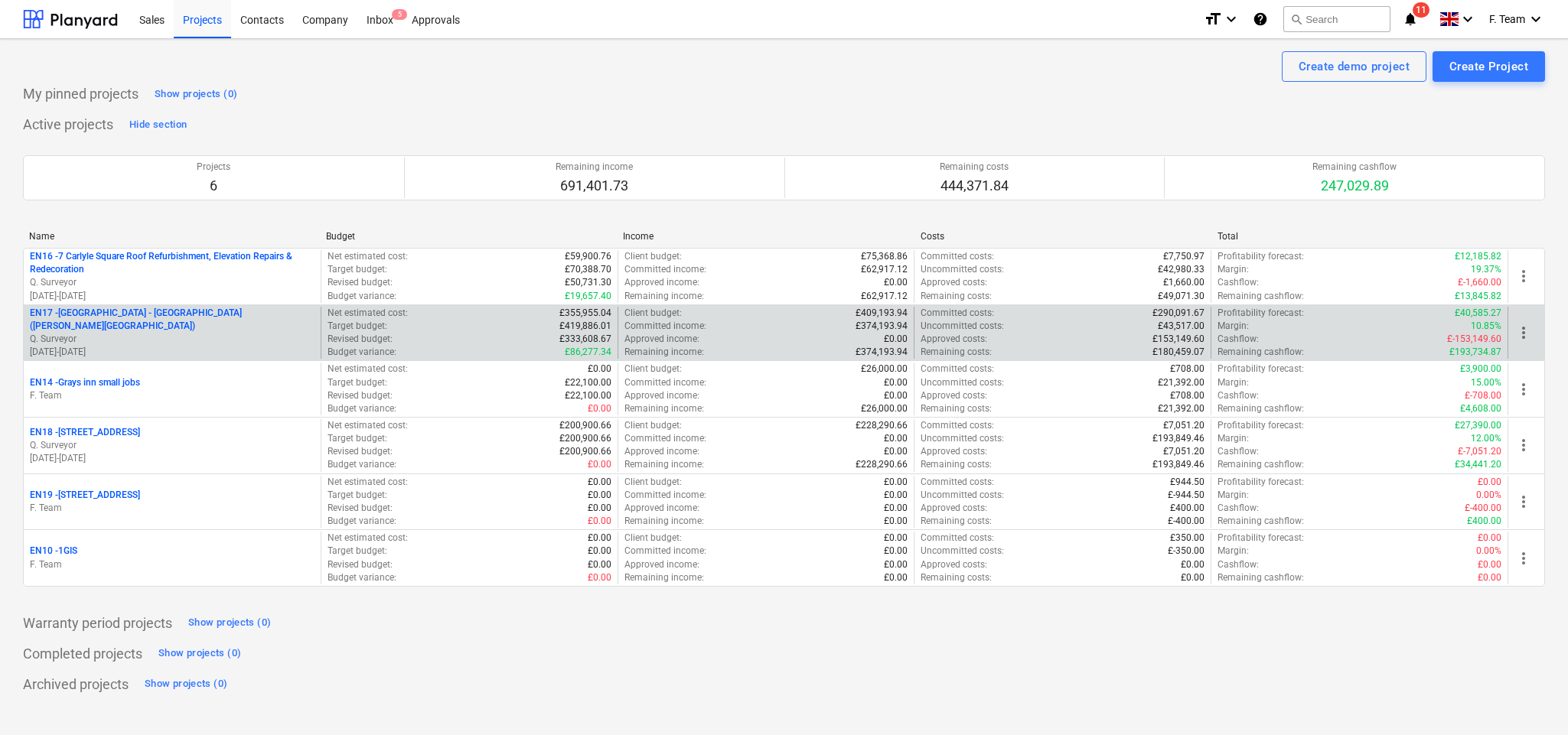
click at [247, 333] on p "EN17 - [GEOGRAPHIC_DATA] - [GEOGRAPHIC_DATA] ([PERSON_NAME][GEOGRAPHIC_DATA] an…" at bounding box center [172, 320] width 285 height 26
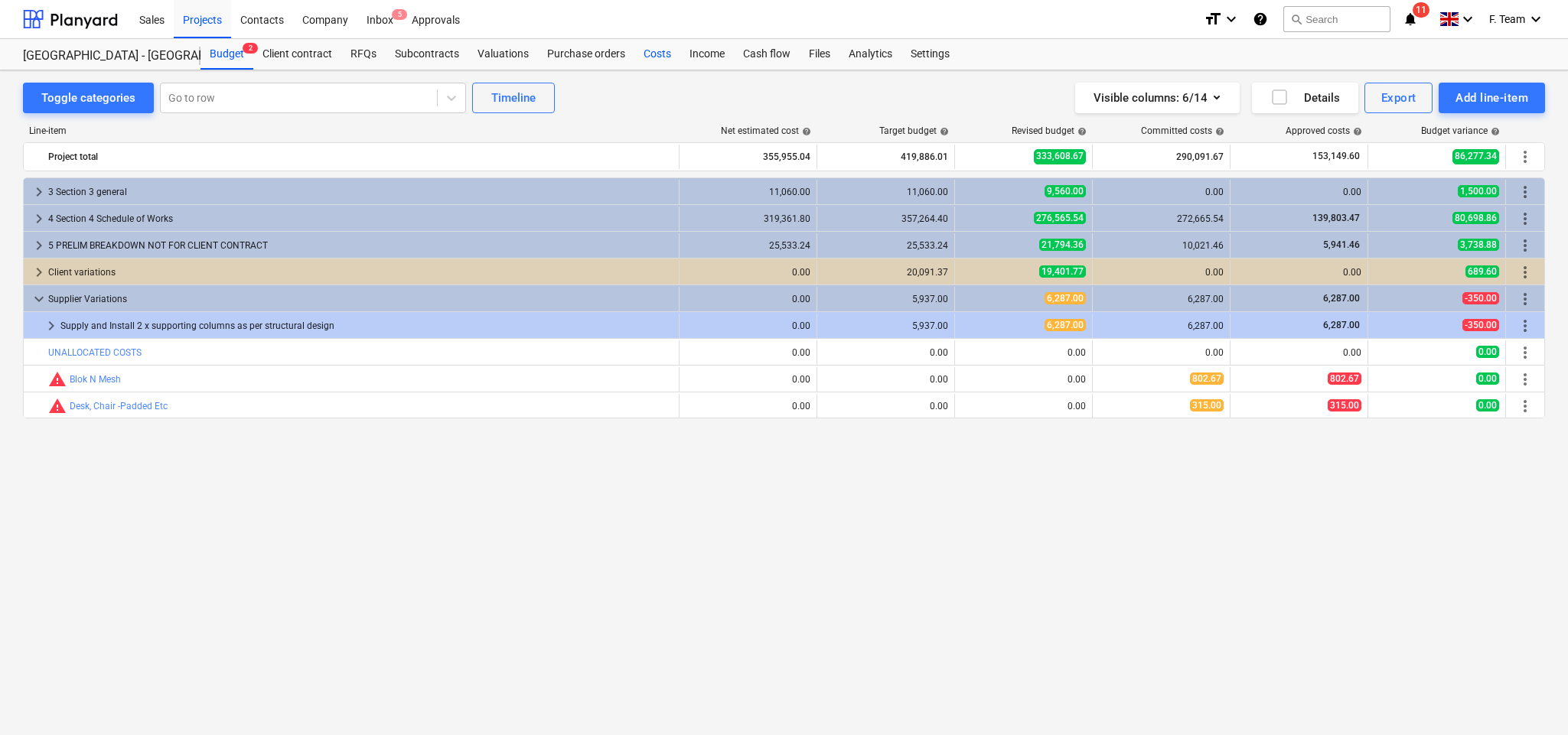
click at [673, 54] on div "Costs" at bounding box center [657, 54] width 46 height 31
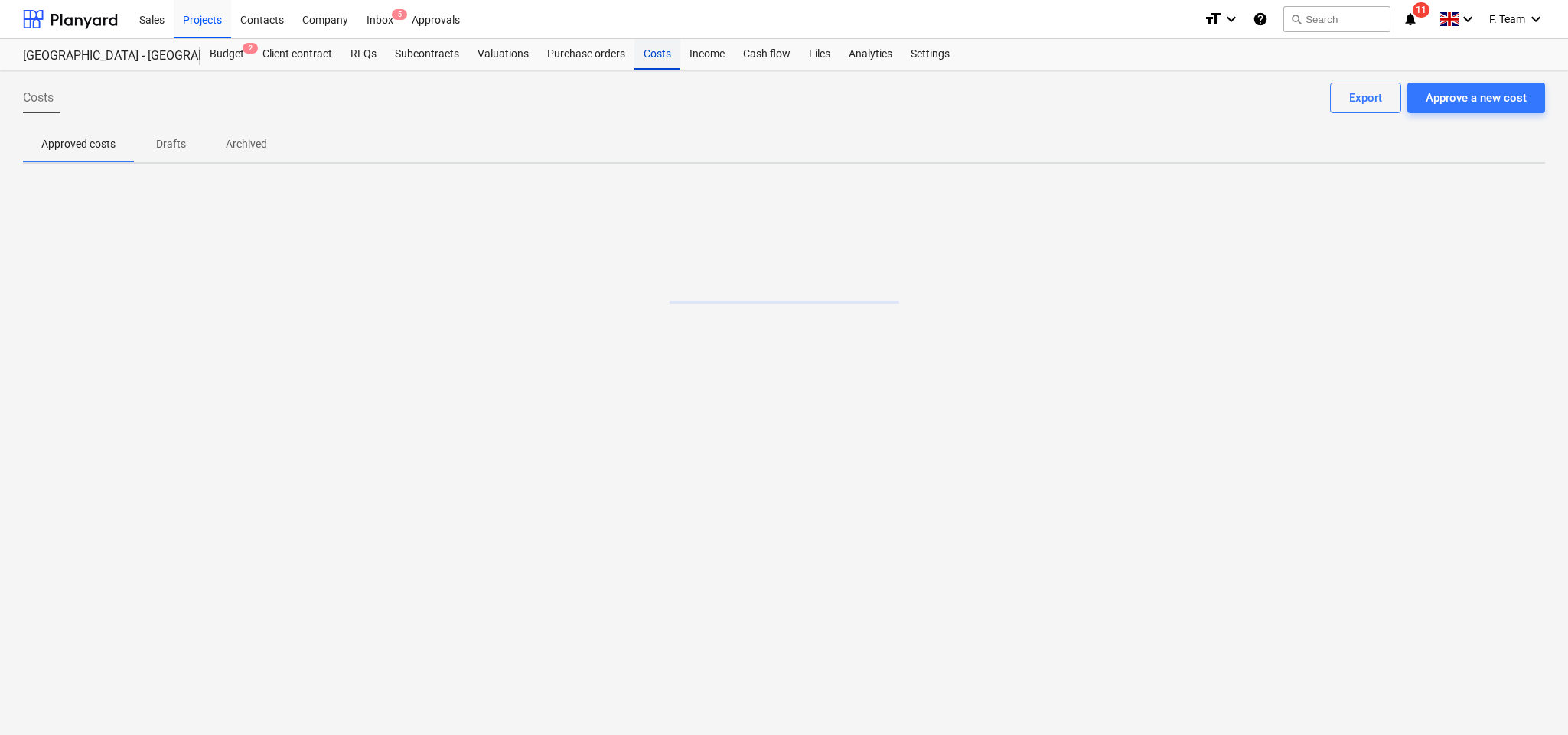
click at [657, 56] on div "Costs" at bounding box center [657, 54] width 46 height 31
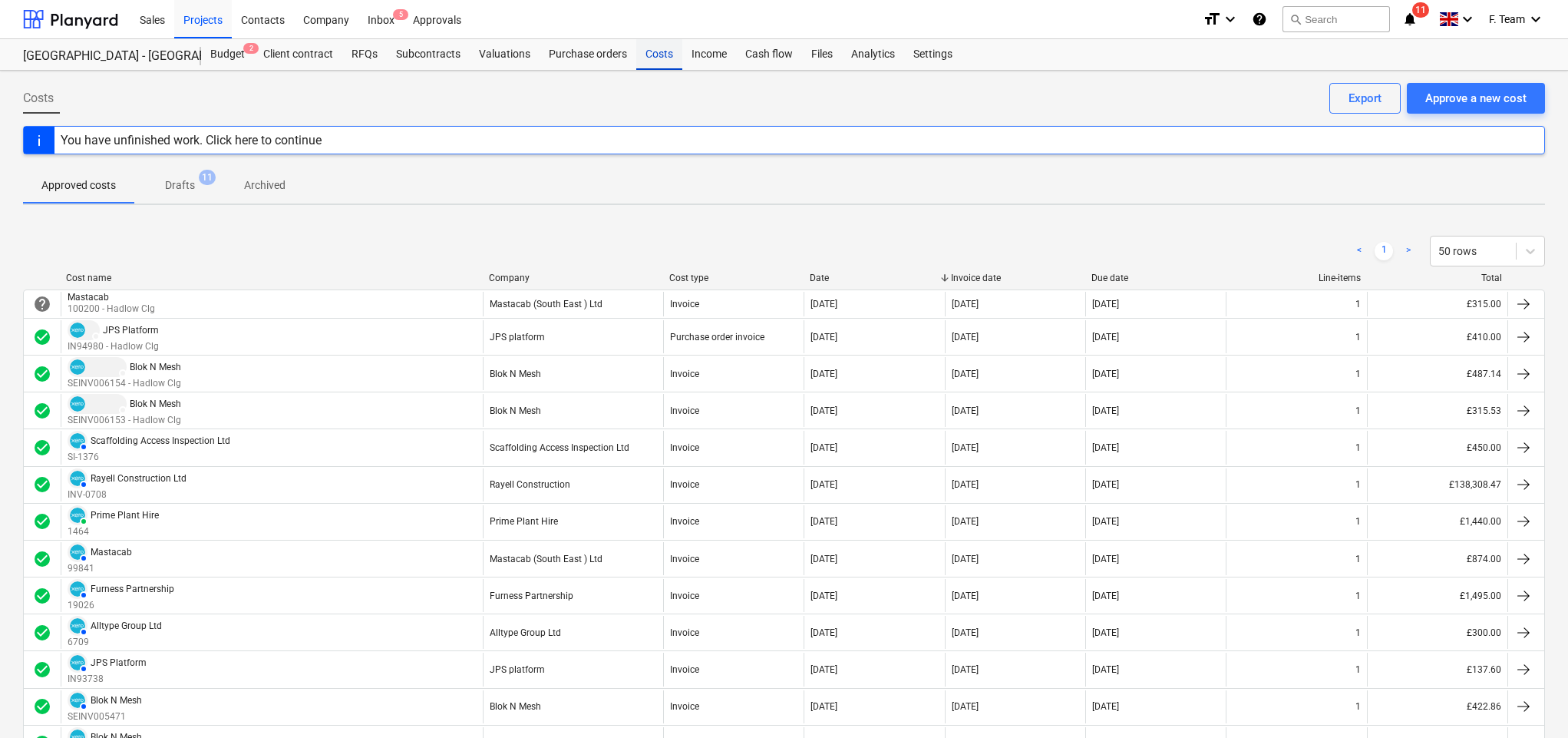
click at [650, 65] on div "Costs" at bounding box center [659, 55] width 46 height 31
click at [185, 190] on p "Drafts" at bounding box center [180, 186] width 30 height 16
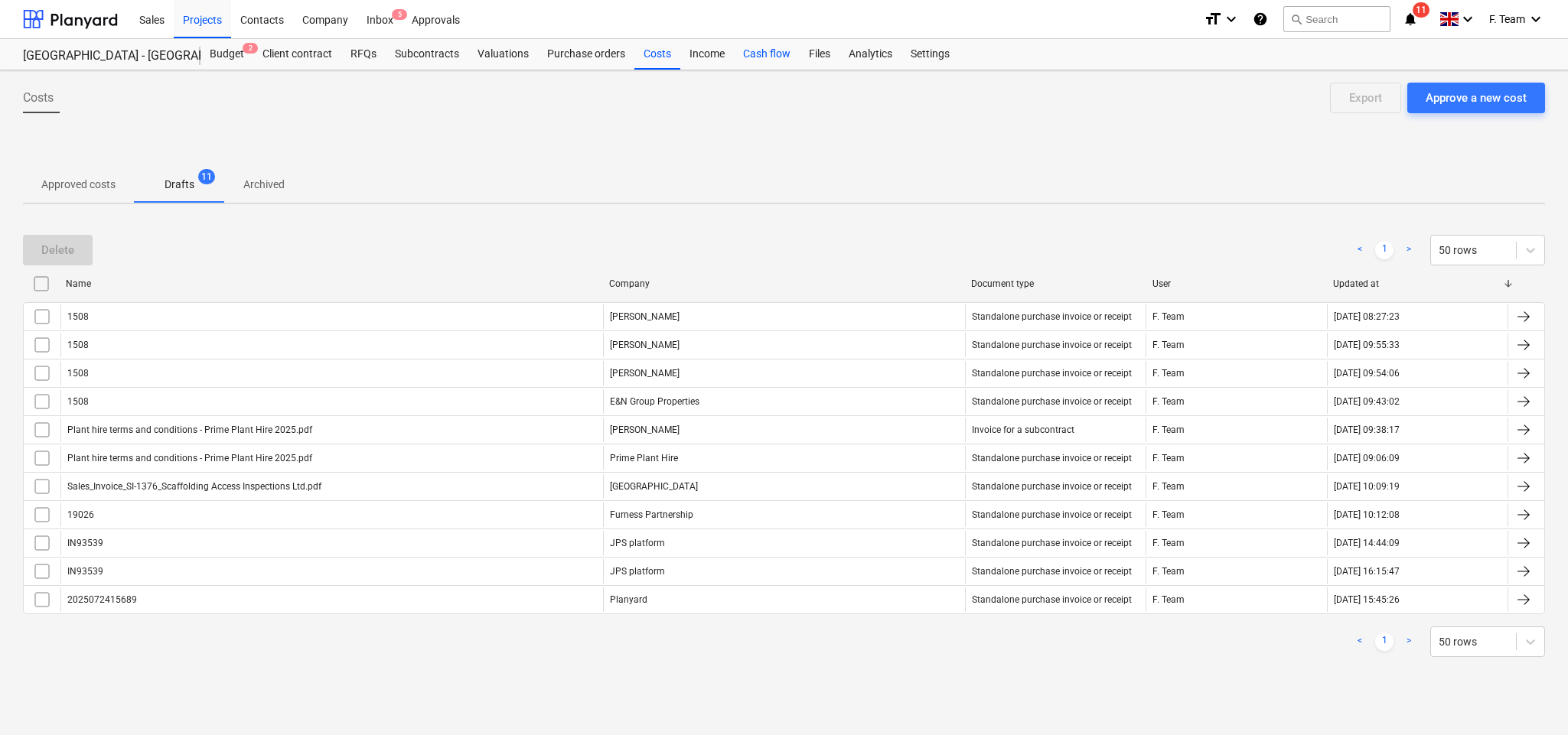
click at [754, 53] on div "Cash flow" at bounding box center [766, 54] width 66 height 31
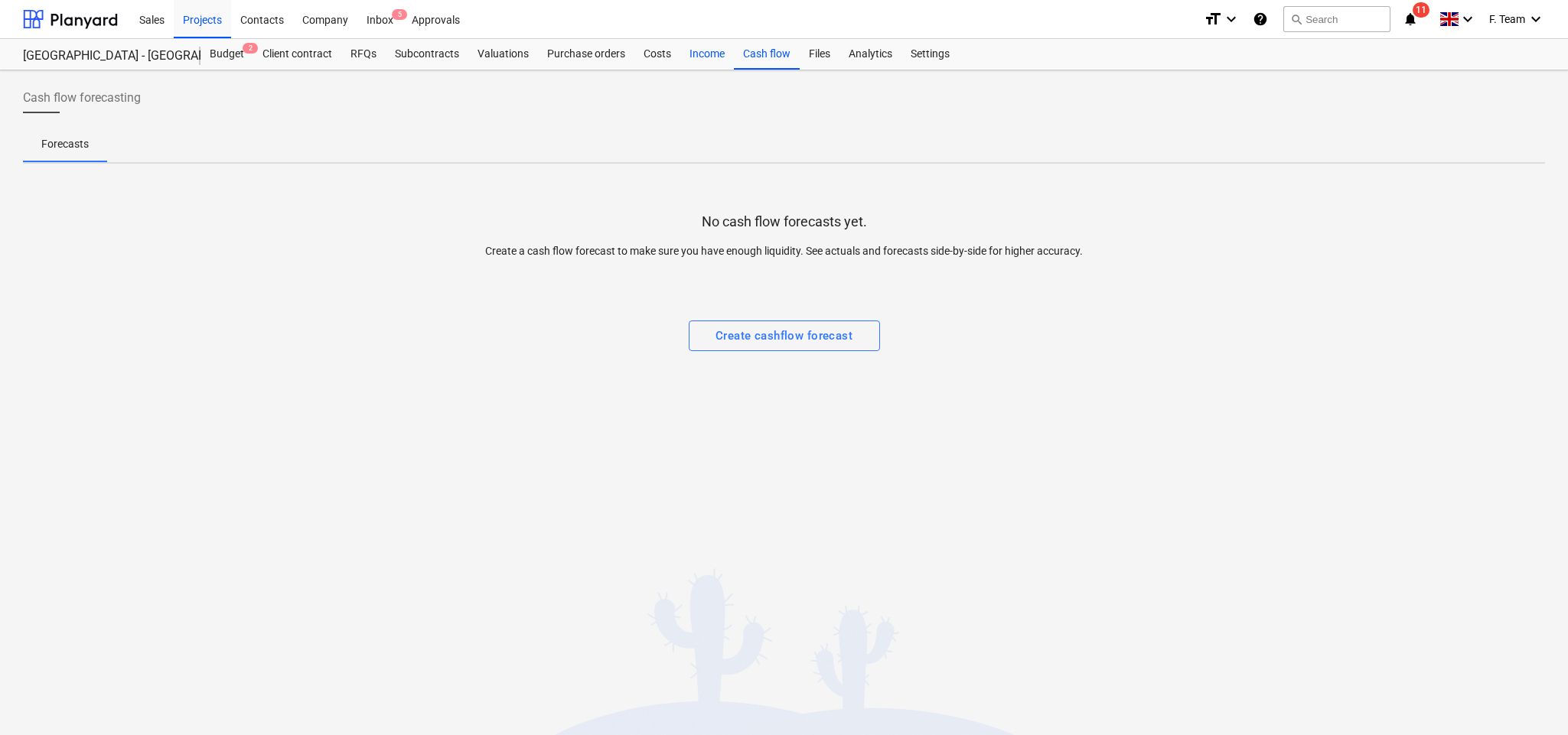
click at [704, 54] on div "Income" at bounding box center [707, 54] width 54 height 31
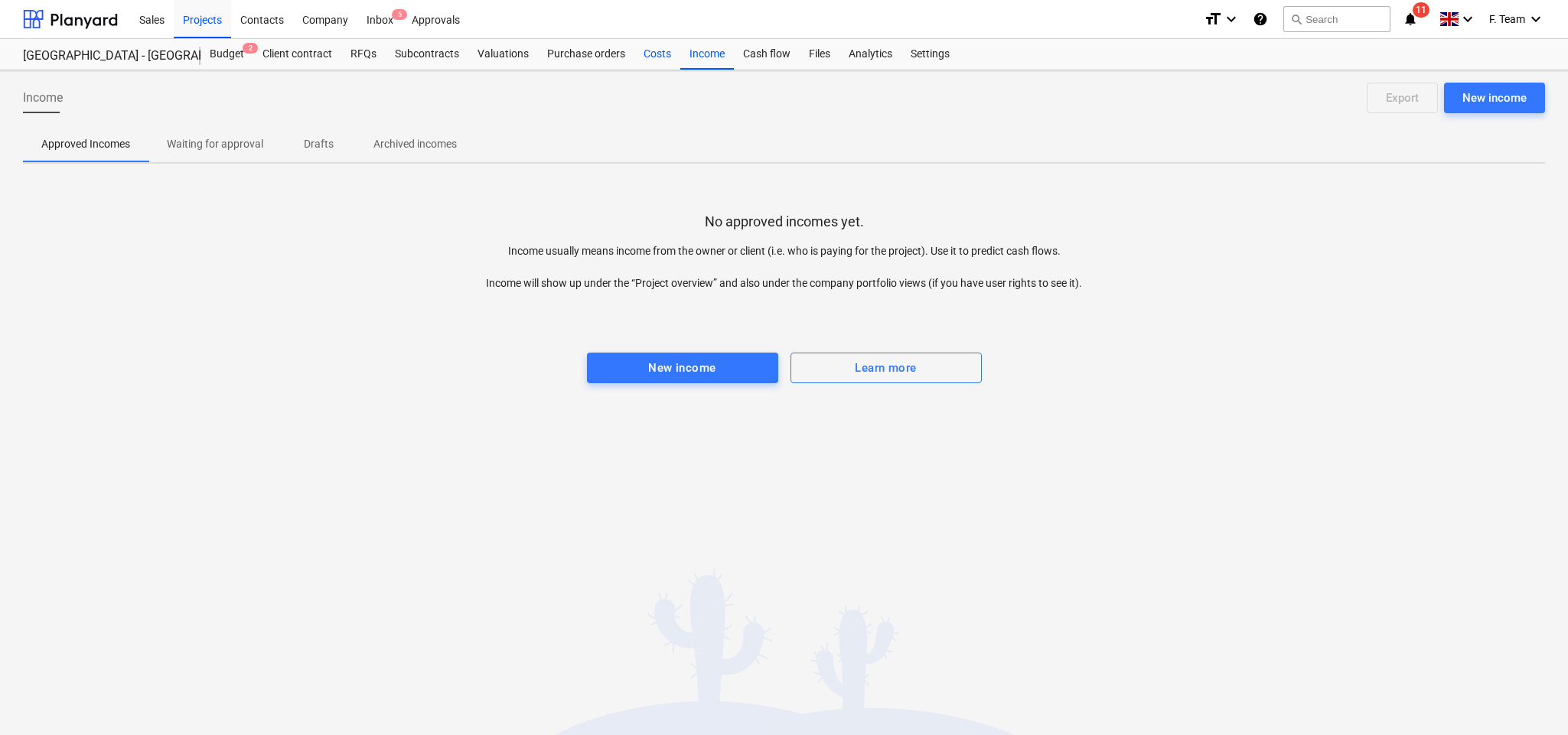
click at [662, 56] on div "Costs" at bounding box center [657, 54] width 46 height 31
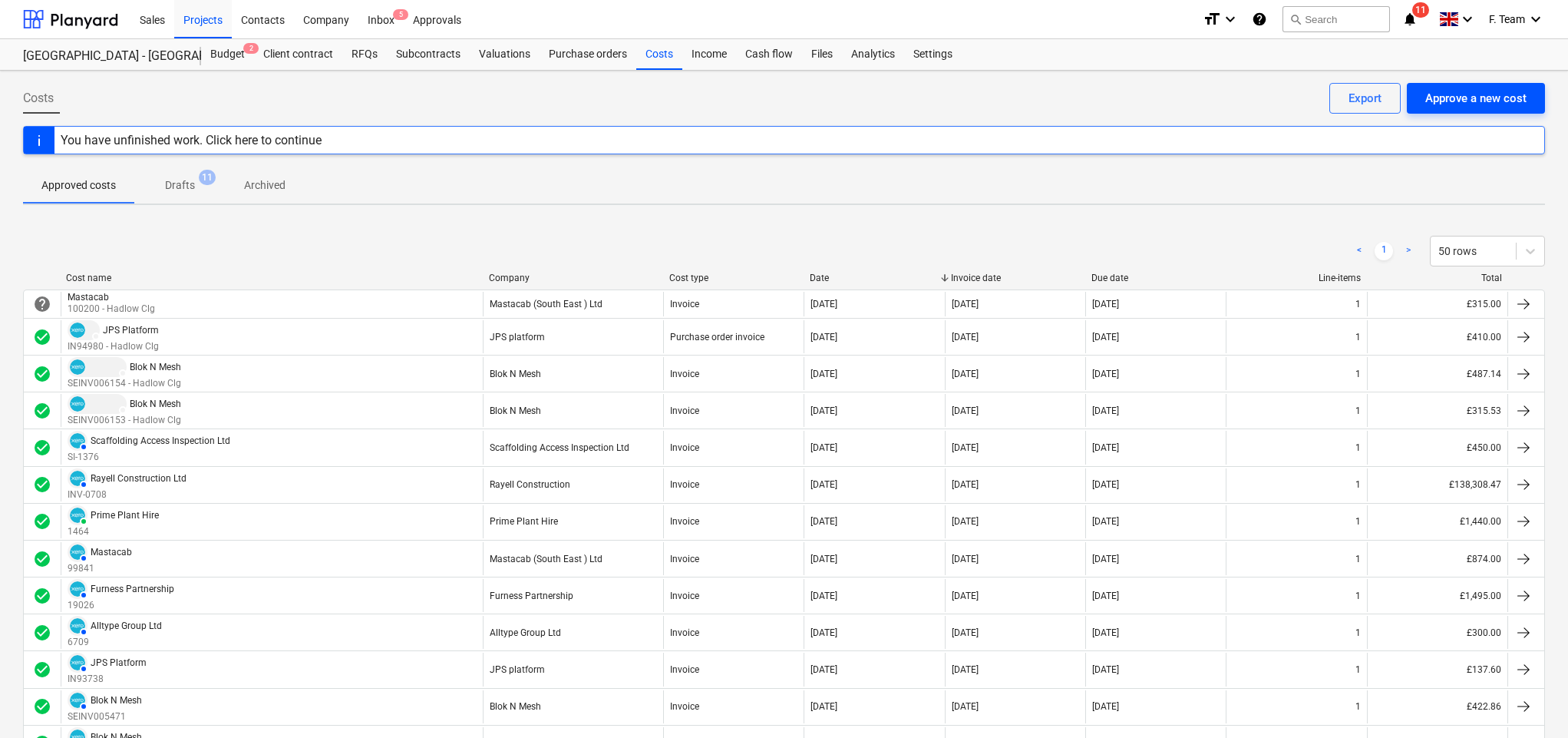
click at [1310, 97] on div "Approve a new cost" at bounding box center [1476, 98] width 101 height 20
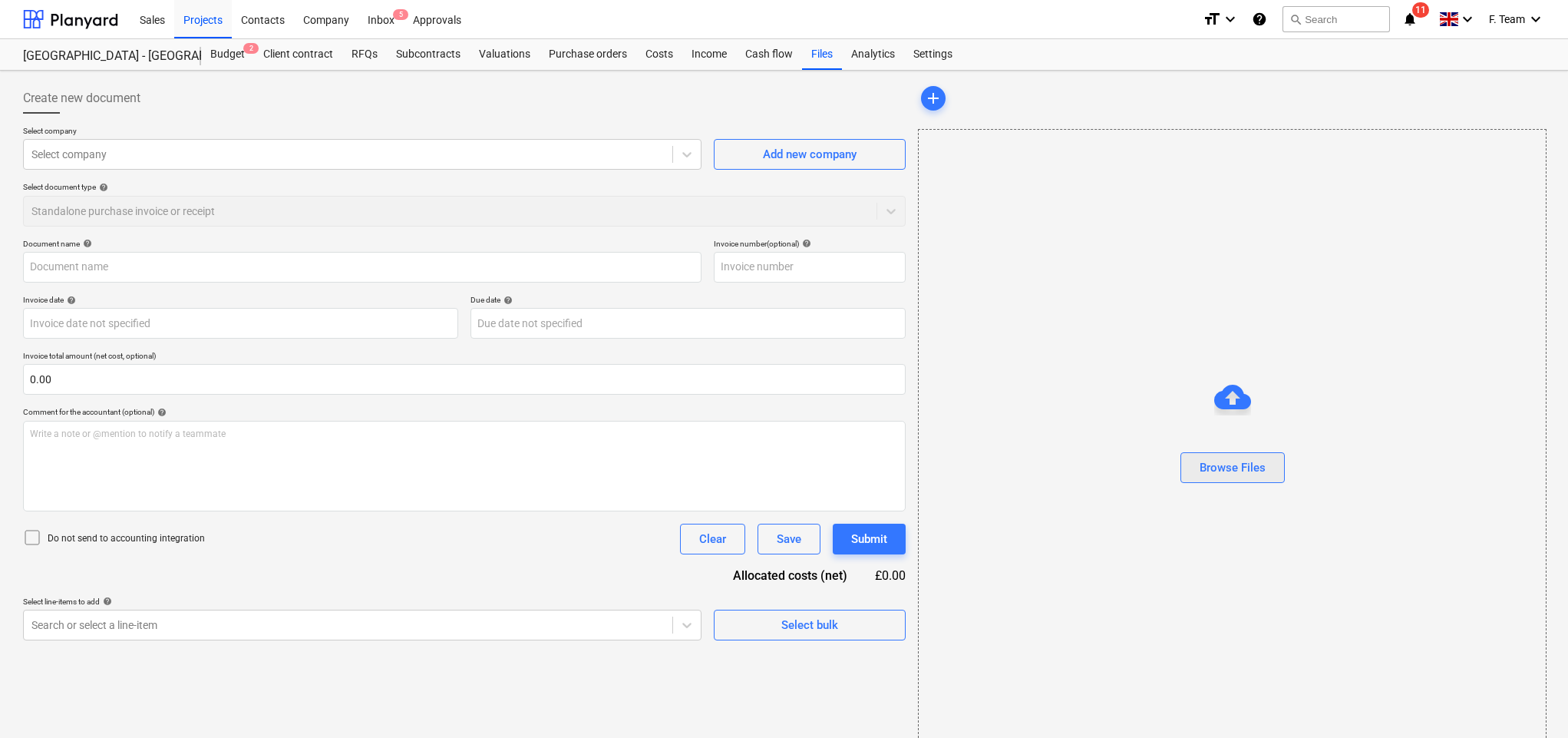
click at [1240, 477] on div "Browse Files" at bounding box center [1233, 468] width 66 height 20
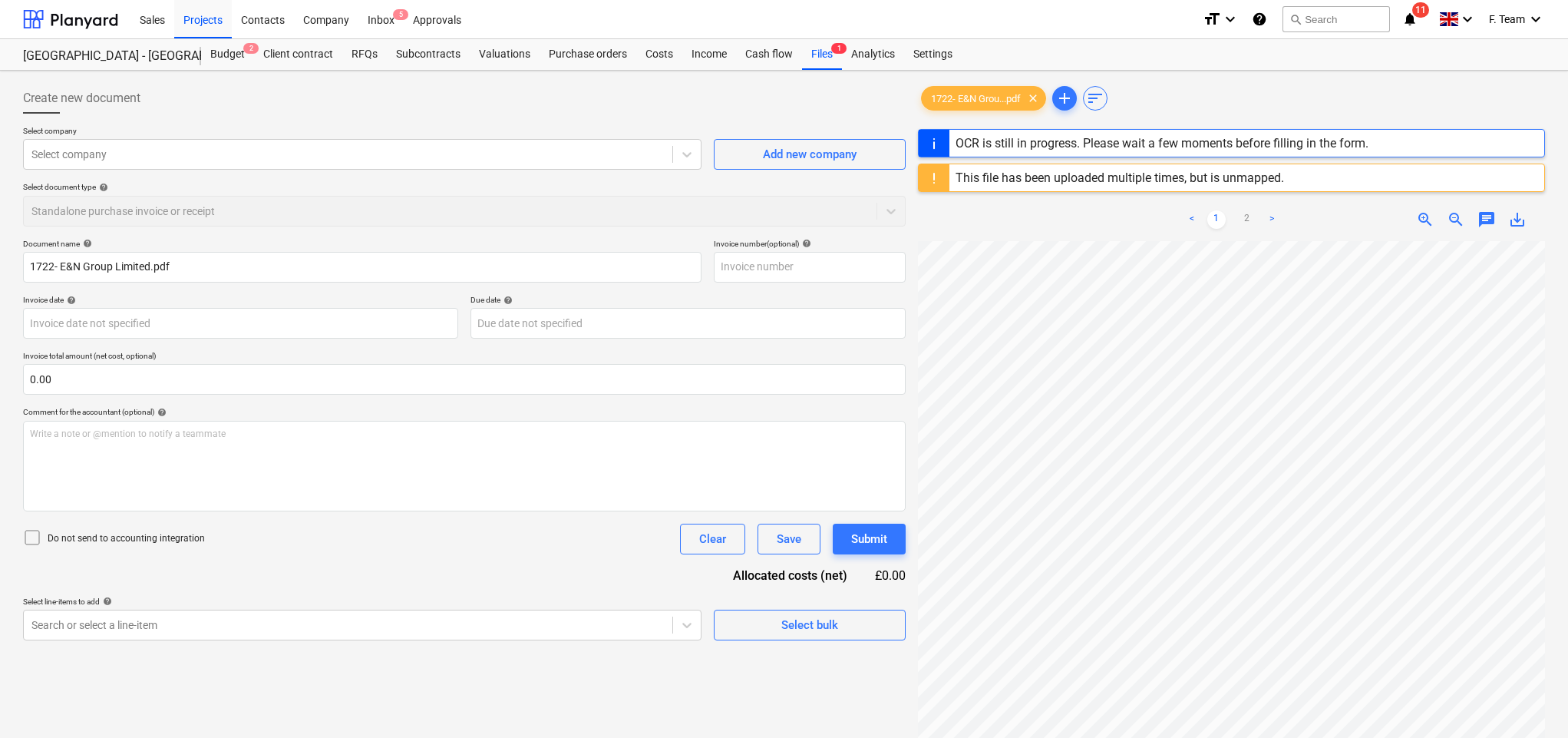
type input "INV-1722"
type input "[DATE]"
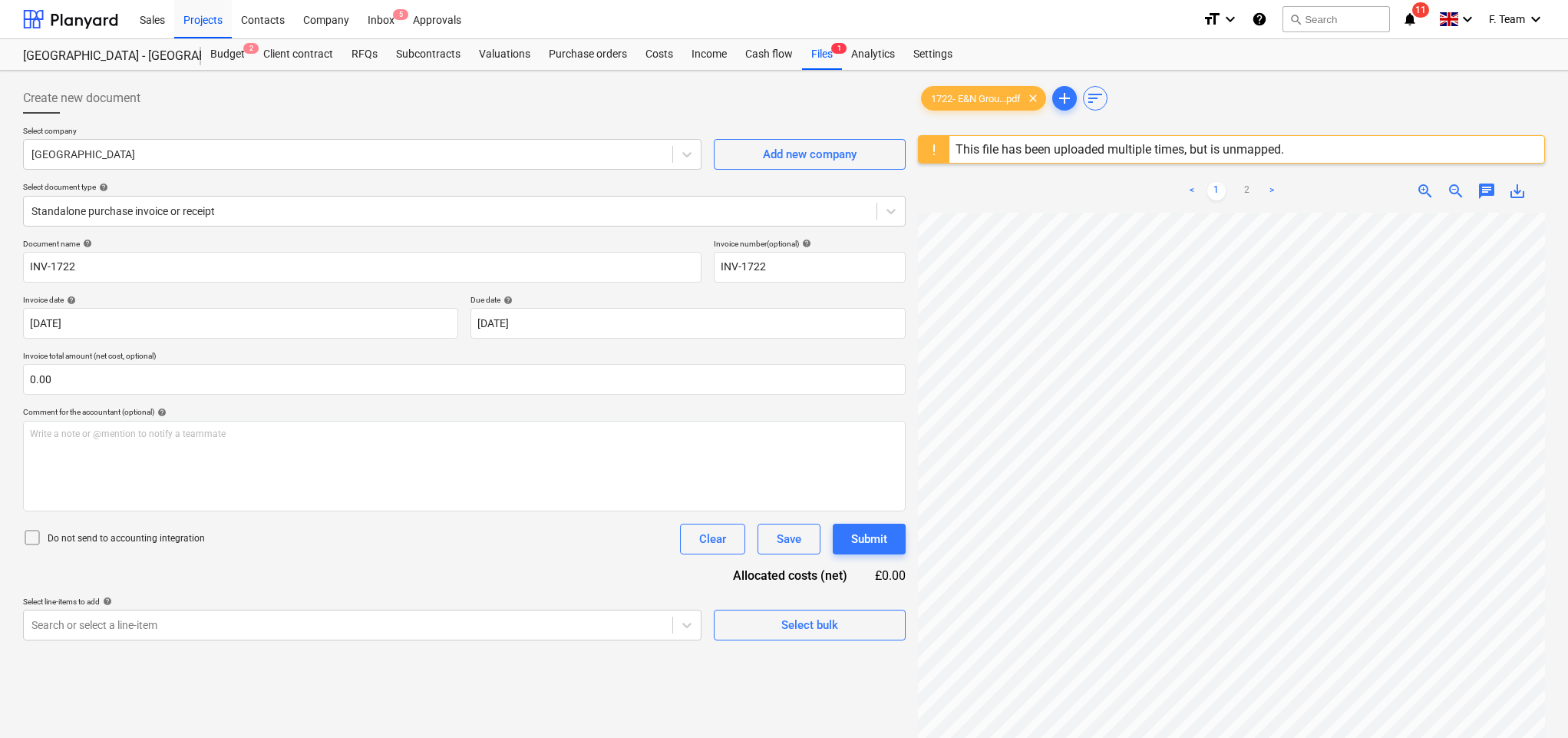
scroll to position [0, 65]
click at [132, 147] on div at bounding box center [348, 154] width 633 height 15
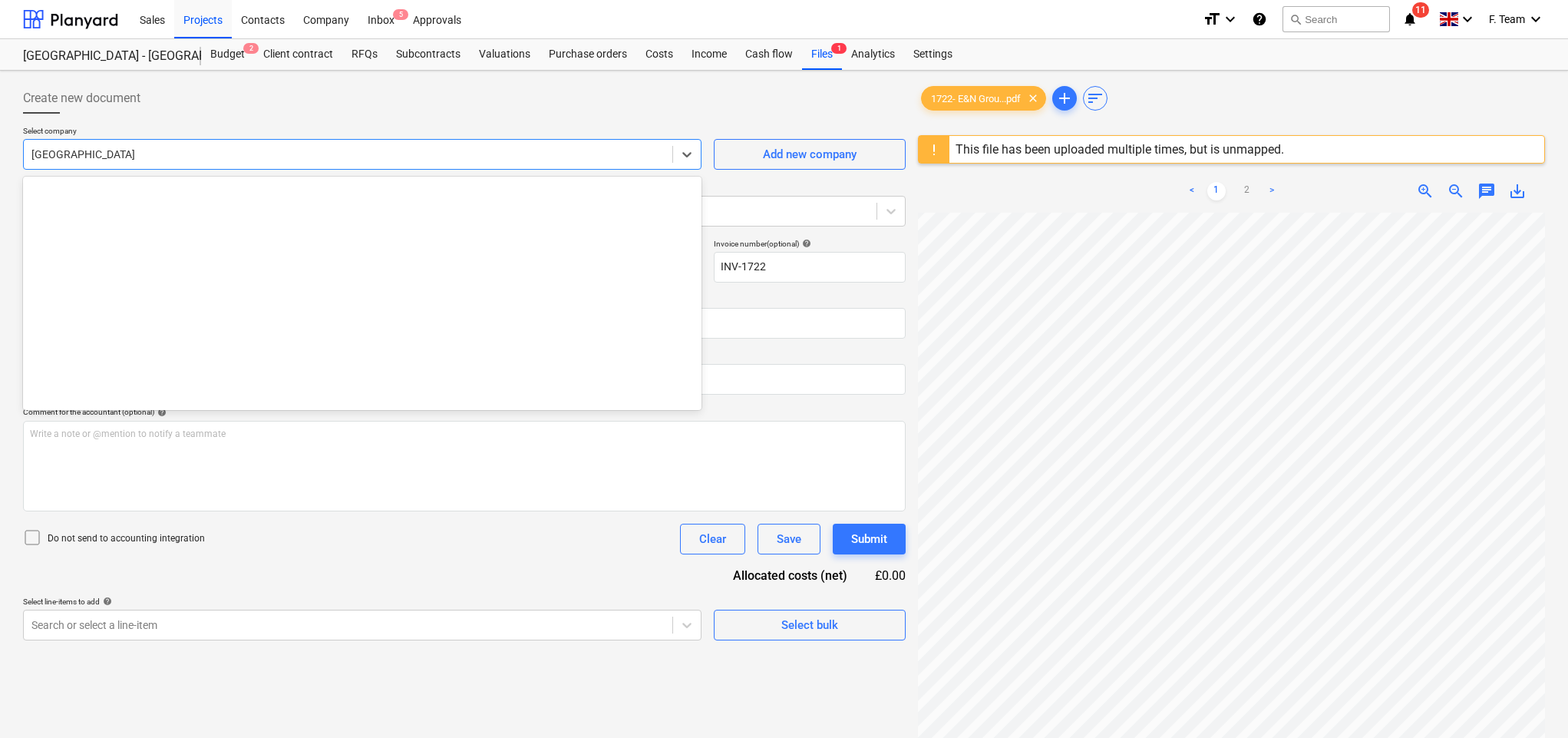
scroll to position [4542, 0]
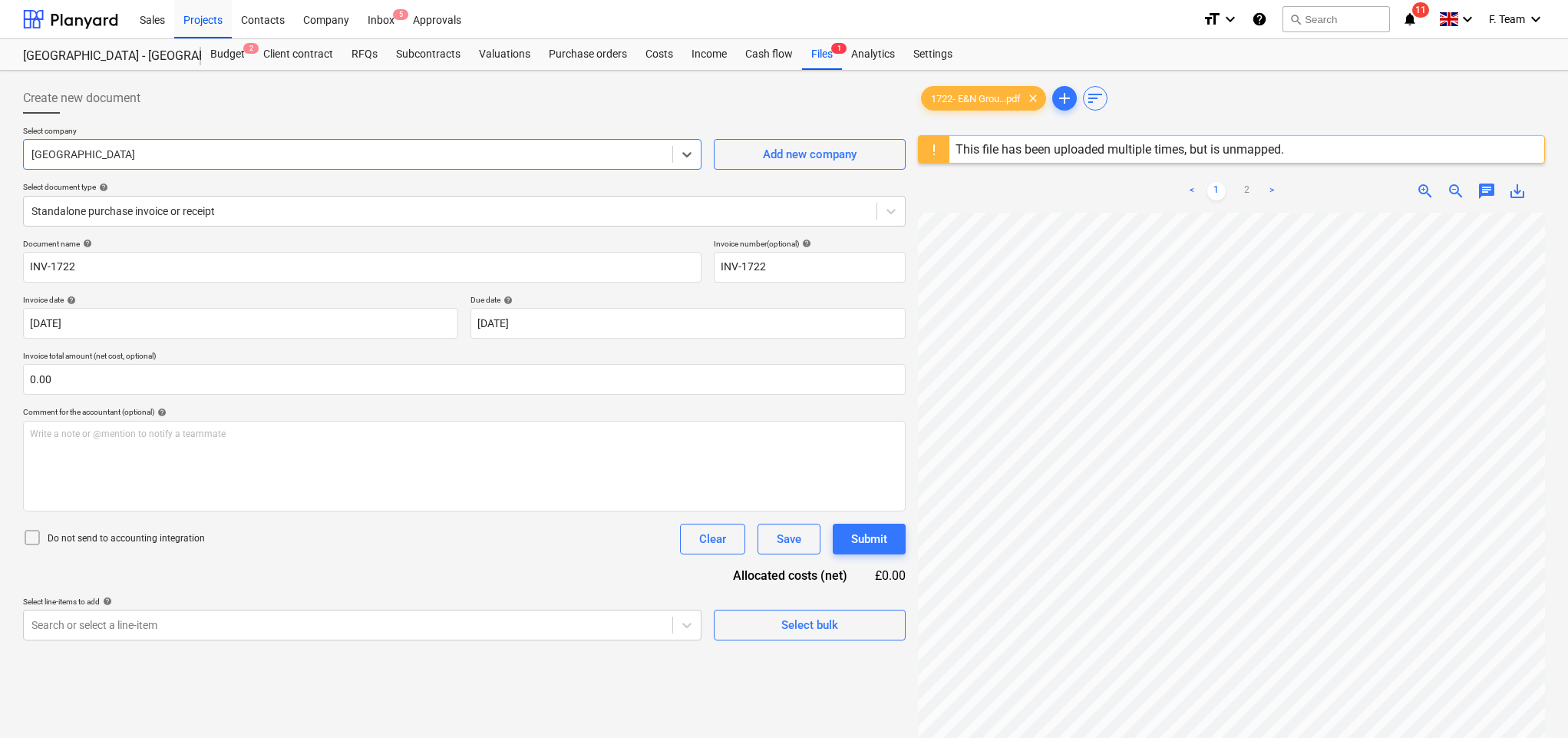
drag, startPoint x: 132, startPoint y: 150, endPoint x: 102, endPoint y: 150, distance: 30.0
click at [102, 150] on div at bounding box center [348, 154] width 633 height 15
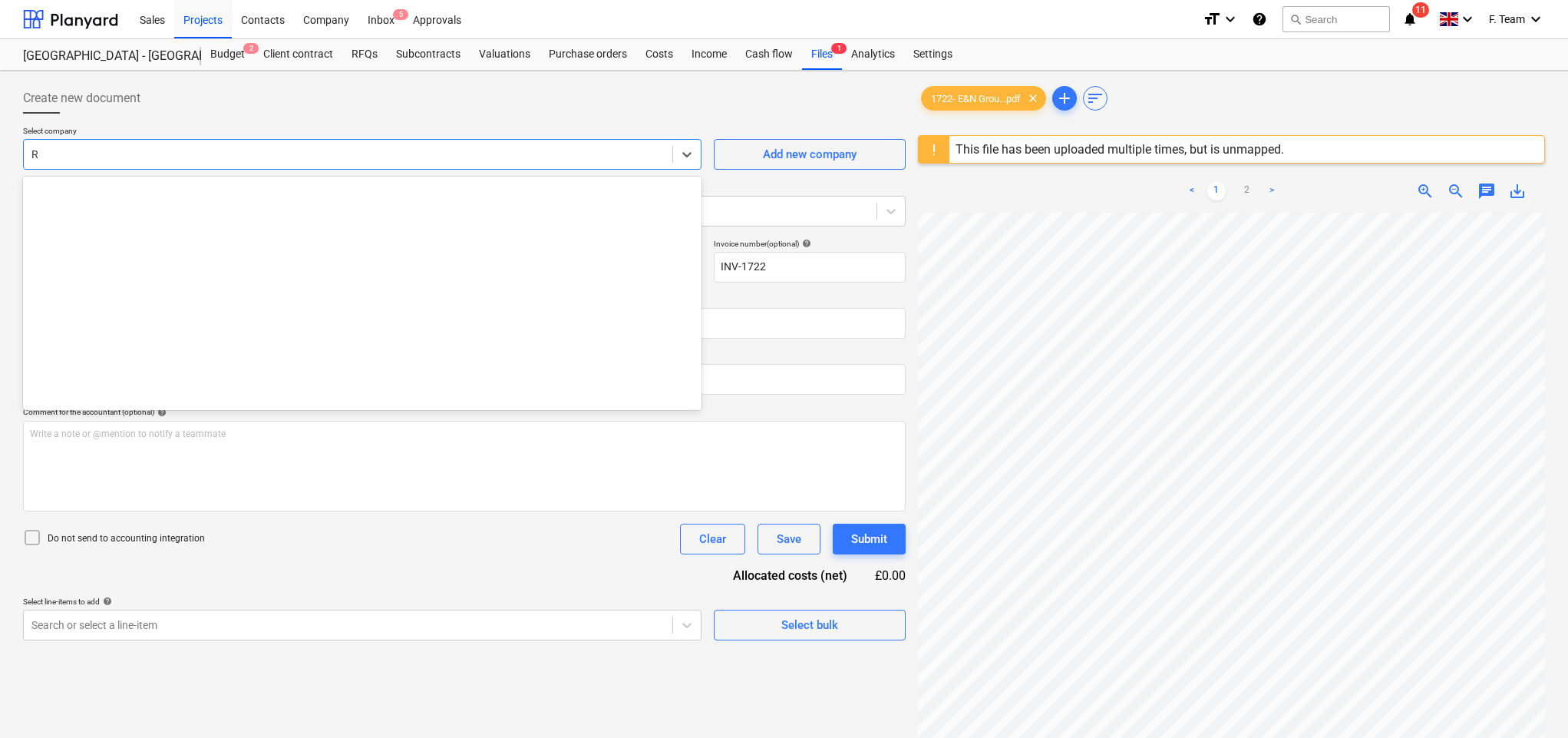
scroll to position [1221, 0]
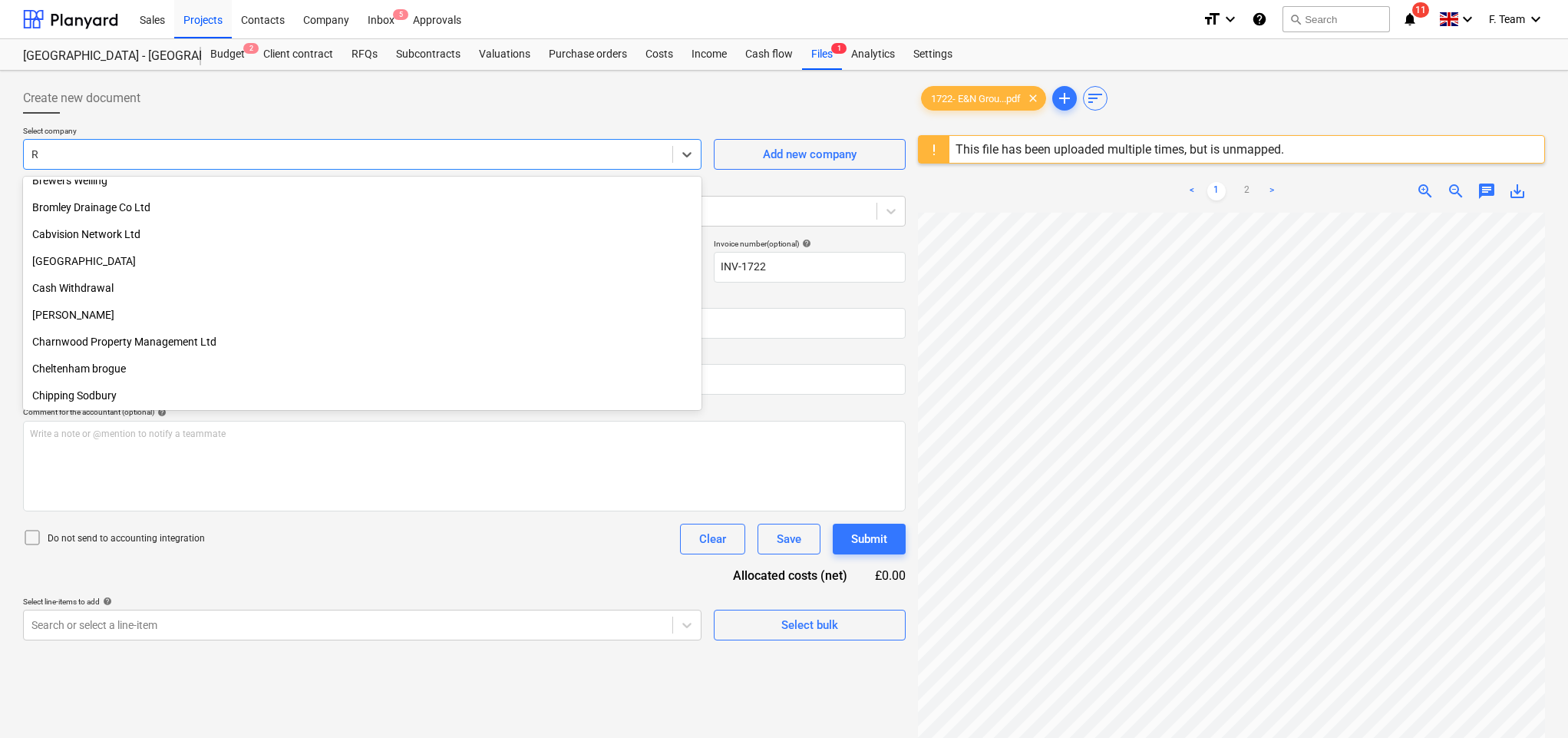
type input "R."
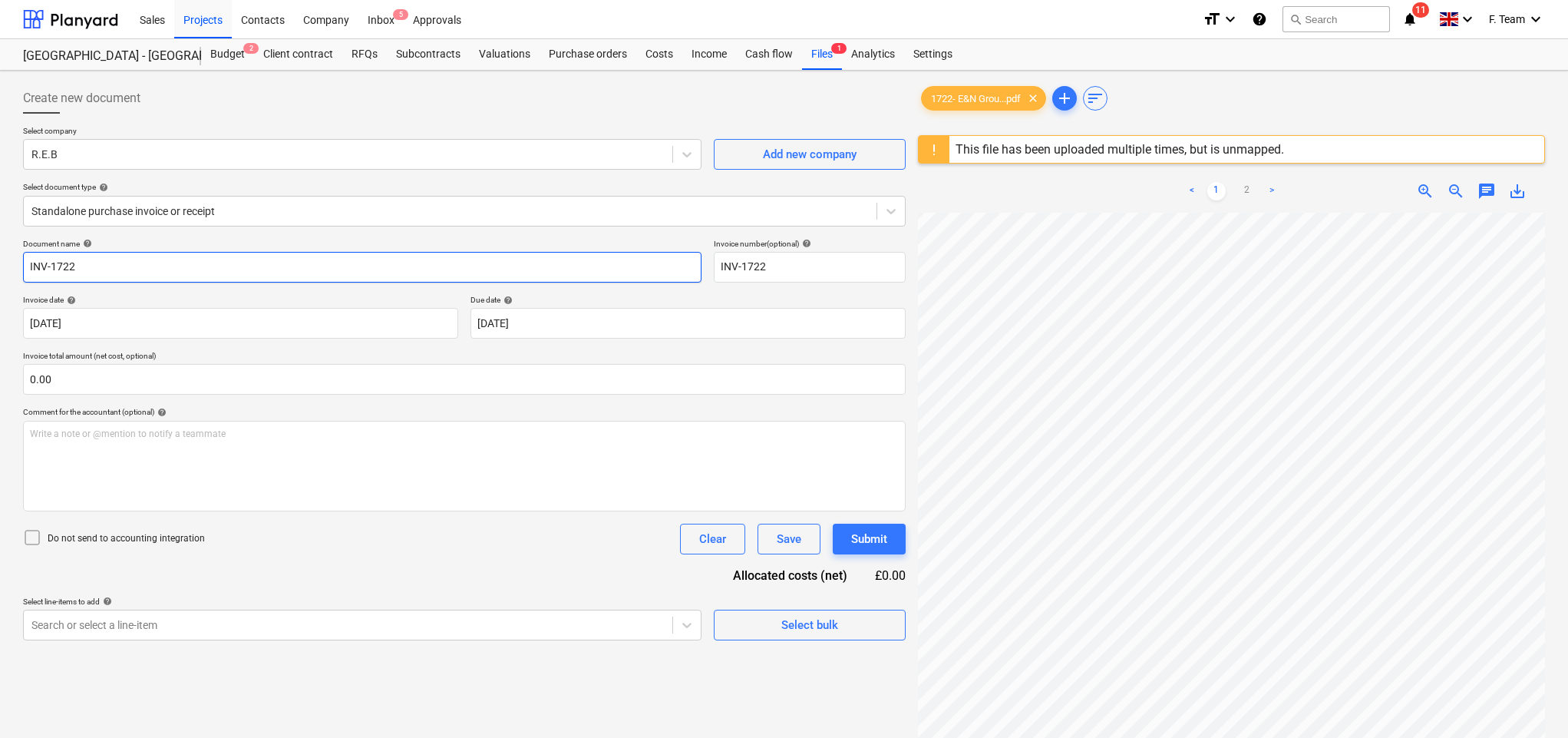
drag, startPoint x: 81, startPoint y: 265, endPoint x: 5, endPoint y: 270, distance: 76.2
click at [5, 270] on div "Create new document Select company R.E.B Add new company Select document type h…" at bounding box center [784, 495] width 1568 height 850
type input "R"
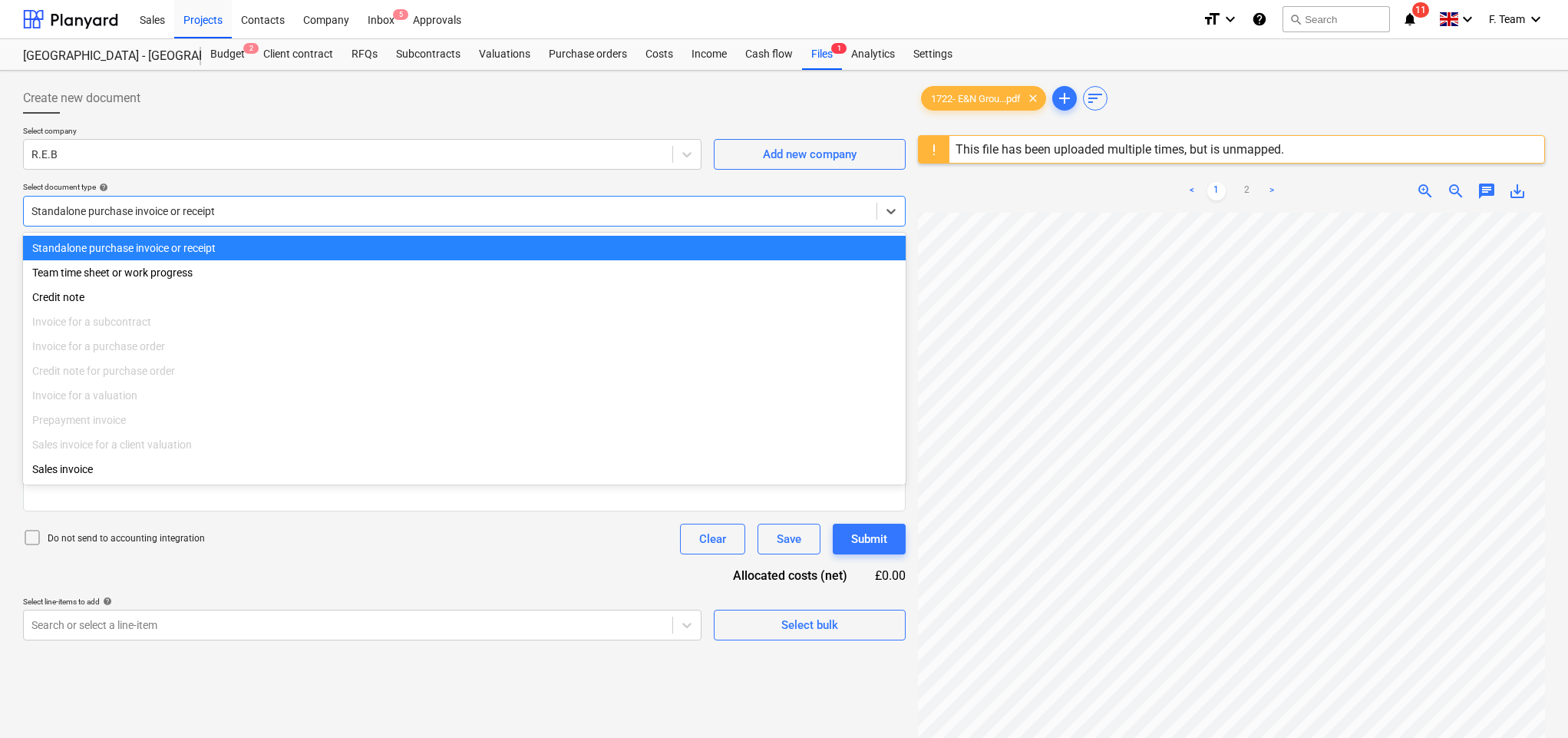
click at [145, 219] on div at bounding box center [450, 211] width 838 height 15
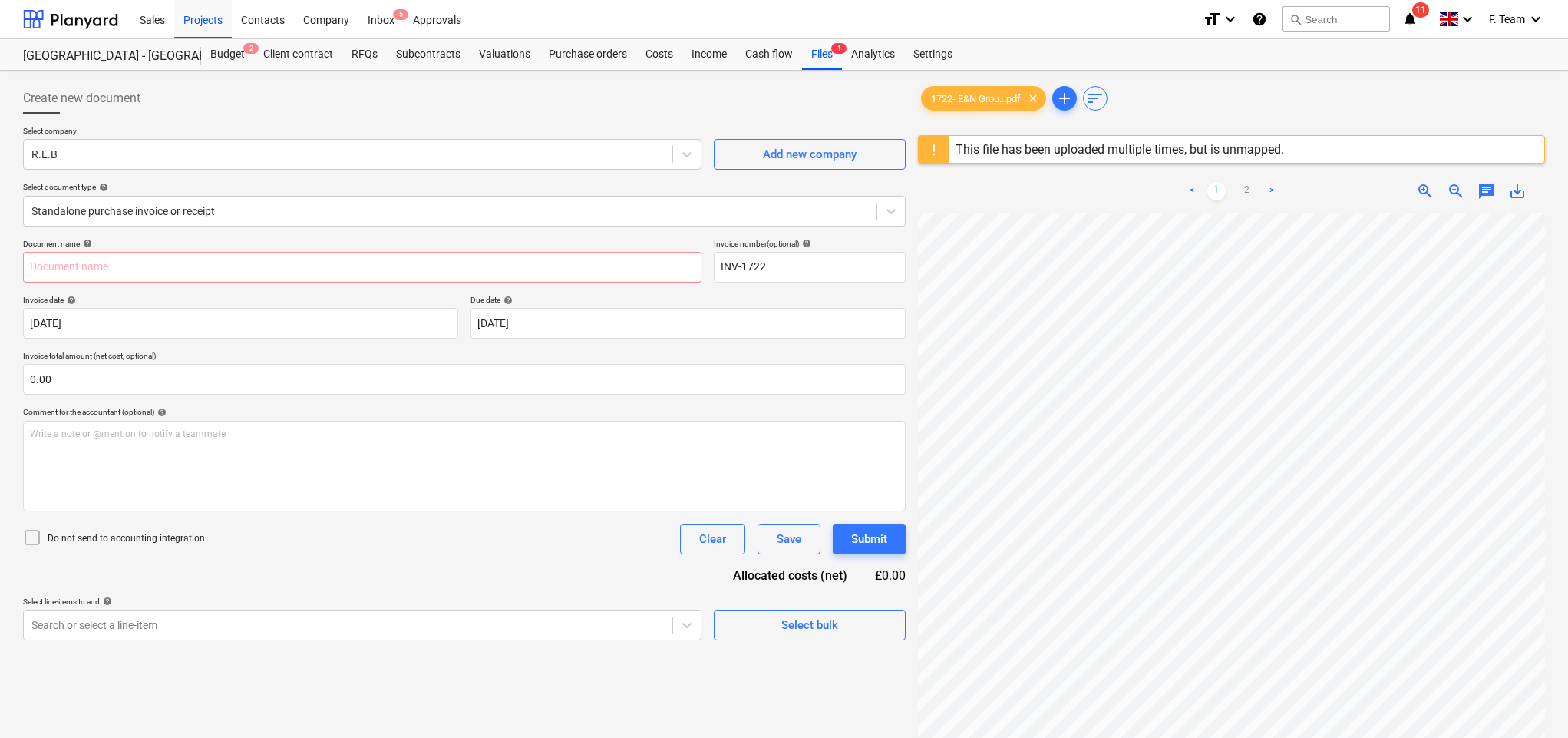
click at [214, 558] on div "Document name help Invoice number (optional) help INV-1722 Invoice date help [D…" at bounding box center [464, 439] width 883 height 402
click at [122, 272] on input "text" at bounding box center [362, 267] width 679 height 31
type input "R.E.B"
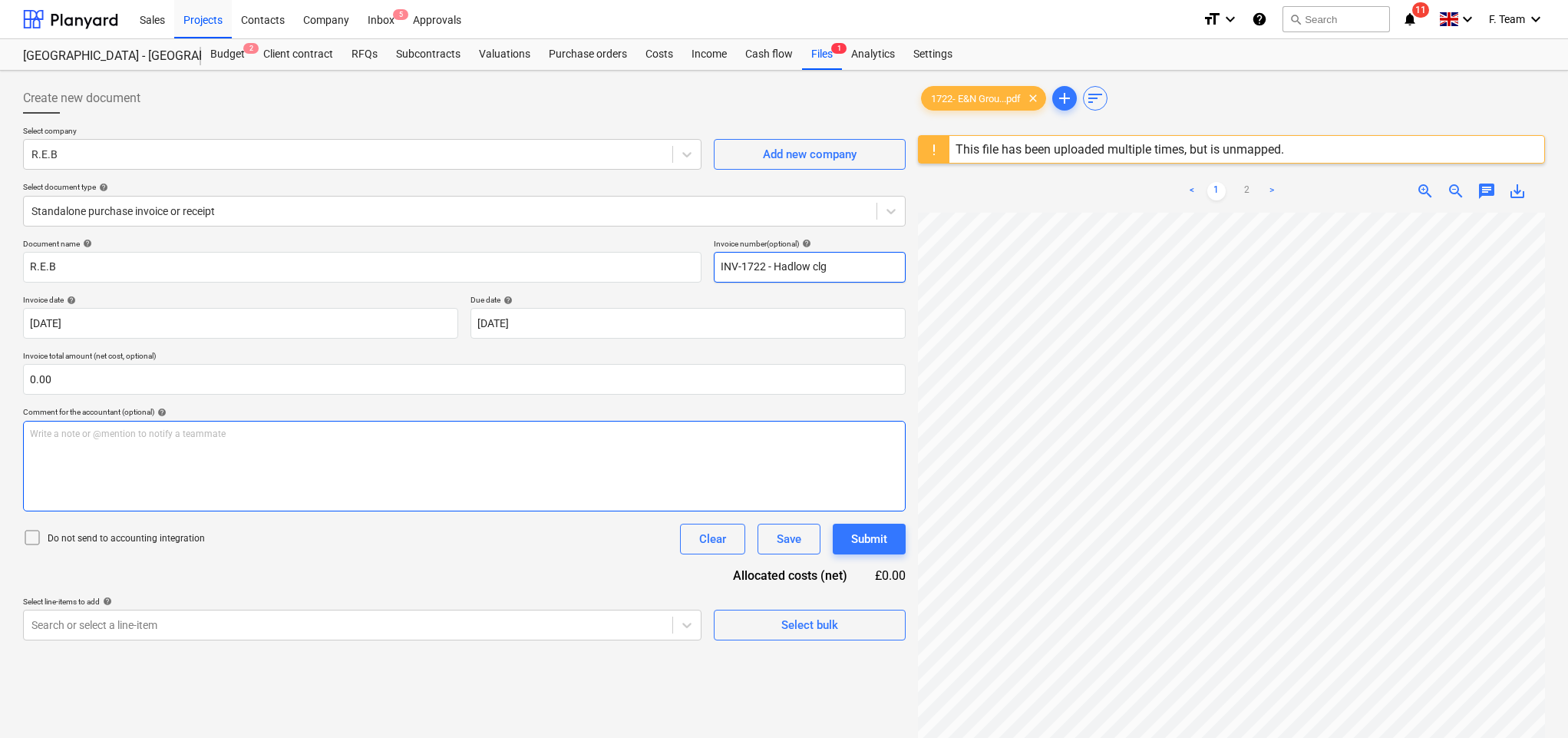
type input "INV-1722 - Hadlow clg"
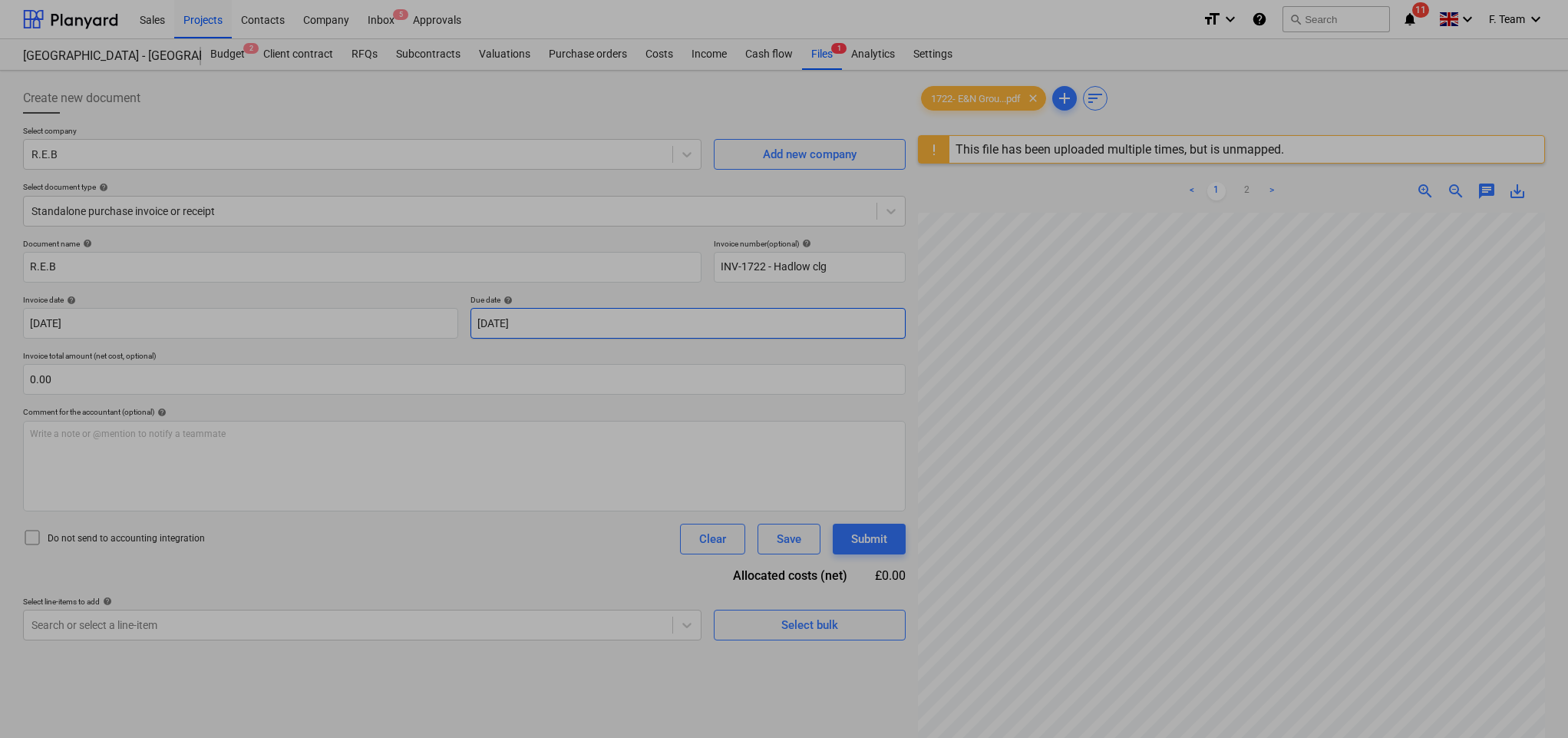
click at [558, 325] on body "Sales Projects Contacts Company Inbox 5 Approvals format_size keyboard_arrow_do…" at bounding box center [784, 369] width 1568 height 738
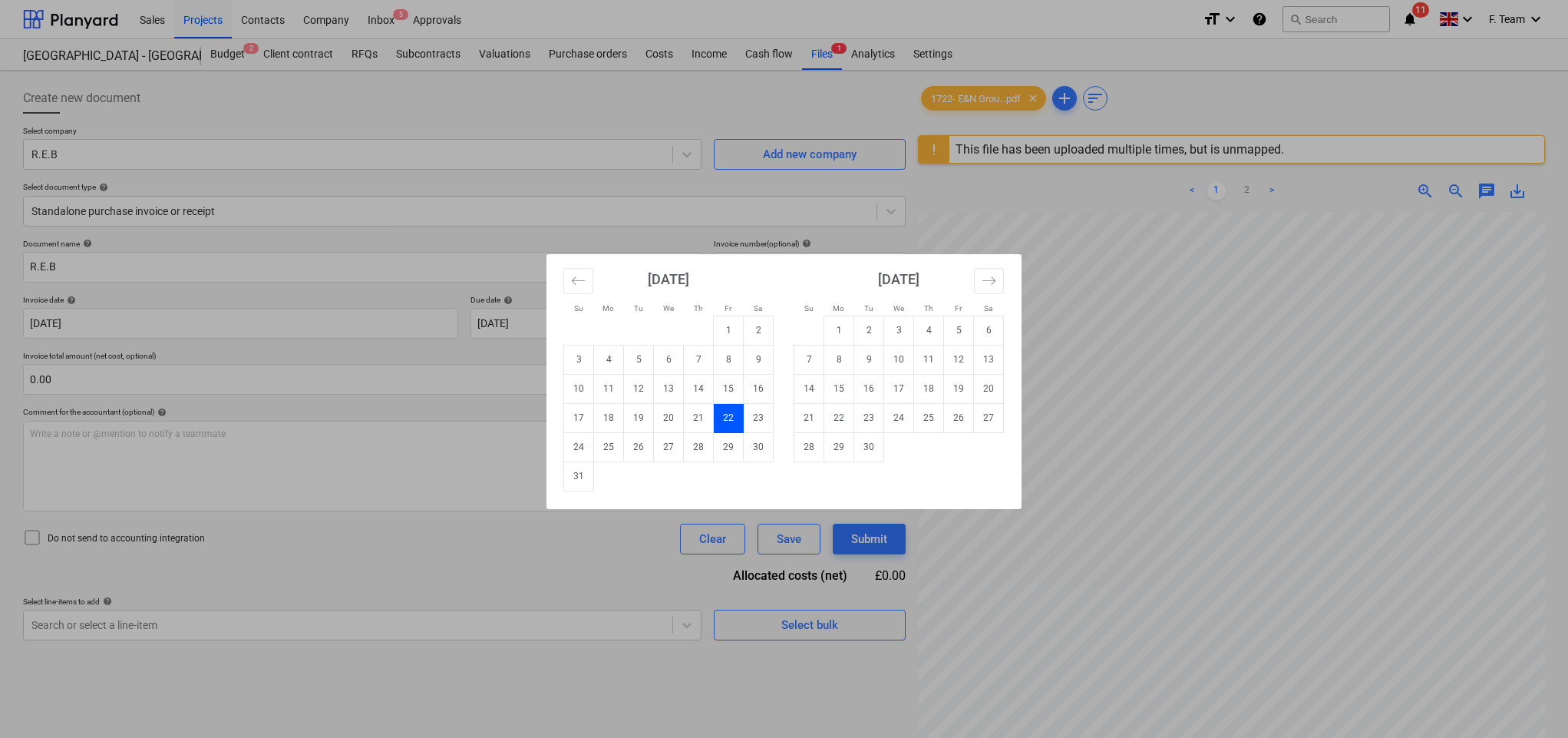
click at [558, 325] on div "[DATE] 1 2 3 4 5 6 7 8 9 10 11 12 13 14 15 16 17 18 19 20 21 22 23 24 25 26 27 …" at bounding box center [668, 372] width 230 height 237
click at [512, 358] on div "Su Mo Tu We Th Fr Sa Su Mo Tu We Th Fr Sa [DATE] 1 2 3 4 5 6 7 8 9 10 11 12 13 …" at bounding box center [784, 369] width 1568 height 738
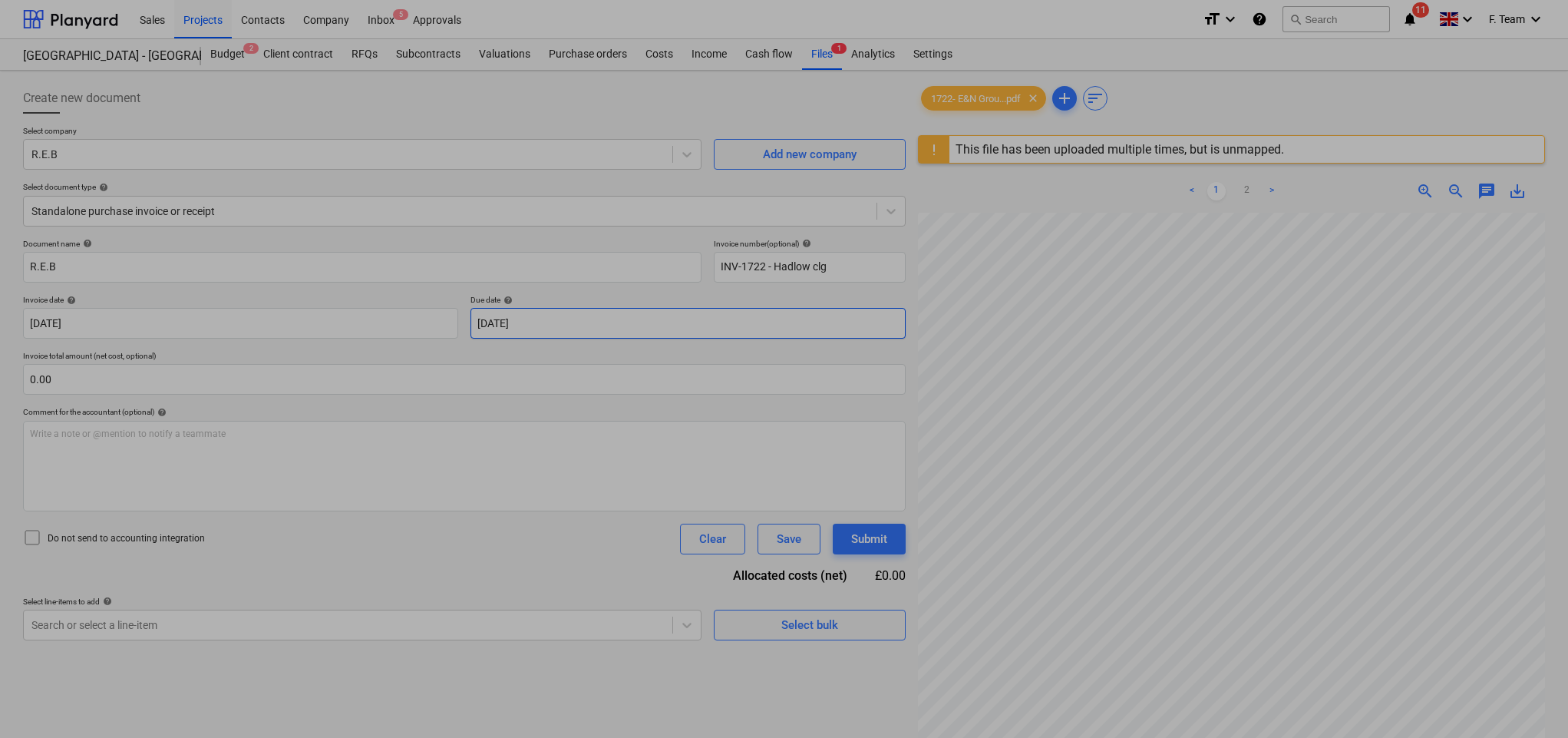
click at [558, 330] on body "Sales Projects Contacts Company Inbox 5 Approvals format_size keyboard_arrow_do…" at bounding box center [784, 369] width 1568 height 738
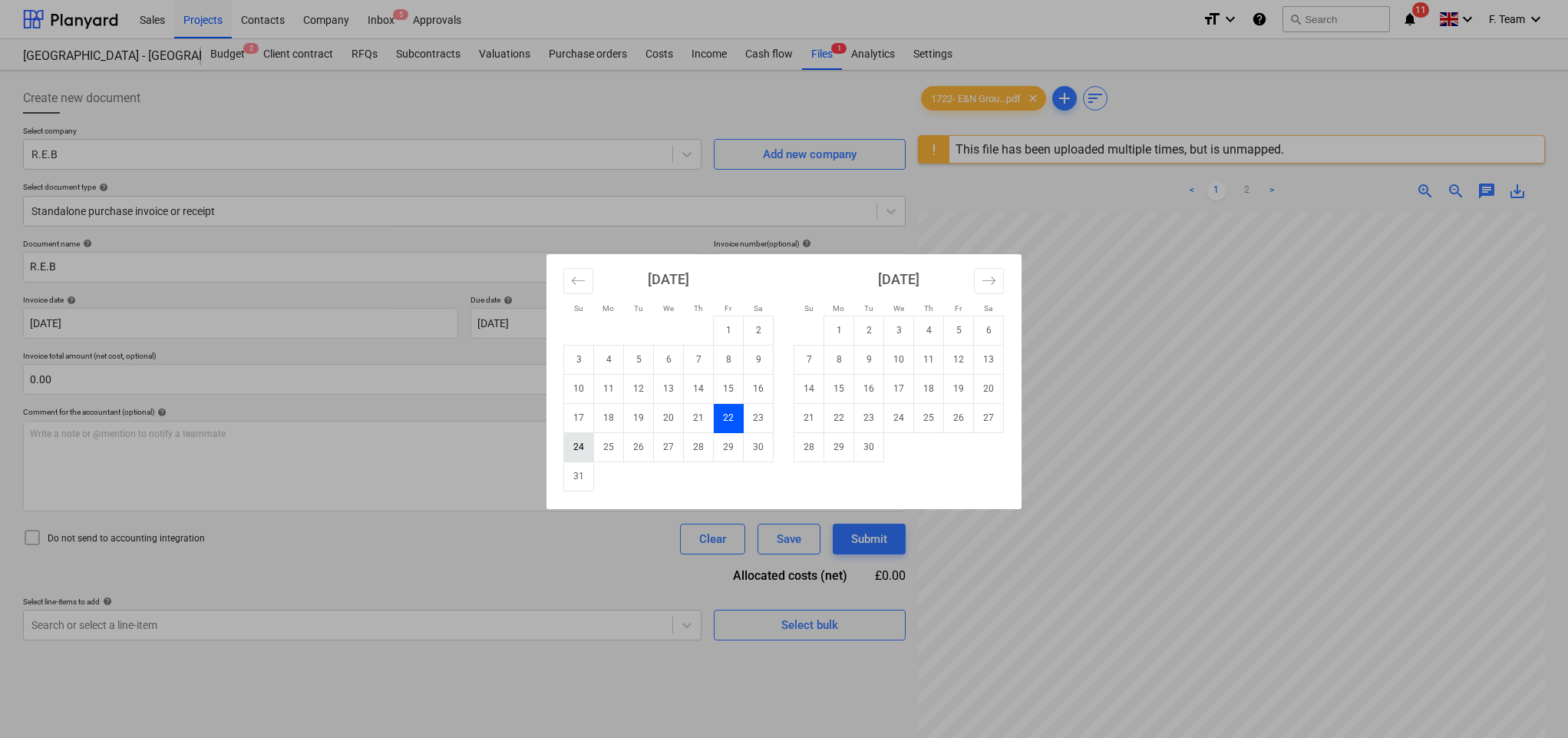
click at [581, 447] on td "24" at bounding box center [579, 447] width 30 height 29
type input "[DATE]"
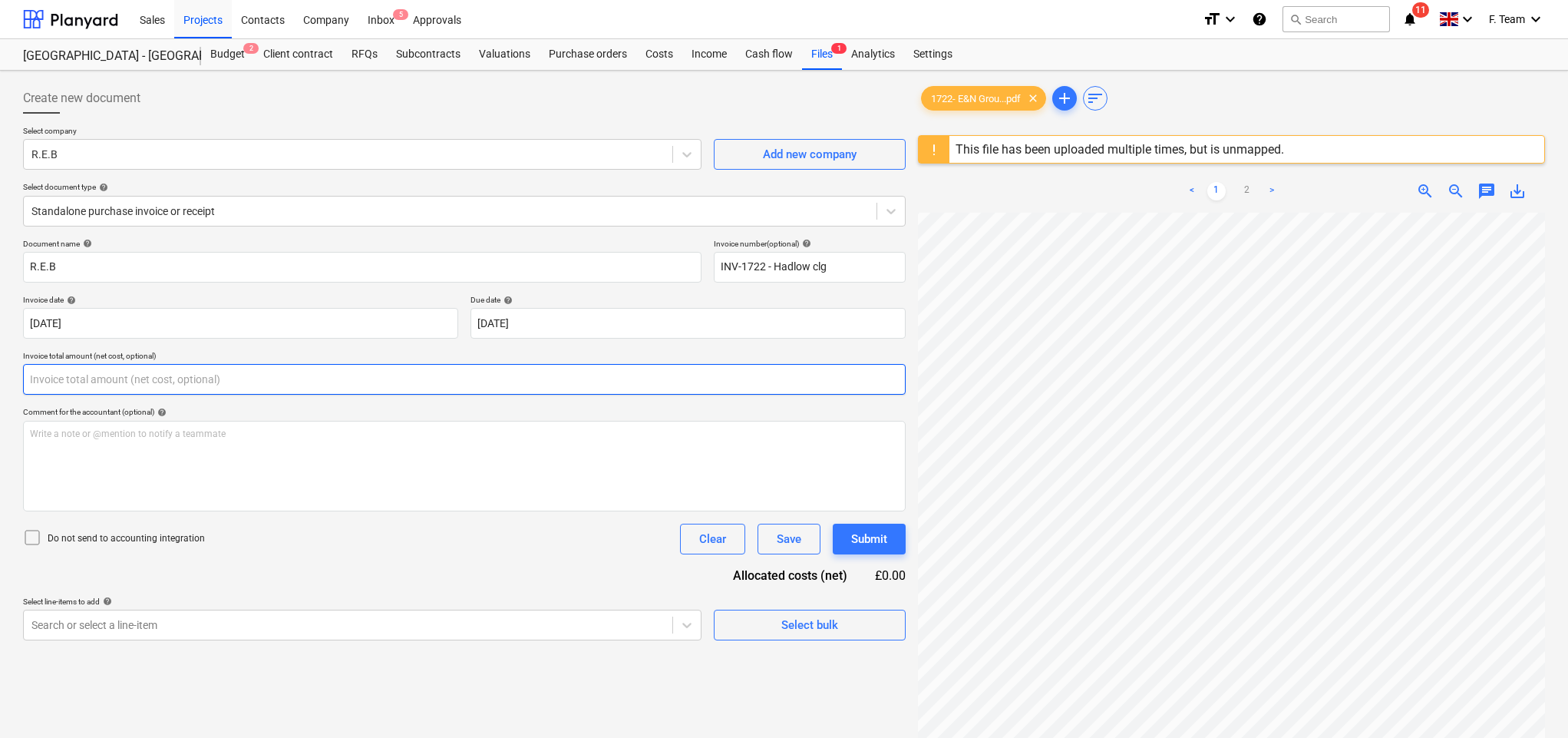
click at [157, 384] on input "text" at bounding box center [464, 380] width 883 height 31
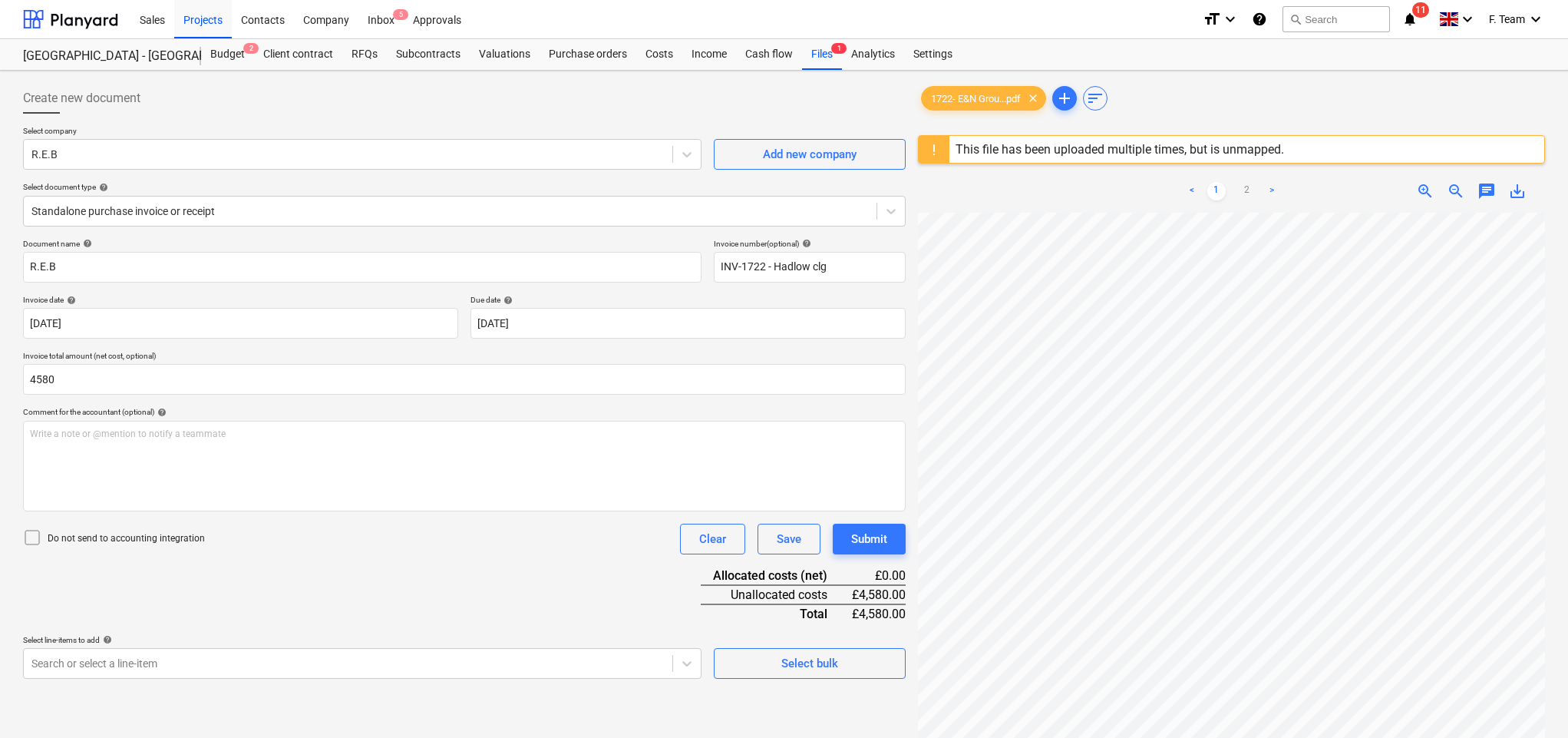
type input "4,580.00"
click at [534, 582] on body "Sales Projects Contacts Company Inbox 5 Approvals format_size keyboard_arrow_do…" at bounding box center [784, 369] width 1568 height 738
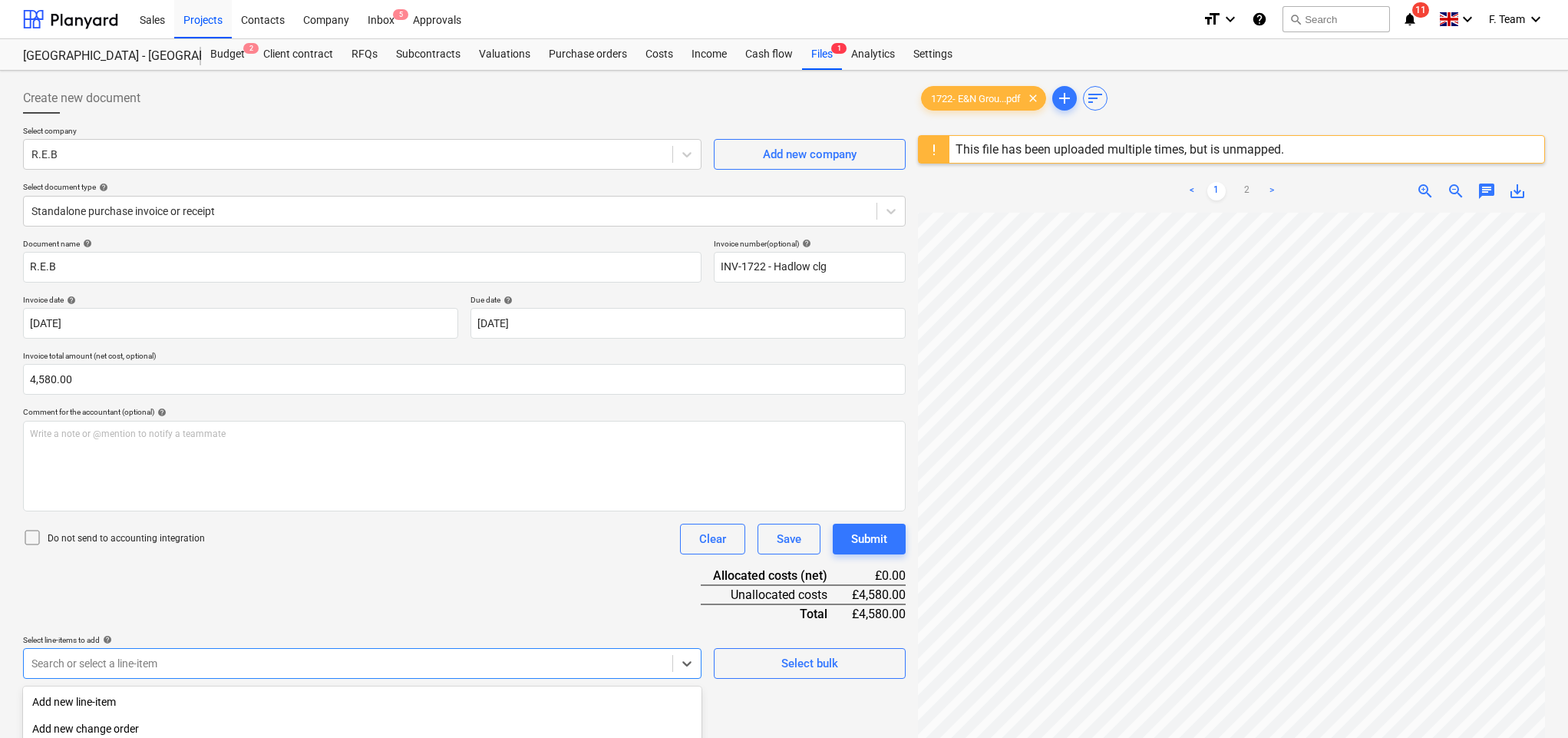
scroll to position [184, 0]
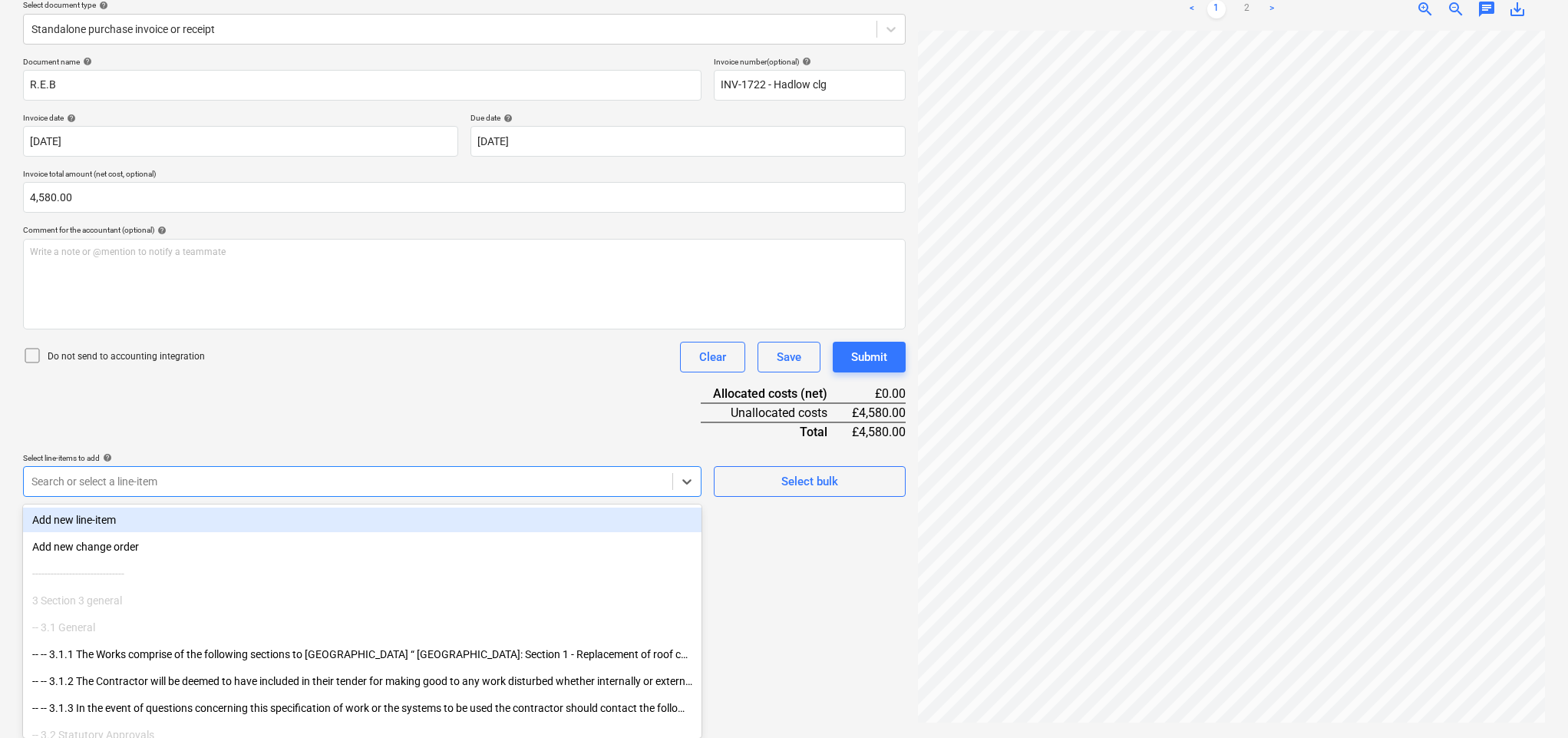
click at [420, 504] on div "Add new line-item Add new change order ------------------------------ 3 Section…" at bounding box center [362, 621] width 679 height 234
click at [378, 512] on div "Add new line-item" at bounding box center [362, 520] width 679 height 24
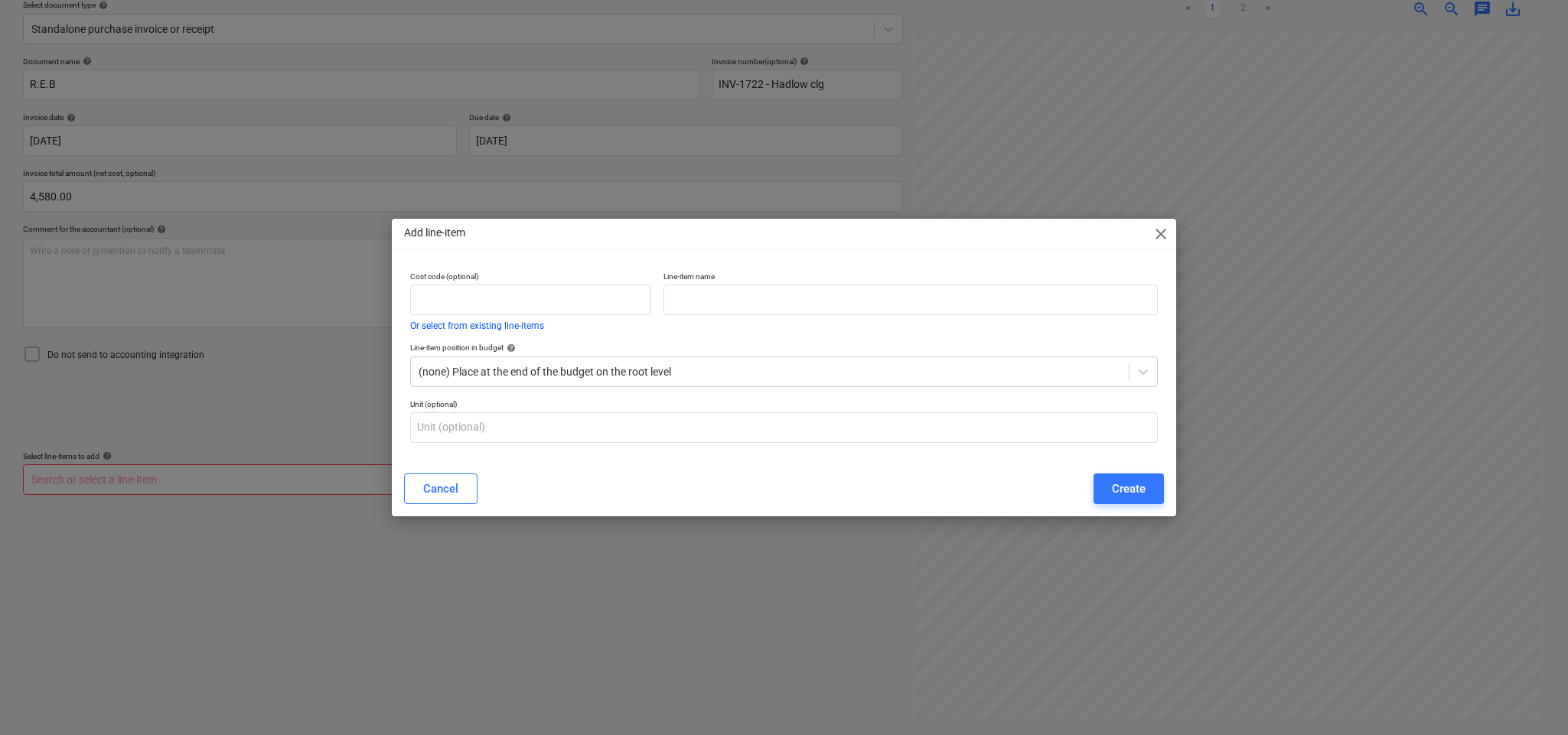
click at [1144, 234] on div "Add line-item close" at bounding box center [784, 234] width 784 height 31
click at [1153, 234] on span "close" at bounding box center [1161, 234] width 19 height 19
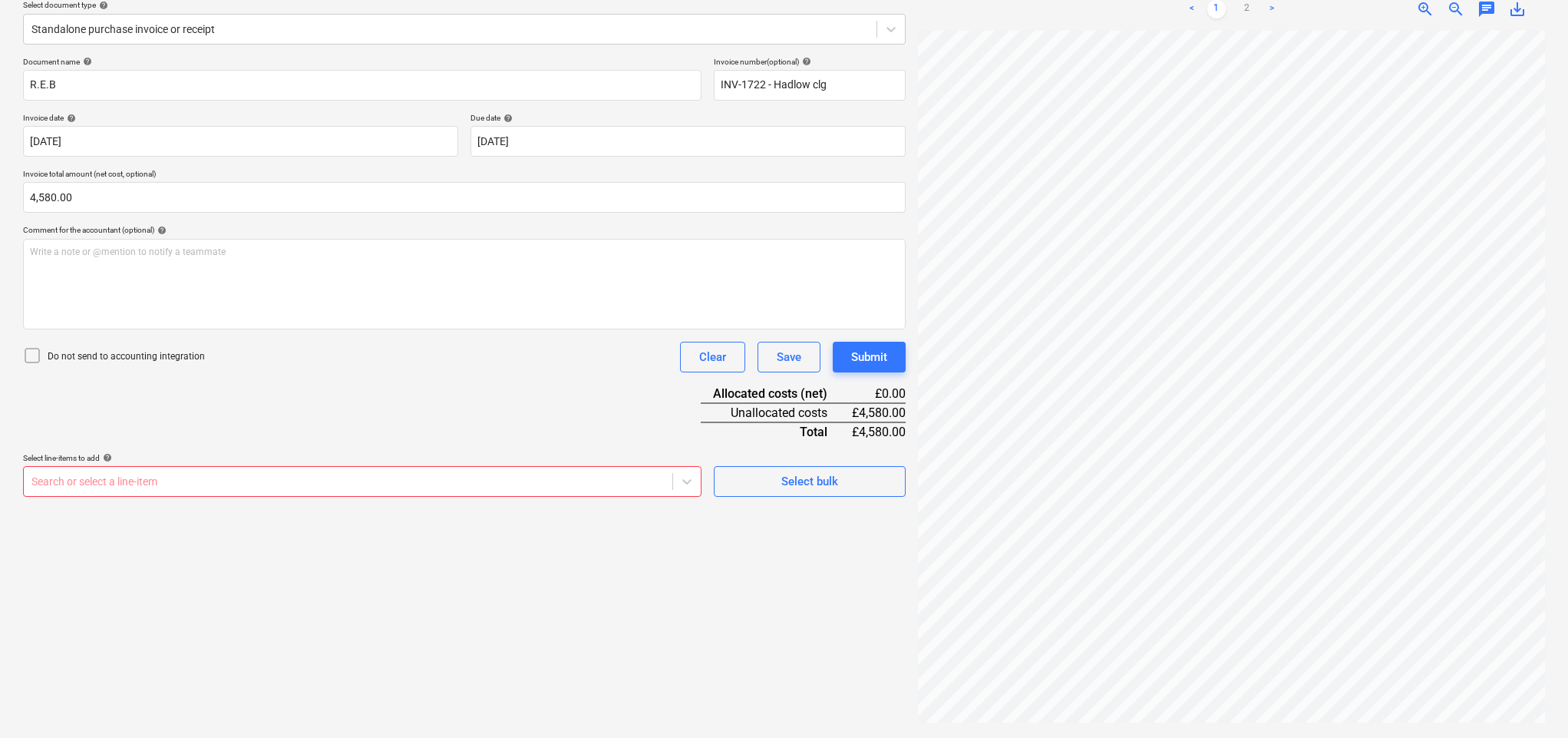
click at [484, 480] on div at bounding box center [348, 481] width 633 height 15
click at [563, 481] on div at bounding box center [348, 481] width 633 height 15
click at [676, 484] on div at bounding box center [687, 481] width 28 height 28
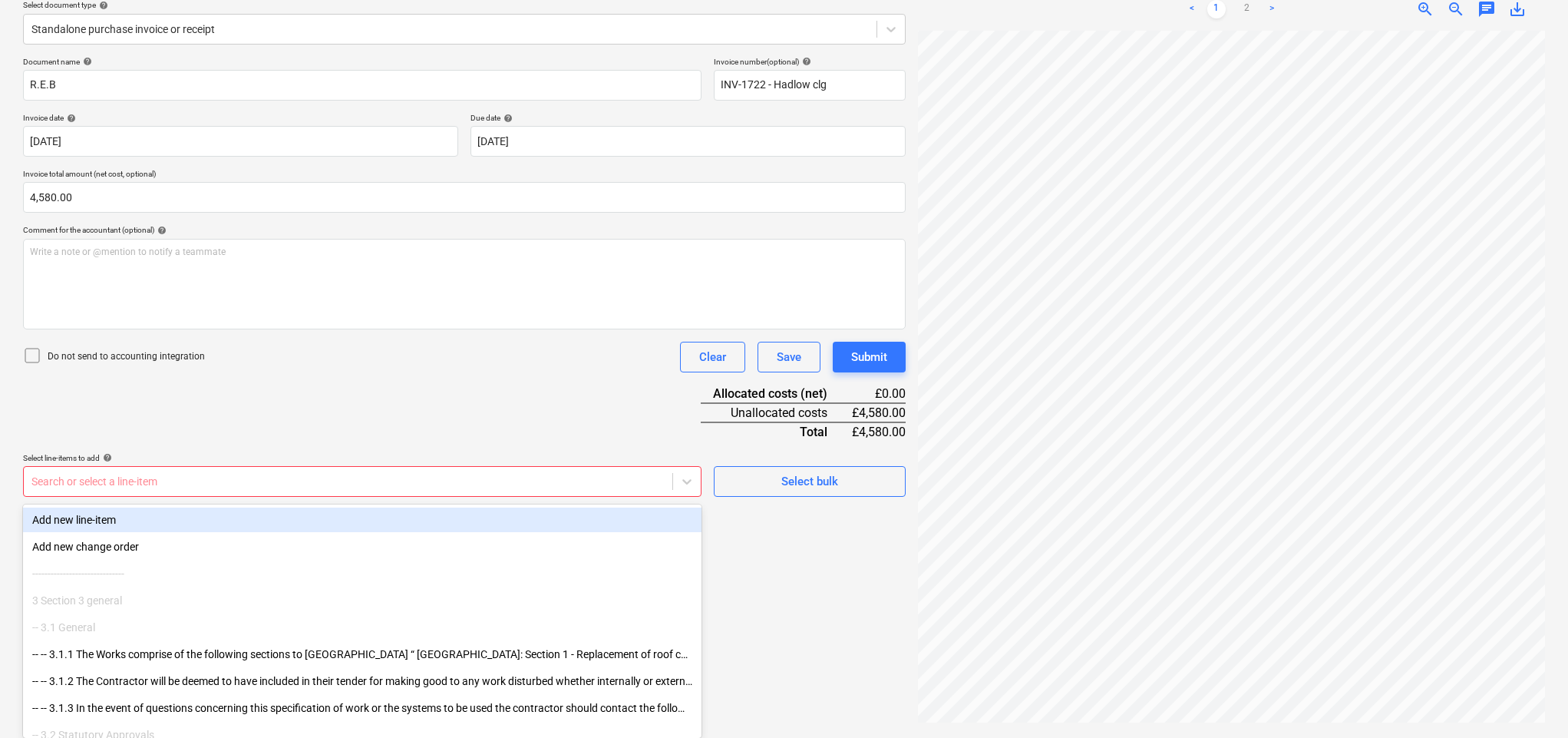
click at [581, 521] on div "Add new line-item" at bounding box center [362, 520] width 679 height 24
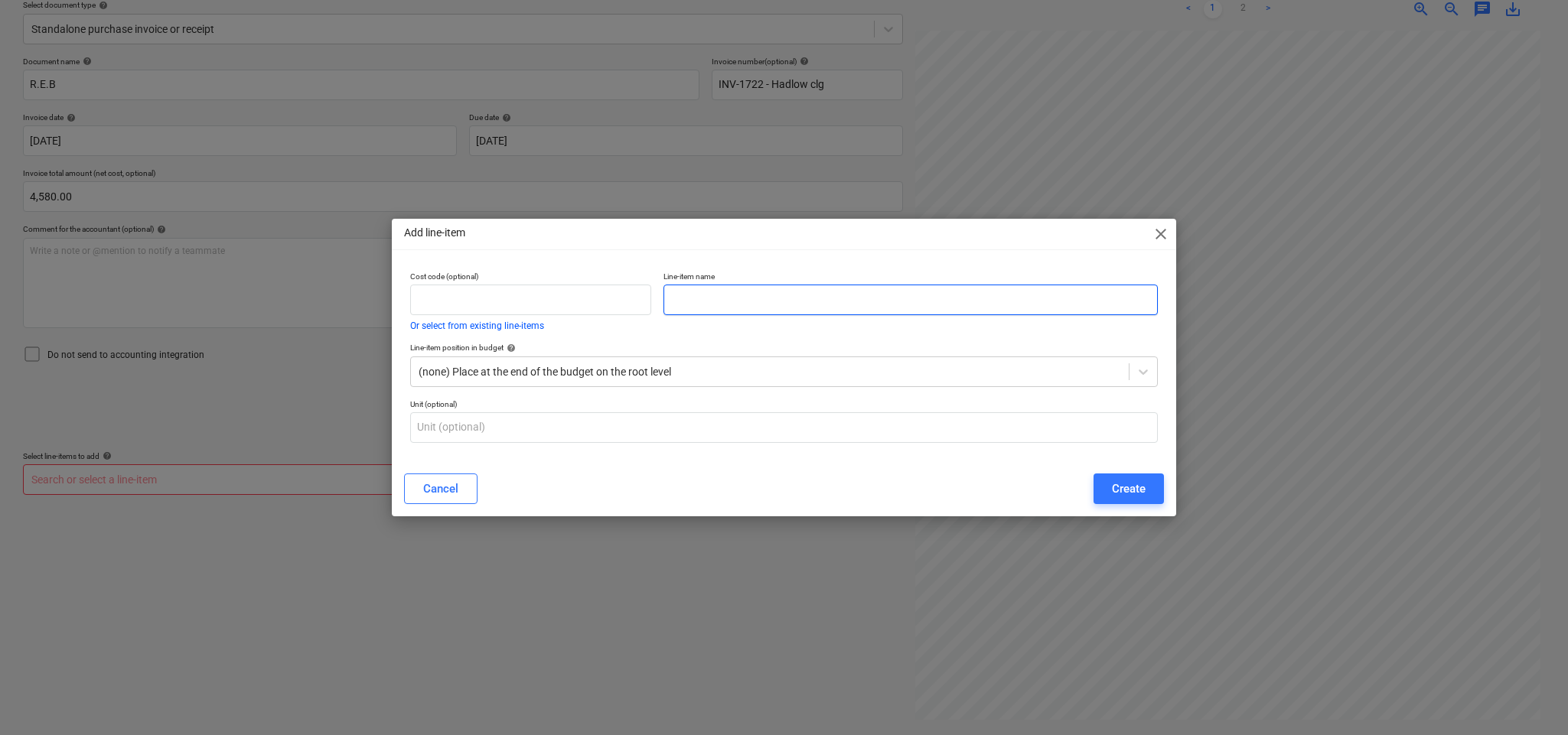
click at [696, 292] on input "text" at bounding box center [910, 300] width 494 height 31
type input "Pad Foundation and cooker hood Removal"
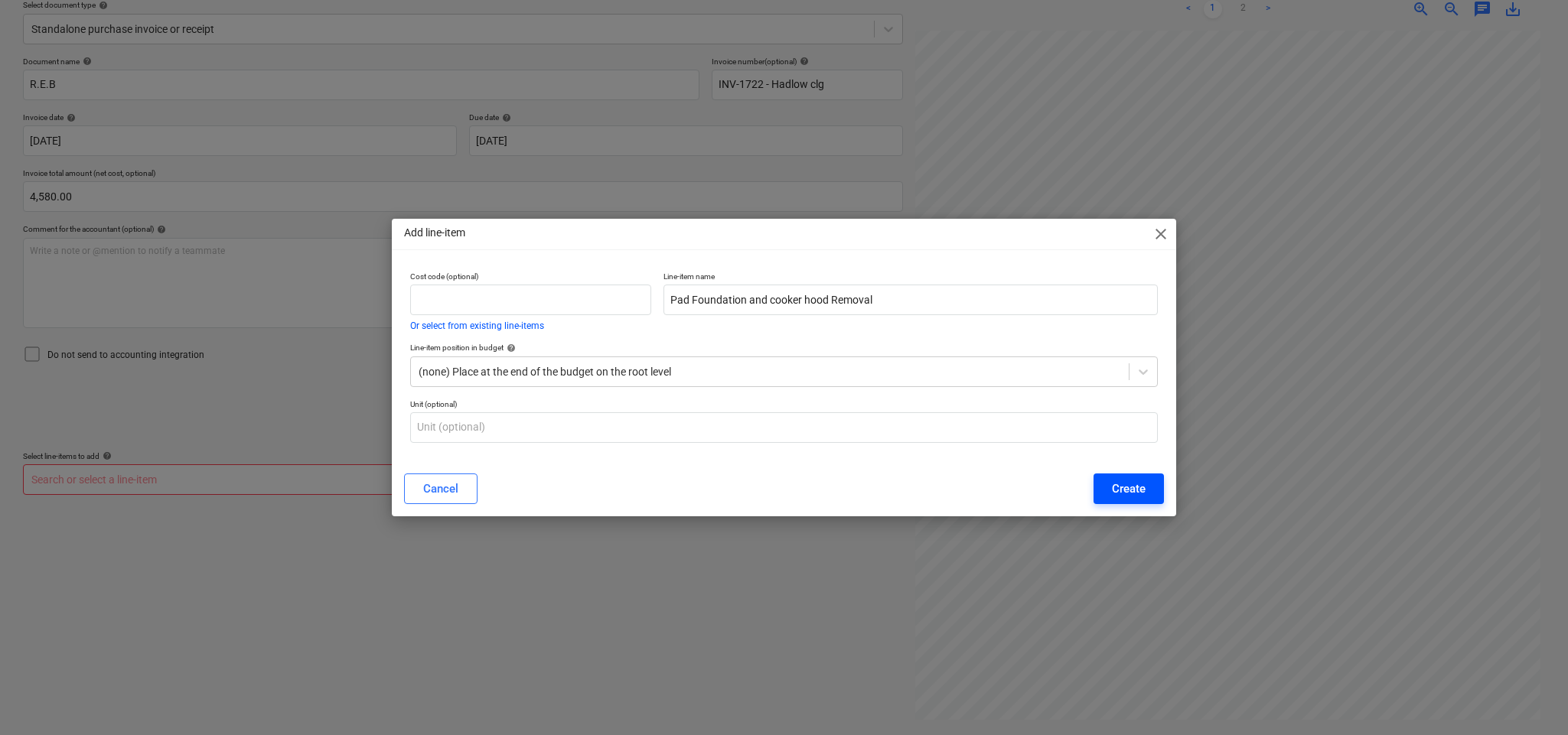
click at [1112, 480] on div "Create" at bounding box center [1128, 488] width 33 height 20
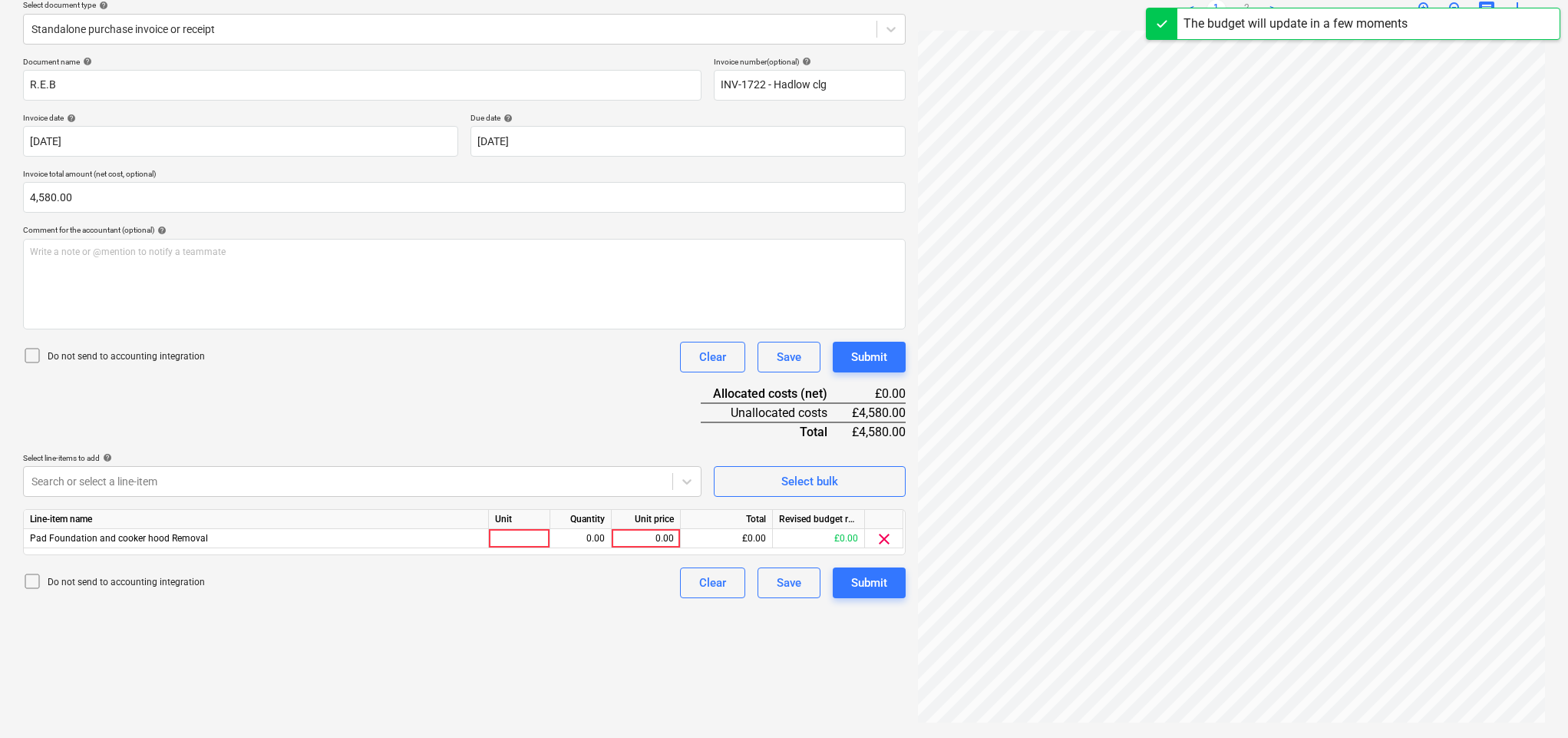
click at [509, 427] on div "Document name help R.E.B Invoice number (optional) help INV-1722 - Hadlow clg I…" at bounding box center [464, 327] width 883 height 542
click at [506, 533] on div at bounding box center [519, 539] width 61 height 20
type input "nos"
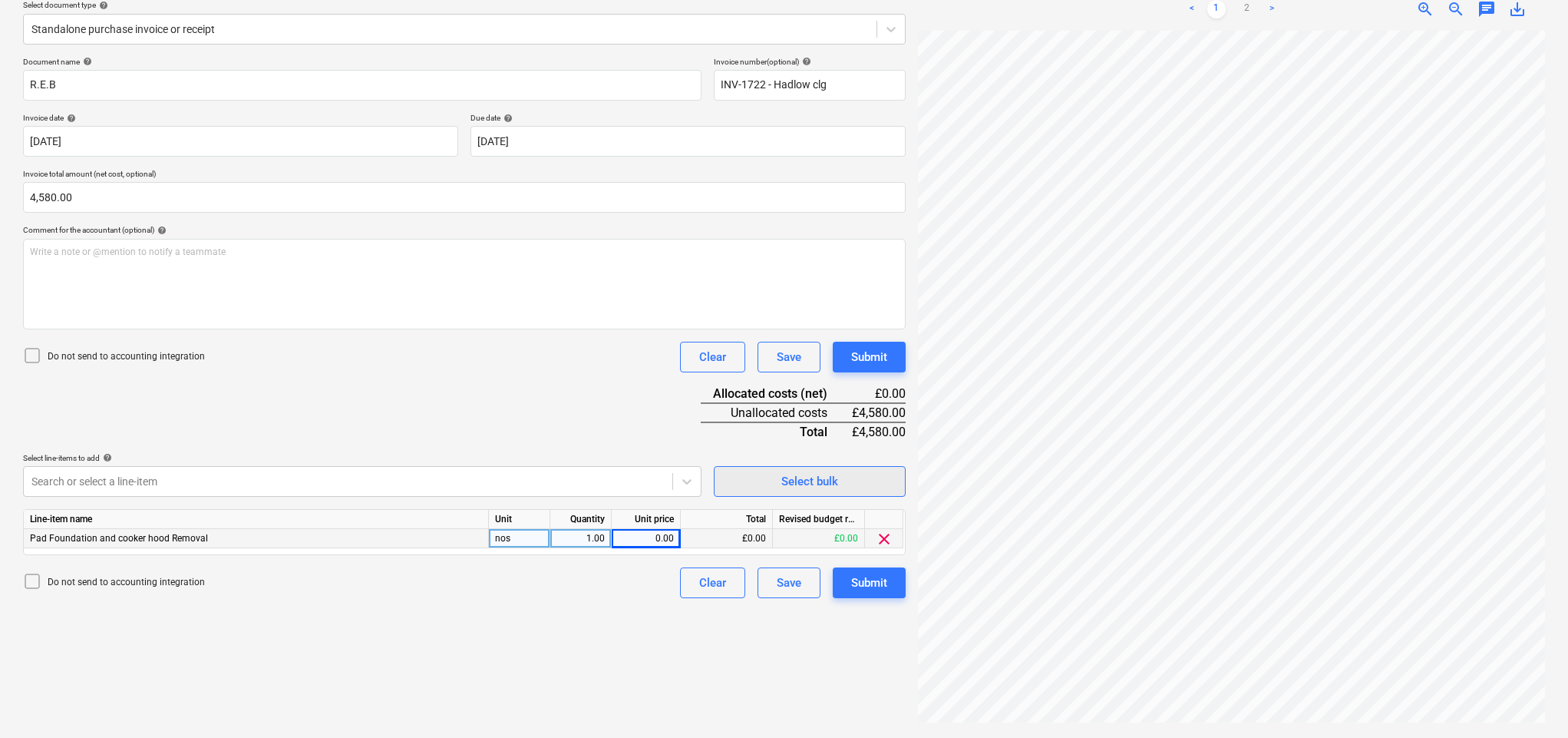
scroll to position [270, 65]
click at [642, 535] on div "0.00" at bounding box center [646, 539] width 56 height 20
type input "4580"
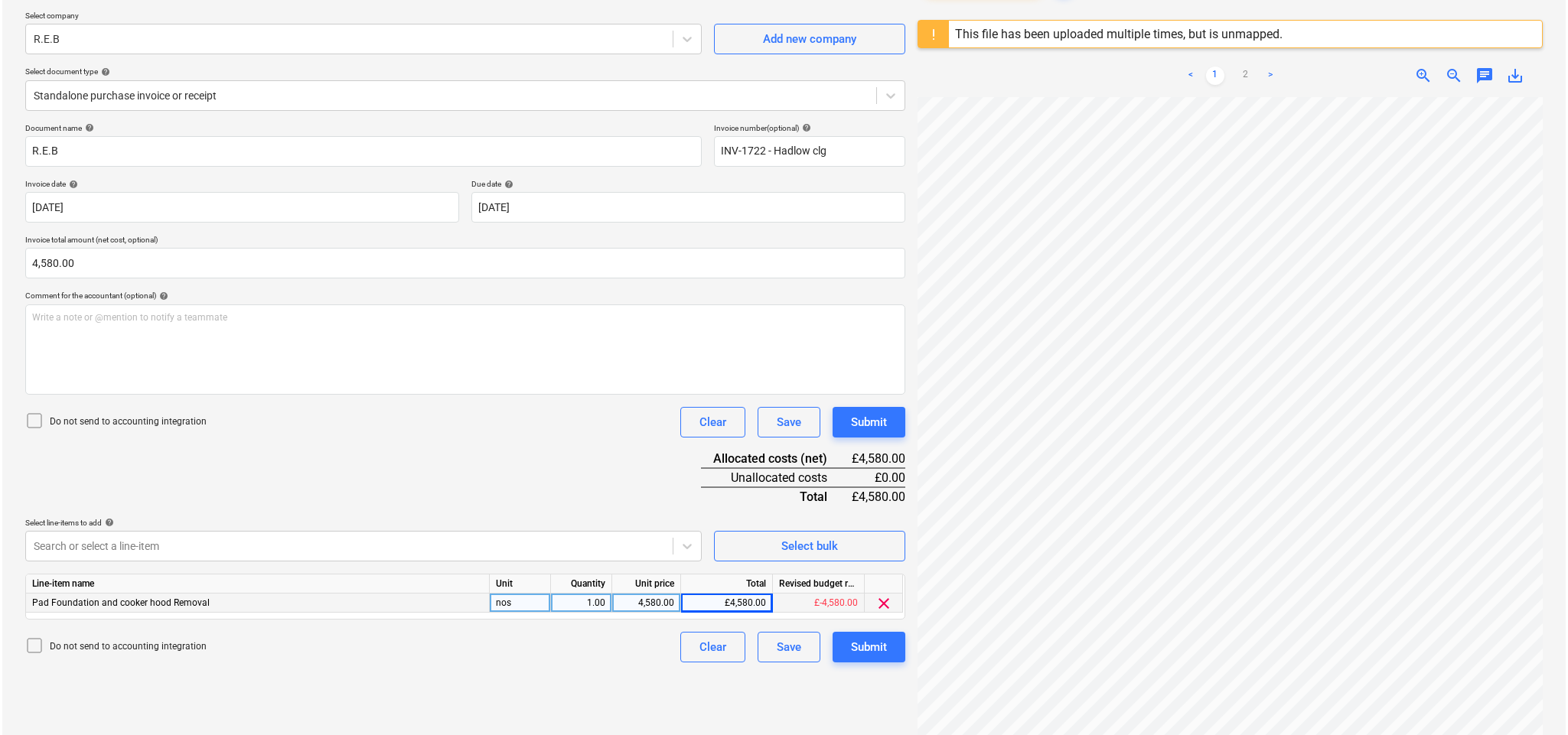
scroll to position [100, 0]
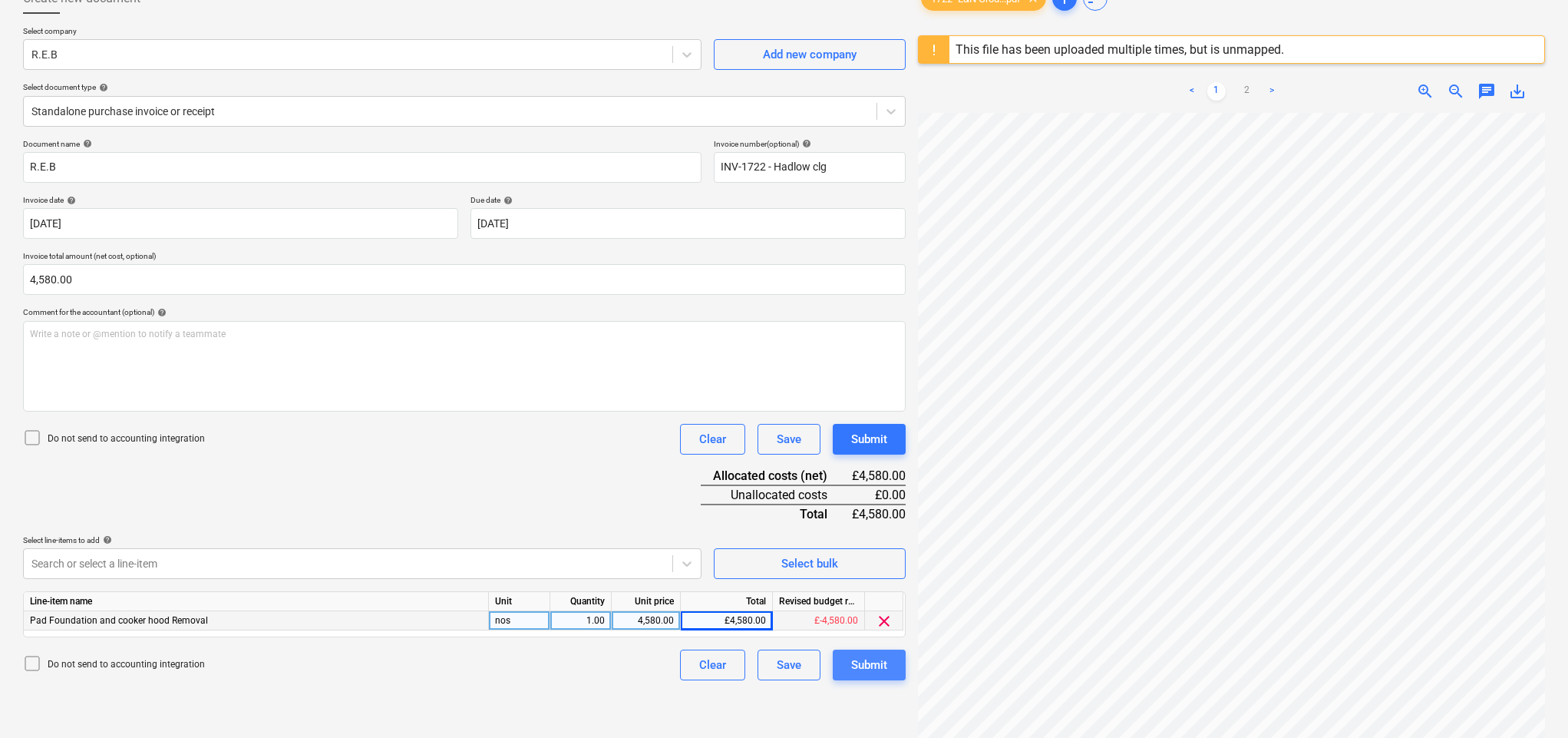
click at [853, 582] on div "Submit" at bounding box center [869, 665] width 36 height 20
